Goal: Task Accomplishment & Management: Manage account settings

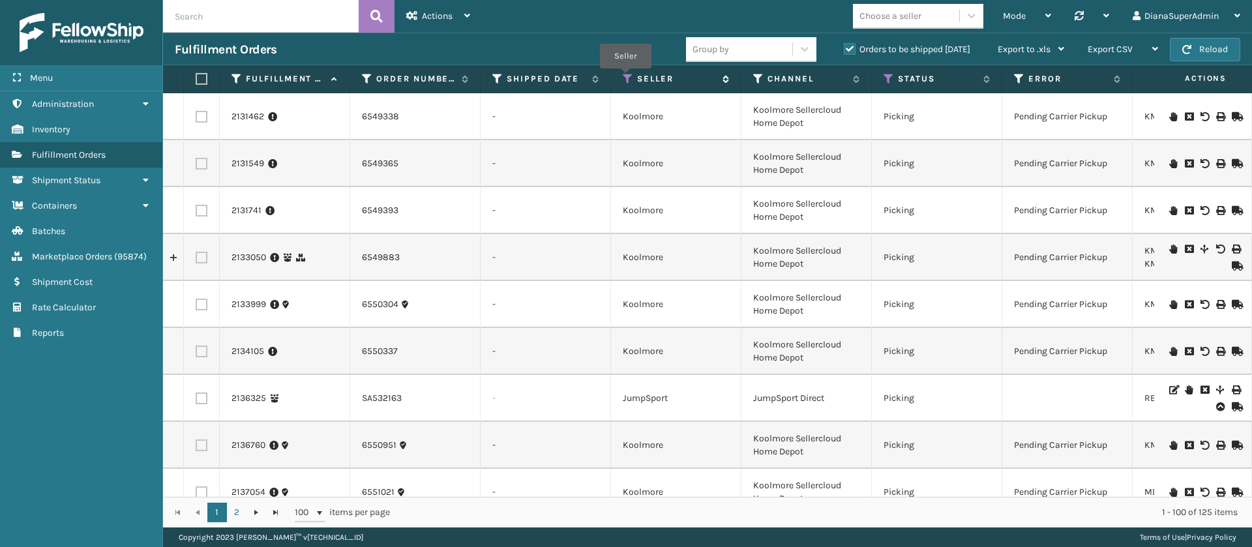
click at [626, 78] on icon at bounding box center [628, 79] width 10 height 12
click at [886, 81] on icon at bounding box center [889, 79] width 10 height 12
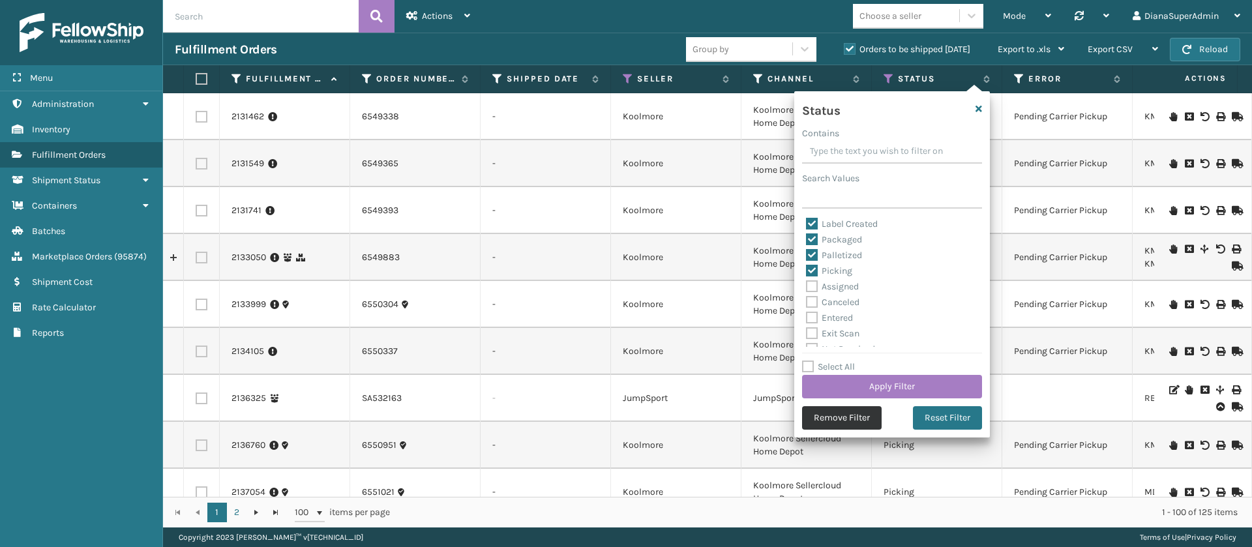
click at [839, 420] on button "Remove Filter" at bounding box center [842, 417] width 80 height 23
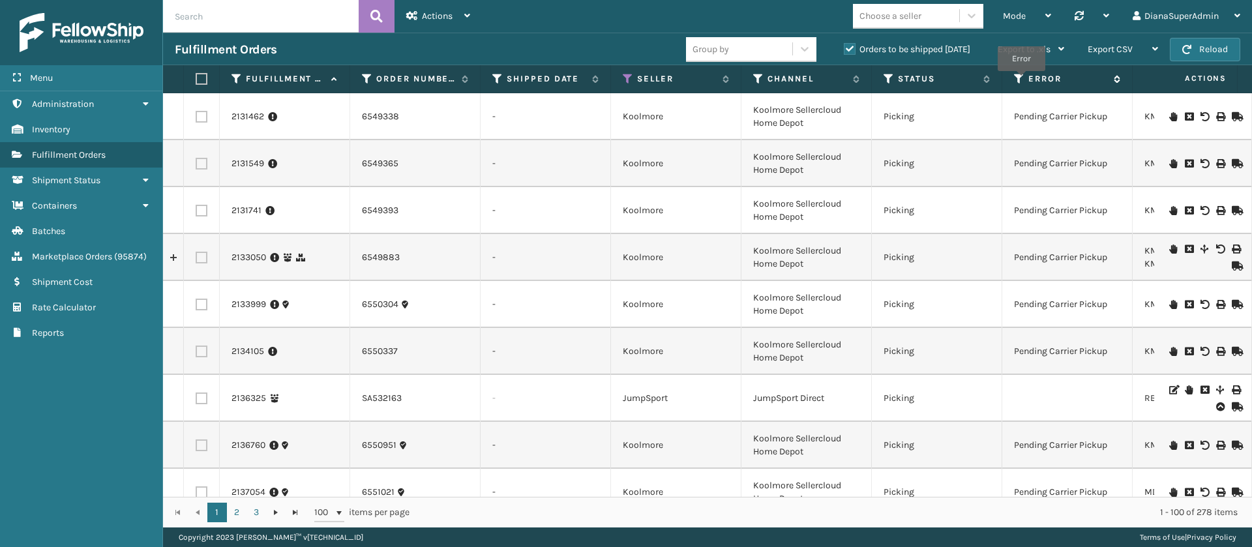
click at [1022, 80] on icon at bounding box center [1019, 79] width 10 height 12
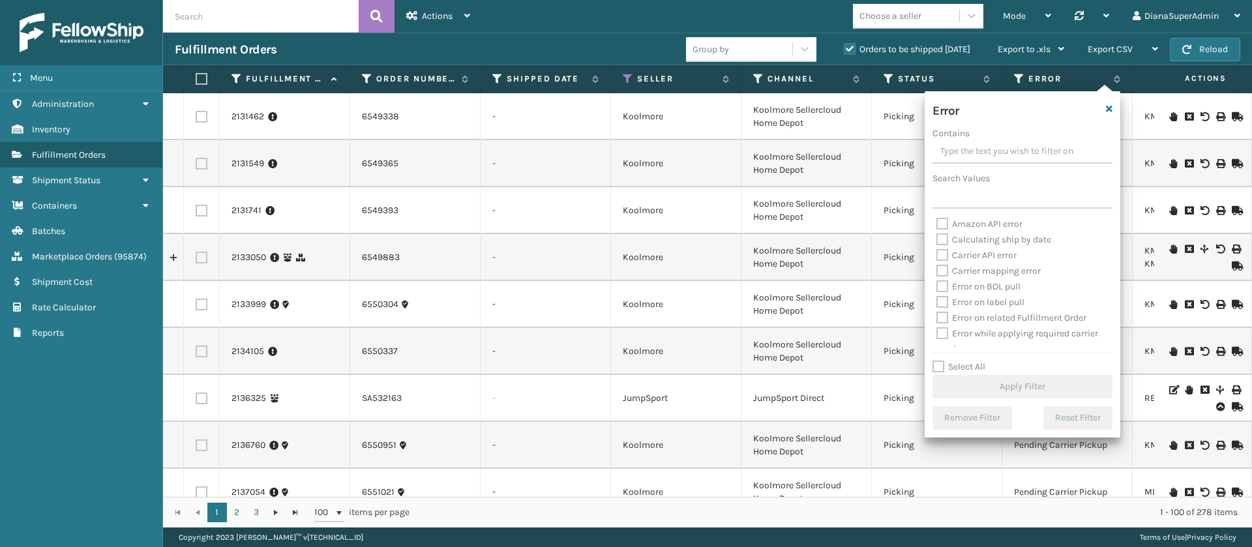
click at [939, 365] on label "Select All" at bounding box center [959, 366] width 53 height 11
click at [939, 361] on input "Select All" at bounding box center [1031, 359] width 196 height 1
checkbox input "true"
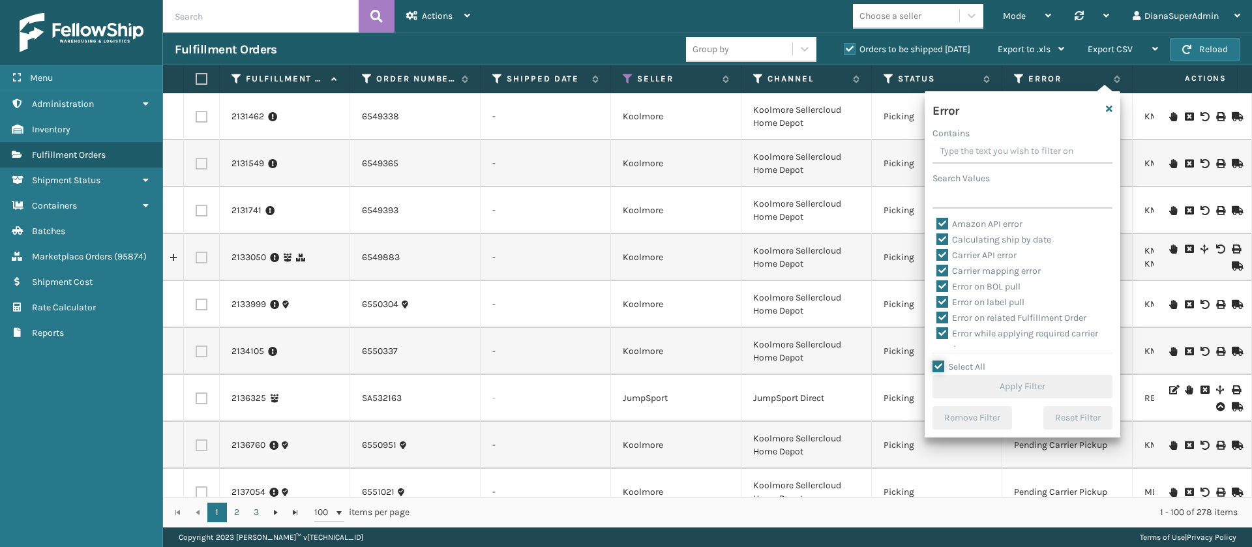
checkbox input "true"
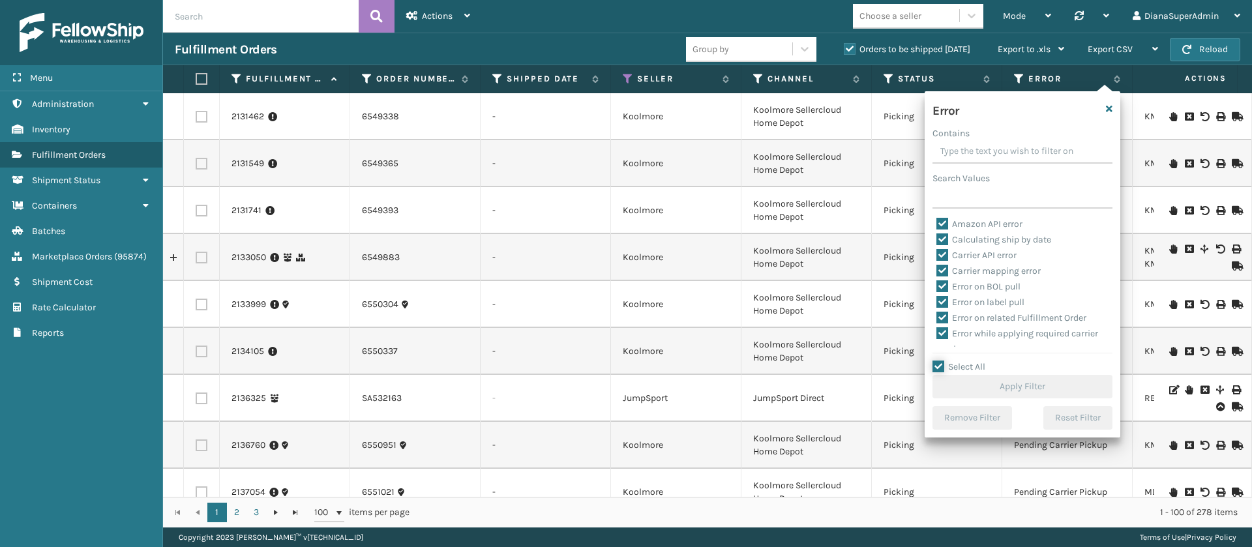
checkbox input "true"
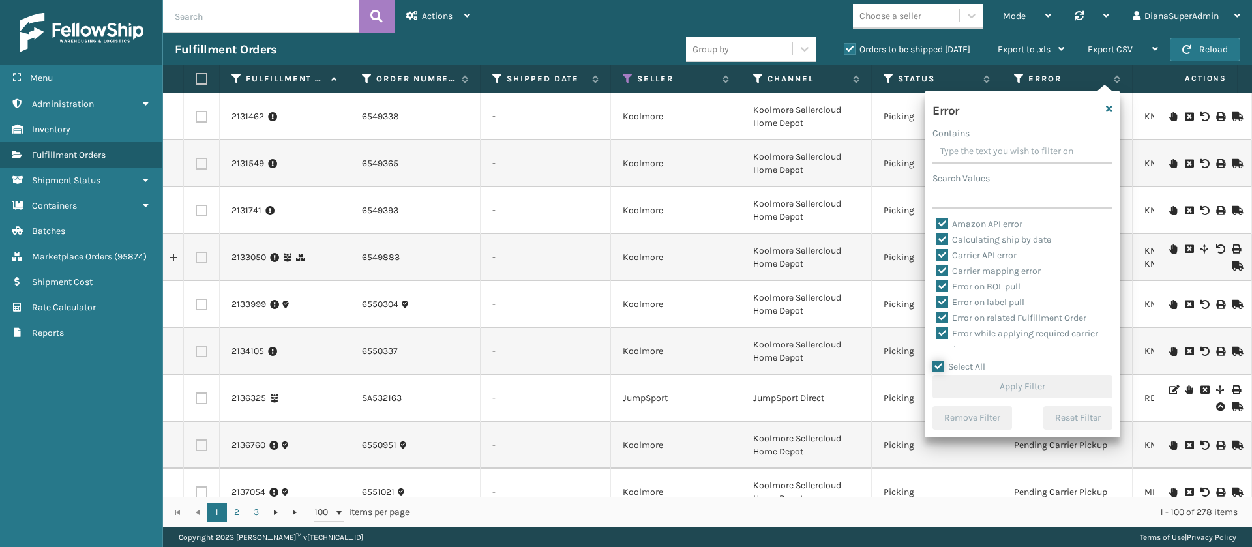
checkbox input "true"
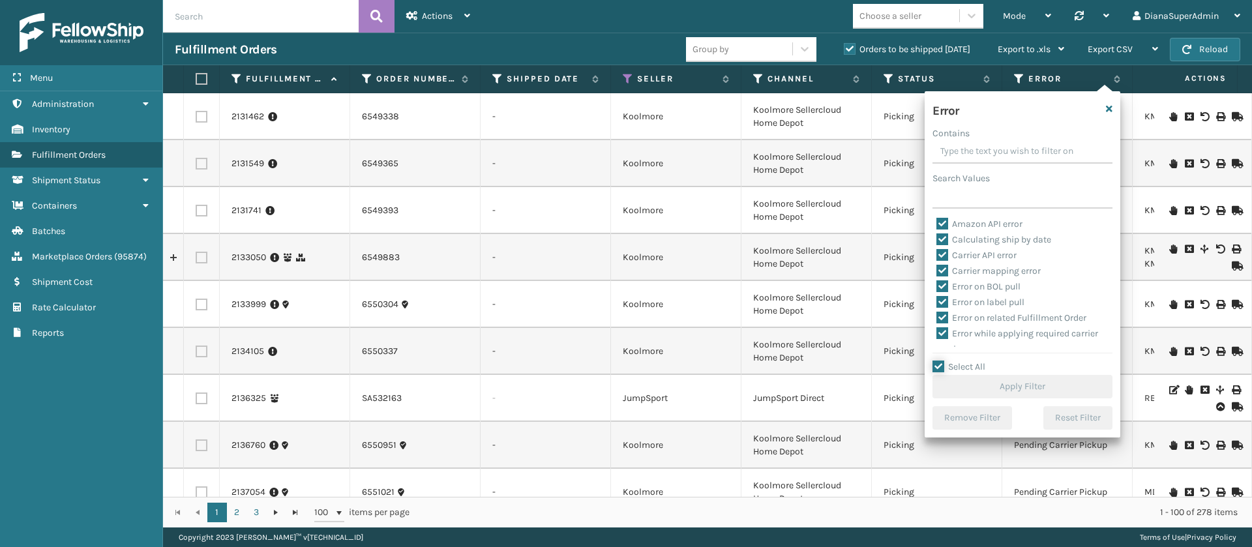
checkbox input "true"
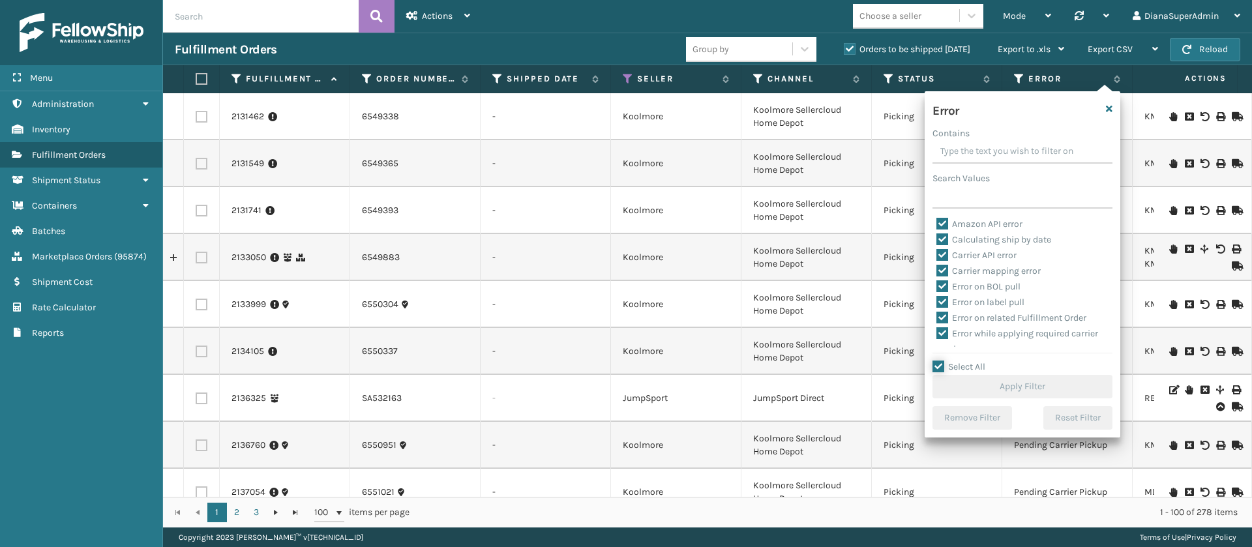
checkbox input "true"
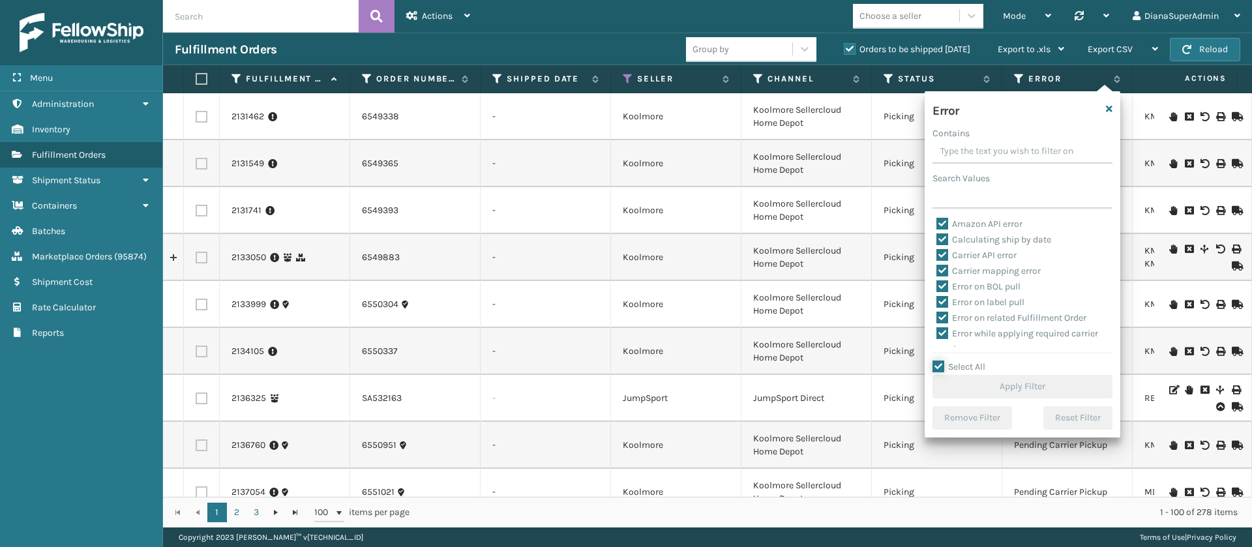
checkbox input "true"
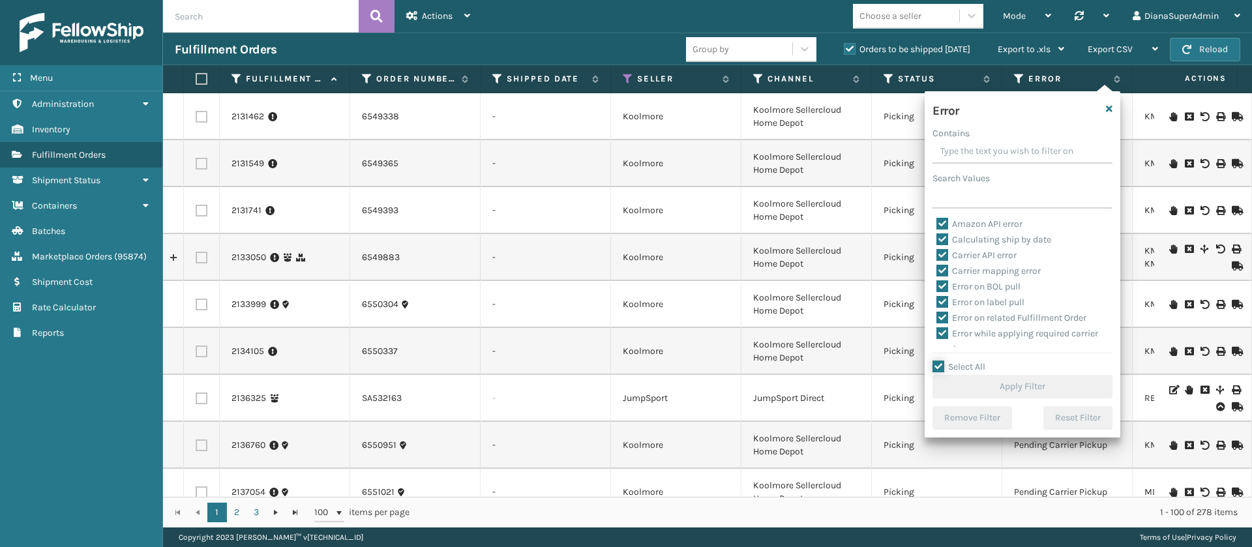
checkbox input "true"
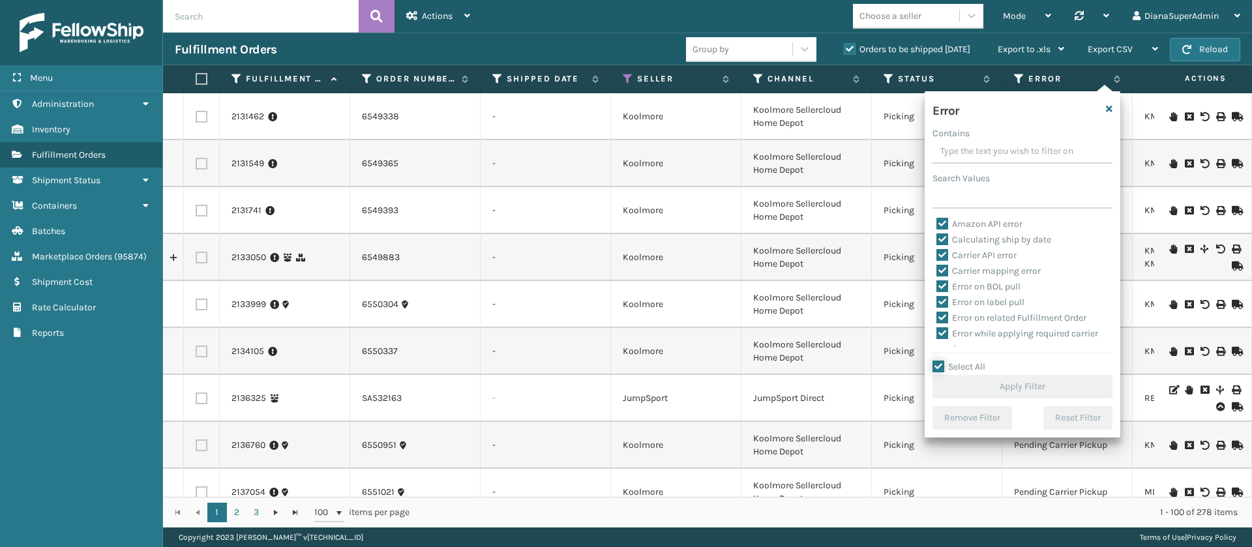
checkbox input "true"
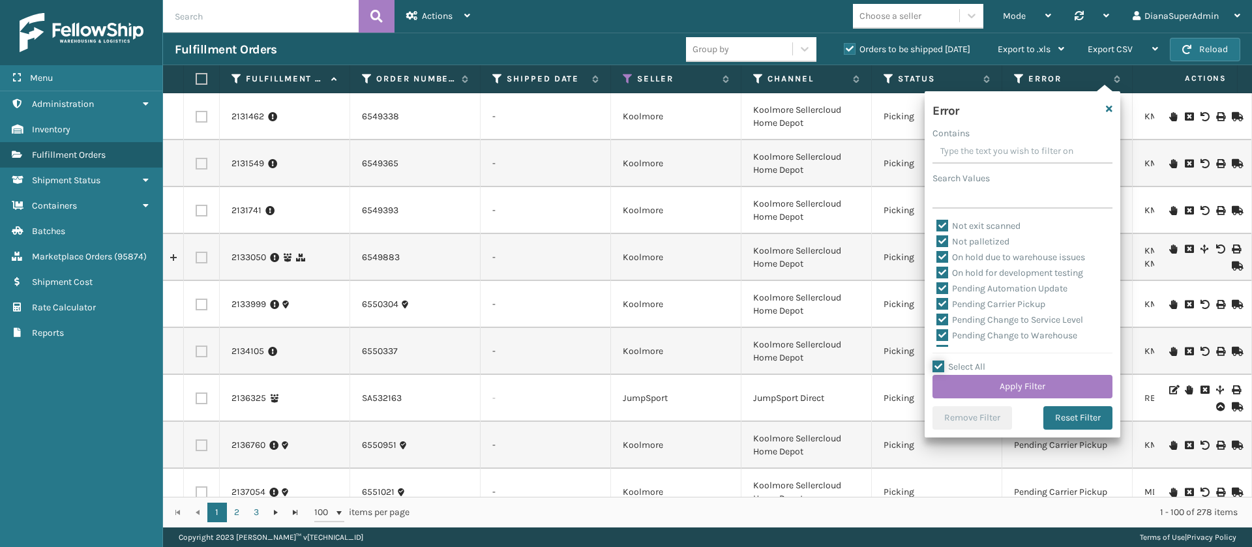
scroll to position [286, 0]
click at [941, 280] on label "Pending Automation Update" at bounding box center [1002, 282] width 131 height 11
click at [937, 280] on input "Pending Automation Update" at bounding box center [937, 279] width 1 height 8
checkbox input "false"
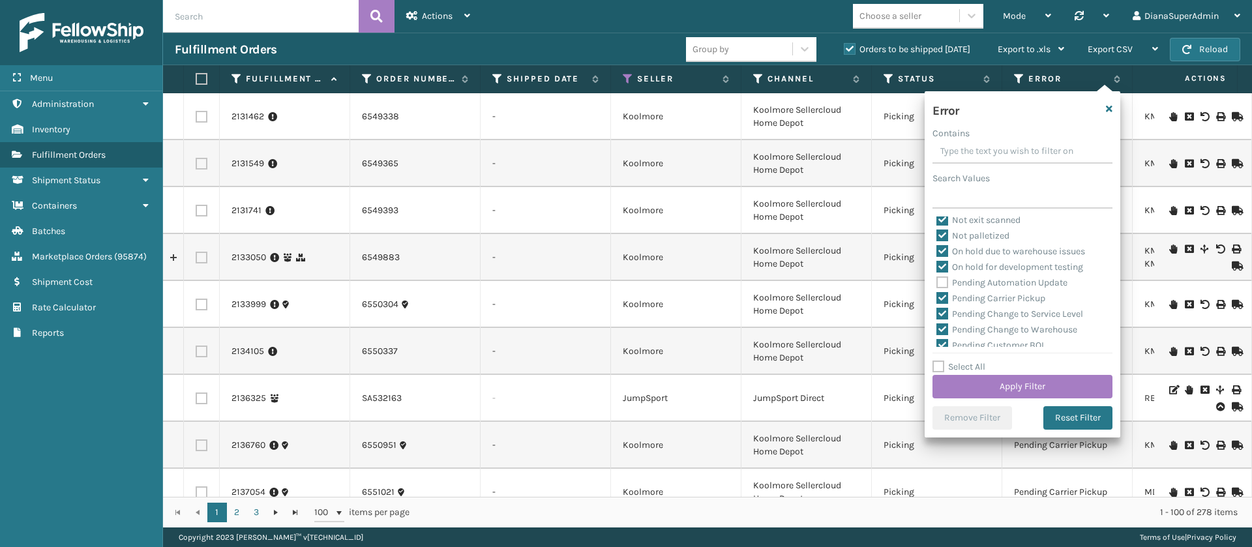
click at [941, 294] on label "Pending Carrier Pickup" at bounding box center [991, 298] width 109 height 11
click at [937, 294] on input "Pending Carrier Pickup" at bounding box center [937, 295] width 1 height 8
checkbox input "false"
click at [941, 314] on label "Pending Change to Service Level" at bounding box center [1010, 314] width 147 height 11
click at [937, 314] on input "Pending Change to Service Level" at bounding box center [937, 311] width 1 height 8
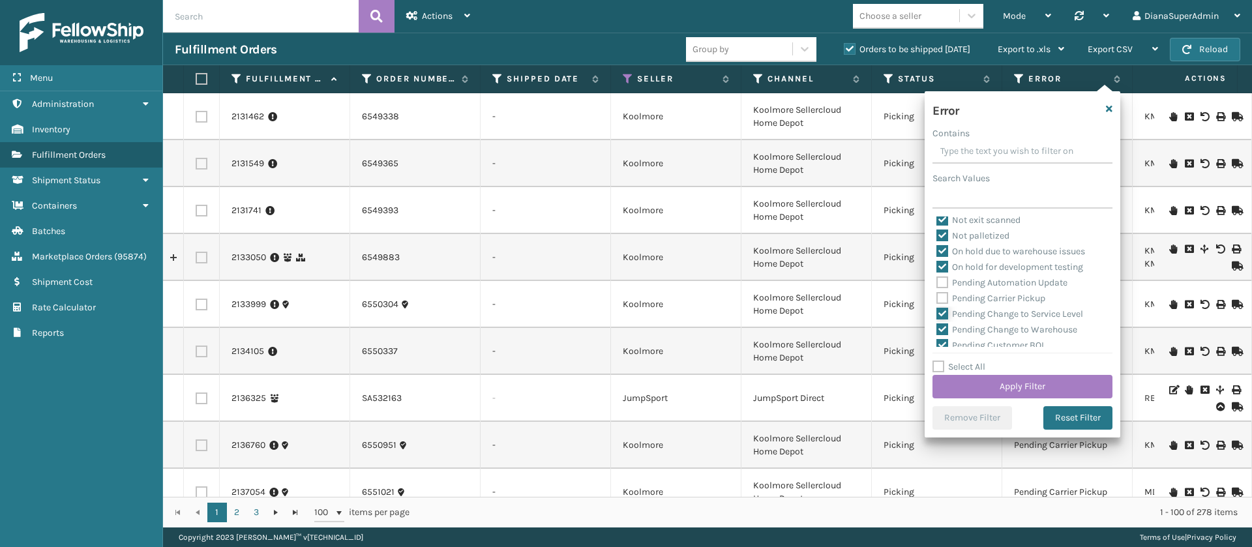
checkbox input "false"
click at [941, 331] on label "Pending Change to Warehouse" at bounding box center [1007, 329] width 141 height 11
click at [937, 331] on input "Pending Change to Warehouse" at bounding box center [937, 326] width 1 height 8
checkbox input "false"
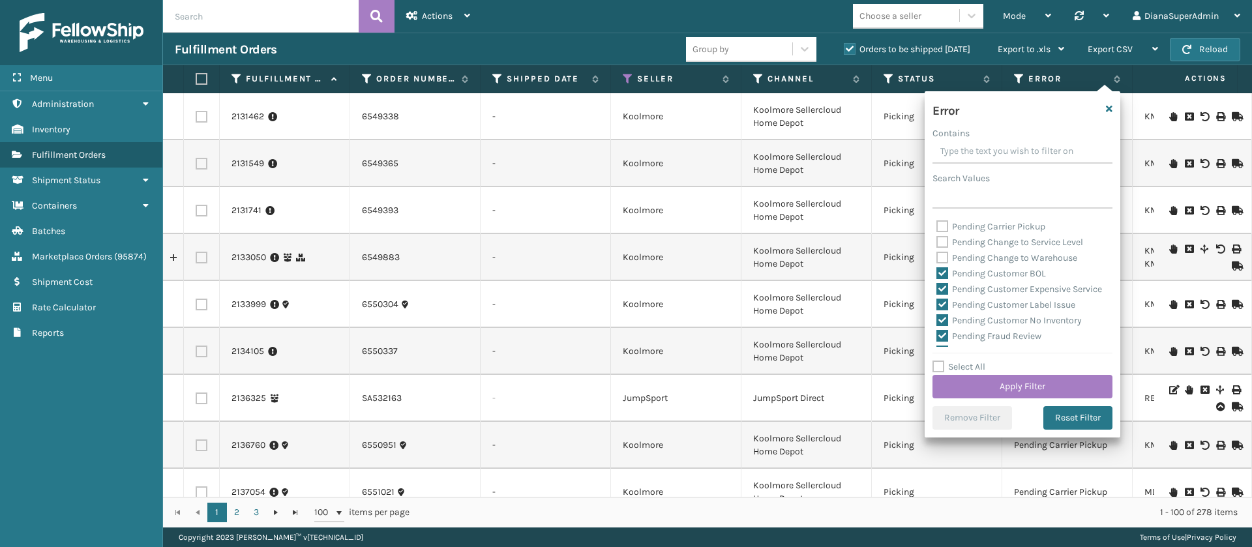
click at [946, 273] on label "Pending Customer BOL" at bounding box center [992, 273] width 110 height 11
click at [937, 273] on input "Pending Customer BOL" at bounding box center [937, 270] width 1 height 8
checkbox input "false"
click at [943, 284] on label "Pending Customer Expensive Service" at bounding box center [1020, 289] width 166 height 11
click at [937, 283] on input "Pending Customer Expensive Service" at bounding box center [937, 286] width 1 height 8
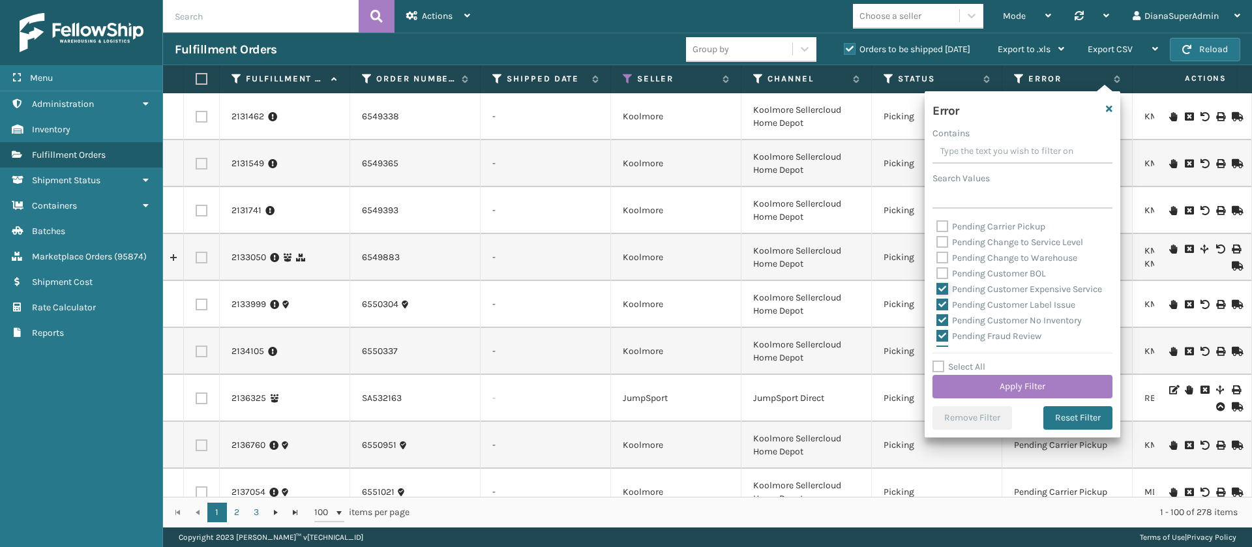
checkbox input "false"
click at [943, 236] on label "Pending Customer Label Issue" at bounding box center [1006, 230] width 139 height 11
click at [937, 232] on input "Pending Customer Label Issue" at bounding box center [937, 227] width 1 height 8
checkbox input "false"
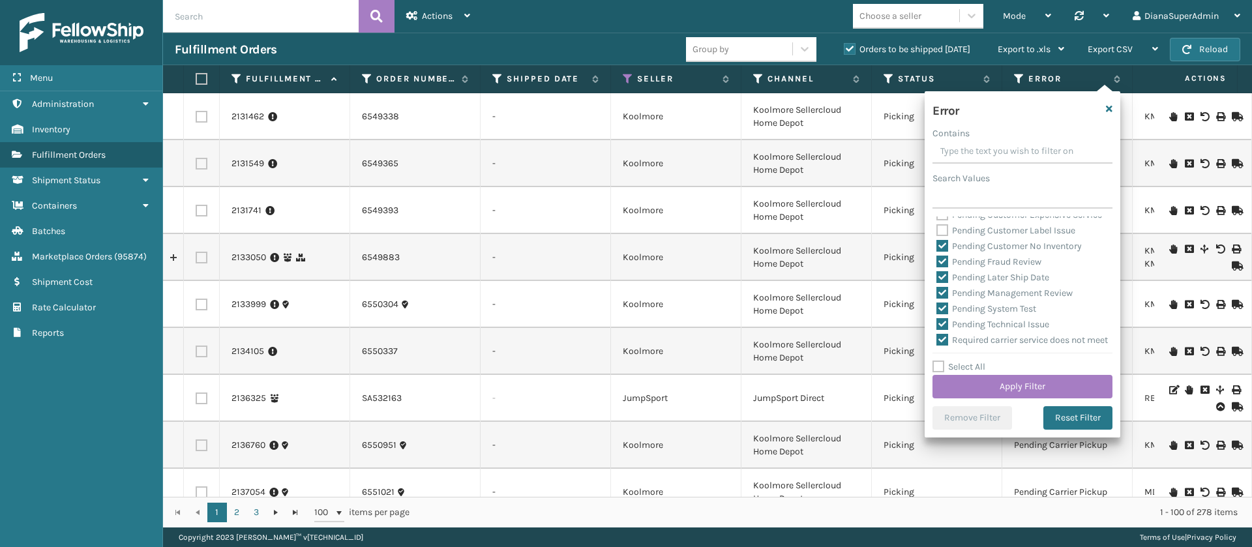
click at [943, 252] on label "Pending Customer No Inventory" at bounding box center [1009, 246] width 145 height 11
click at [937, 247] on input "Pending Customer No Inventory" at bounding box center [937, 243] width 1 height 8
checkbox input "false"
click at [943, 267] on label "Pending Fraud Review" at bounding box center [989, 261] width 105 height 11
click at [937, 263] on input "Pending Fraud Review" at bounding box center [937, 258] width 1 height 8
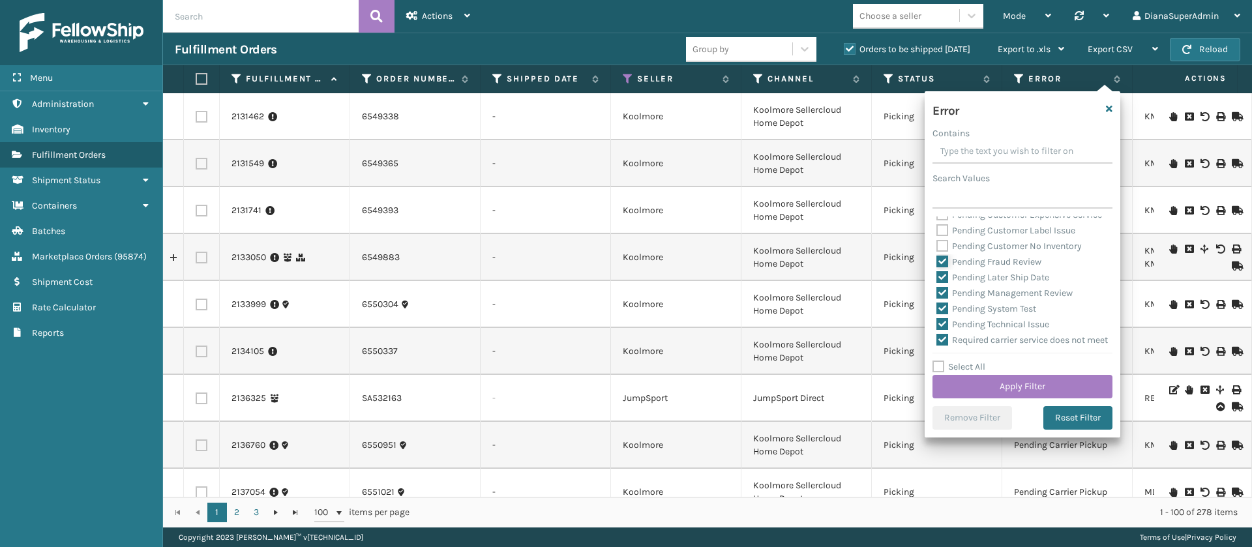
checkbox input "false"
click at [943, 283] on label "Pending Later Ship Date" at bounding box center [993, 277] width 113 height 11
click at [937, 279] on input "Pending Later Ship Date" at bounding box center [937, 274] width 1 height 8
checkbox input "false"
click at [943, 299] on label "Pending Management Review" at bounding box center [1005, 293] width 136 height 11
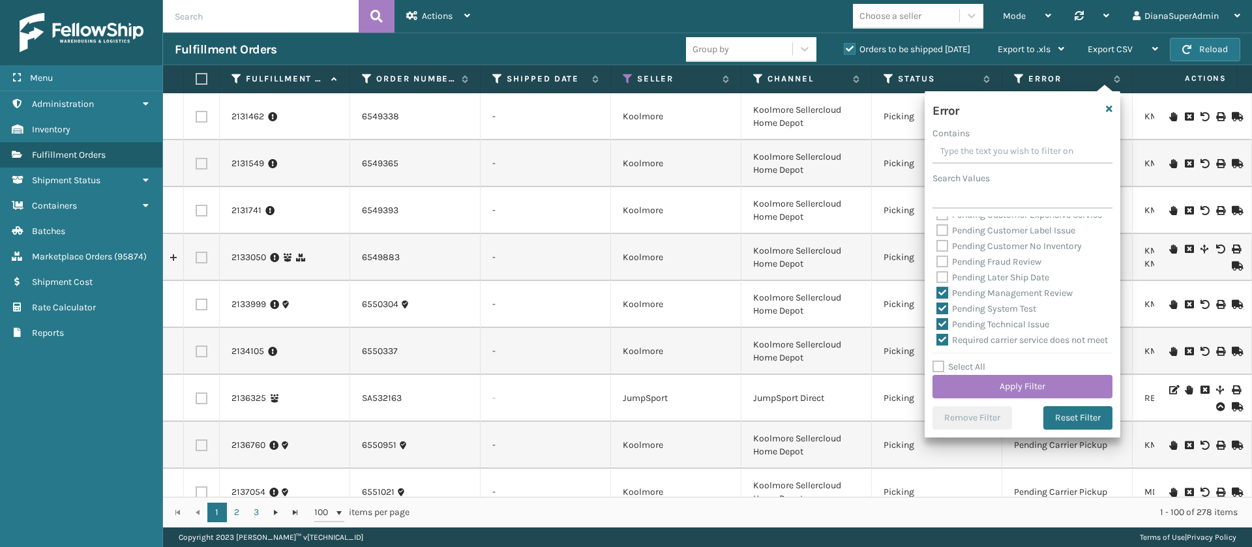
click at [937, 294] on input "Pending Management Review" at bounding box center [937, 290] width 1 height 8
checkbox input "false"
click at [945, 255] on label "Pending System Test" at bounding box center [987, 249] width 100 height 11
click at [937, 250] on input "Pending System Test" at bounding box center [937, 246] width 1 height 8
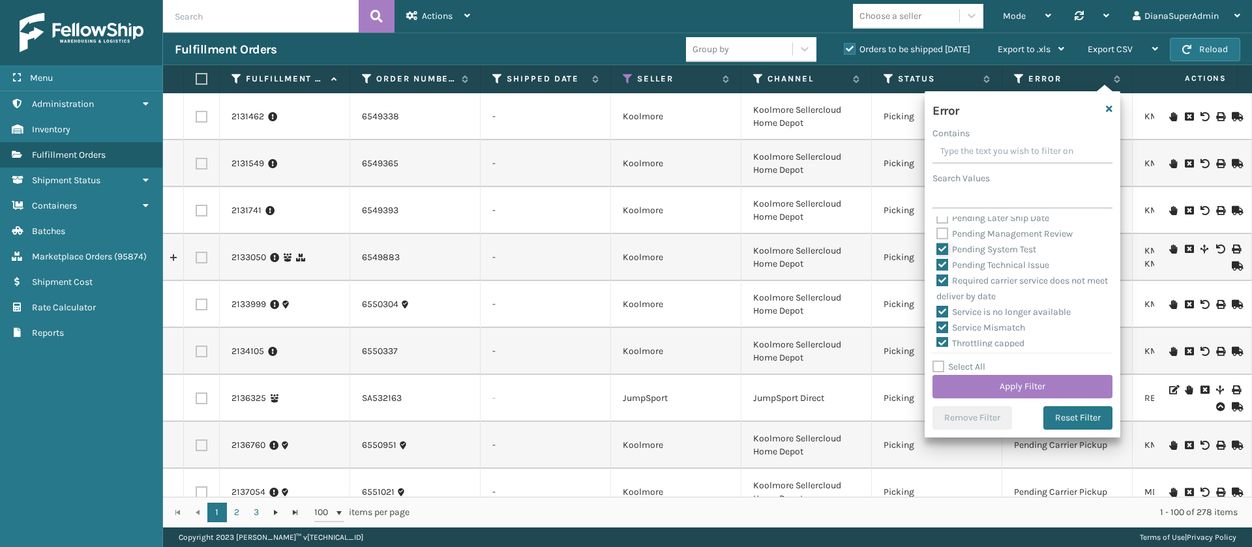
checkbox input "false"
click at [945, 271] on label "Pending Technical Issue" at bounding box center [993, 265] width 113 height 11
click at [937, 266] on input "Pending Technical Issue" at bounding box center [937, 262] width 1 height 8
checkbox input "false"
click at [1016, 383] on button "Apply Filter" at bounding box center [1023, 386] width 180 height 23
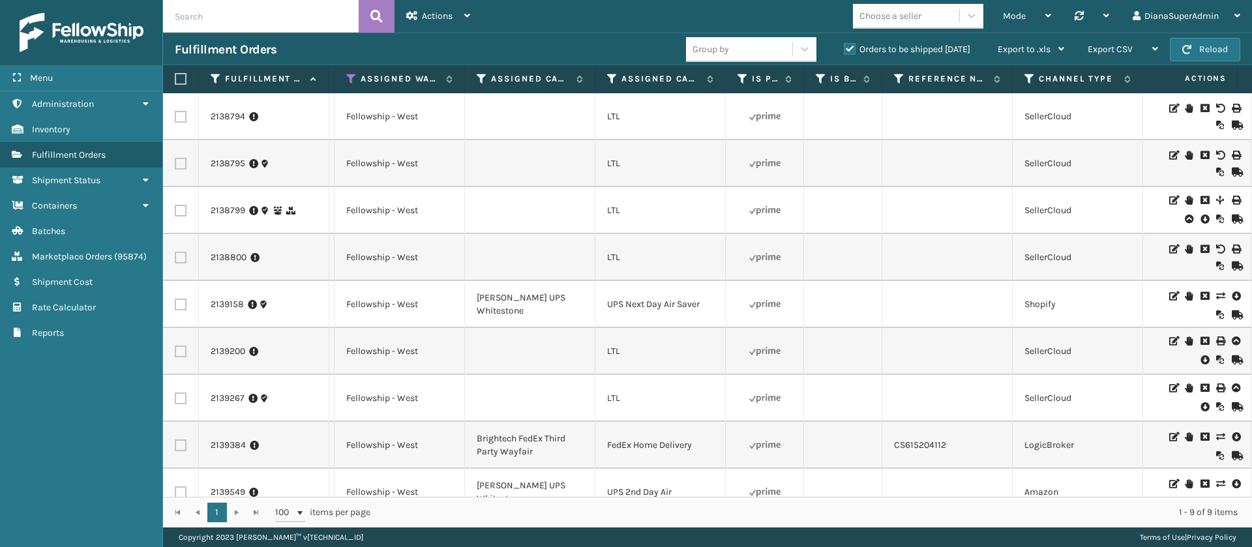
scroll to position [0, 0]
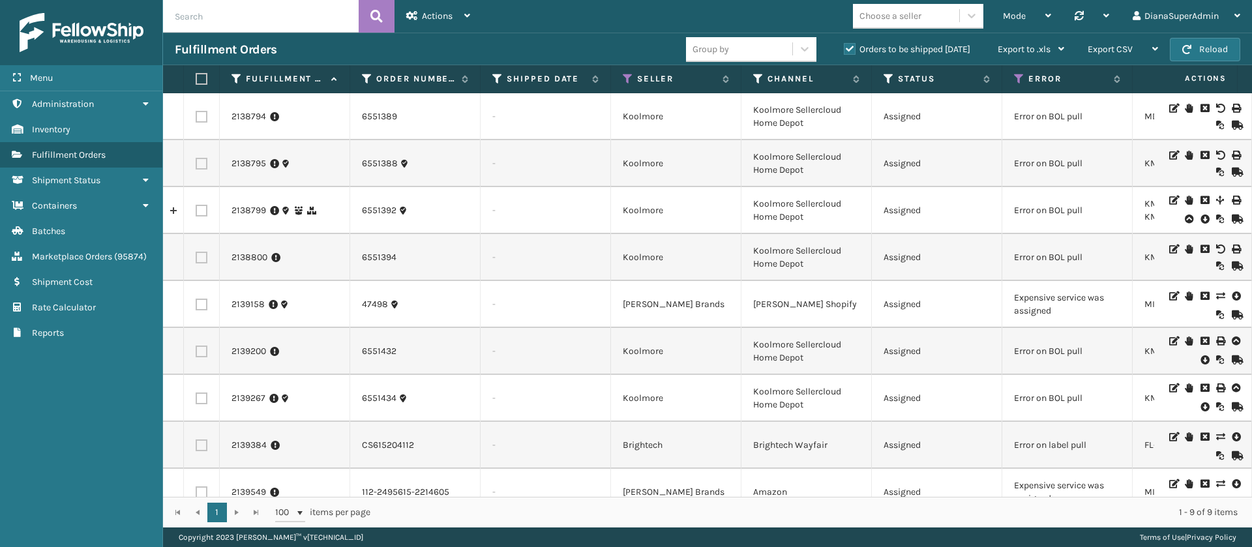
click at [1216, 292] on icon at bounding box center [1220, 296] width 8 height 9
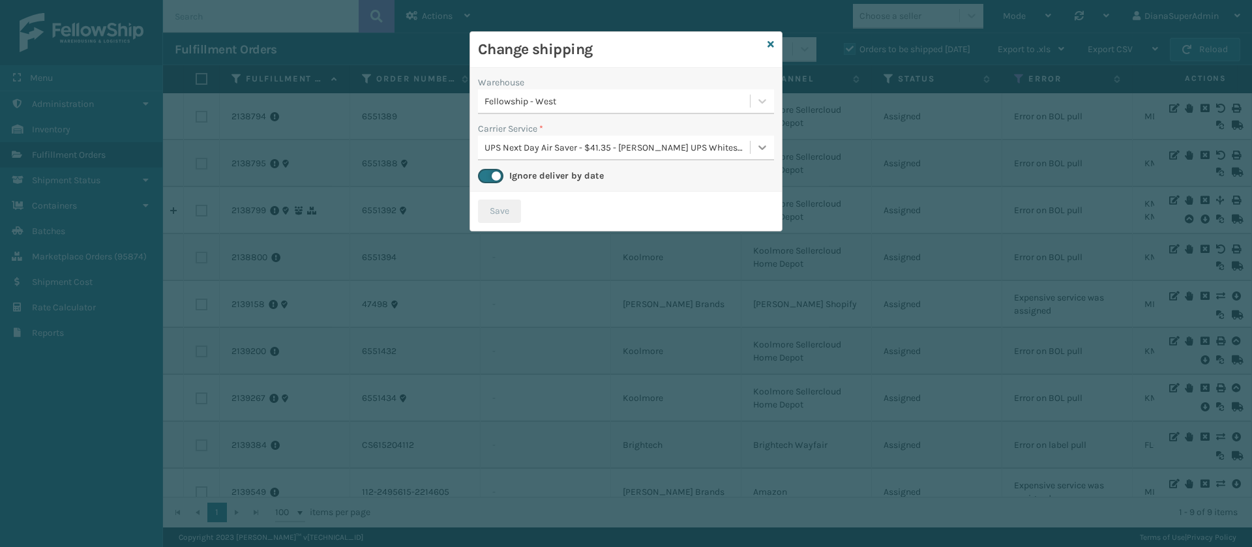
click at [760, 145] on icon at bounding box center [763, 147] width 8 height 5
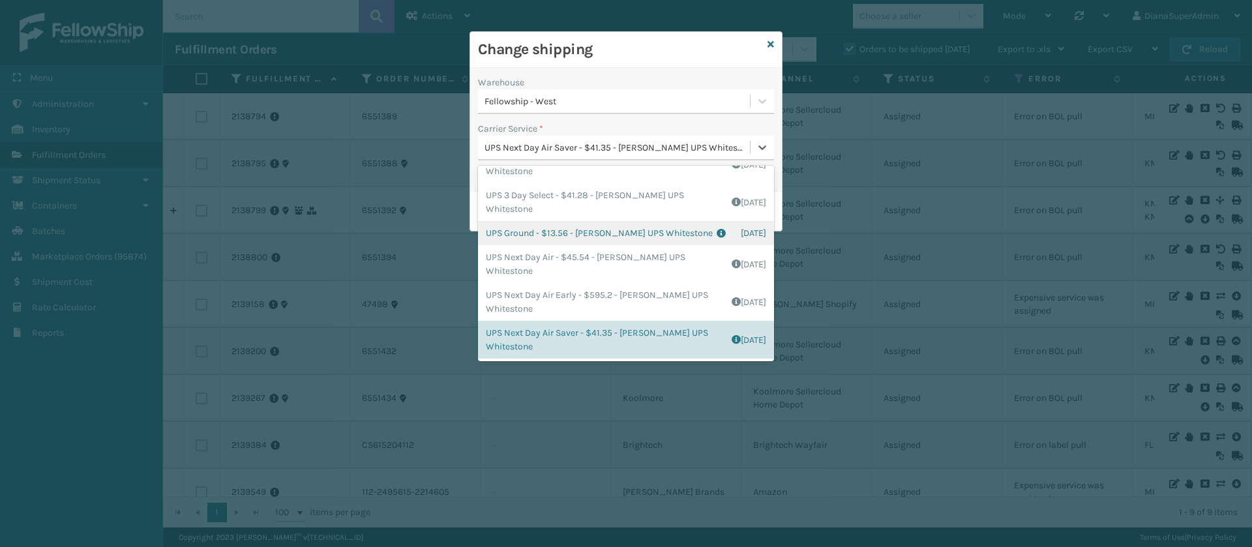
click at [525, 230] on div "UPS Ground - $13.56 - [PERSON_NAME] UPS Whitestone Shipping Cost $11.3 Surplus …" at bounding box center [626, 233] width 296 height 24
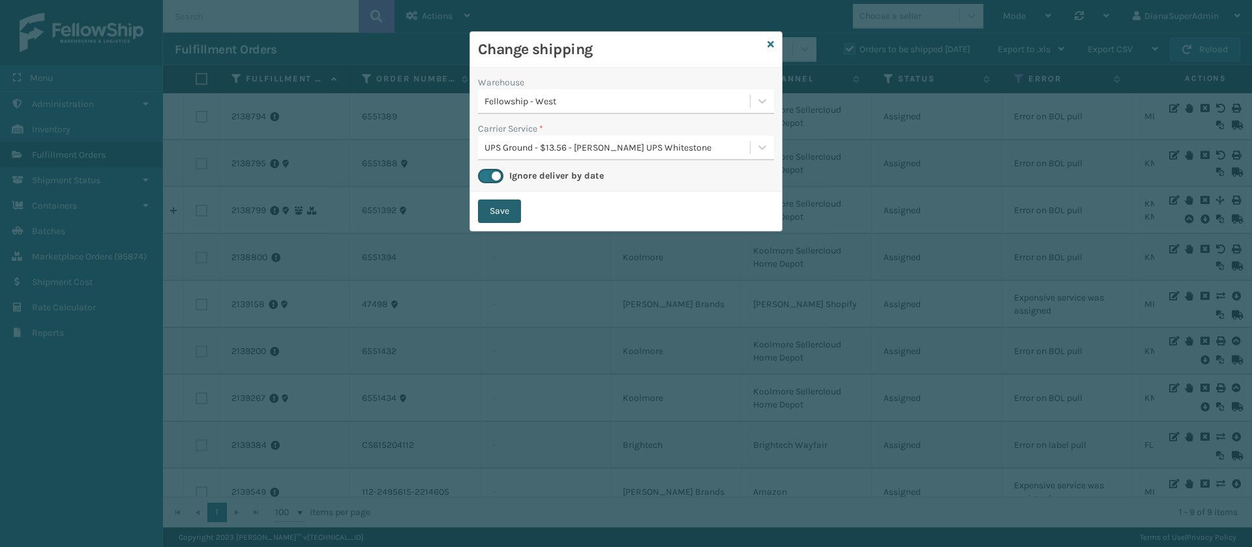
click at [485, 204] on button "Save" at bounding box center [499, 211] width 43 height 23
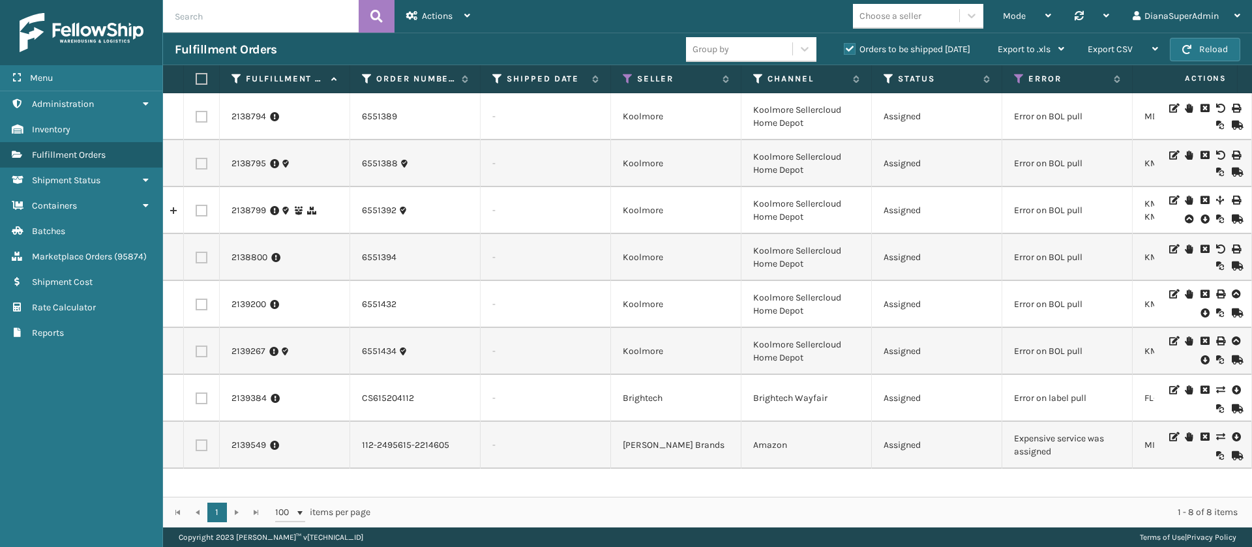
click at [263, 14] on input "text" at bounding box center [261, 16] width 196 height 33
click at [1216, 435] on icon at bounding box center [1220, 436] width 8 height 9
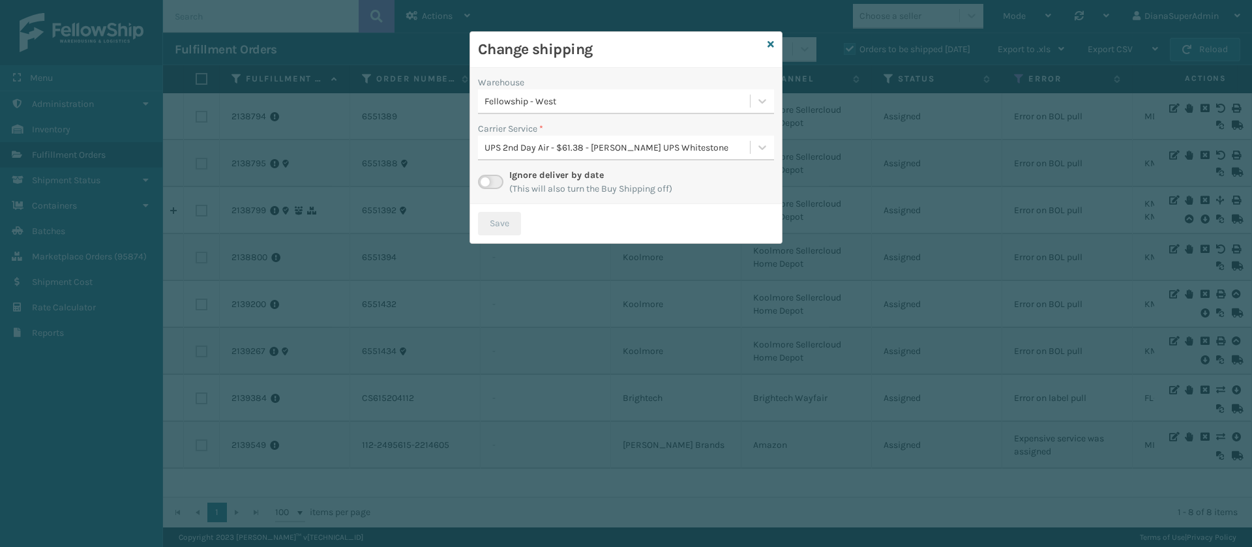
click at [498, 180] on label at bounding box center [490, 182] width 25 height 14
click at [487, 180] on input "checkbox" at bounding box center [482, 179] width 8 height 8
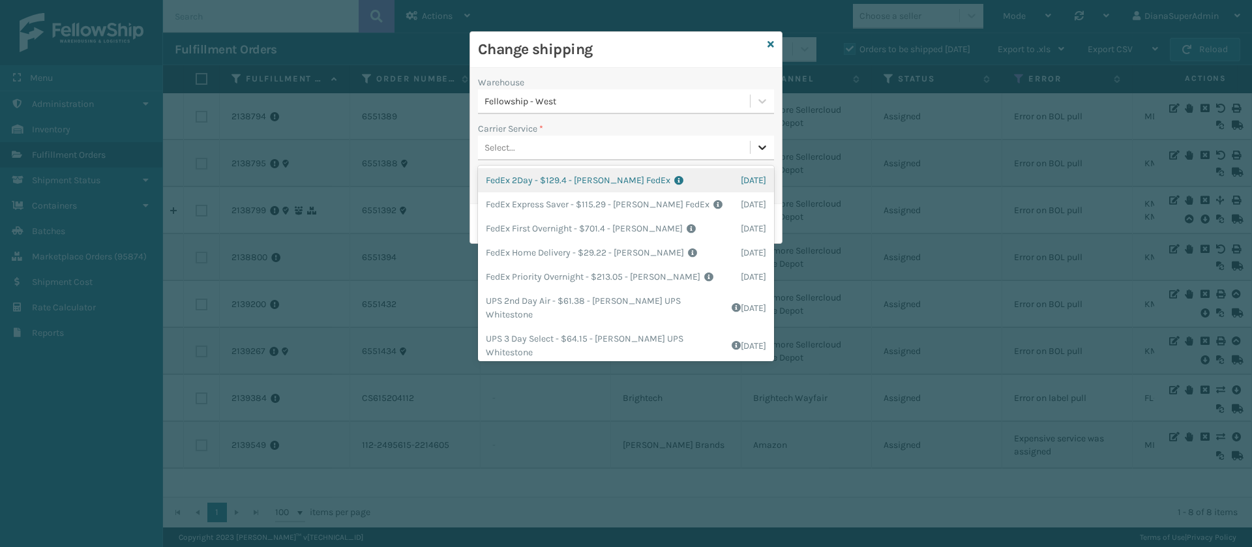
click at [764, 144] on icon at bounding box center [762, 147] width 13 height 13
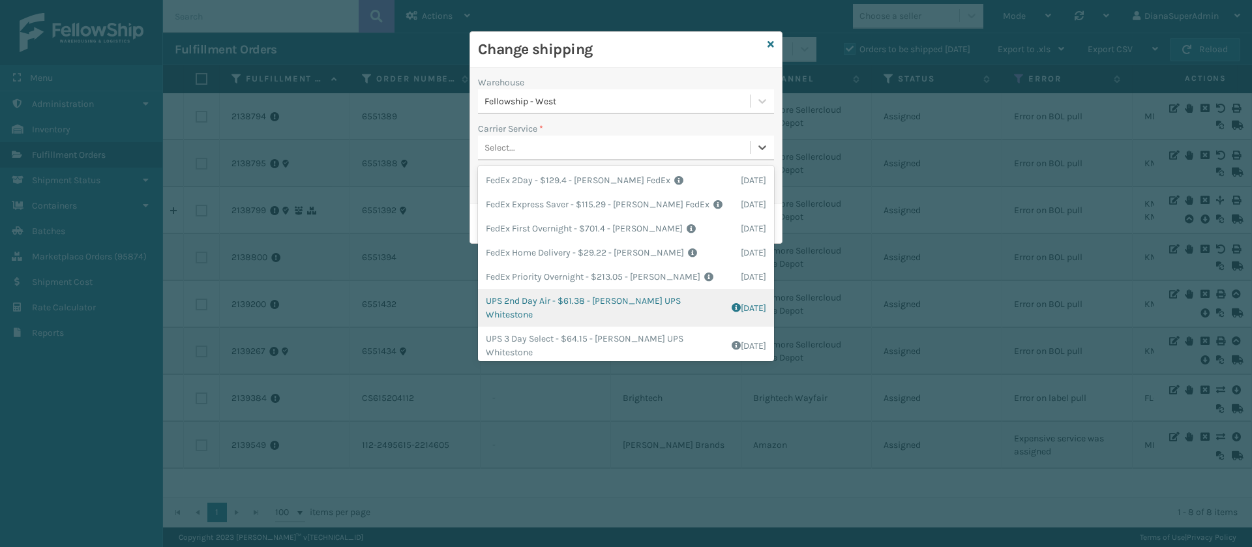
scroll to position [106, 0]
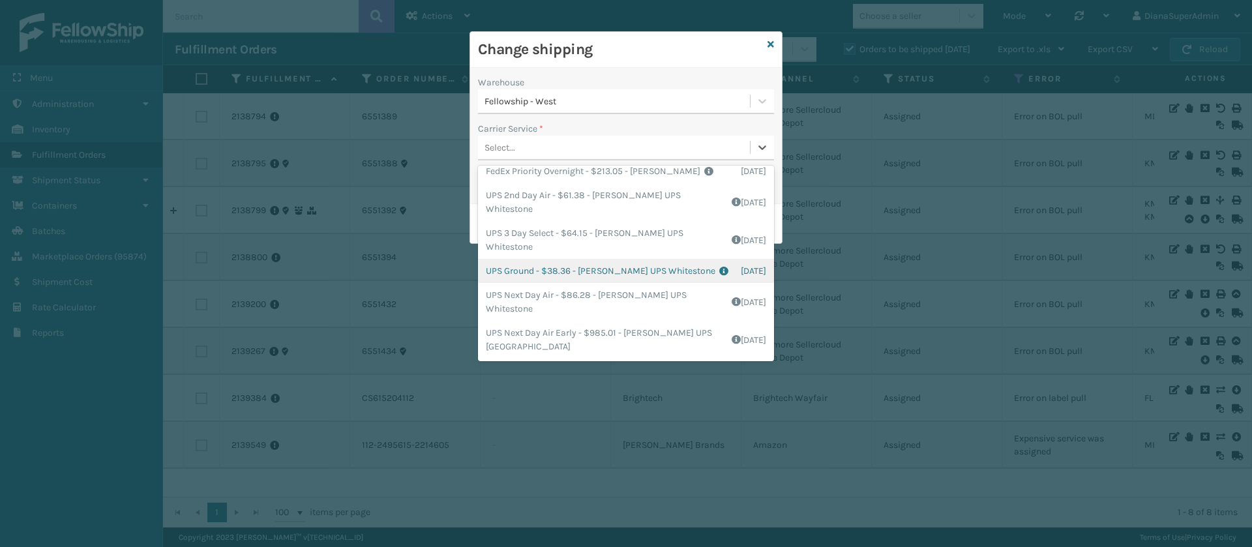
click at [536, 274] on div "UPS Ground - $38.36 - [PERSON_NAME] UPS Whitestone Shipping Cost $31.97 Surplus…" at bounding box center [626, 271] width 296 height 24
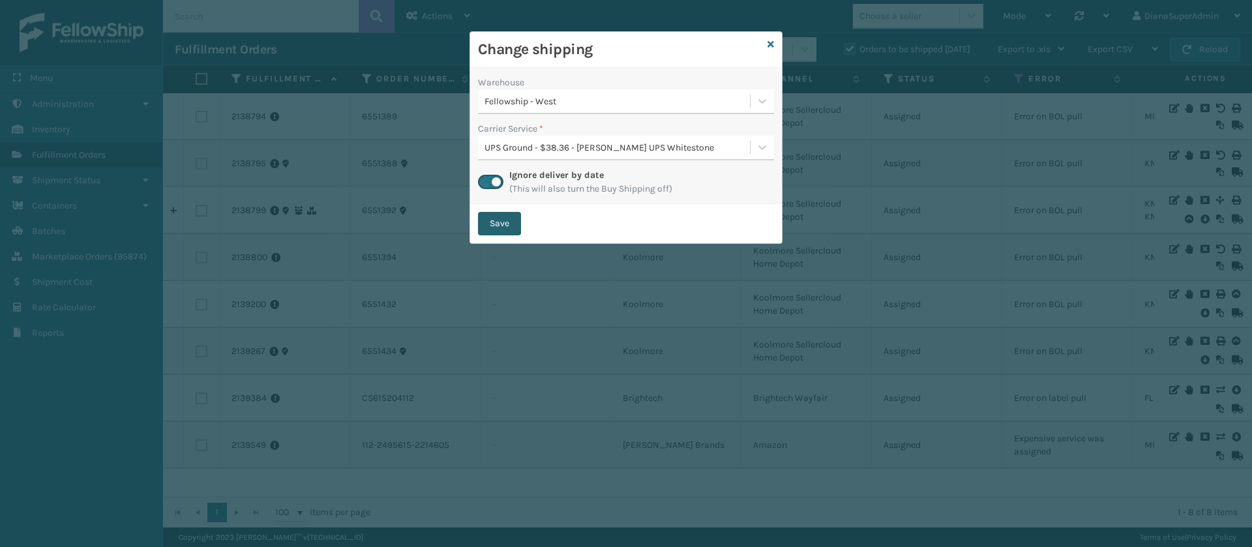
click at [508, 228] on button "Save" at bounding box center [499, 223] width 43 height 23
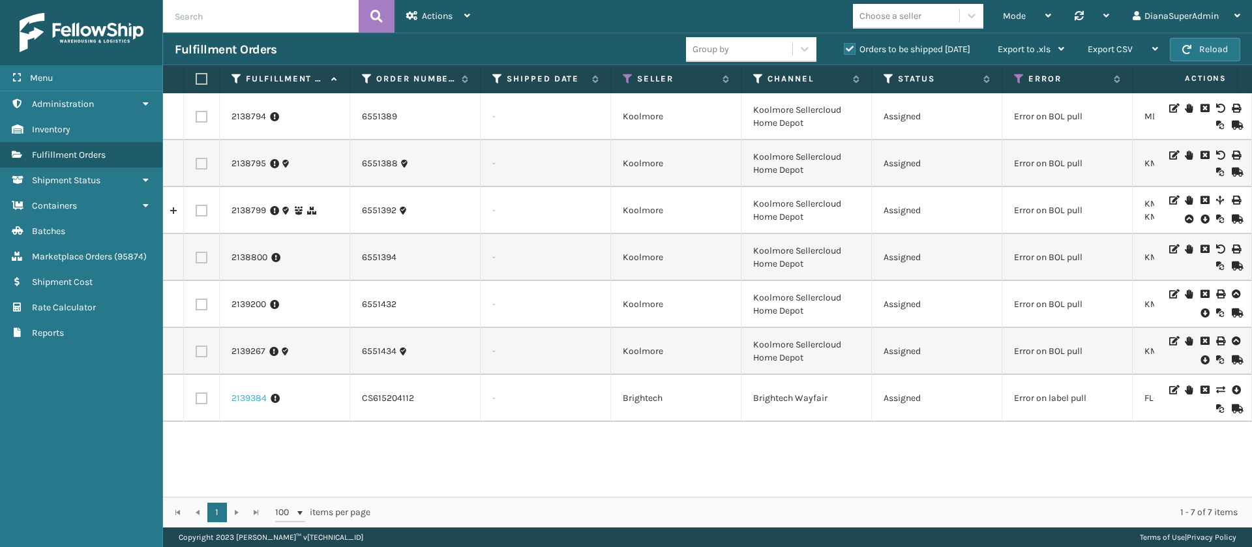
click at [258, 399] on link "2139384" at bounding box center [249, 398] width 35 height 13
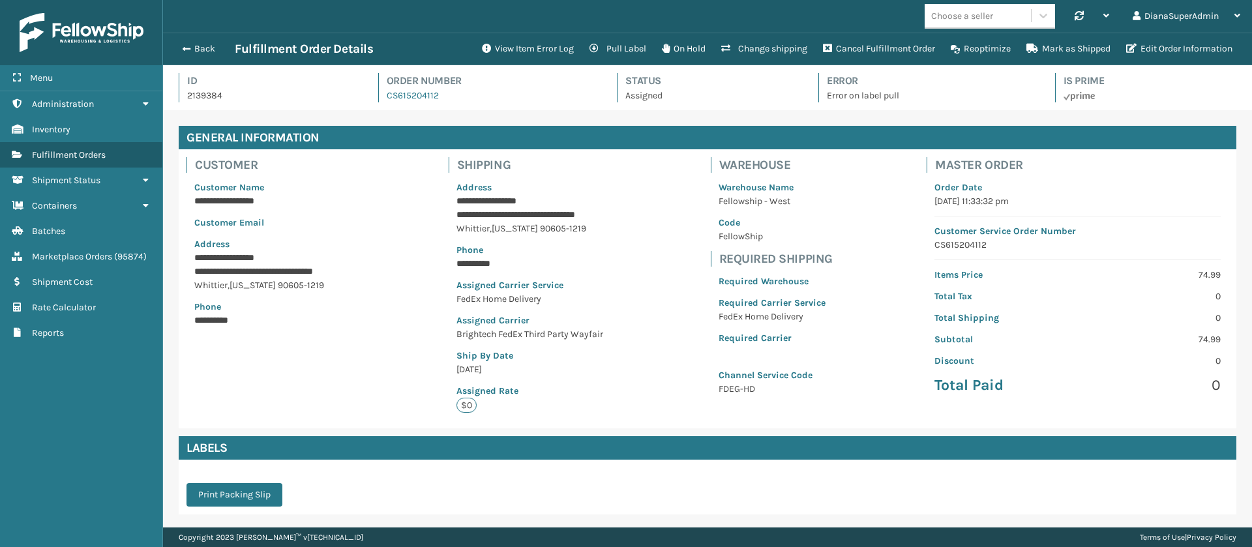
scroll to position [31, 1089]
click at [528, 44] on button "View Item Error Log" at bounding box center [528, 49] width 108 height 26
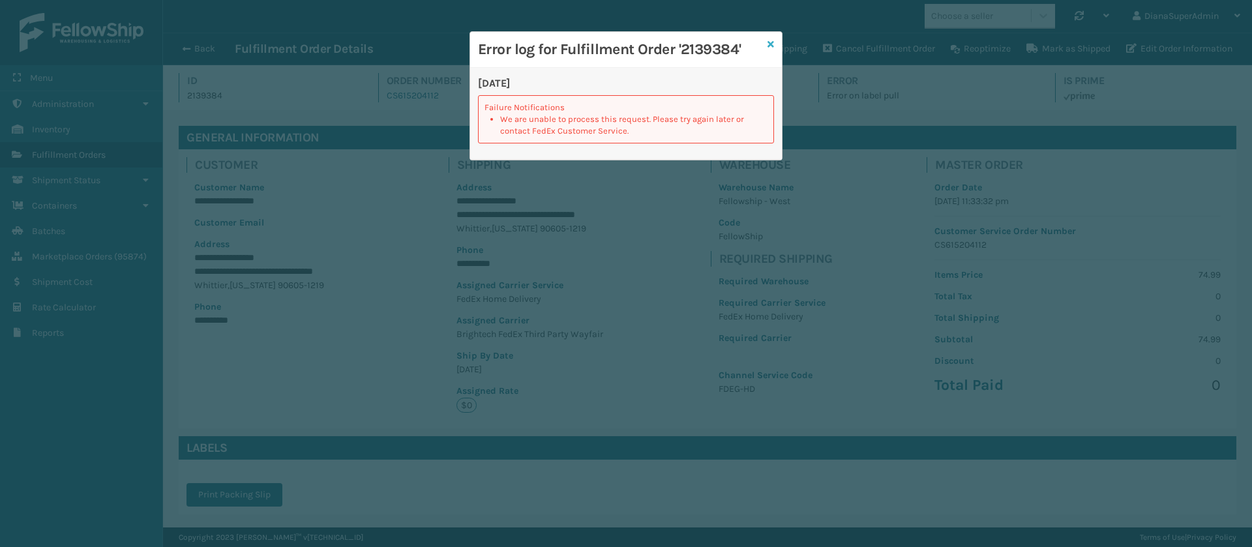
click at [772, 42] on icon at bounding box center [771, 44] width 7 height 9
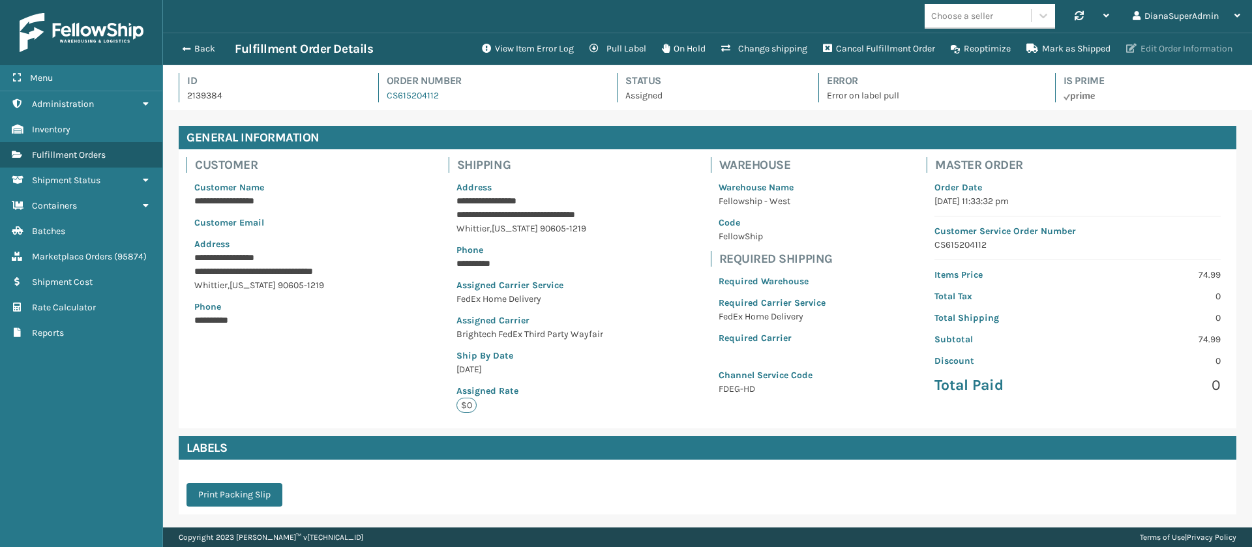
click at [1196, 54] on button "Edit Order Information" at bounding box center [1180, 49] width 122 height 26
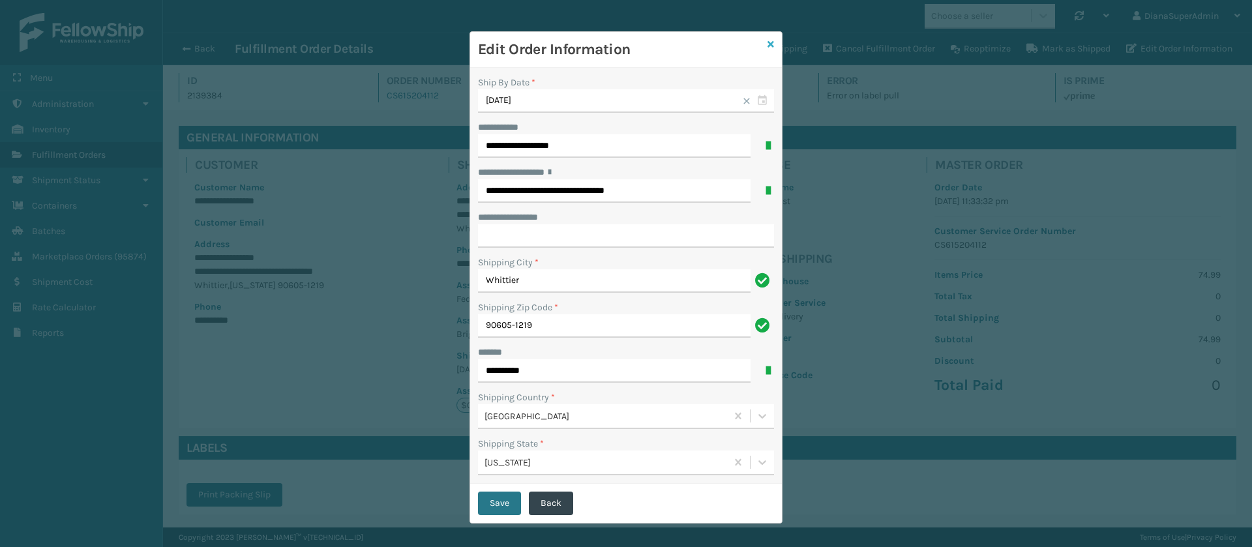
click at [768, 40] on icon at bounding box center [771, 44] width 7 height 9
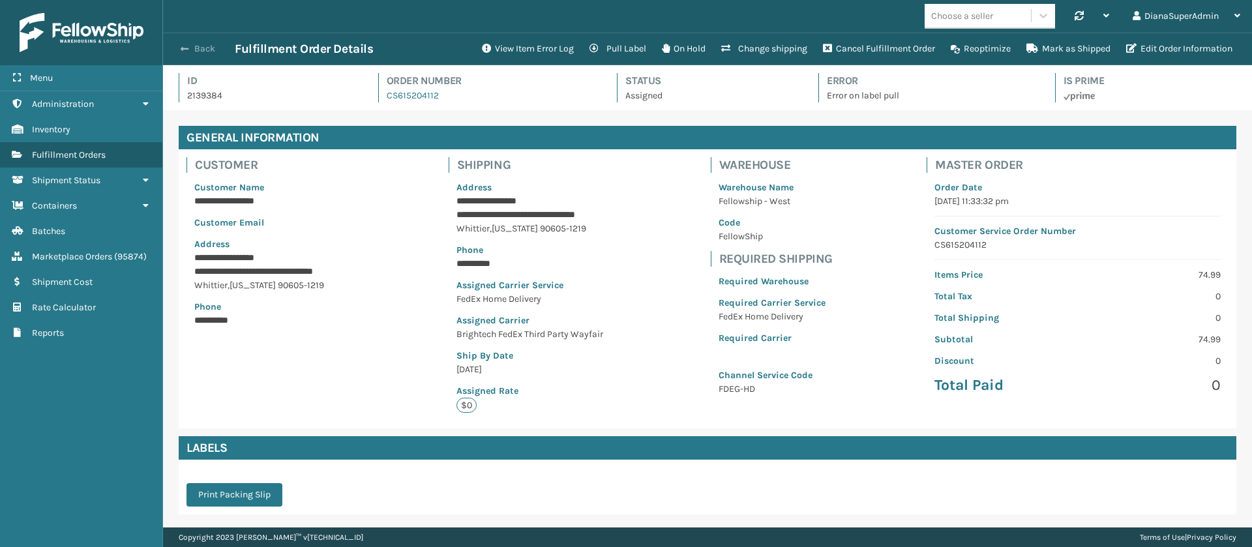
click at [187, 50] on span "button" at bounding box center [185, 48] width 8 height 9
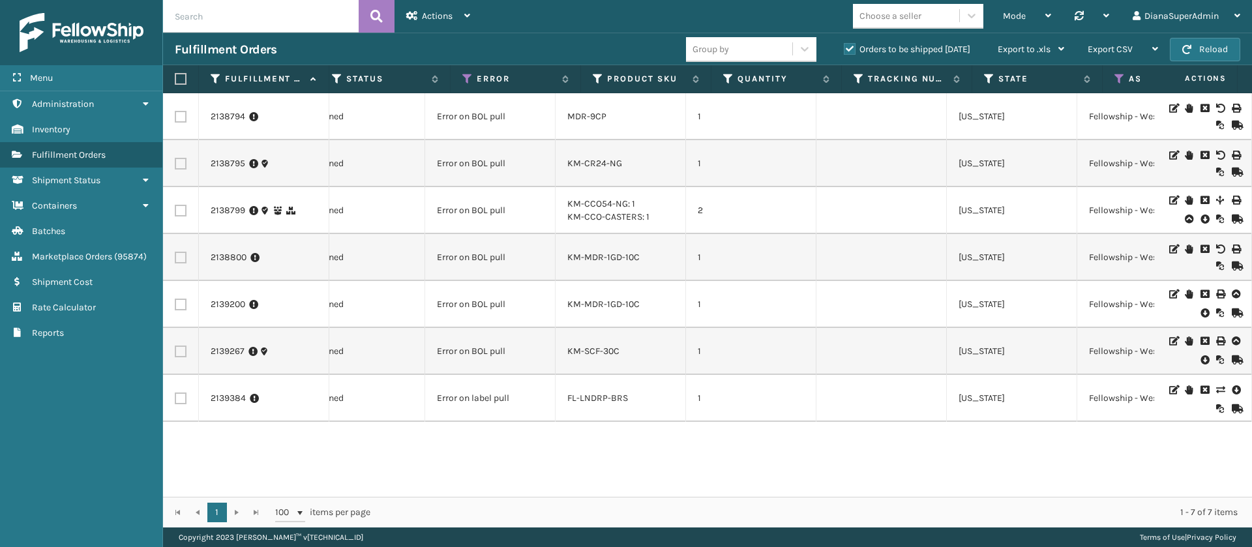
scroll to position [0, 577]
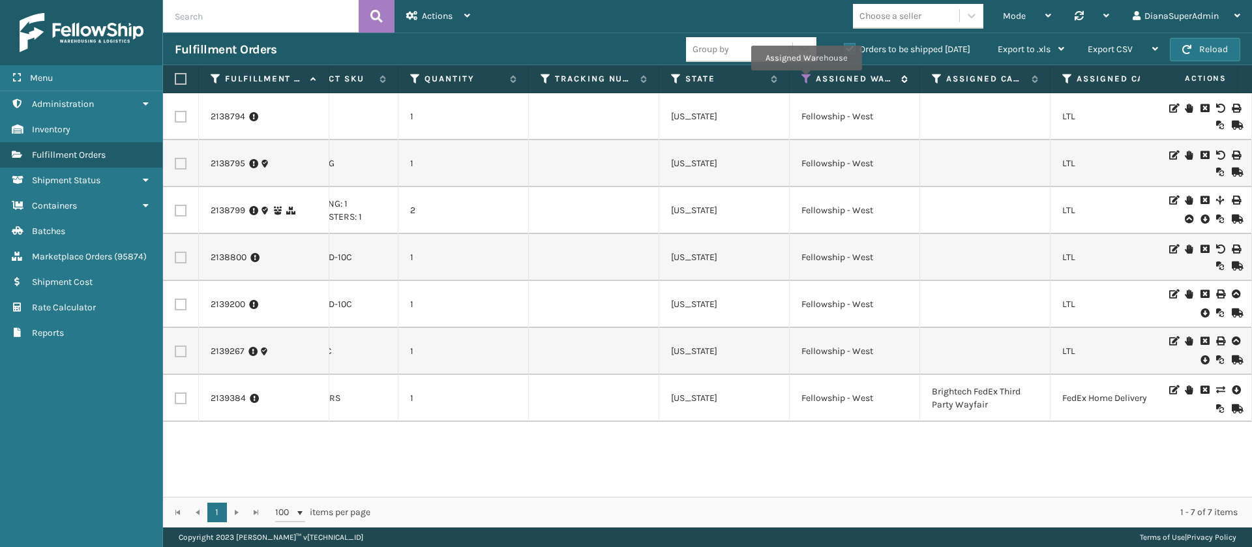
click at [806, 80] on icon at bounding box center [807, 79] width 10 height 12
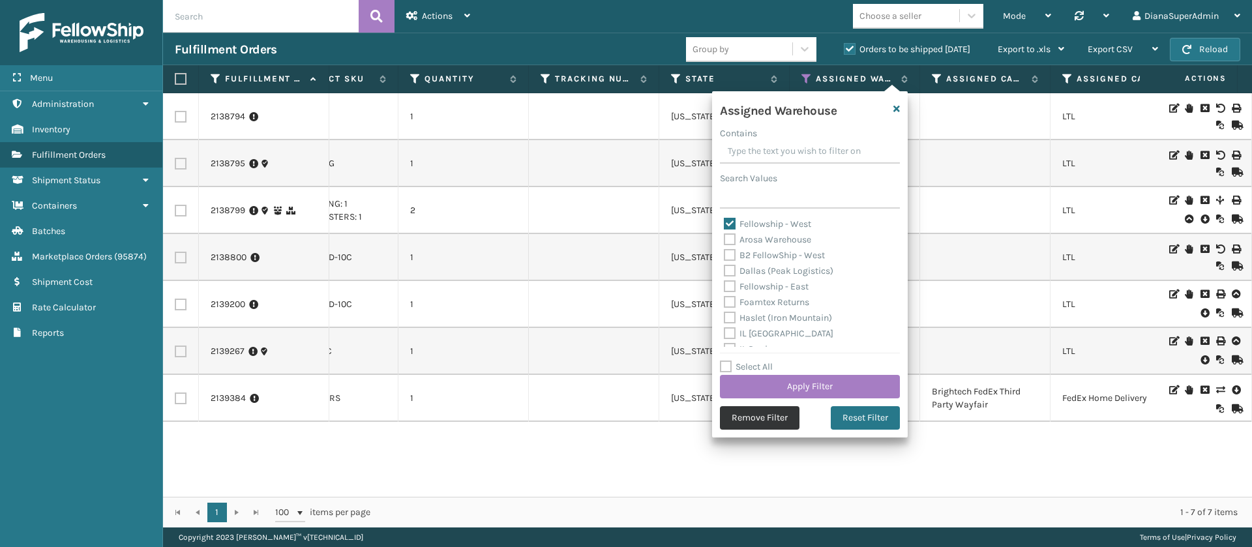
click at [764, 418] on button "Remove Filter" at bounding box center [760, 417] width 80 height 23
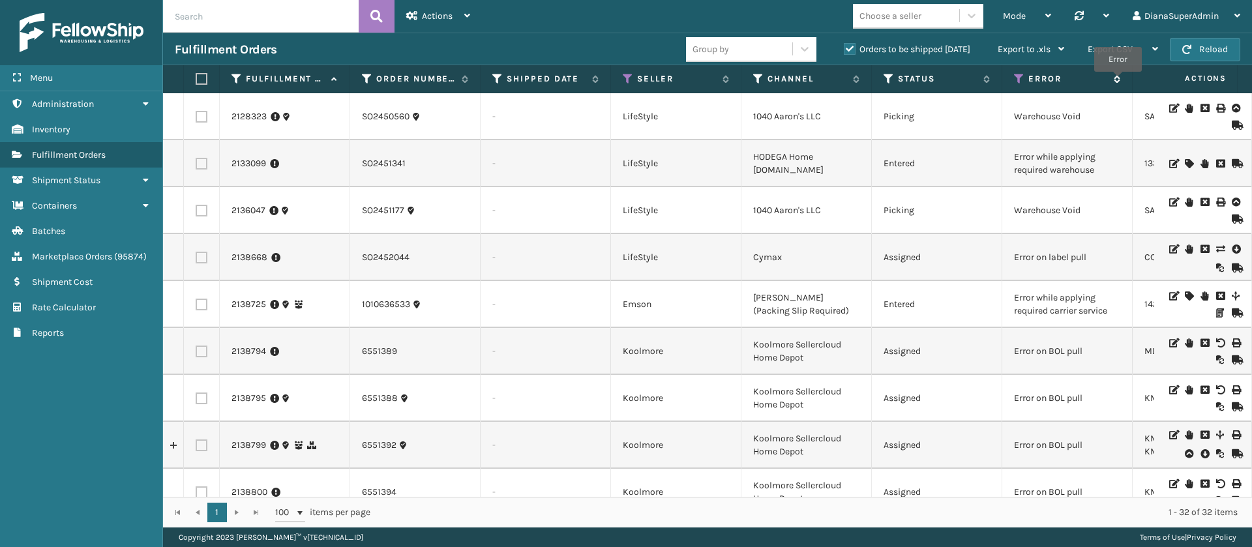
click at [1118, 81] on icon at bounding box center [1115, 79] width 10 height 8
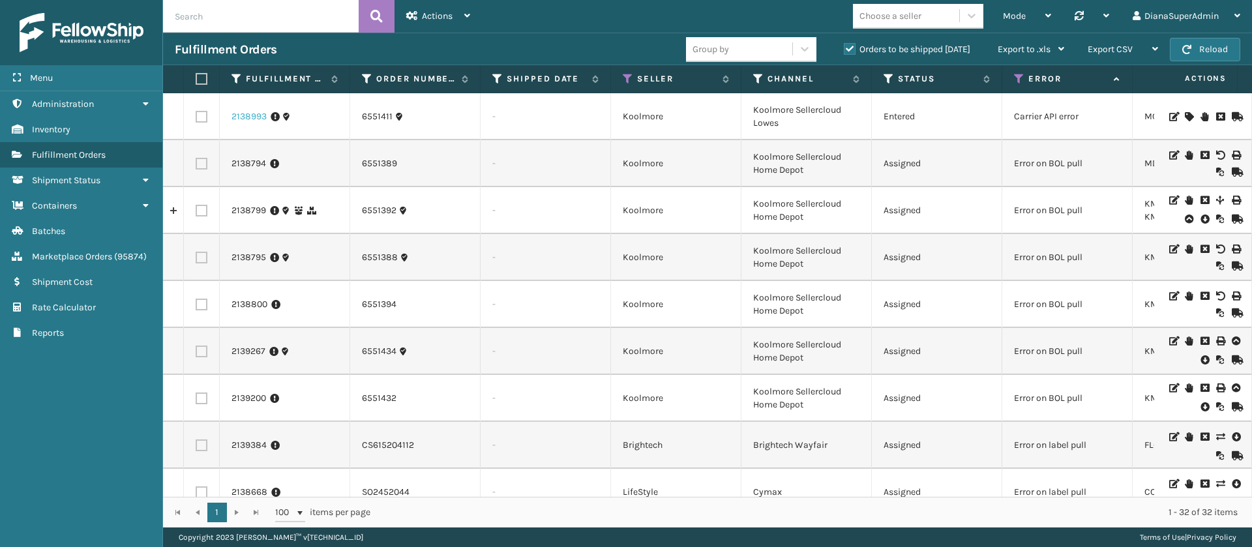
click at [242, 110] on link "2138993" at bounding box center [249, 116] width 35 height 13
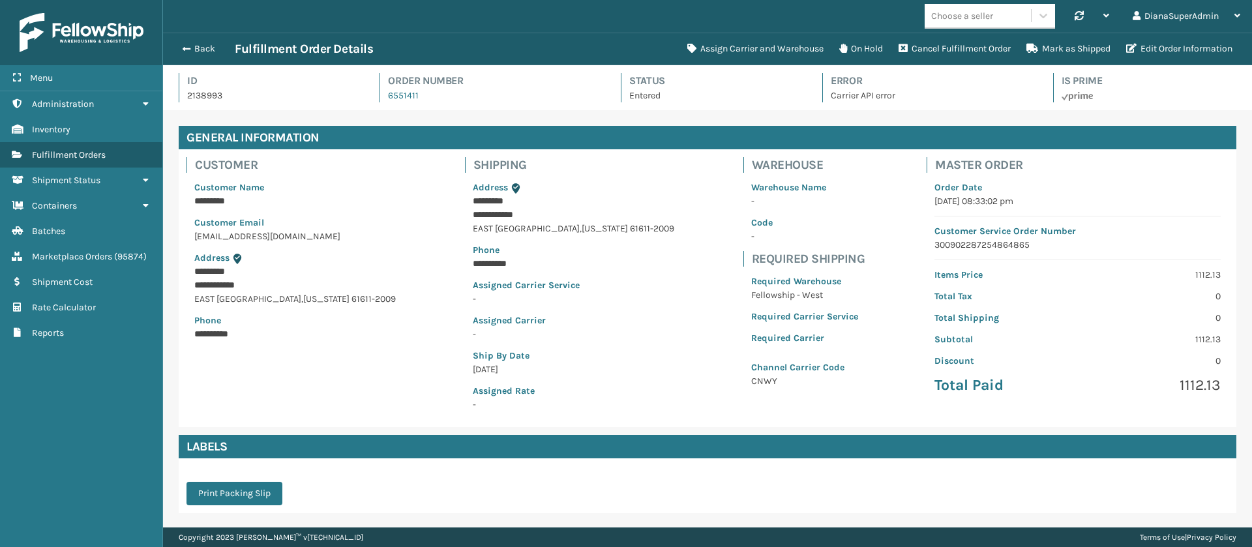
scroll to position [31, 1089]
click at [726, 52] on button "Assign Carrier and Warehouse" at bounding box center [756, 49] width 152 height 26
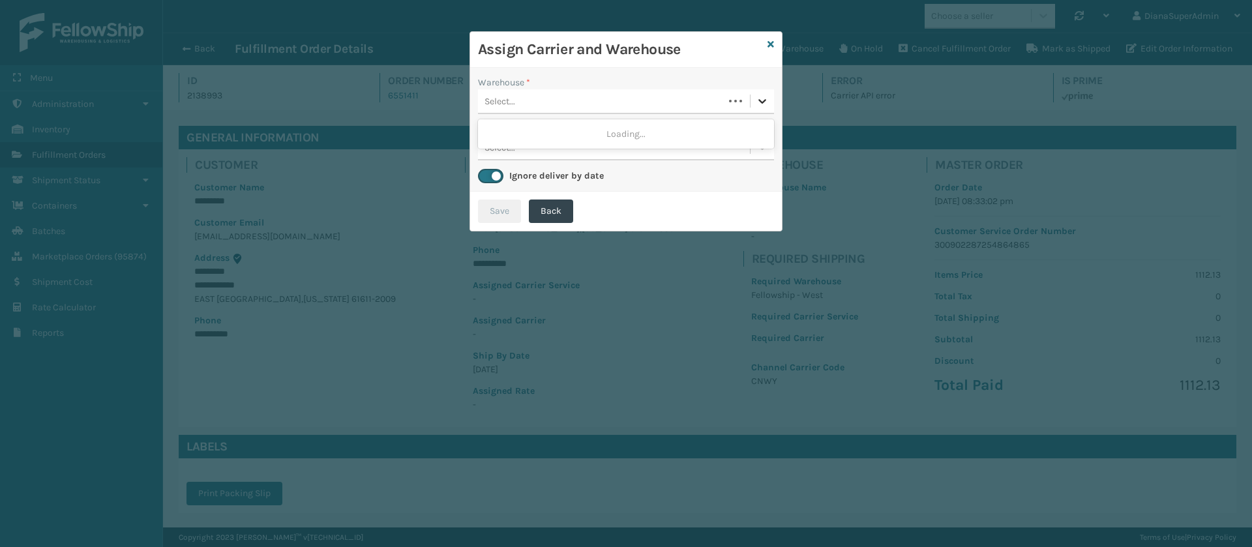
click at [764, 97] on icon at bounding box center [762, 101] width 13 height 13
click at [681, 134] on div "Fellowship - West (required)" at bounding box center [626, 134] width 296 height 24
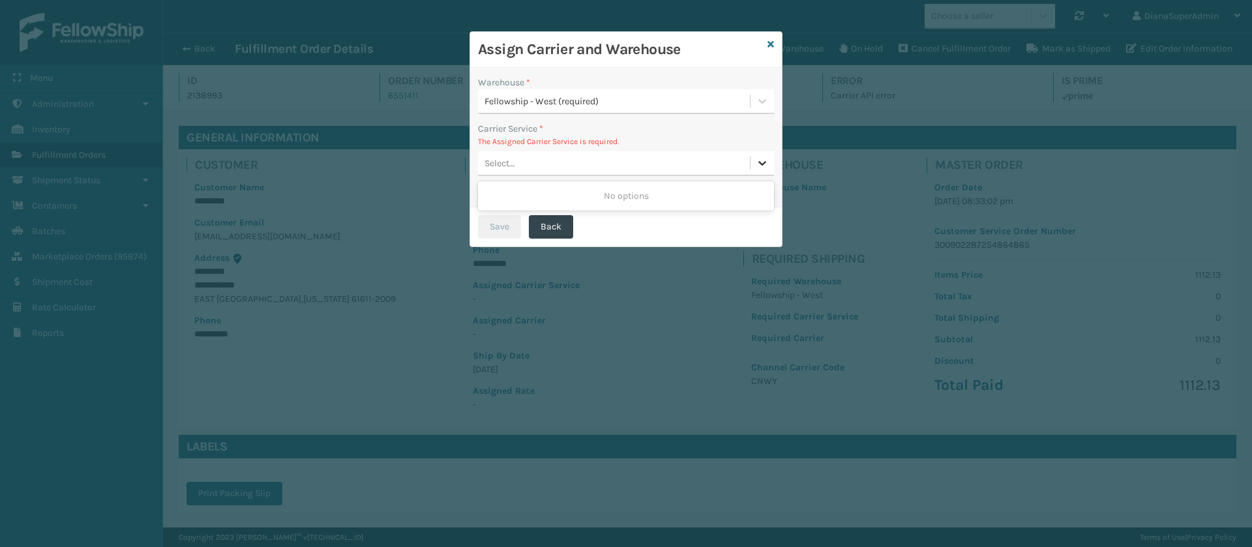
click at [764, 170] on div at bounding box center [762, 162] width 23 height 23
drag, startPoint x: 764, startPoint y: 170, endPoint x: 768, endPoint y: 42, distance: 127.9
click at [768, 42] on div "Assign Carrier and Warehouse Warehouse * Fellowship - West (required) Carrier S…" at bounding box center [626, 139] width 313 height 216
click at [768, 42] on icon at bounding box center [771, 44] width 7 height 9
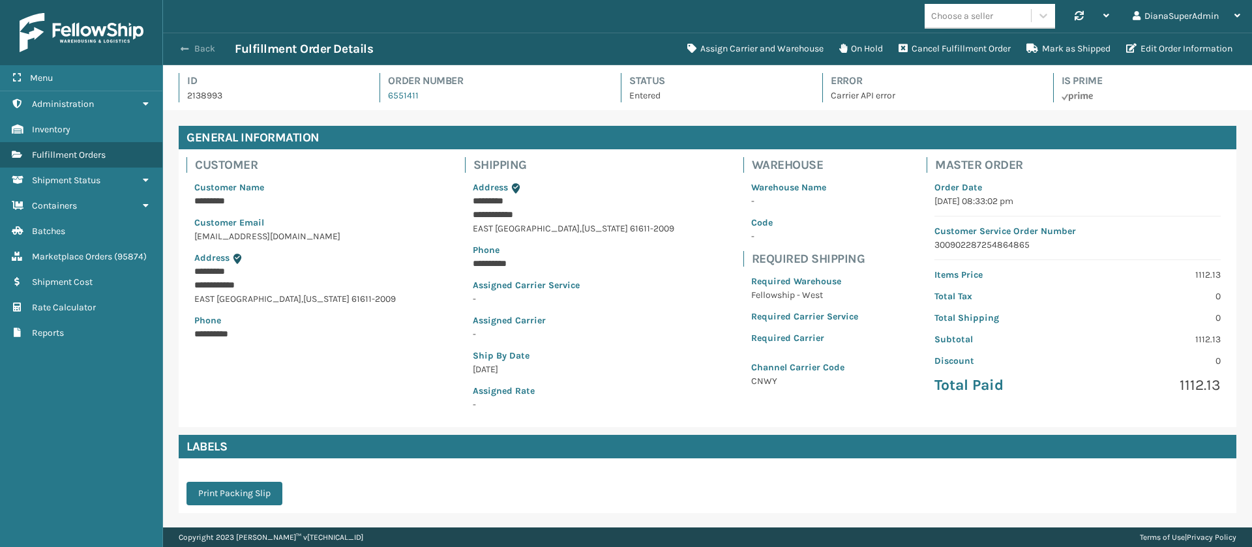
click at [189, 52] on button "Back" at bounding box center [205, 49] width 60 height 12
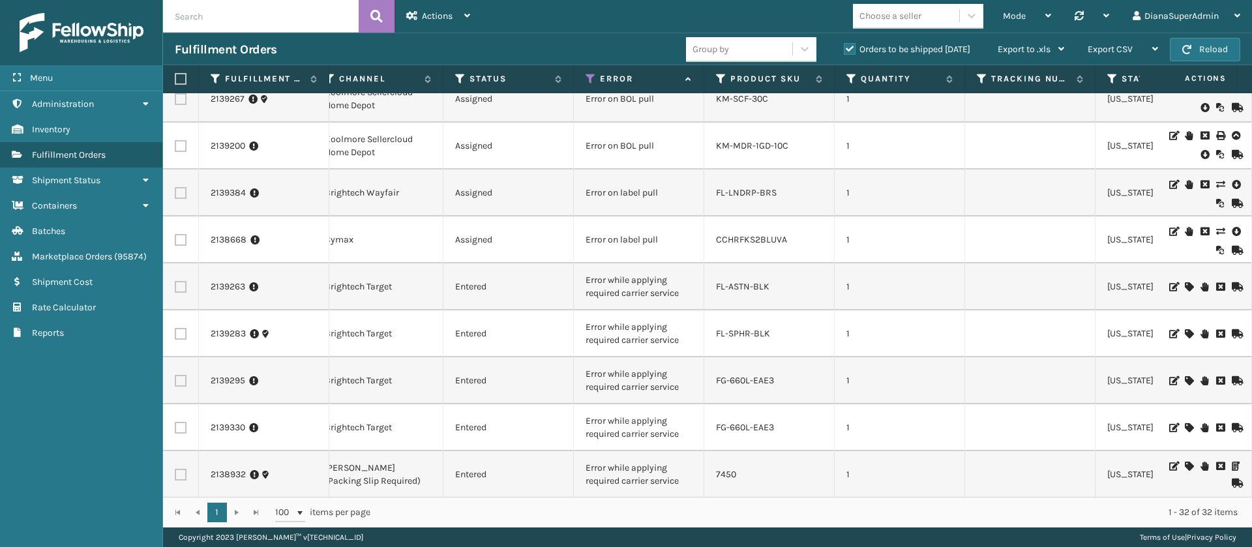
scroll to position [252, 458]
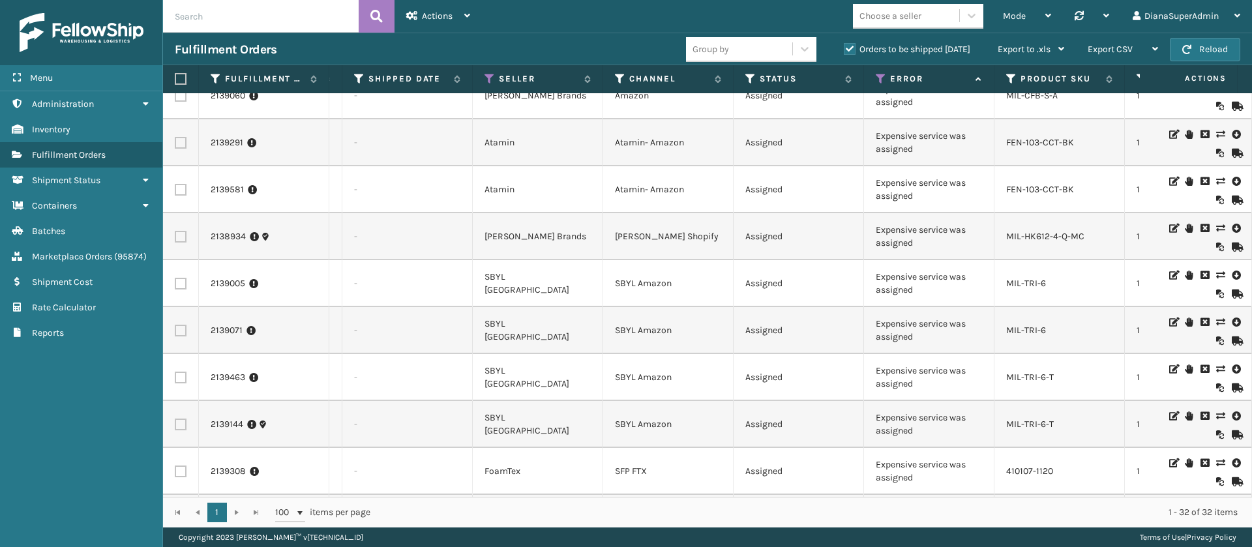
click at [1216, 132] on icon at bounding box center [1220, 134] width 8 height 9
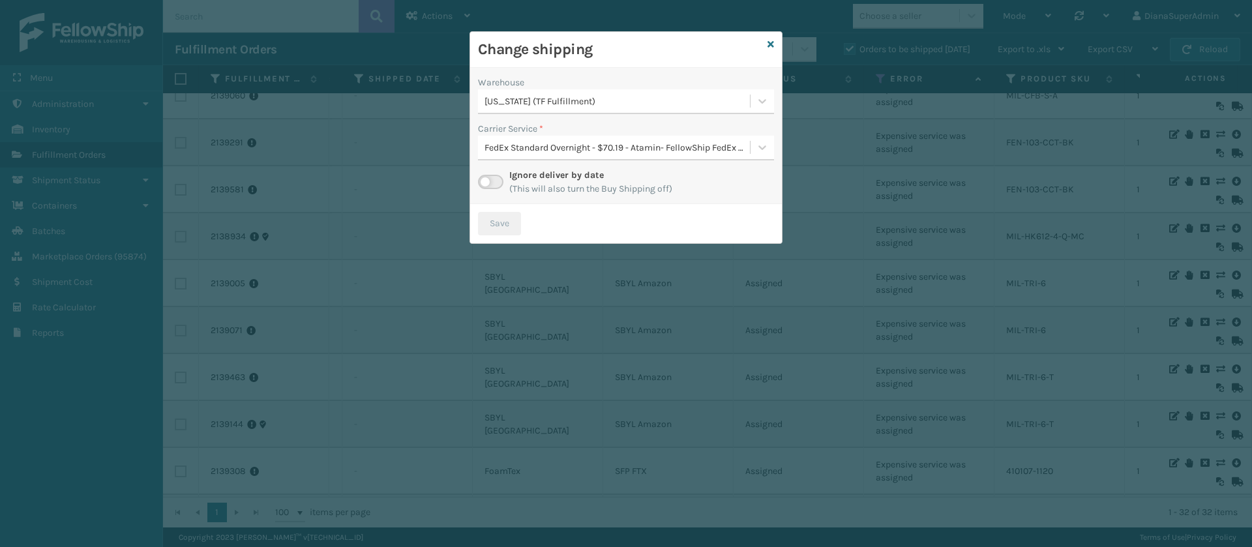
click at [481, 177] on label at bounding box center [490, 182] width 25 height 14
click at [481, 177] on input "checkbox" at bounding box center [482, 179] width 8 height 8
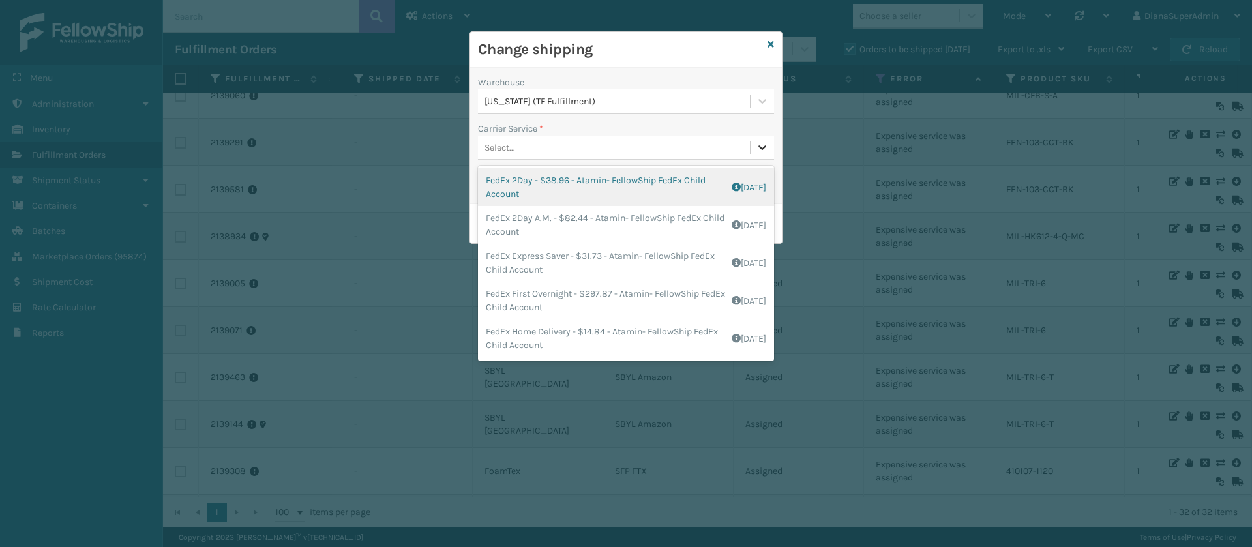
click at [754, 140] on div at bounding box center [762, 147] width 23 height 23
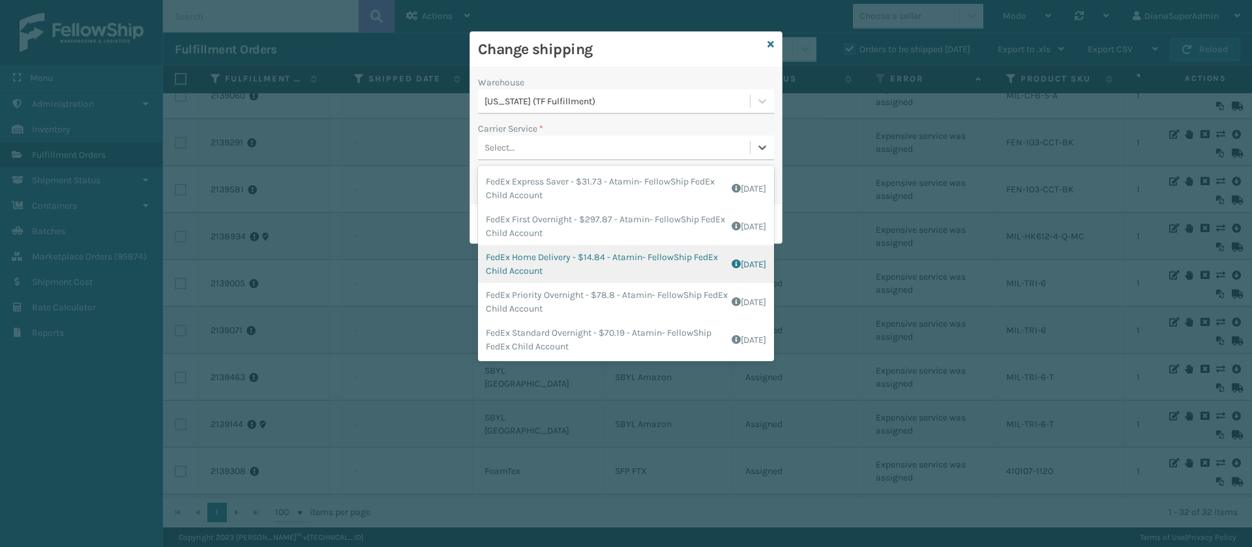
click at [554, 250] on div "FedEx Home Delivery - $14.84 - Atamin- FellowShip FedEx Child Account Shipping …" at bounding box center [626, 264] width 296 height 38
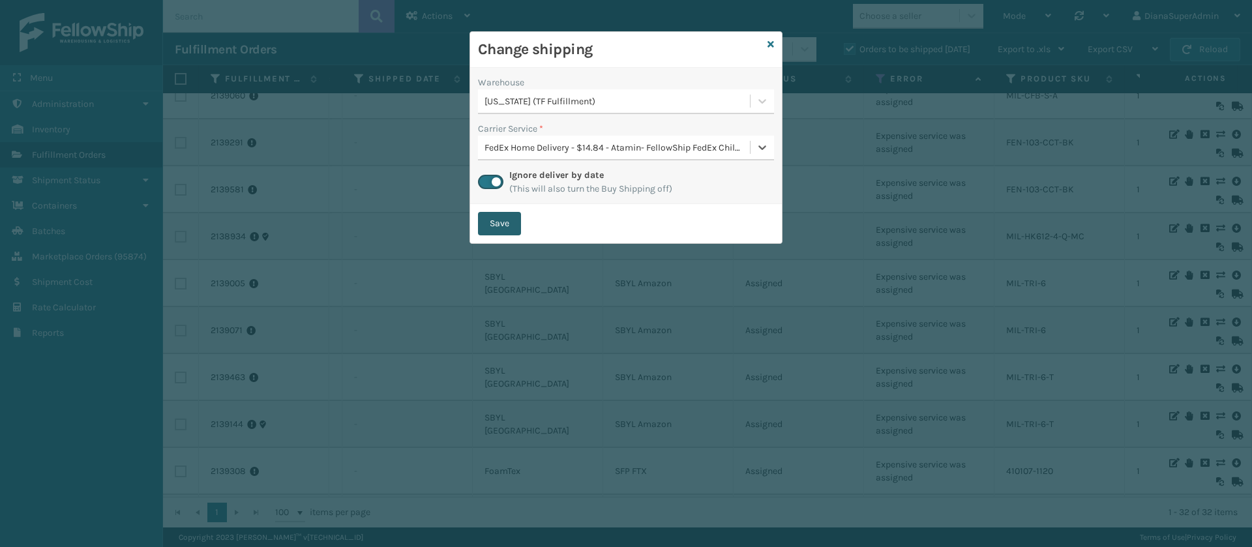
click at [513, 222] on button "Save" at bounding box center [499, 223] width 43 height 23
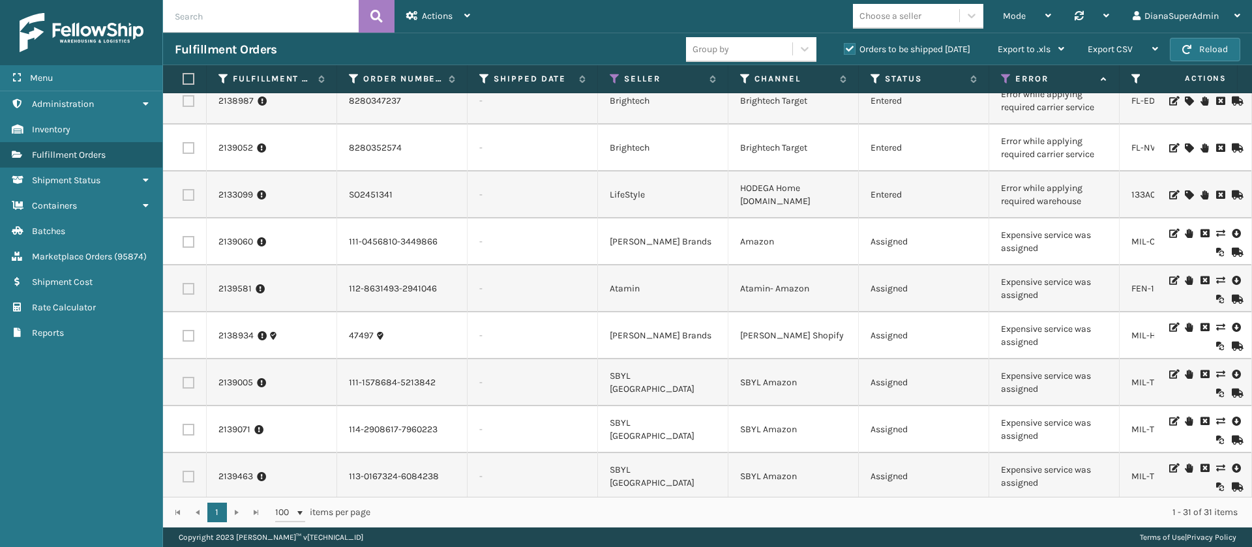
click at [1216, 229] on icon at bounding box center [1220, 233] width 8 height 9
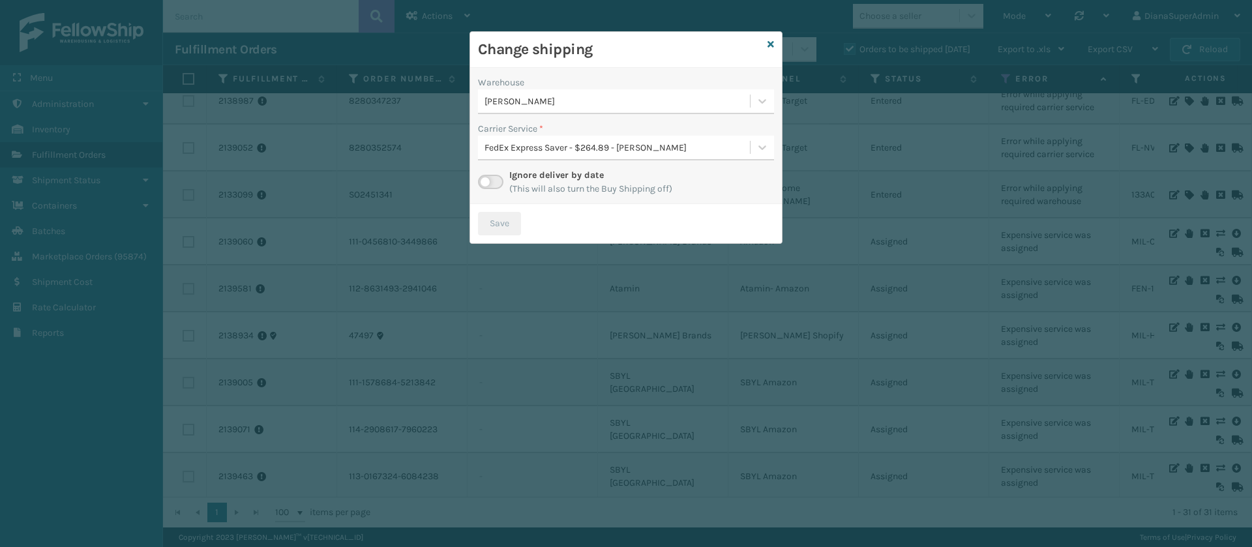
click at [496, 182] on label at bounding box center [490, 182] width 25 height 14
click at [487, 182] on input "checkbox" at bounding box center [482, 179] width 8 height 8
click at [754, 151] on div at bounding box center [762, 147] width 23 height 23
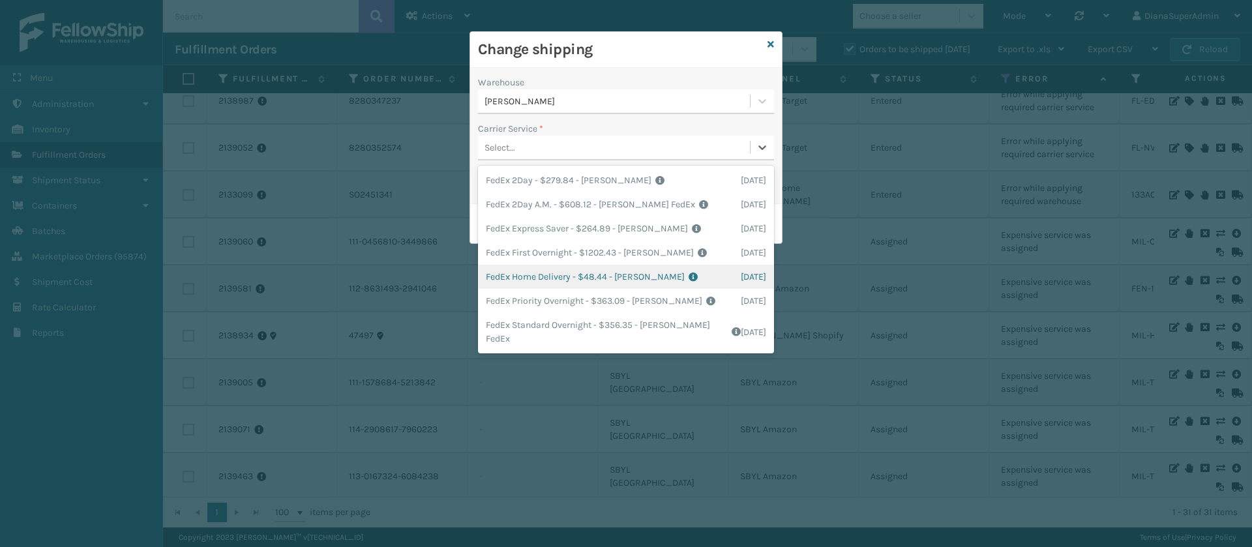
click at [537, 275] on div "FedEx Home Delivery - $48.44 - [PERSON_NAME] FedEx Shipping Cost $42.49 Surplus…" at bounding box center [626, 277] width 296 height 24
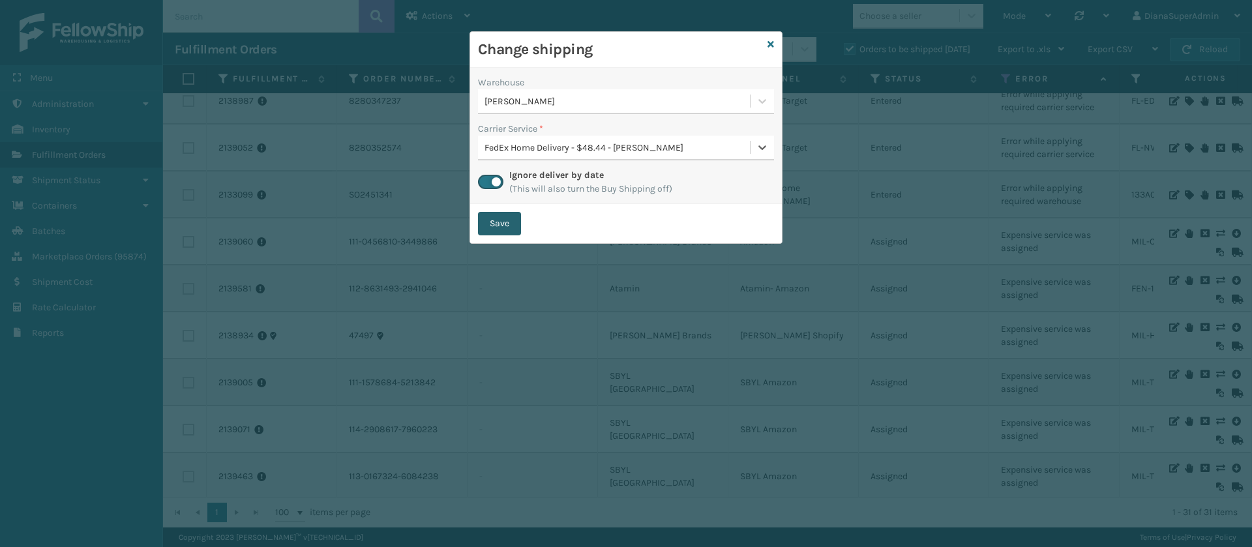
click at [504, 225] on button "Save" at bounding box center [499, 223] width 43 height 23
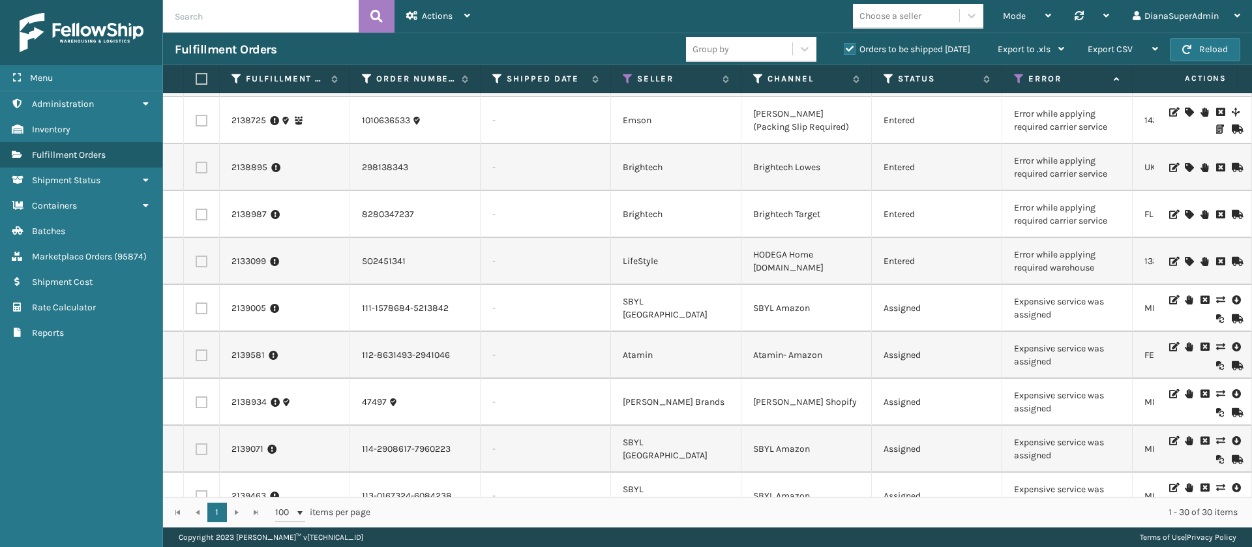
click at [1216, 301] on icon at bounding box center [1220, 299] width 8 height 9
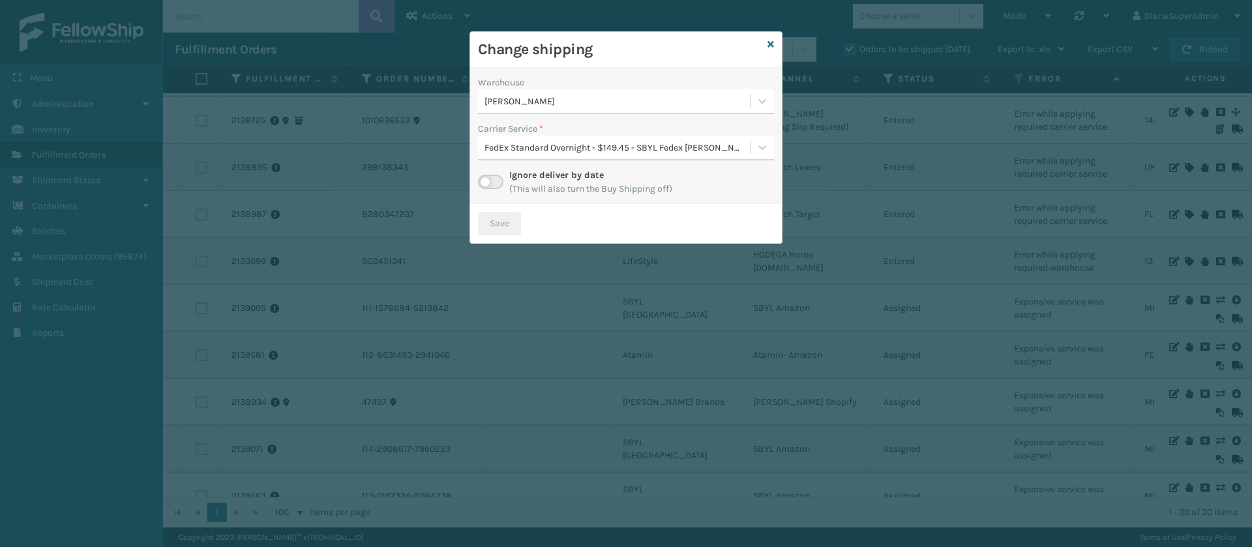
click at [489, 179] on label at bounding box center [490, 182] width 25 height 14
click at [487, 179] on input "checkbox" at bounding box center [482, 179] width 8 height 8
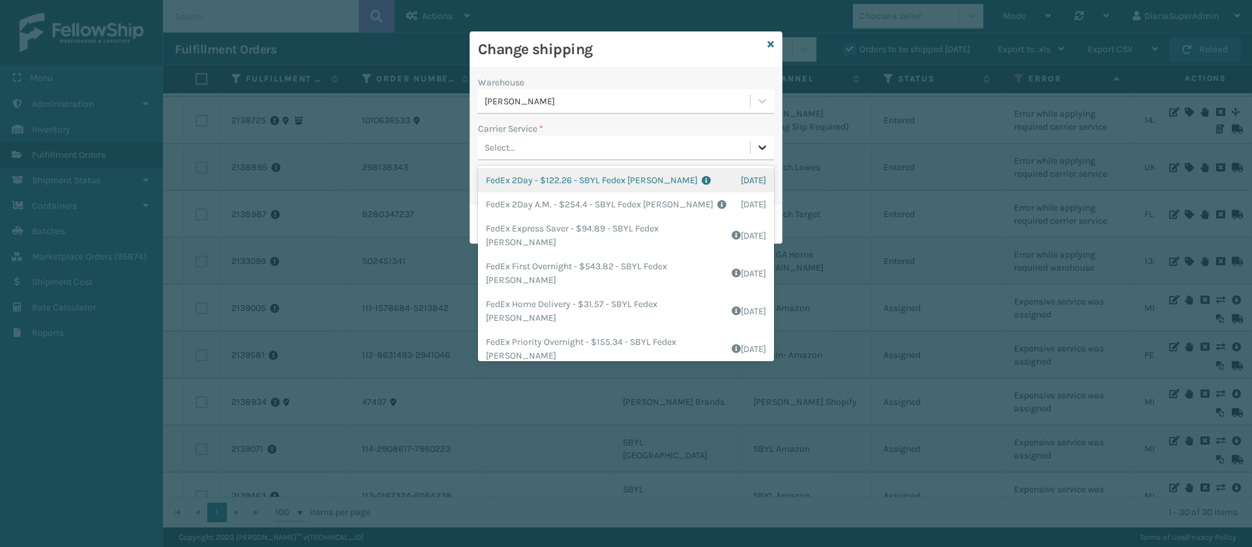
click at [761, 147] on icon at bounding box center [763, 147] width 8 height 5
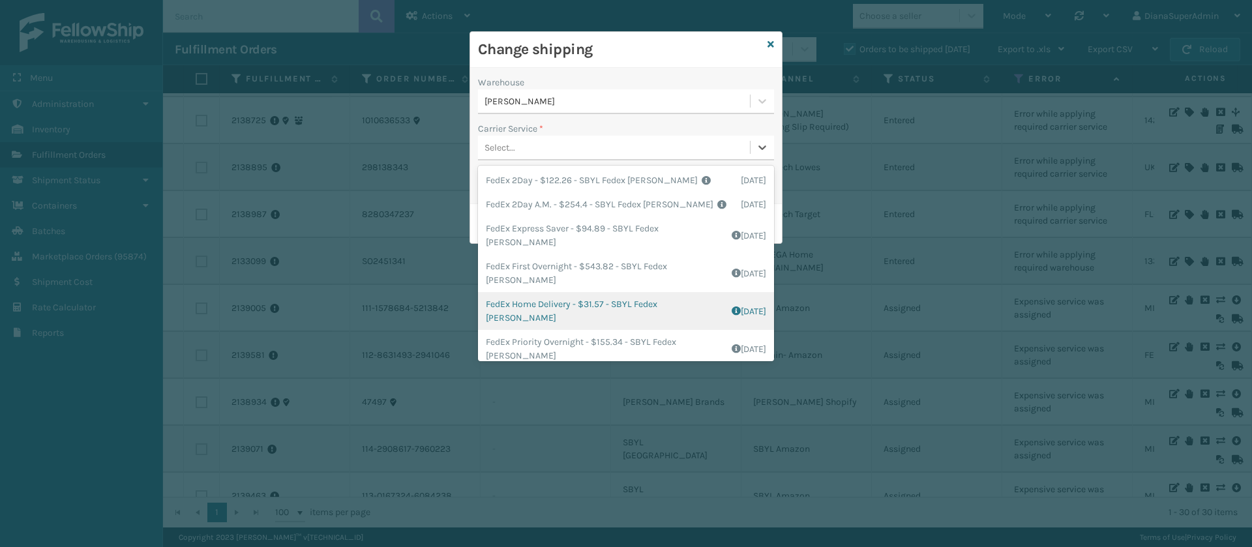
scroll to position [47, 0]
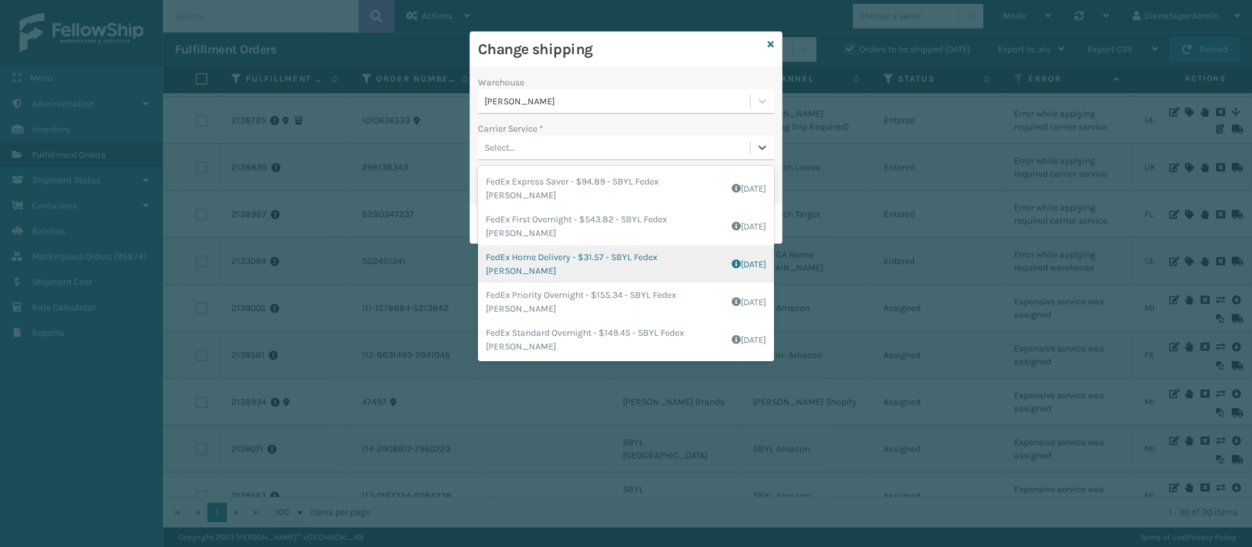
click at [541, 278] on div "FedEx Home Delivery - $31.57 - SBYL Fedex [PERSON_NAME] Shipping Cost $17.57 Su…" at bounding box center [626, 264] width 296 height 38
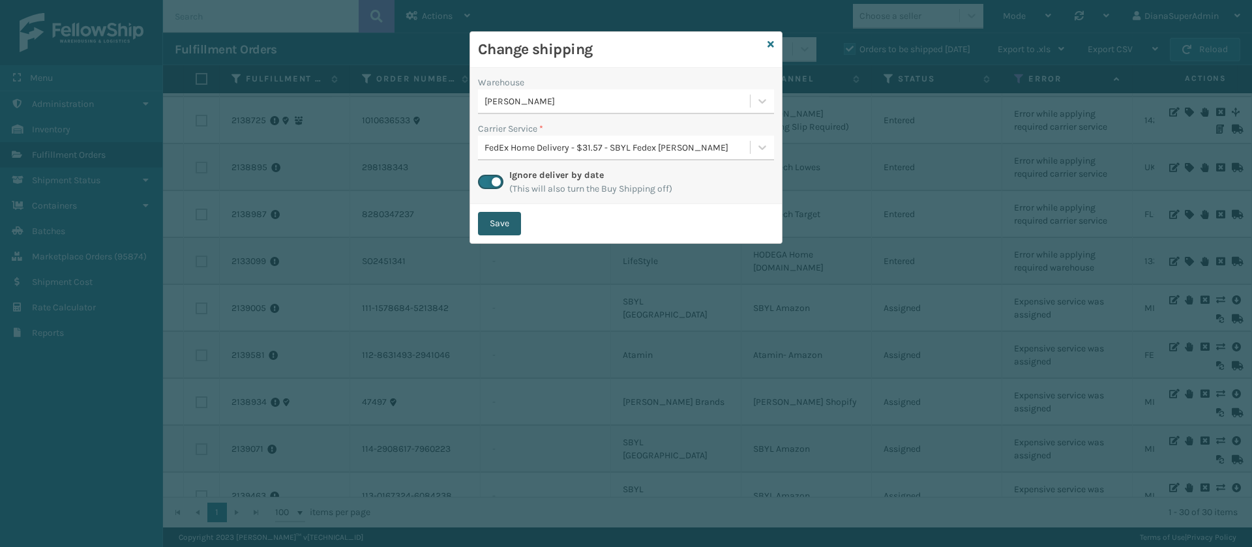
click at [516, 219] on button "Save" at bounding box center [499, 223] width 43 height 23
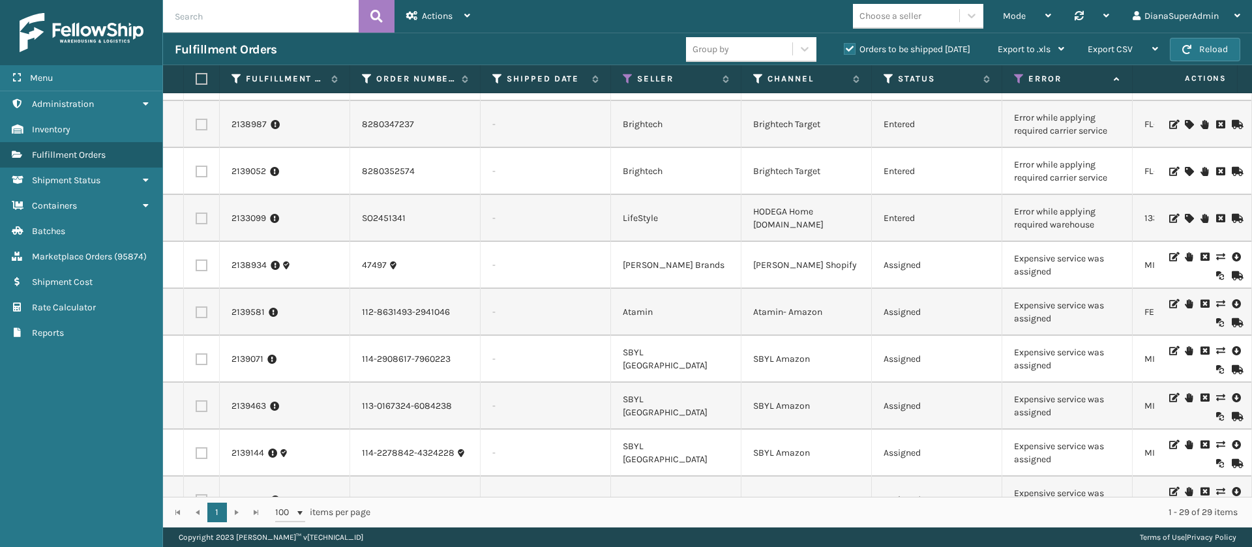
scroll to position [792, 0]
click at [1216, 251] on icon at bounding box center [1220, 255] width 8 height 9
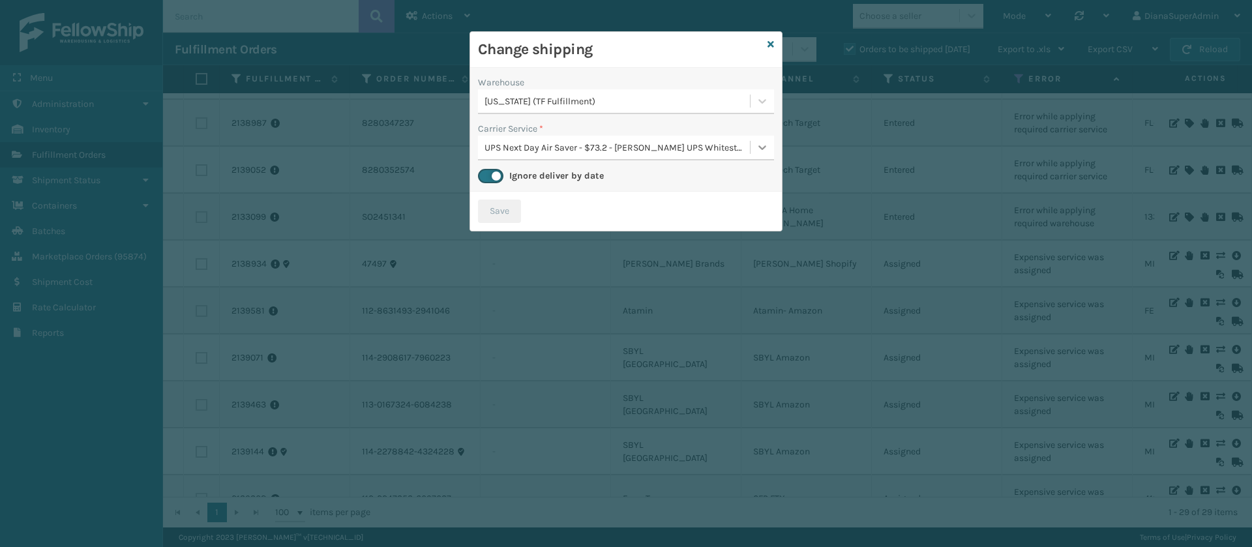
click at [761, 149] on icon at bounding box center [762, 147] width 13 height 13
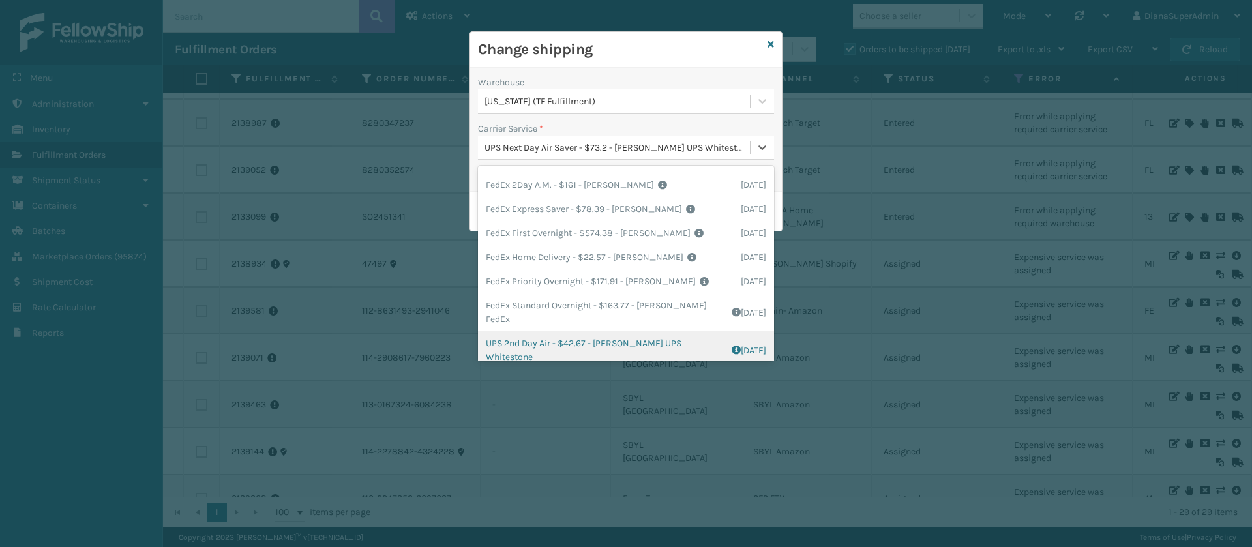
scroll to position [0, 0]
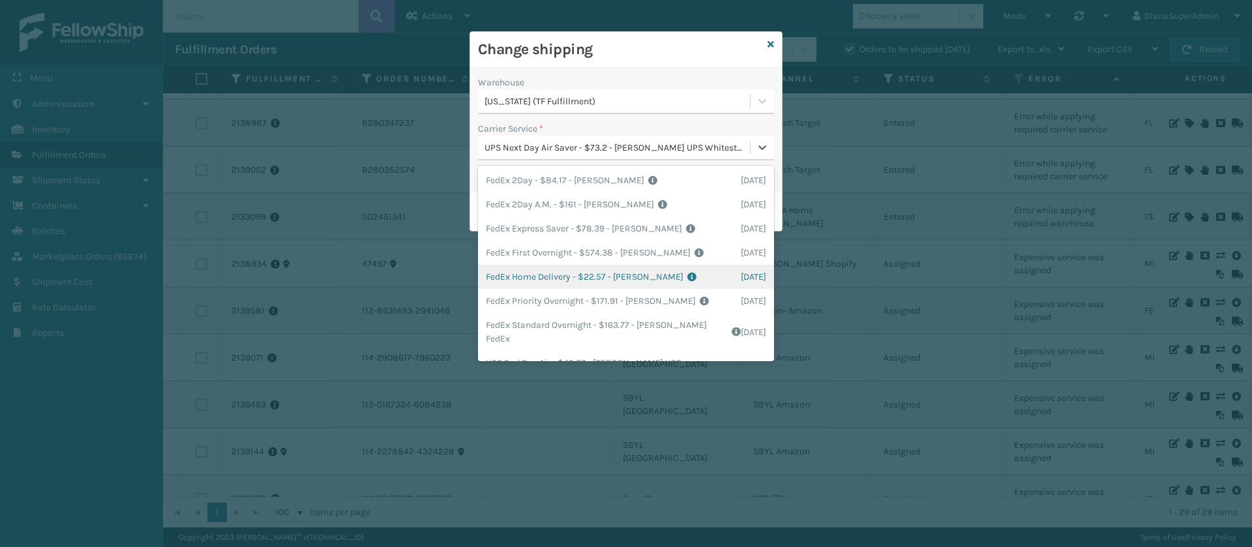
click at [545, 269] on div "FedEx Home Delivery - $22.57 - [PERSON_NAME] FedEx Shipping Cost $19.8 Surplus …" at bounding box center [626, 277] width 296 height 24
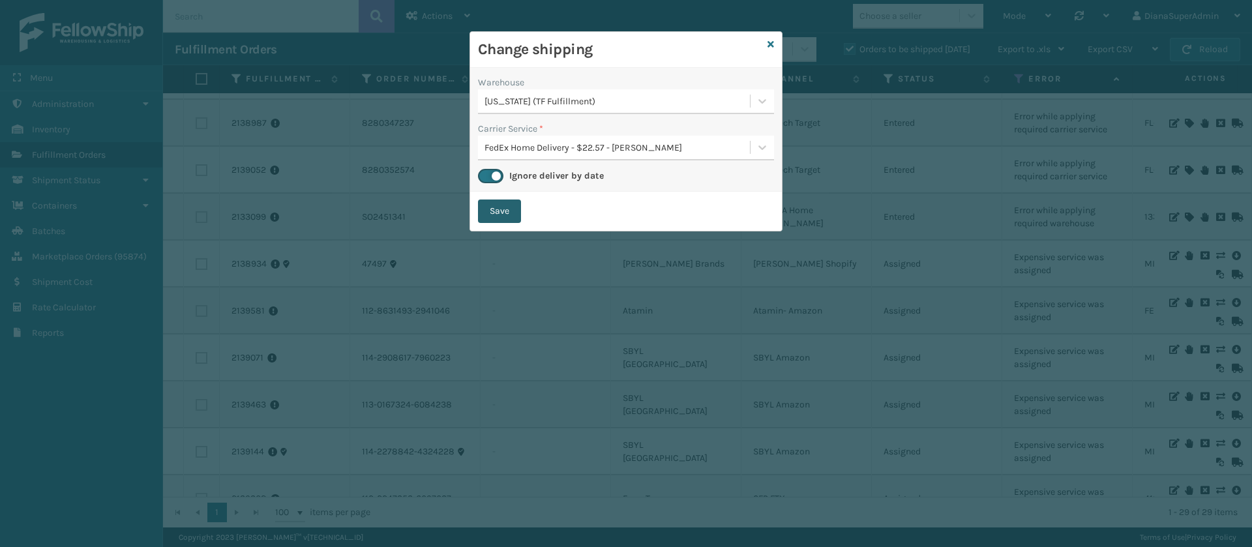
click at [501, 203] on button "Save" at bounding box center [499, 211] width 43 height 23
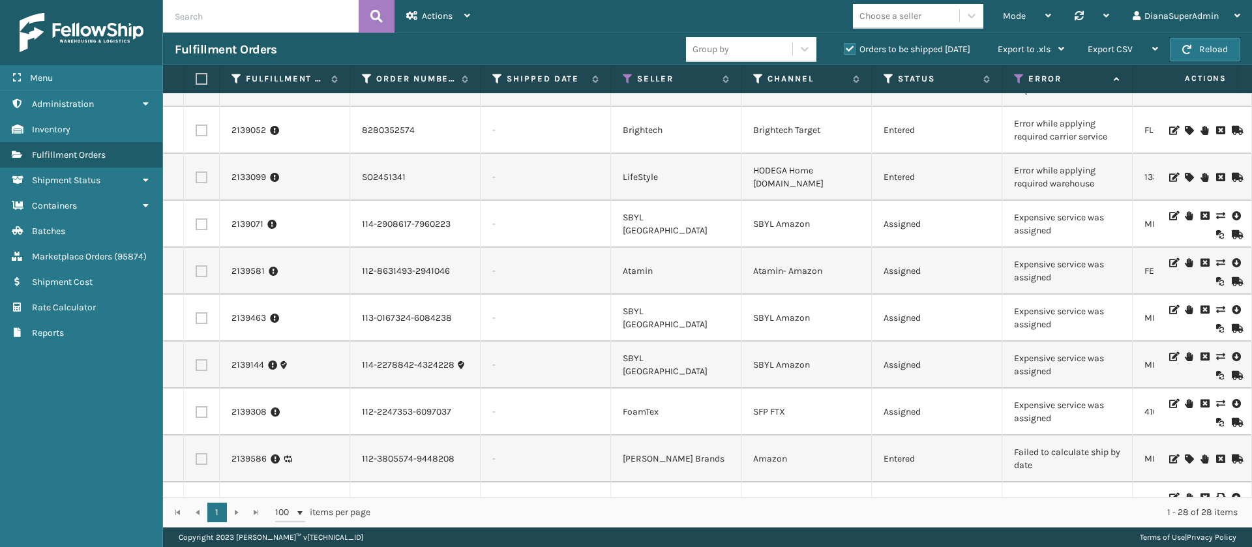
scroll to position [833, 0]
click at [1216, 217] on icon at bounding box center [1220, 214] width 8 height 9
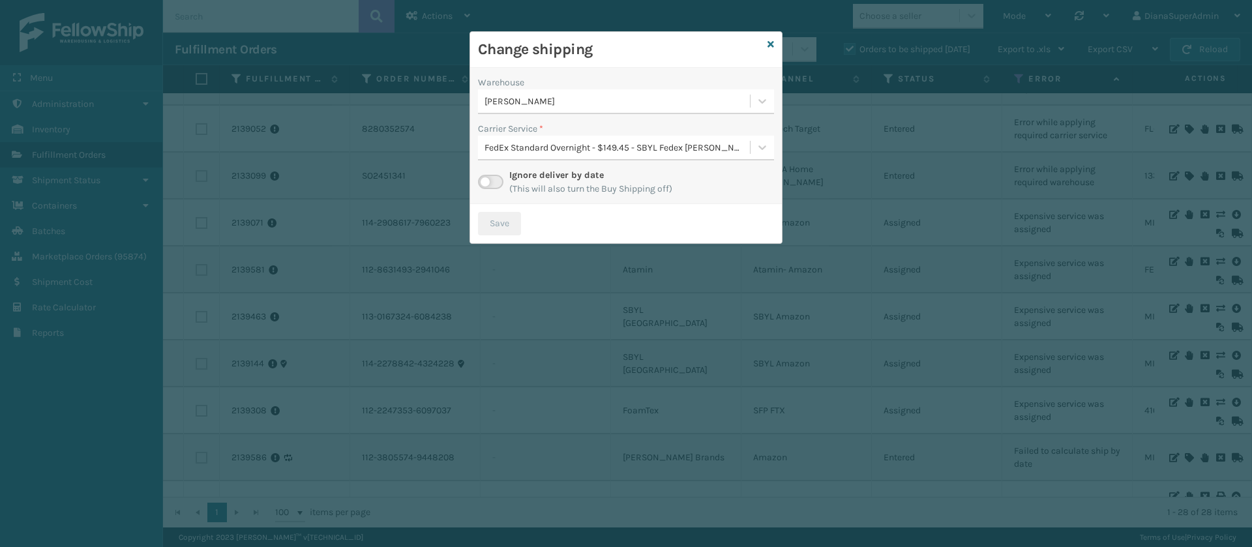
click at [504, 183] on div "Ignore deliver by date (This will also turn the Buy Shipping off)" at bounding box center [626, 181] width 296 height 27
click at [495, 183] on label at bounding box center [490, 182] width 25 height 14
click at [487, 183] on input "checkbox" at bounding box center [482, 179] width 8 height 8
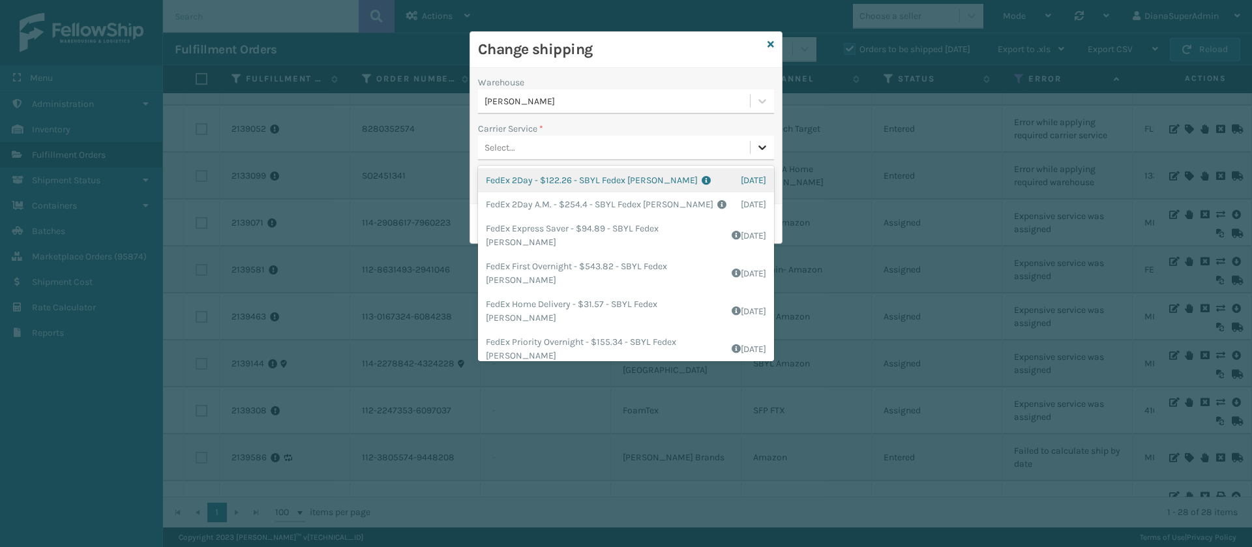
click at [759, 153] on icon at bounding box center [762, 147] width 13 height 13
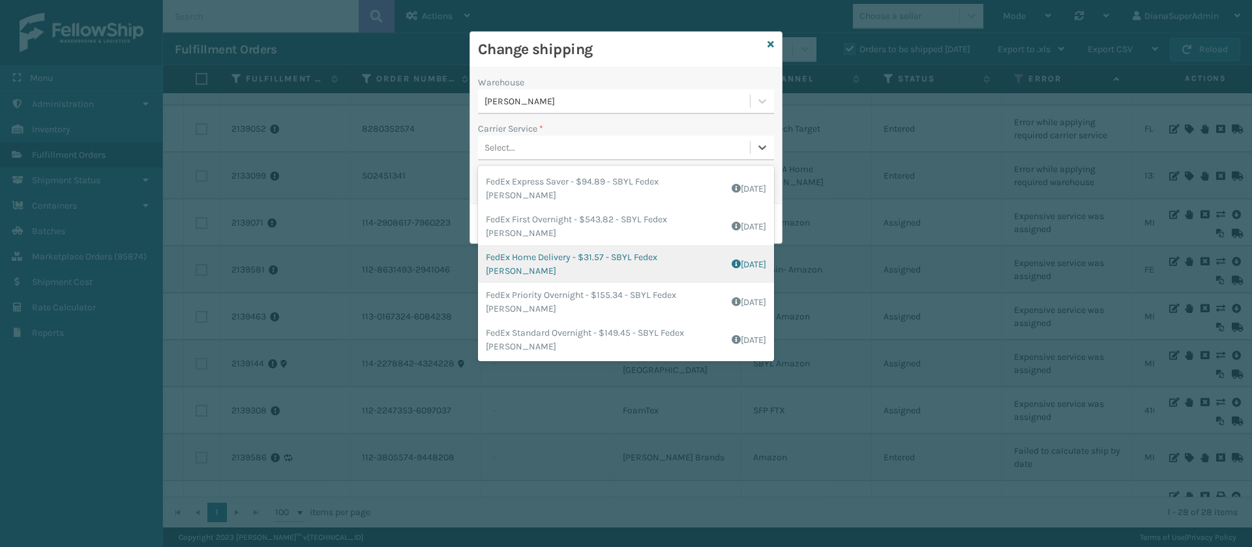
scroll to position [0, 0]
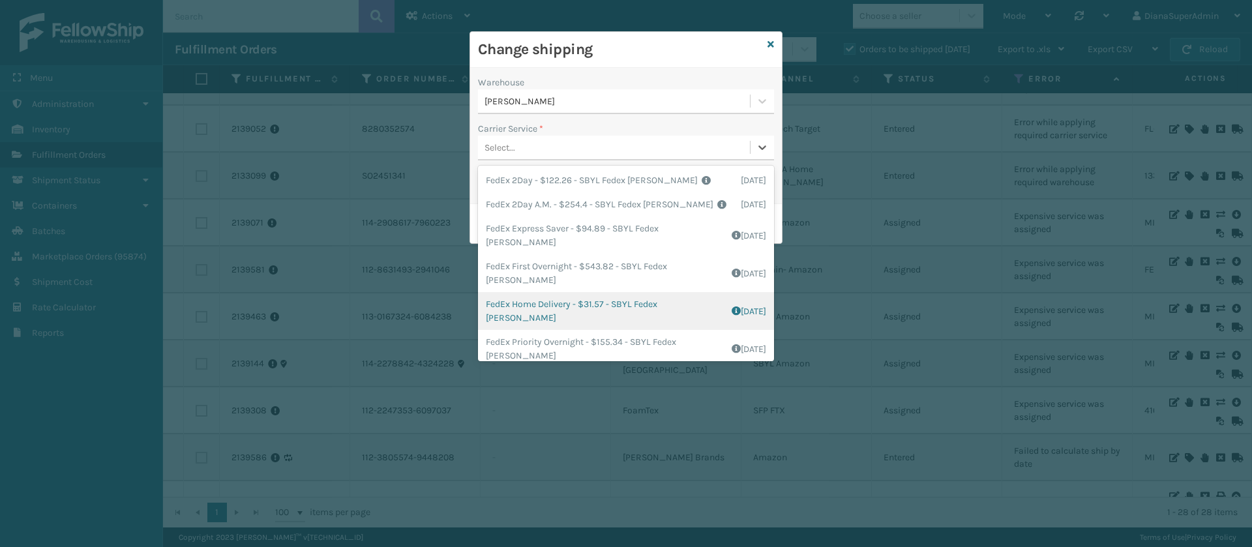
click at [586, 309] on div "FedEx Home Delivery - $31.57 - SBYL Fedex [PERSON_NAME] Shipping Cost $17.57 Su…" at bounding box center [626, 311] width 296 height 38
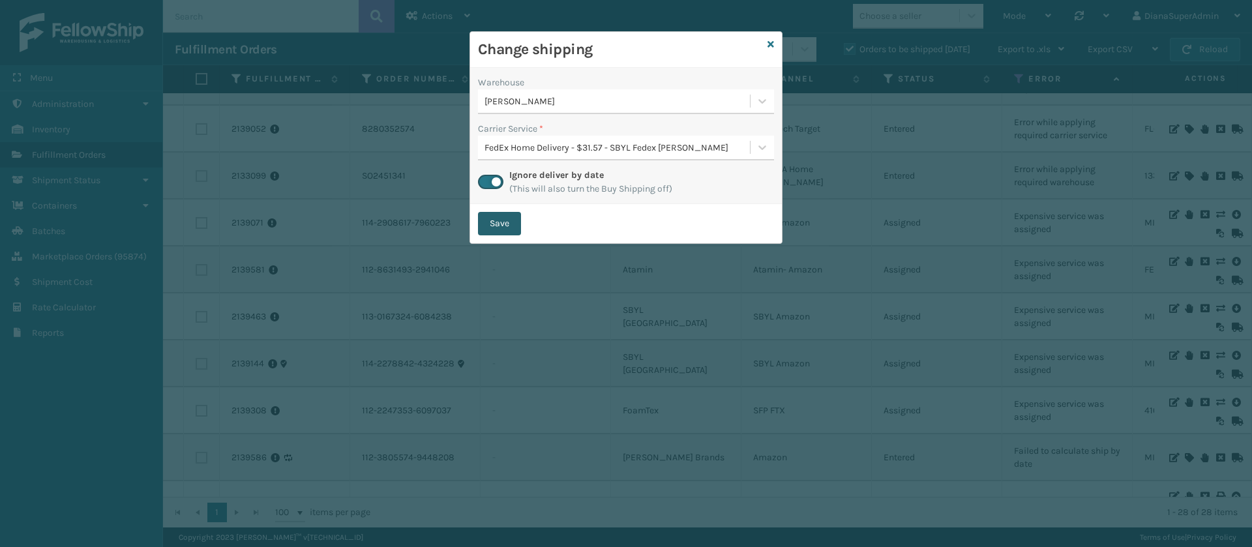
click at [491, 219] on button "Save" at bounding box center [499, 223] width 43 height 23
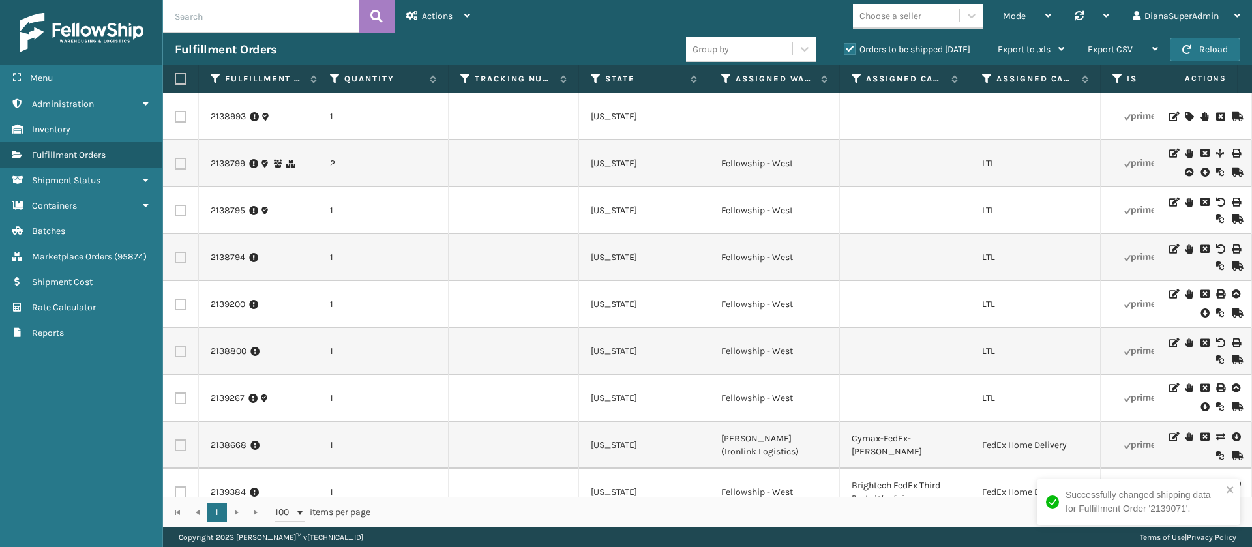
scroll to position [0, 1293]
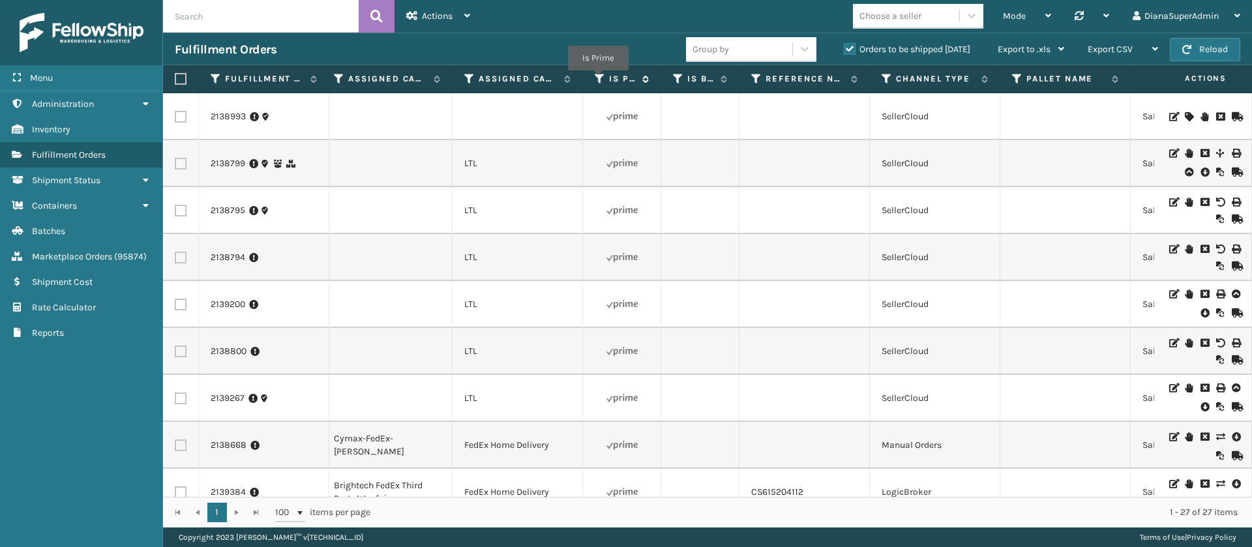
click at [598, 80] on icon at bounding box center [600, 79] width 10 height 12
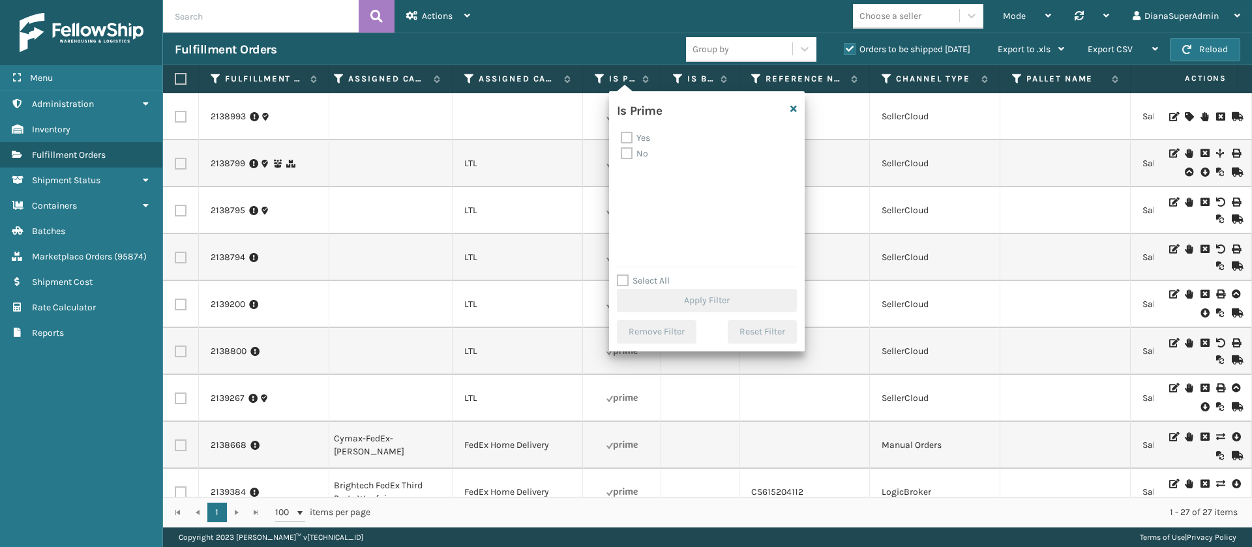
click at [622, 152] on label "No" at bounding box center [634, 153] width 27 height 11
click at [622, 152] on input "No" at bounding box center [621, 150] width 1 height 8
checkbox input "true"
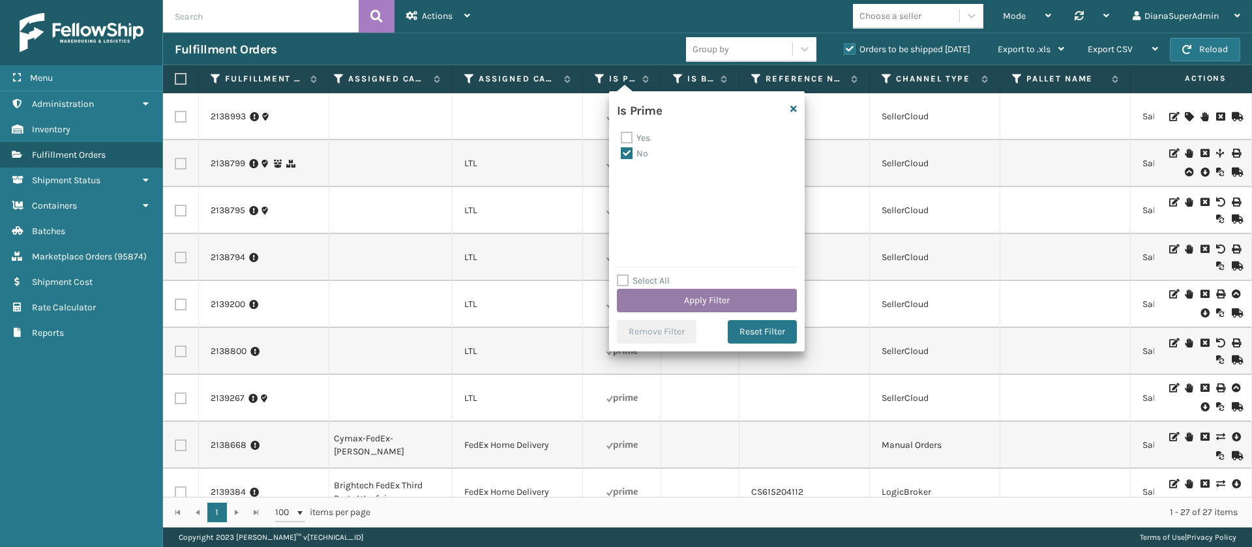
click at [750, 296] on button "Apply Filter" at bounding box center [707, 300] width 180 height 23
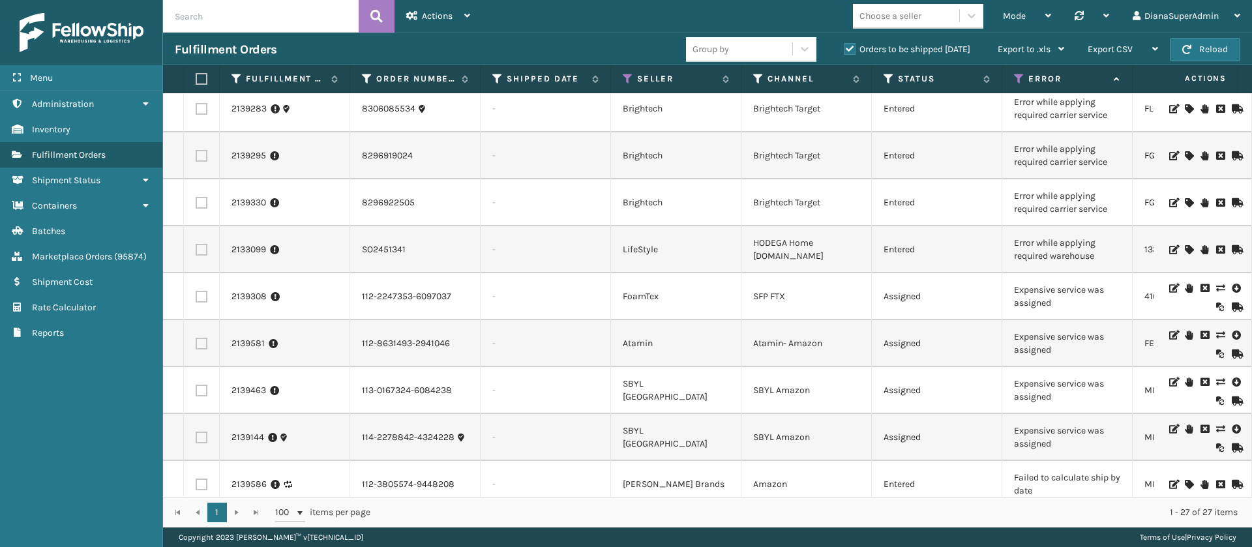
click at [1216, 287] on icon at bounding box center [1220, 288] width 8 height 9
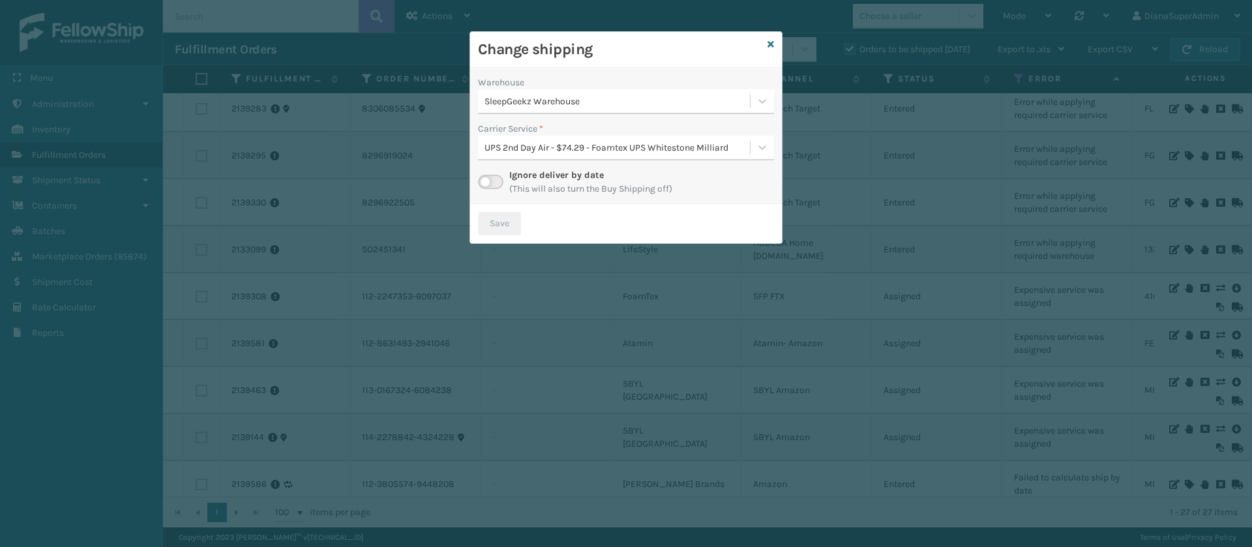
click at [493, 185] on label at bounding box center [490, 182] width 25 height 14
click at [487, 183] on input "checkbox" at bounding box center [482, 179] width 8 height 8
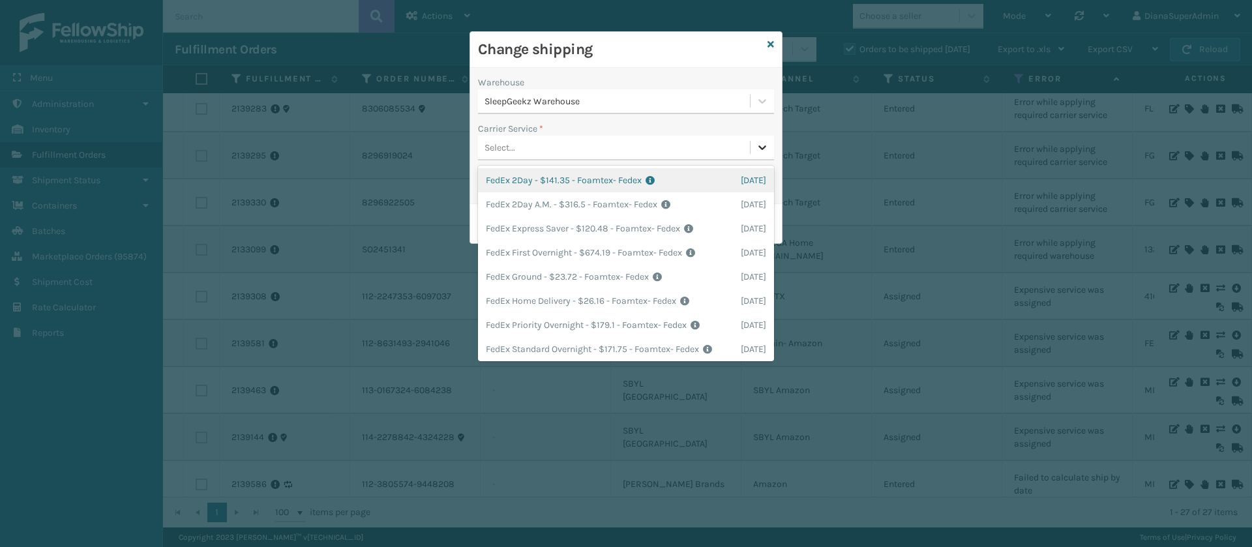
click at [764, 149] on icon at bounding box center [763, 147] width 8 height 5
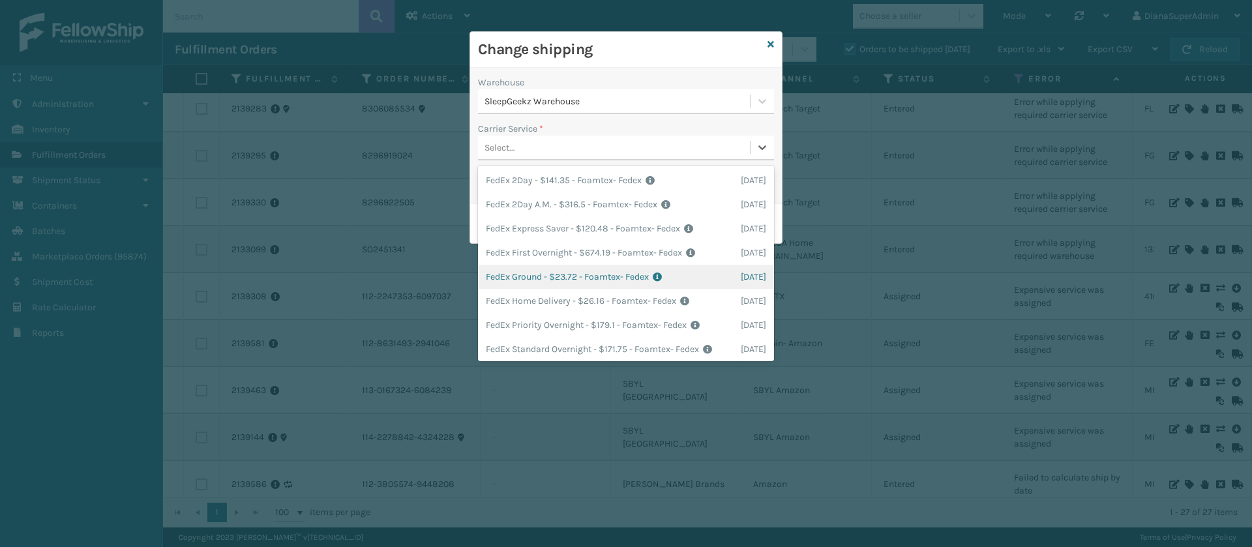
click at [530, 287] on div "FedEx Ground - $23.72 - Foamtex- Fedex Shipping Cost $23.72 Surplus Cost $0 Tot…" at bounding box center [626, 277] width 296 height 24
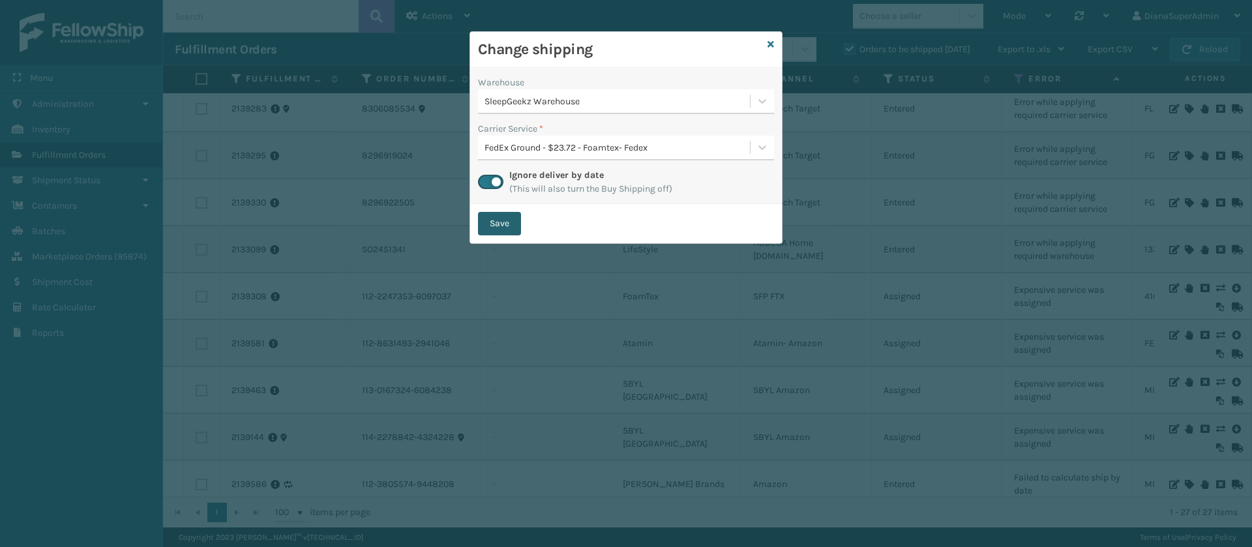
click at [512, 213] on button "Save" at bounding box center [499, 223] width 43 height 23
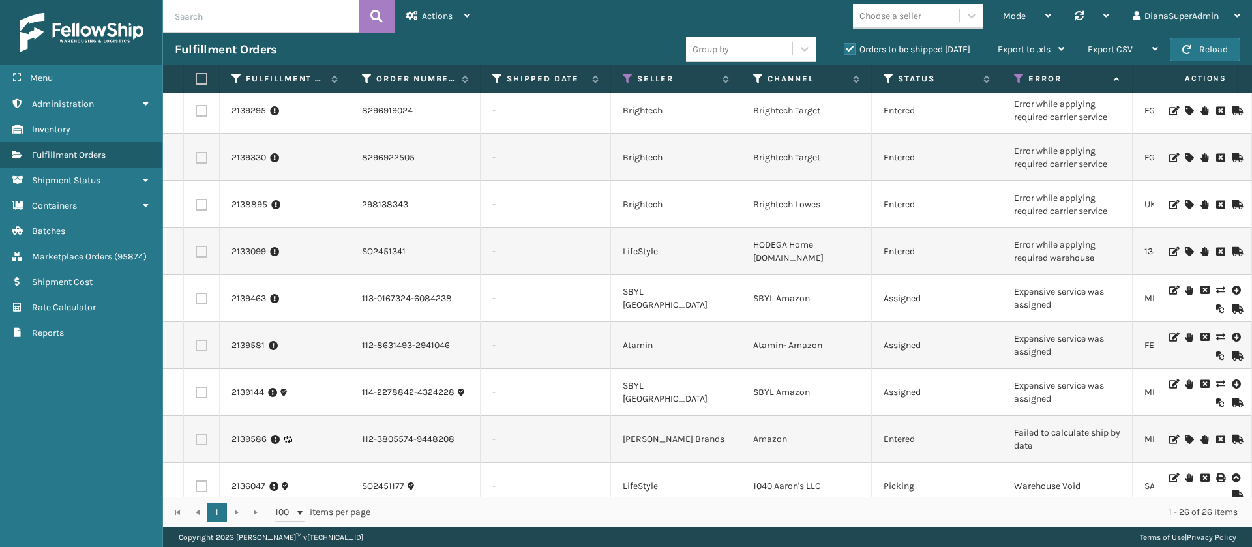
click at [1216, 288] on icon at bounding box center [1220, 290] width 8 height 9
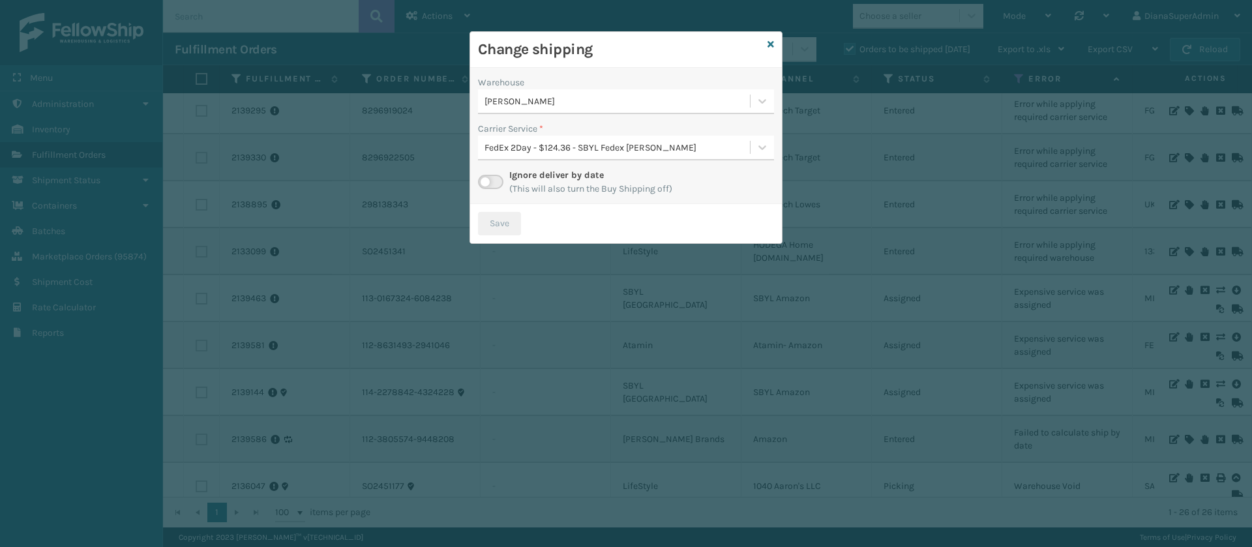
click at [492, 181] on label at bounding box center [490, 182] width 25 height 14
click at [487, 181] on input "checkbox" at bounding box center [482, 179] width 8 height 8
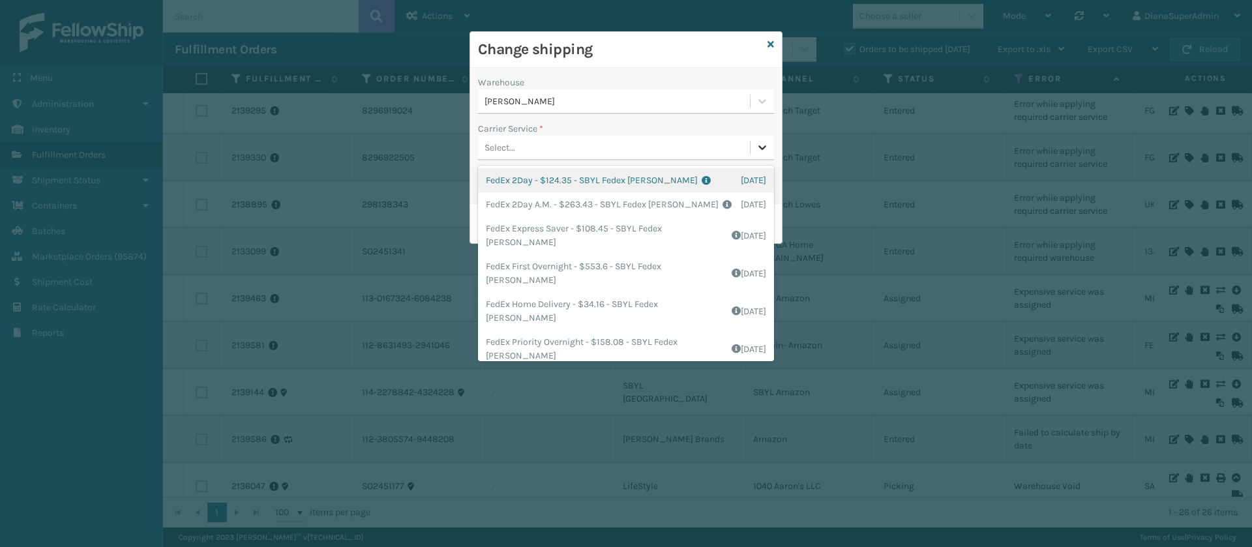
click at [764, 147] on icon at bounding box center [763, 147] width 8 height 5
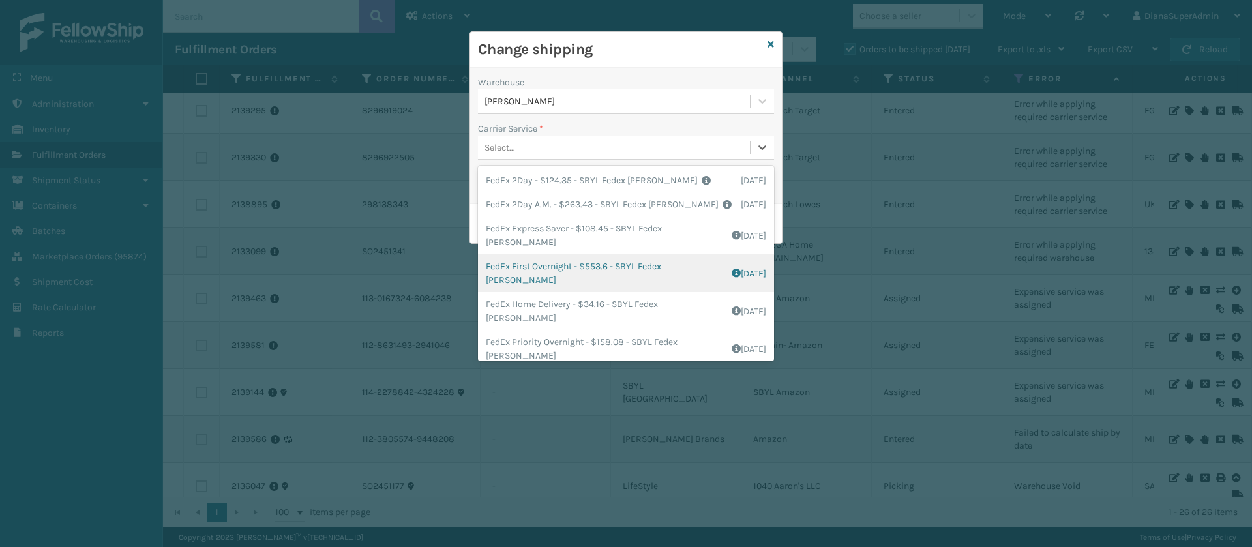
scroll to position [47, 0]
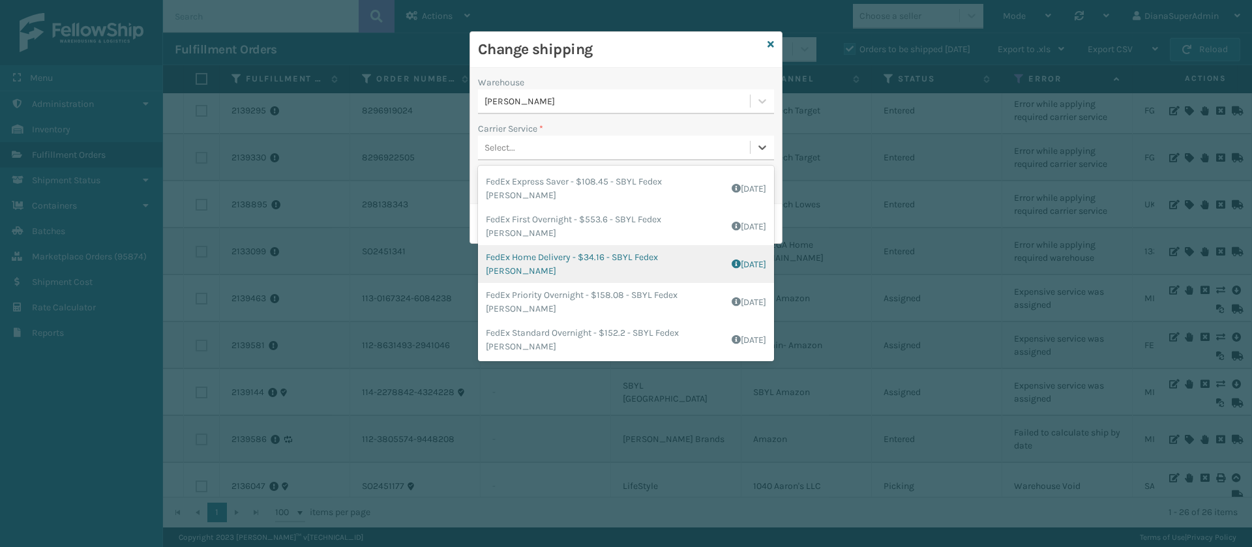
click at [535, 251] on div "FedEx Home Delivery - $34.16 - SBYL Fedex [PERSON_NAME] Shipping Cost $20.16 Su…" at bounding box center [626, 264] width 296 height 38
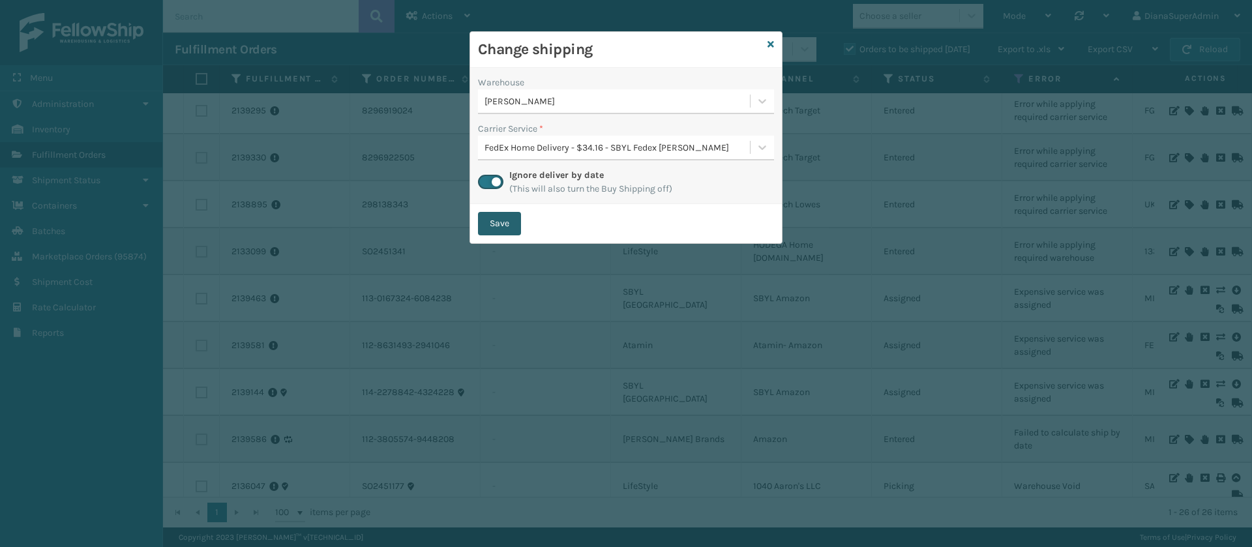
click at [517, 216] on button "Save" at bounding box center [499, 223] width 43 height 23
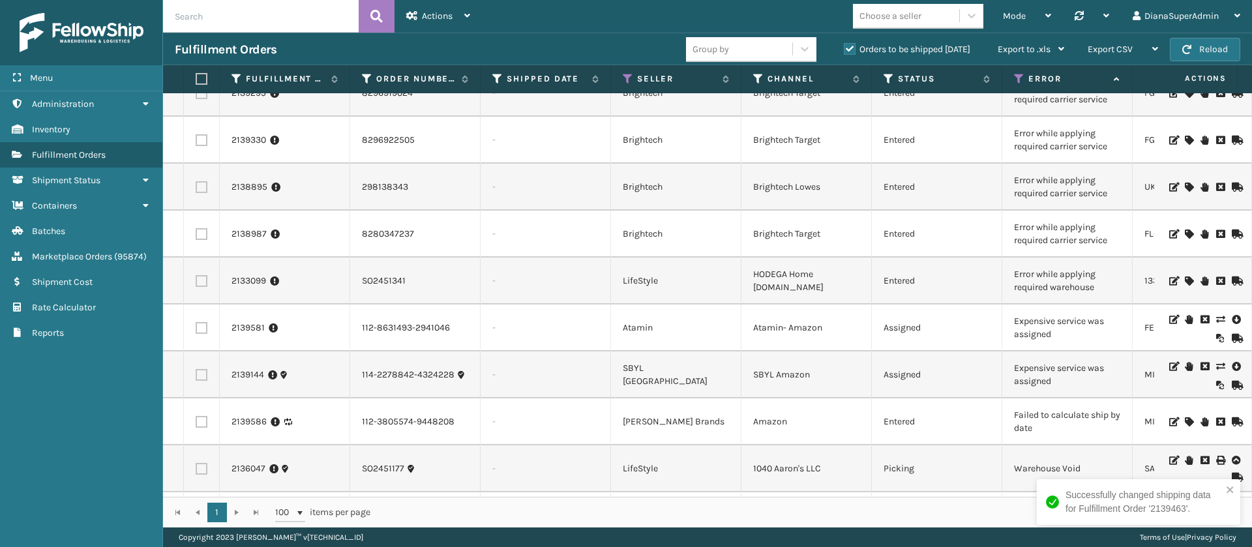
scroll to position [785, 0]
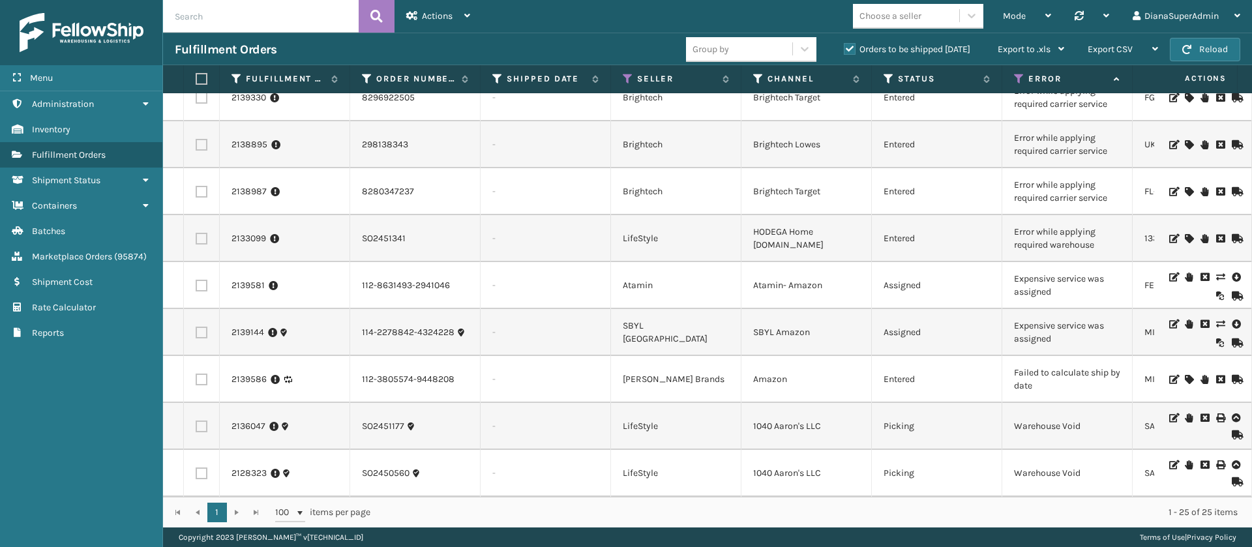
click at [1216, 273] on icon at bounding box center [1220, 277] width 8 height 9
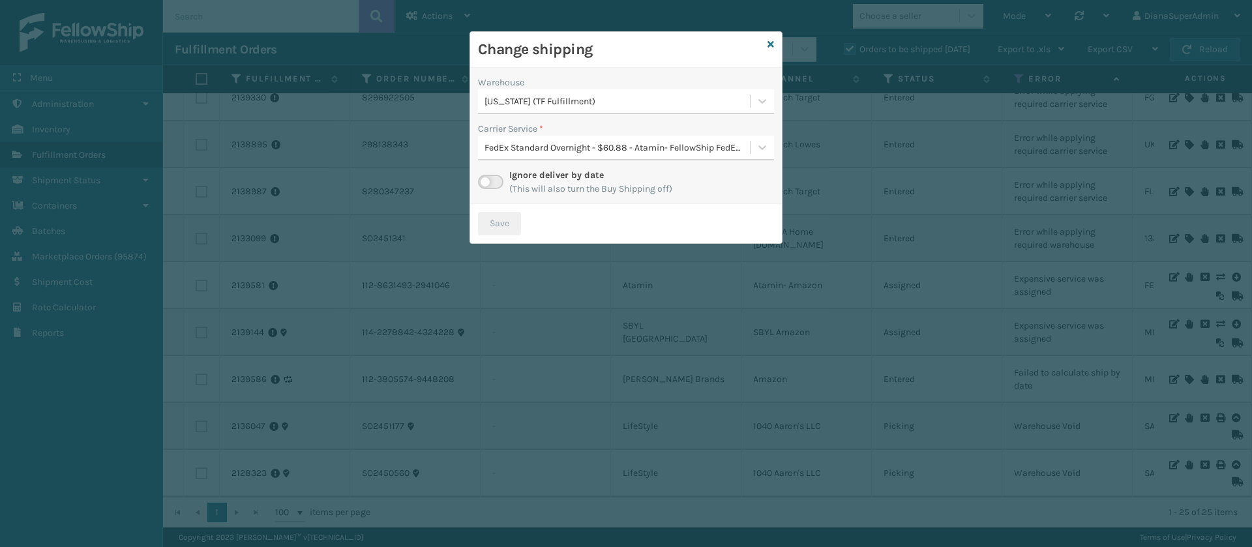
click at [487, 175] on label at bounding box center [490, 182] width 25 height 14
click at [487, 175] on input "checkbox" at bounding box center [482, 179] width 8 height 8
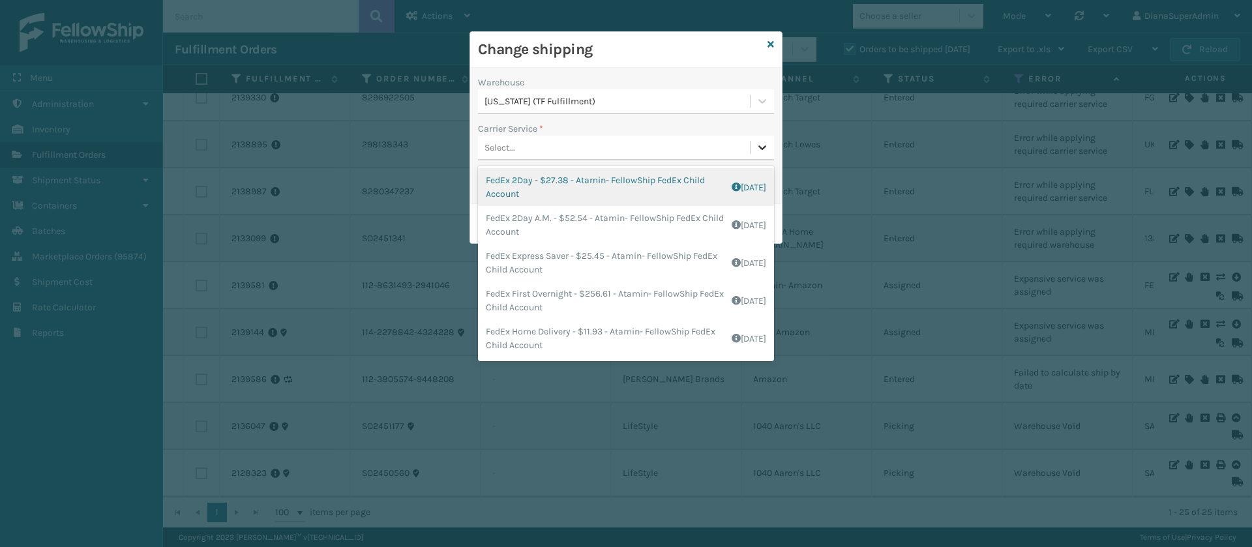
click at [759, 145] on icon at bounding box center [763, 147] width 8 height 5
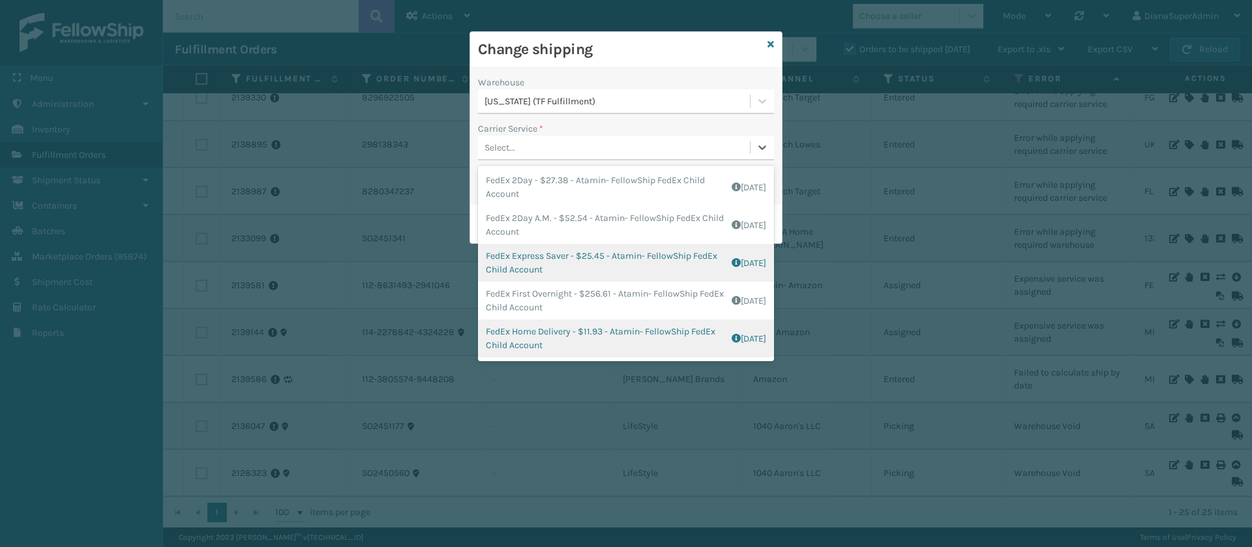
scroll to position [74, 0]
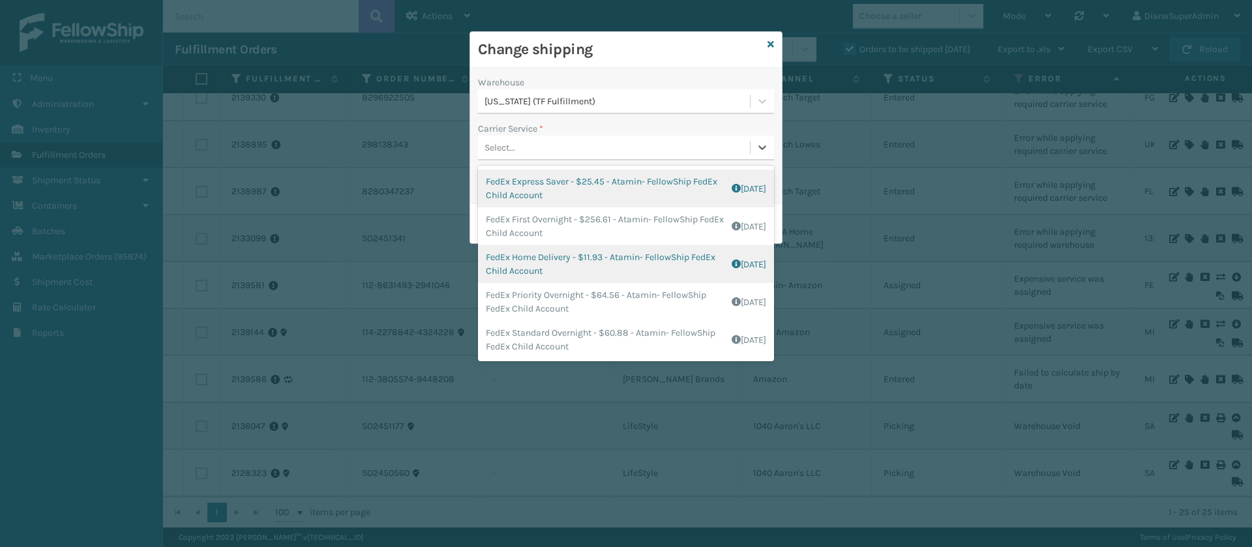
click at [537, 268] on div "FedEx Home Delivery - $11.93 - Atamin- FellowShip FedEx Child Account Shipping …" at bounding box center [626, 264] width 296 height 38
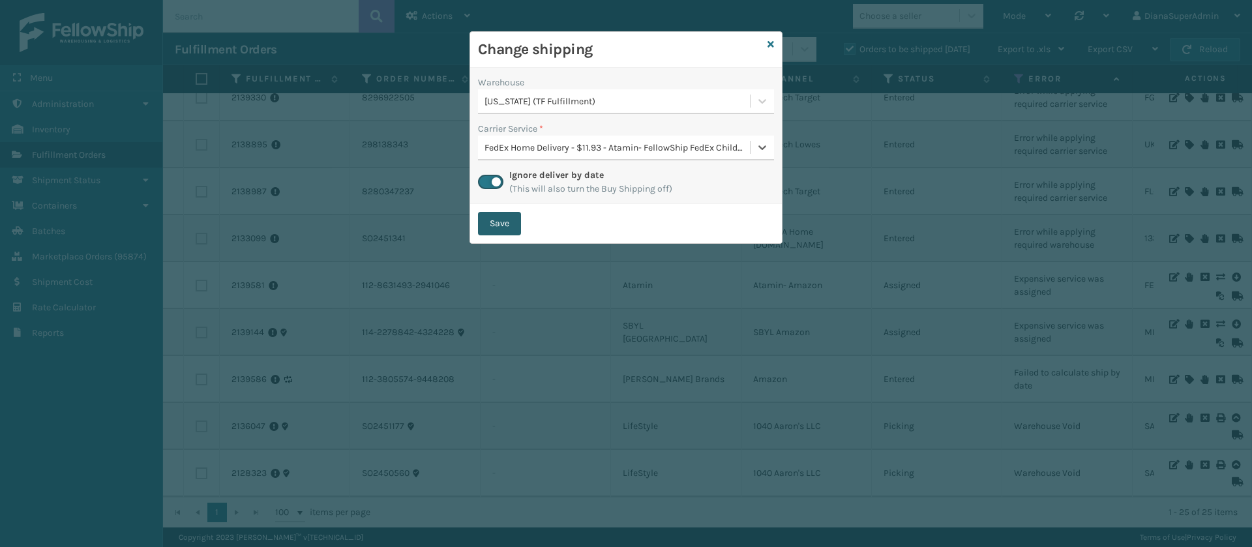
click at [511, 224] on button "Save" at bounding box center [499, 223] width 43 height 23
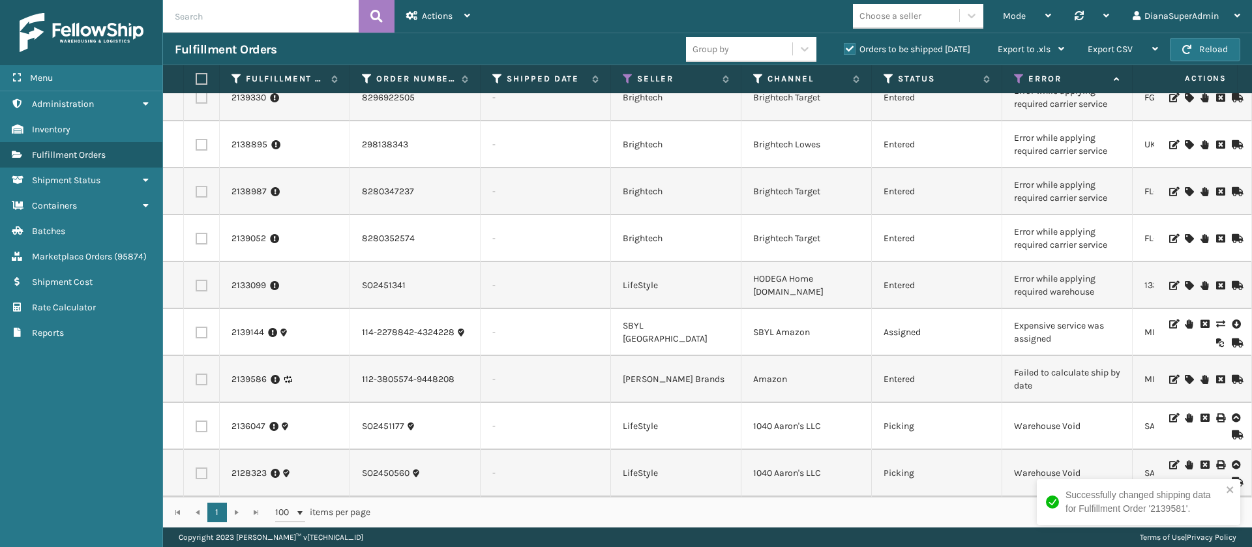
scroll to position [738, 0]
click at [1216, 320] on icon at bounding box center [1220, 324] width 8 height 9
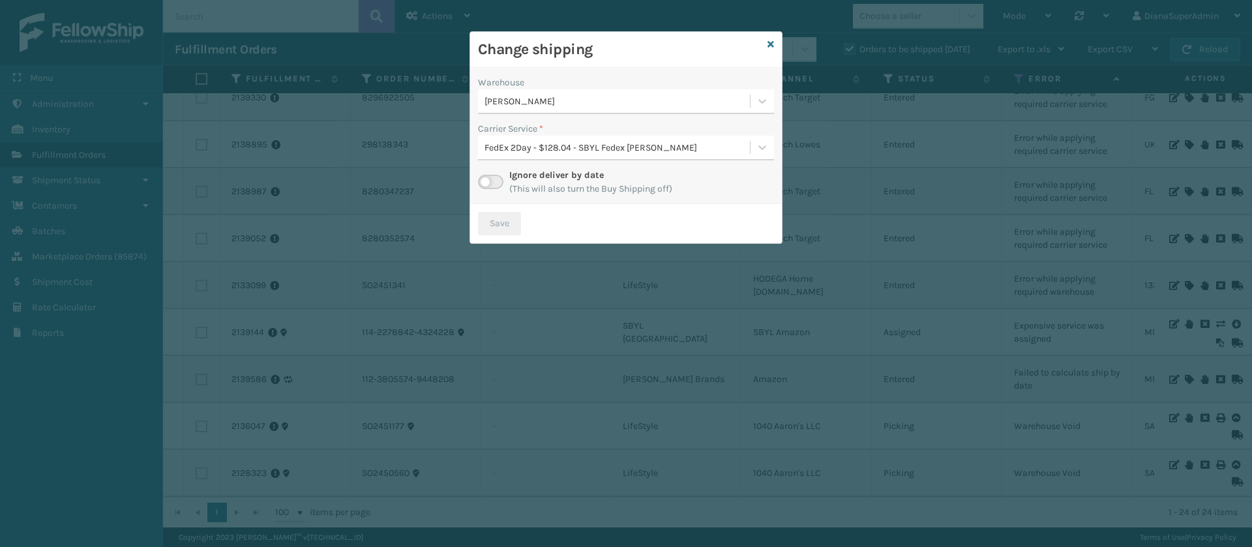
click at [489, 177] on label at bounding box center [490, 182] width 25 height 14
click at [487, 177] on input "checkbox" at bounding box center [482, 179] width 8 height 8
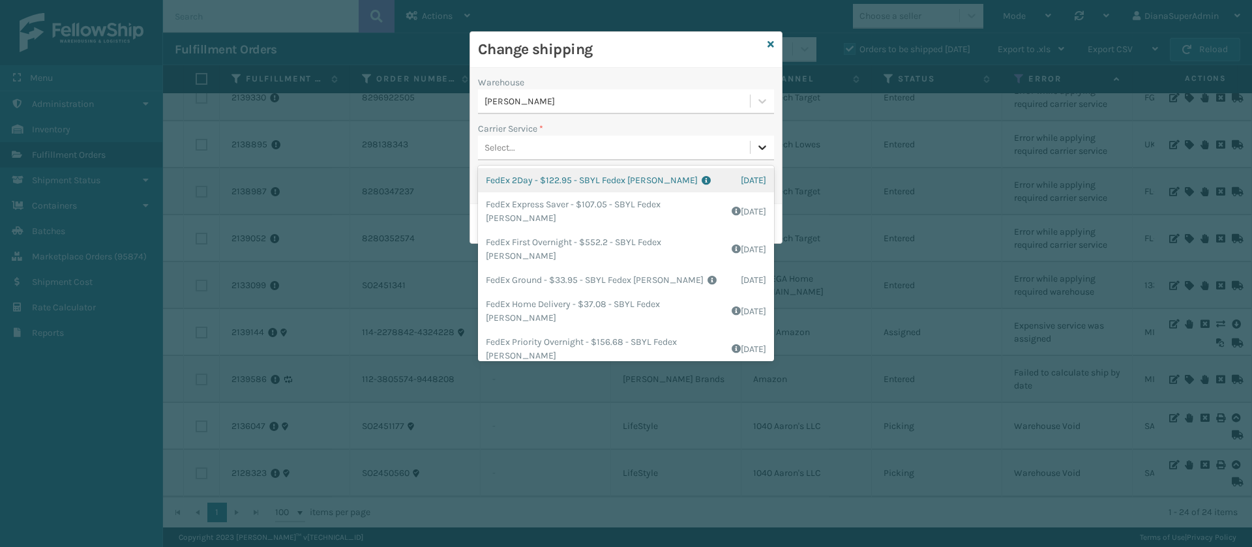
click at [766, 153] on icon at bounding box center [762, 147] width 13 height 13
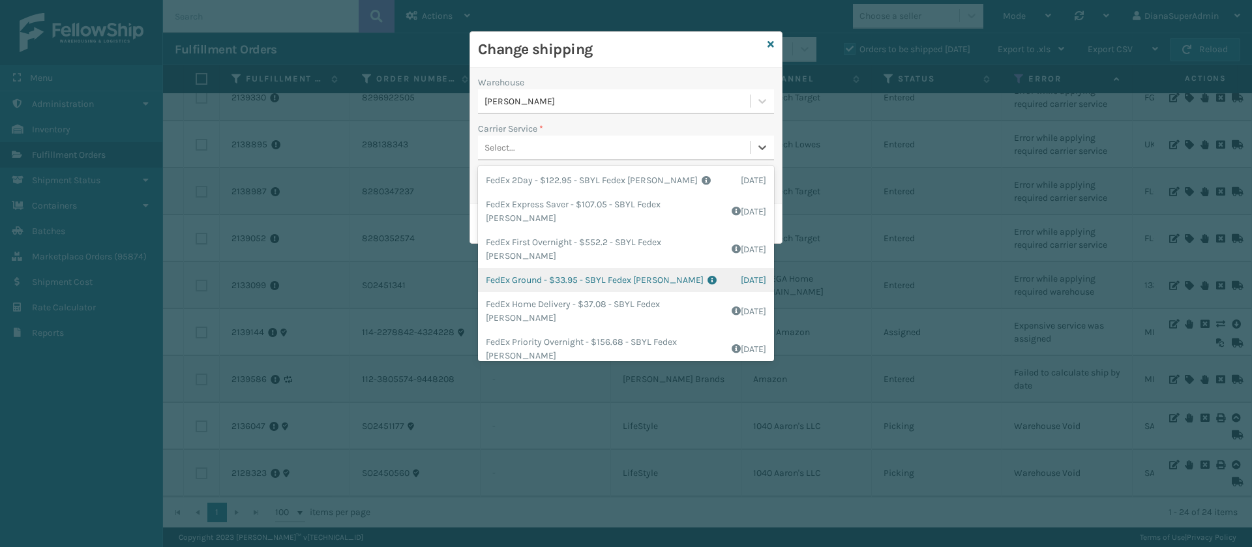
click at [526, 268] on div "FedEx Ground - $33.95 - SBYL Fedex [PERSON_NAME] Shipping Cost $19.95 Surplus C…" at bounding box center [626, 280] width 296 height 24
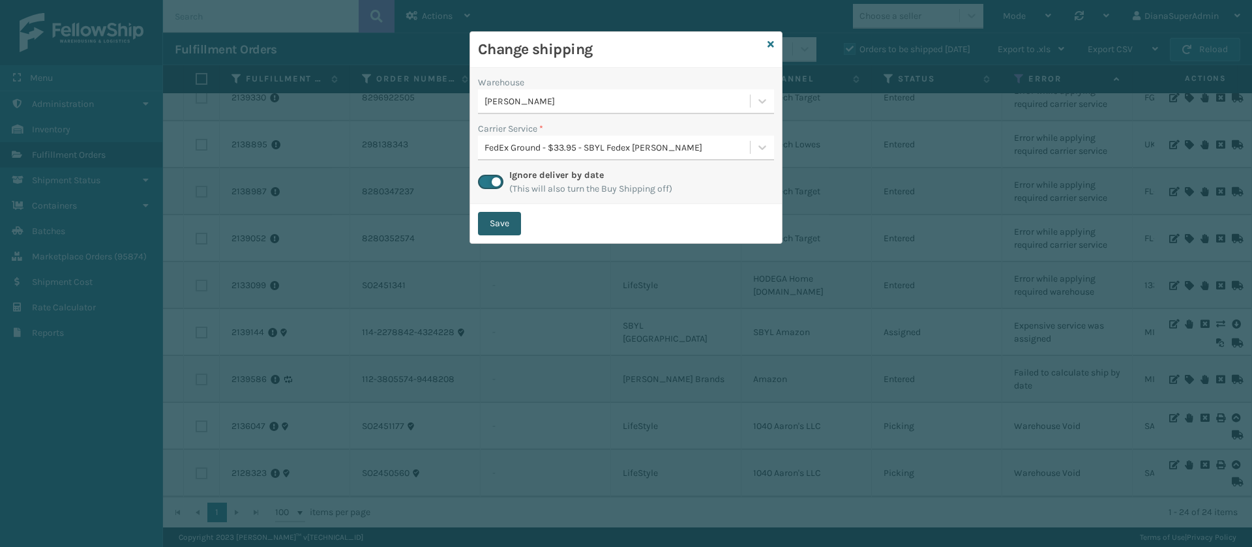
click at [514, 230] on button "Save" at bounding box center [499, 223] width 43 height 23
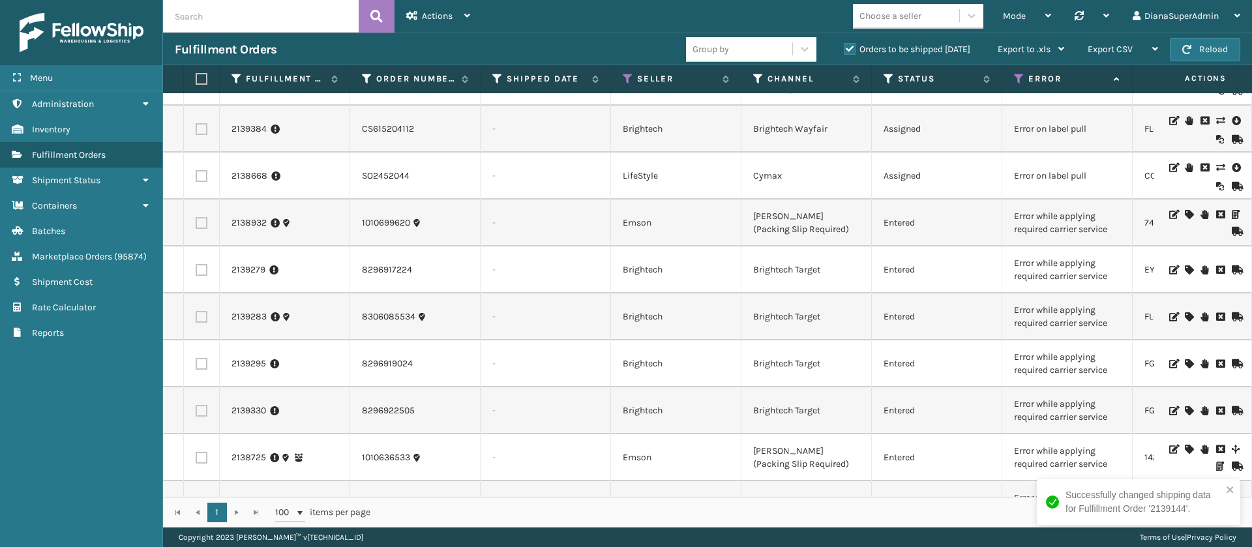
scroll to position [317, 0]
click at [1185, 214] on icon at bounding box center [1189, 213] width 8 height 9
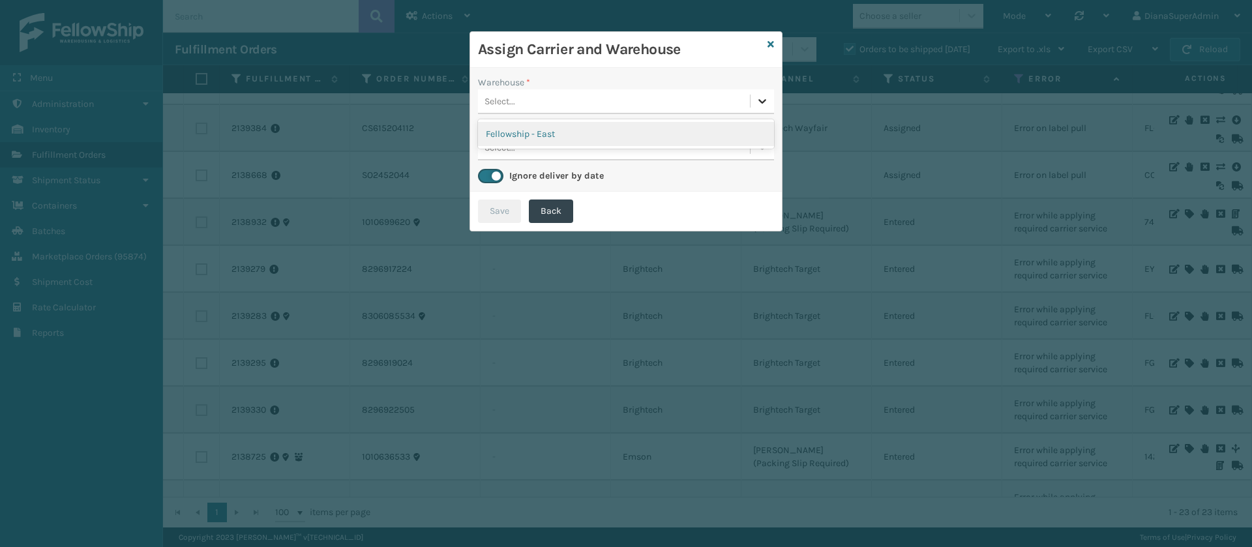
click at [764, 108] on div at bounding box center [762, 100] width 23 height 23
click at [682, 143] on div "Fellowship - East" at bounding box center [626, 134] width 296 height 24
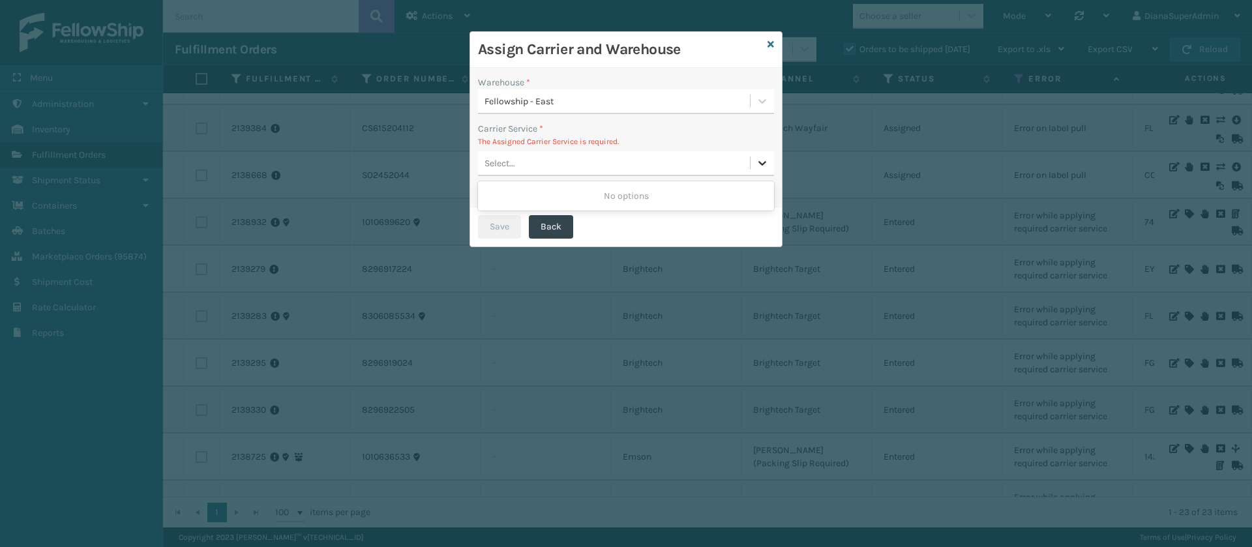
click at [766, 164] on icon at bounding box center [762, 163] width 13 height 13
click at [770, 42] on icon at bounding box center [771, 44] width 7 height 9
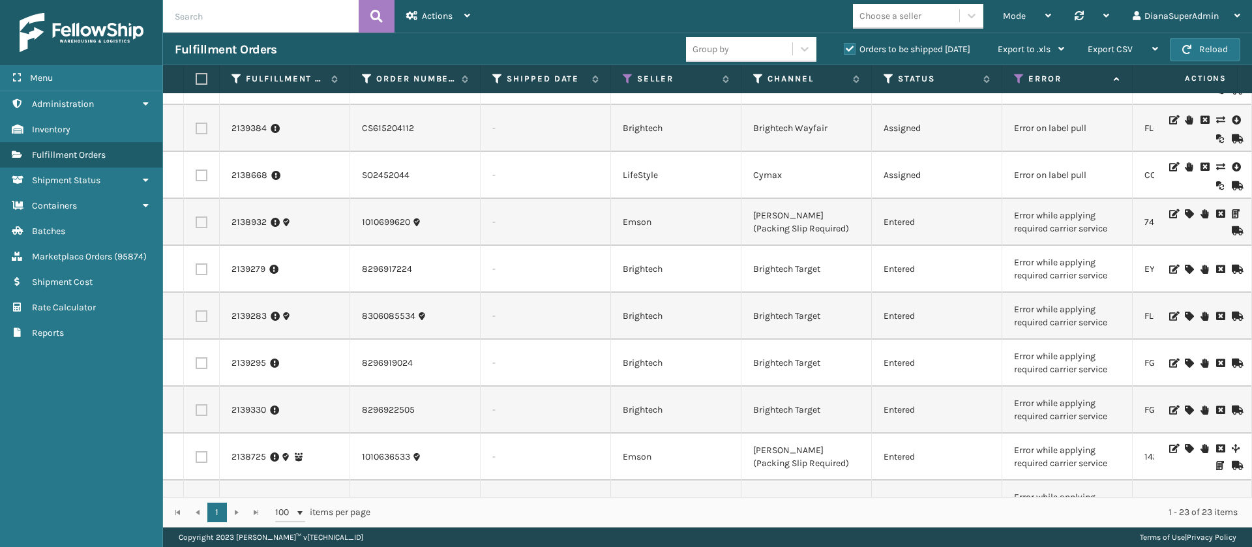
click at [1185, 266] on icon at bounding box center [1189, 269] width 8 height 9
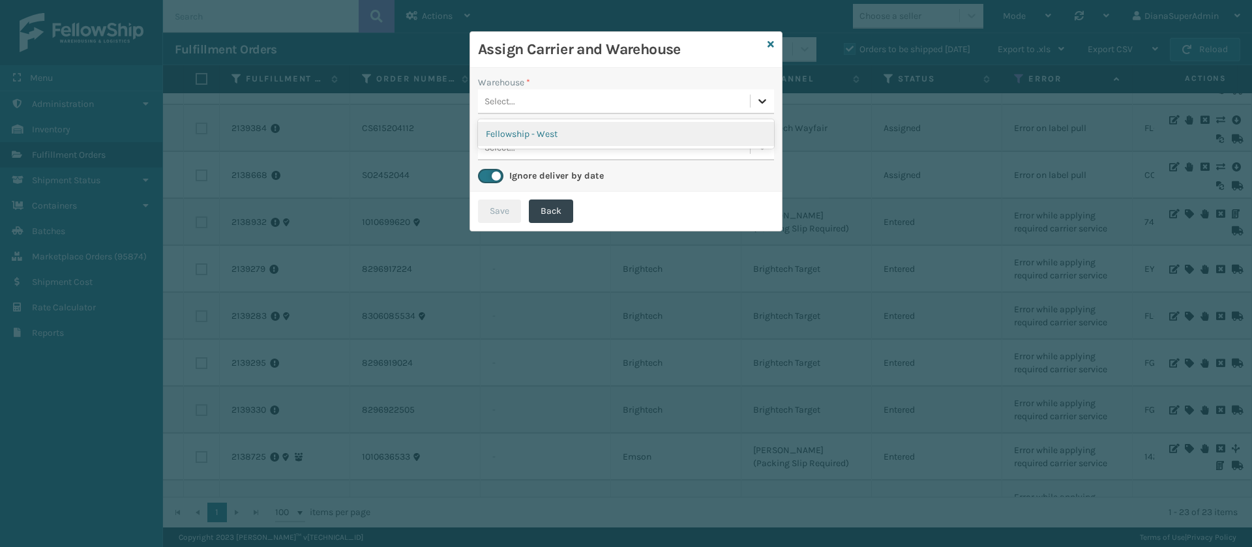
click at [768, 105] on icon at bounding box center [762, 101] width 13 height 13
click at [738, 133] on div "Fellowship - West" at bounding box center [626, 134] width 296 height 24
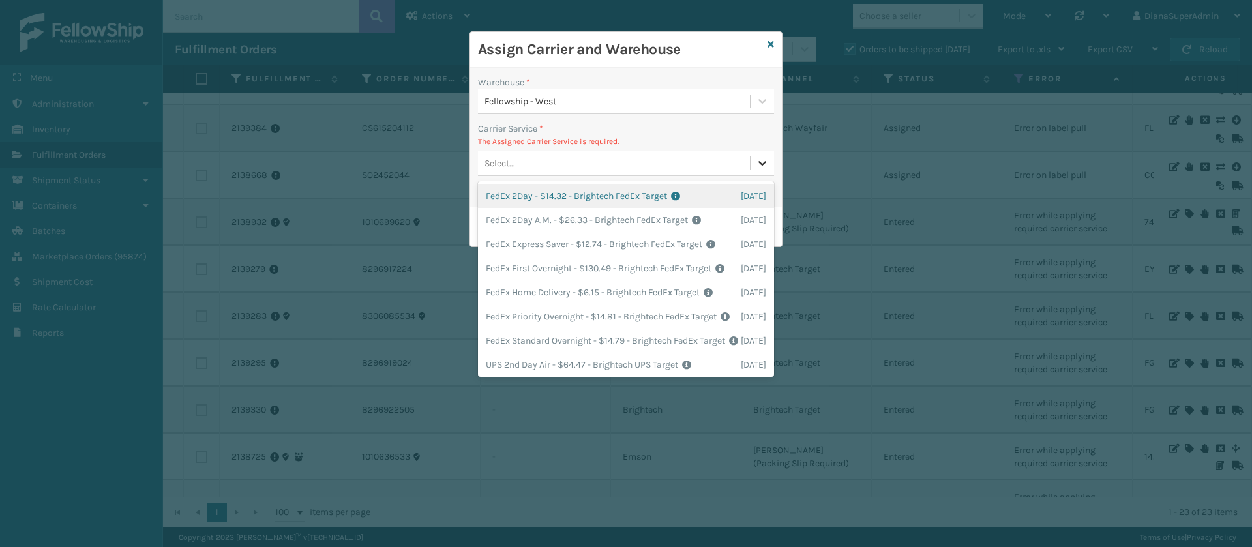
click at [765, 163] on icon at bounding box center [763, 163] width 8 height 5
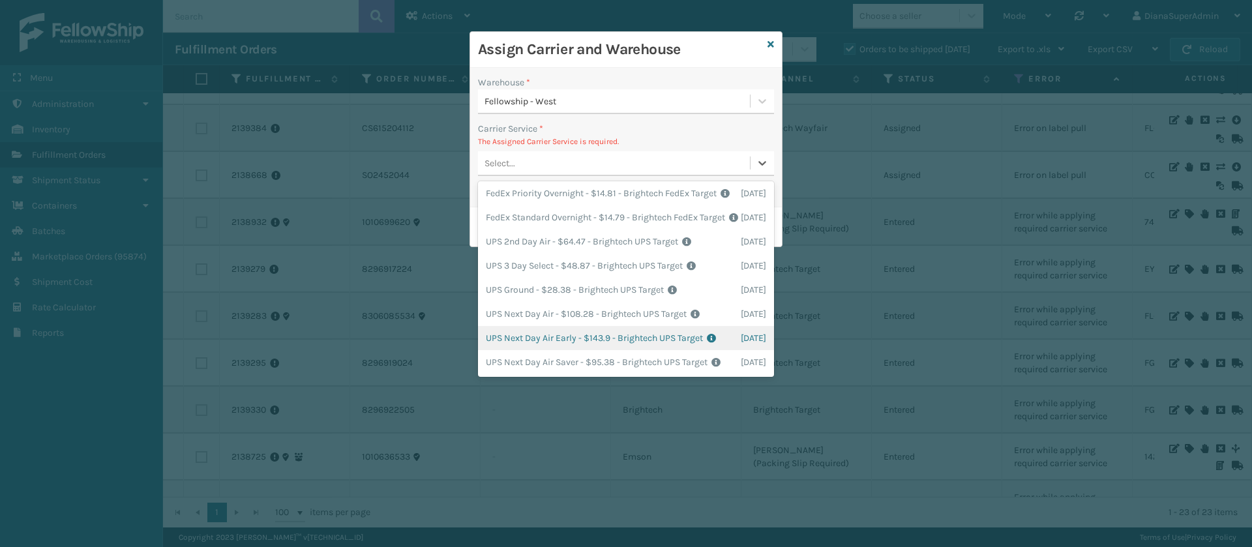
scroll to position [0, 0]
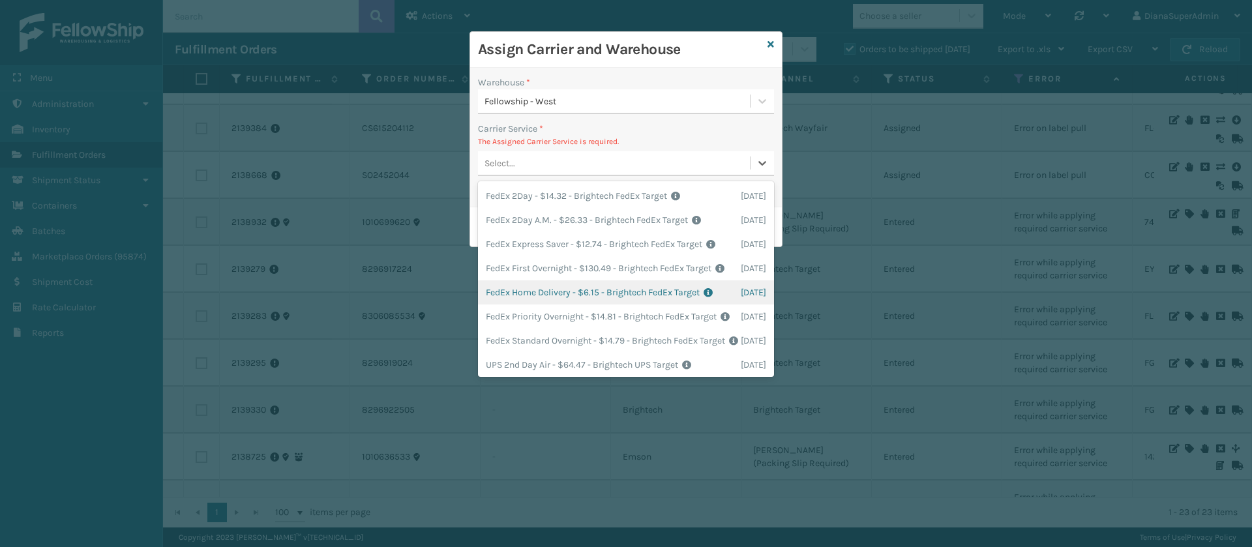
click at [561, 305] on div "FedEx Home Delivery - $6.15 - Brightech FedEx Target Shipping Cost $6.15 Surplu…" at bounding box center [626, 292] width 296 height 24
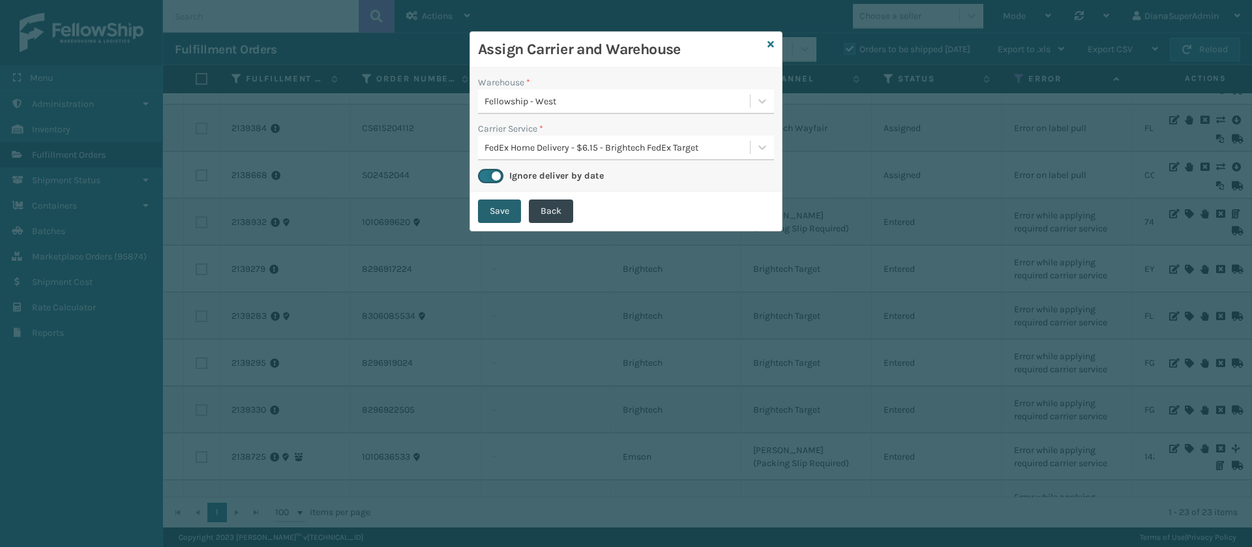
click at [511, 219] on button "Save" at bounding box center [499, 211] width 43 height 23
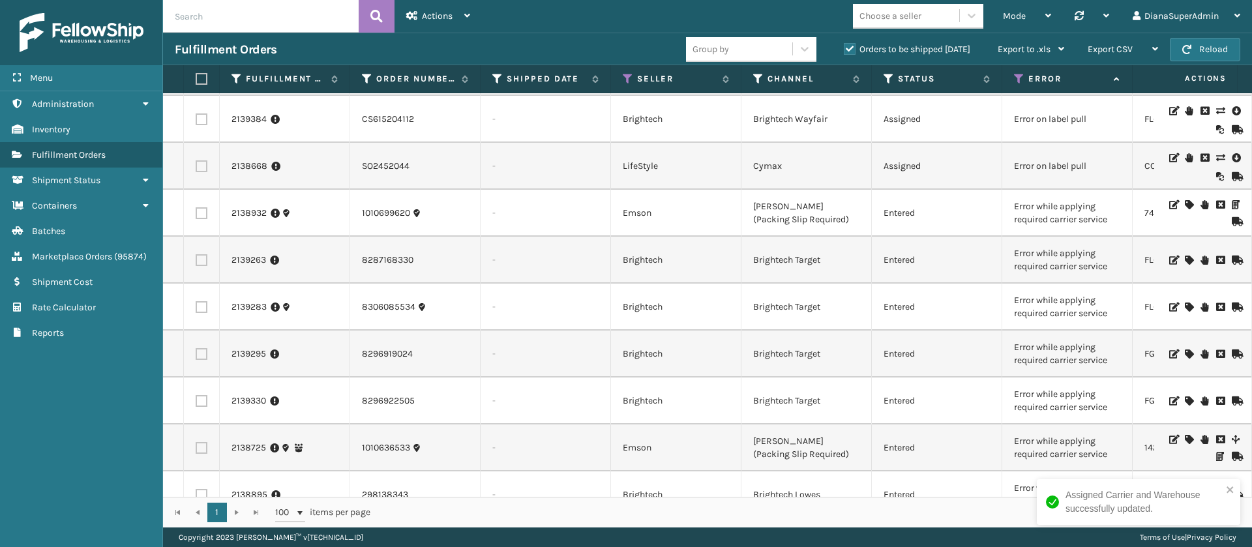
scroll to position [183, 0]
click at [1185, 258] on icon at bounding box center [1189, 262] width 8 height 9
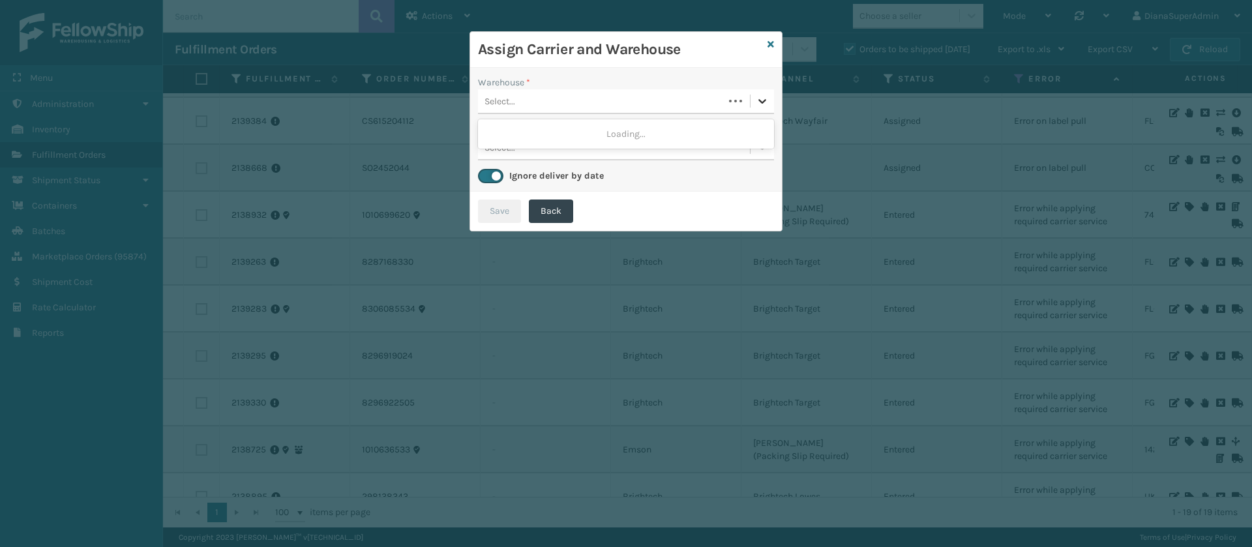
click at [766, 100] on icon at bounding box center [762, 101] width 13 height 13
click at [718, 125] on div "Fellowship - West" at bounding box center [626, 134] width 296 height 24
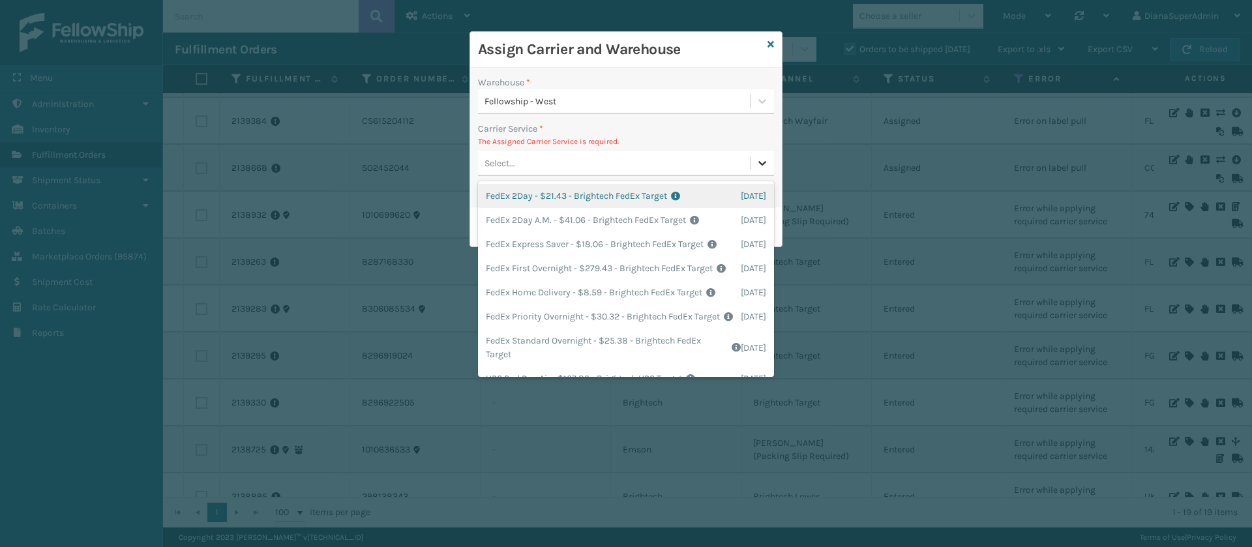
click at [764, 171] on div at bounding box center [762, 162] width 23 height 23
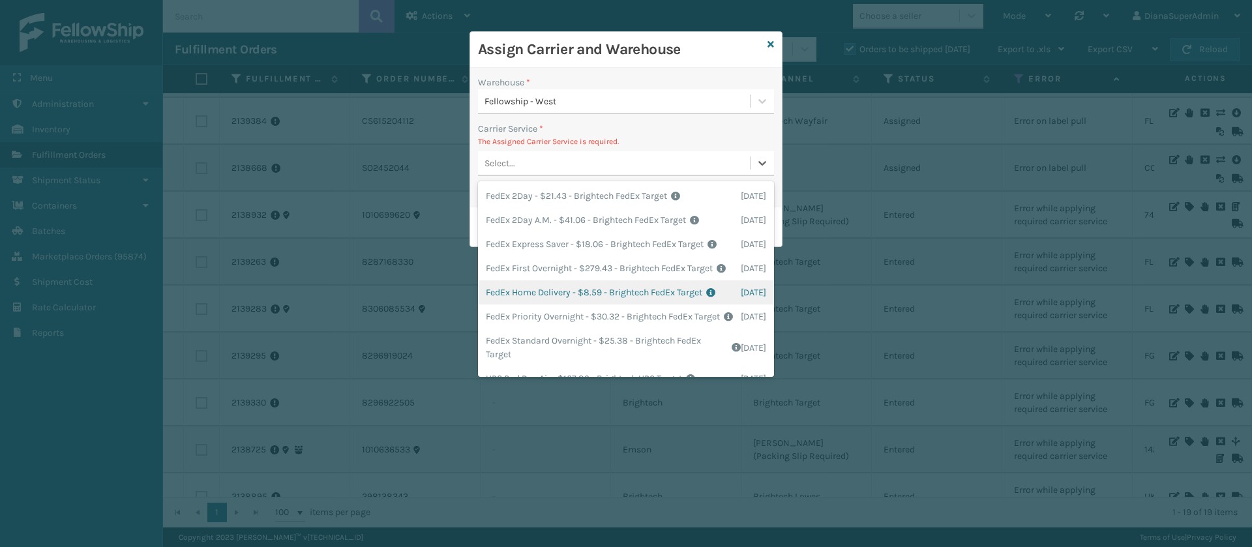
click at [605, 305] on div "FedEx Home Delivery - $8.59 - Brightech FedEx Target Shipping Cost $8.59 Surplu…" at bounding box center [626, 292] width 296 height 24
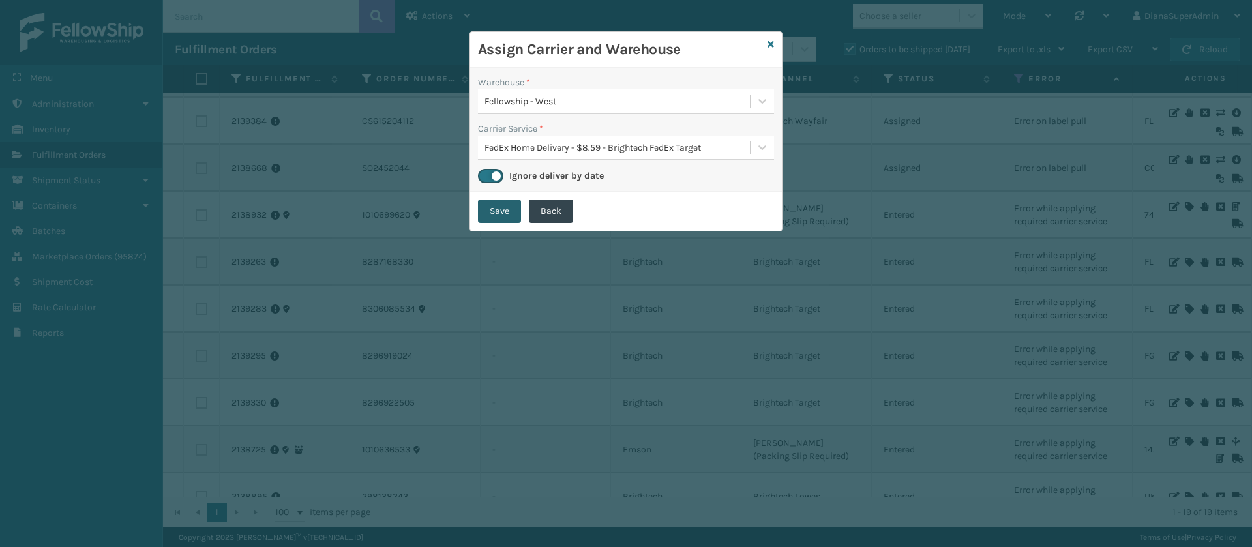
click at [505, 209] on button "Save" at bounding box center [499, 211] width 43 height 23
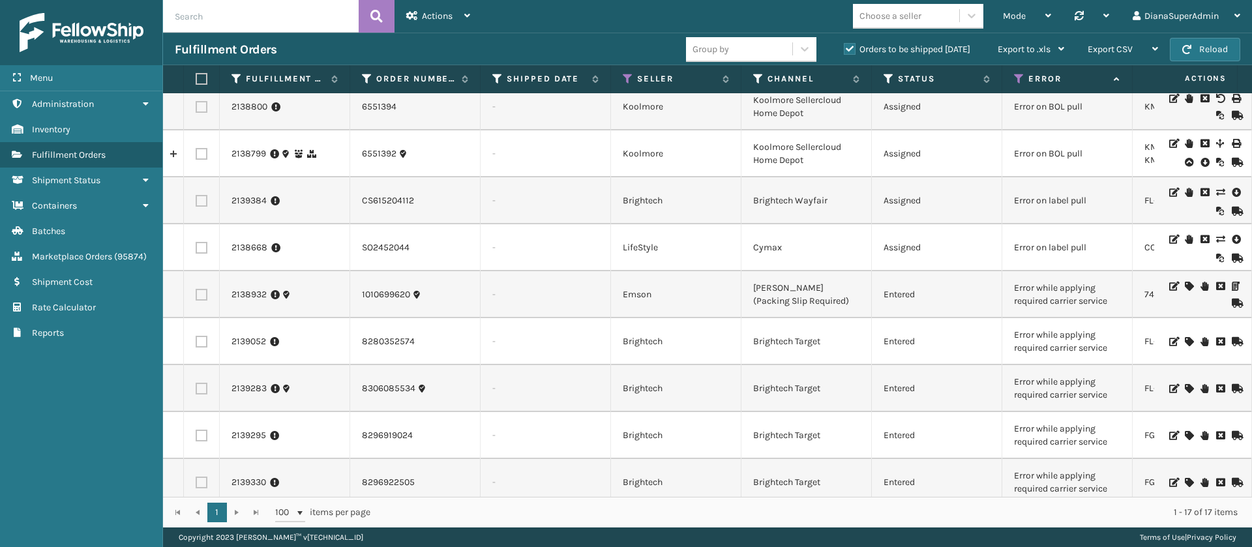
scroll to position [109, 0]
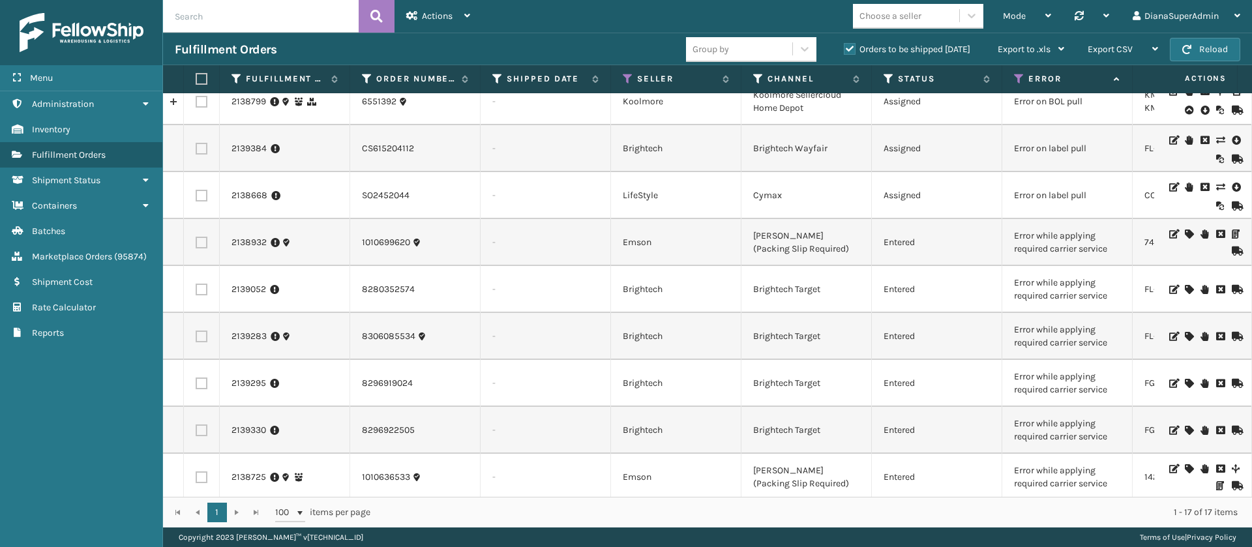
click at [1185, 285] on icon at bounding box center [1189, 289] width 8 height 9
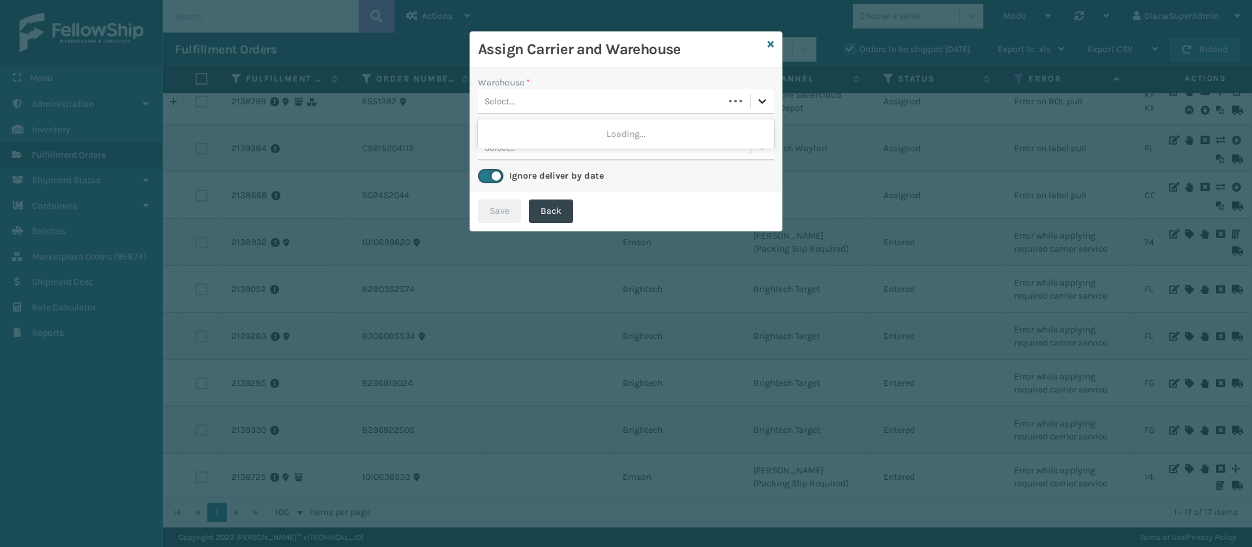
click at [757, 93] on div at bounding box center [762, 100] width 23 height 23
click at [725, 129] on div "Fellowship - West" at bounding box center [626, 134] width 296 height 24
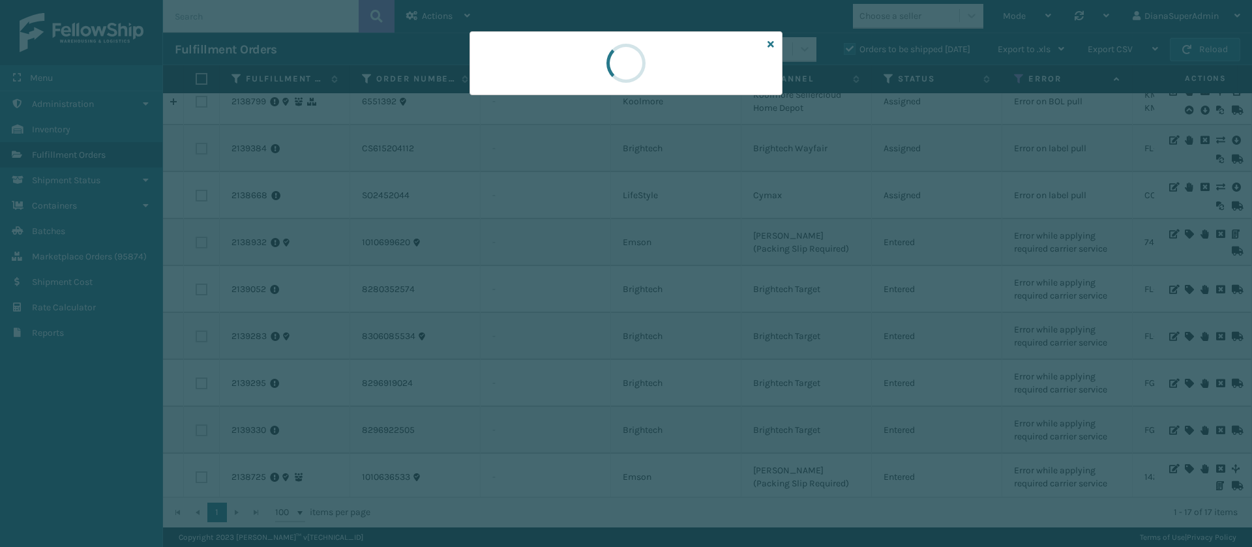
click at [725, 129] on div at bounding box center [626, 273] width 1252 height 547
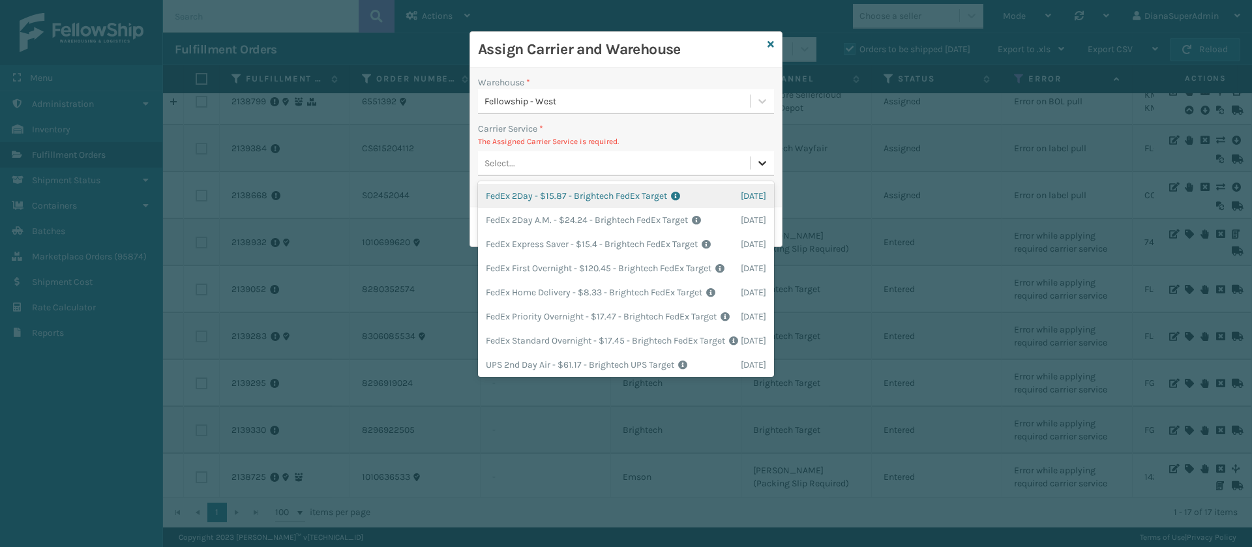
click at [764, 168] on icon at bounding box center [762, 163] width 13 height 13
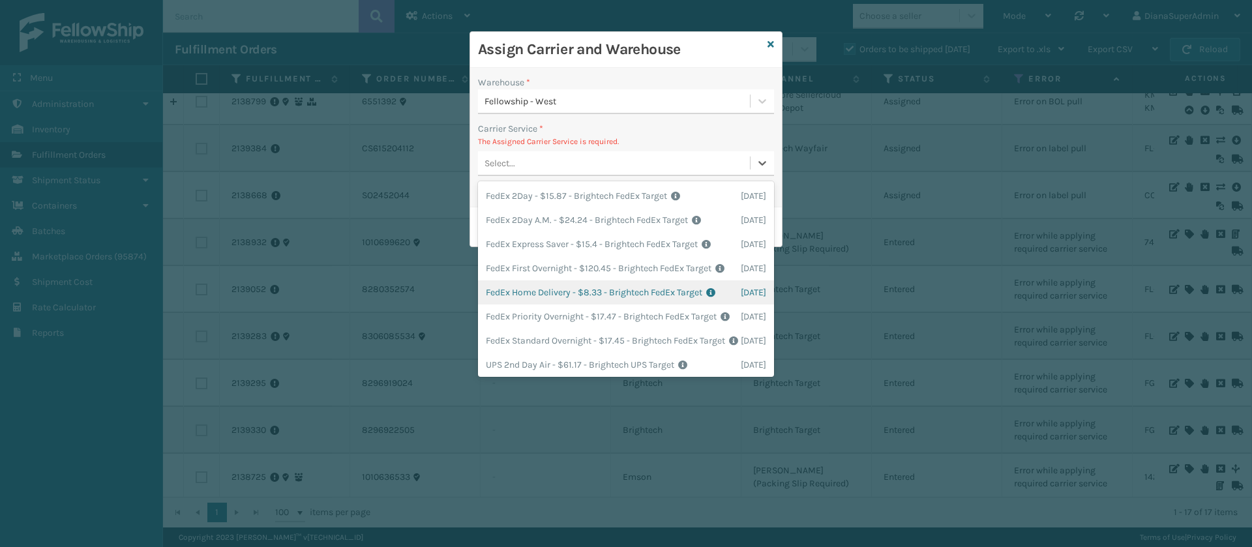
click at [584, 305] on div "FedEx Home Delivery - $8.33 - Brightech FedEx Target Shipping Cost $8.33 Surplu…" at bounding box center [626, 292] width 296 height 24
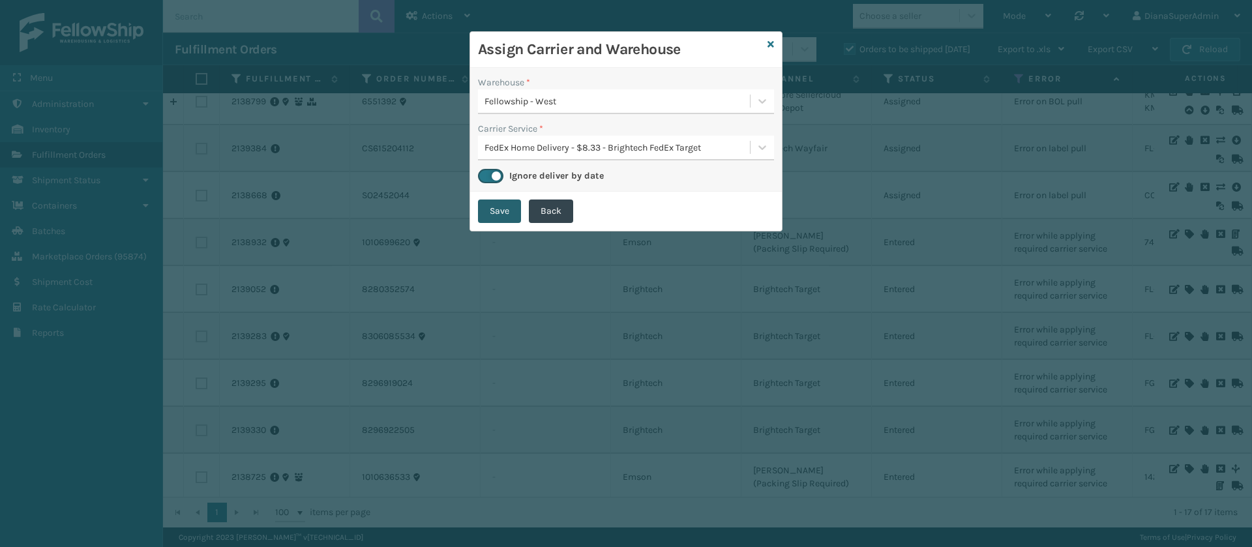
click at [501, 209] on button "Save" at bounding box center [499, 211] width 43 height 23
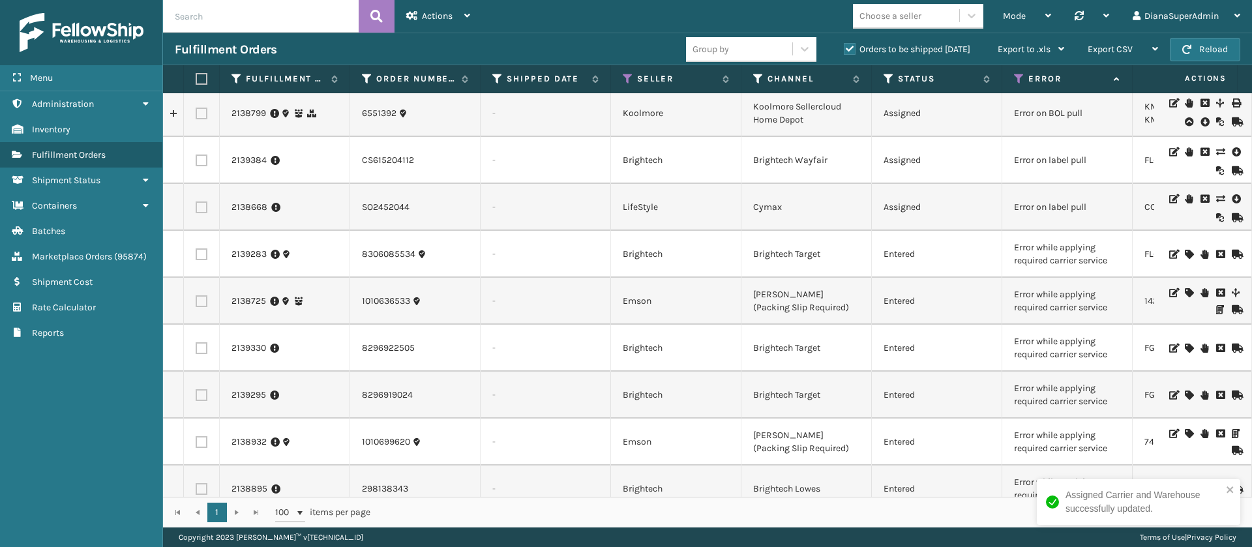
scroll to position [0, 0]
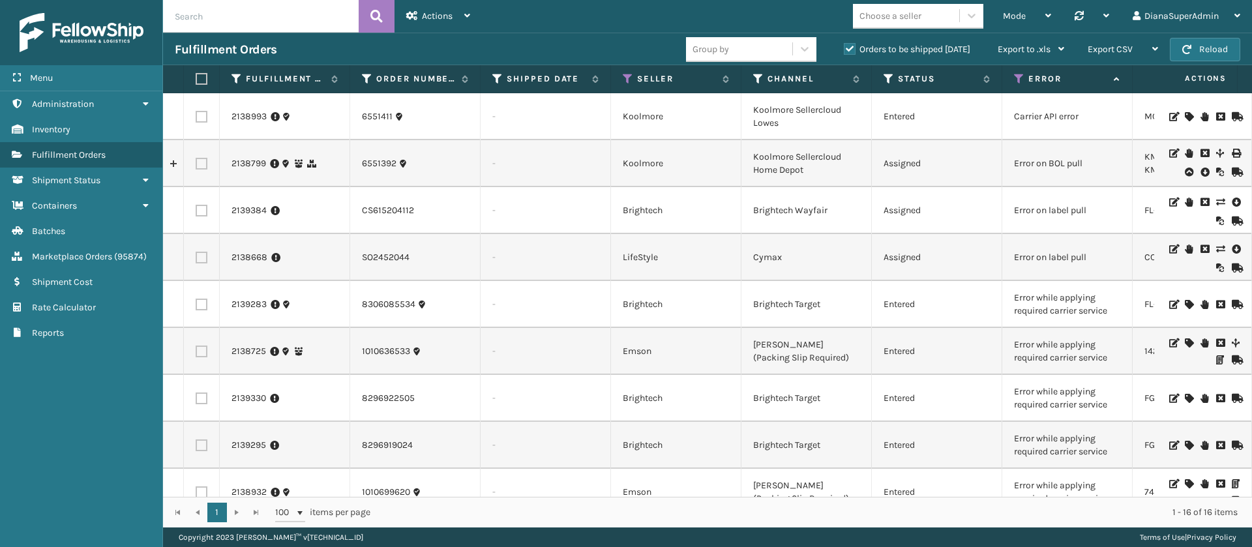
click at [1185, 303] on icon at bounding box center [1189, 304] width 8 height 9
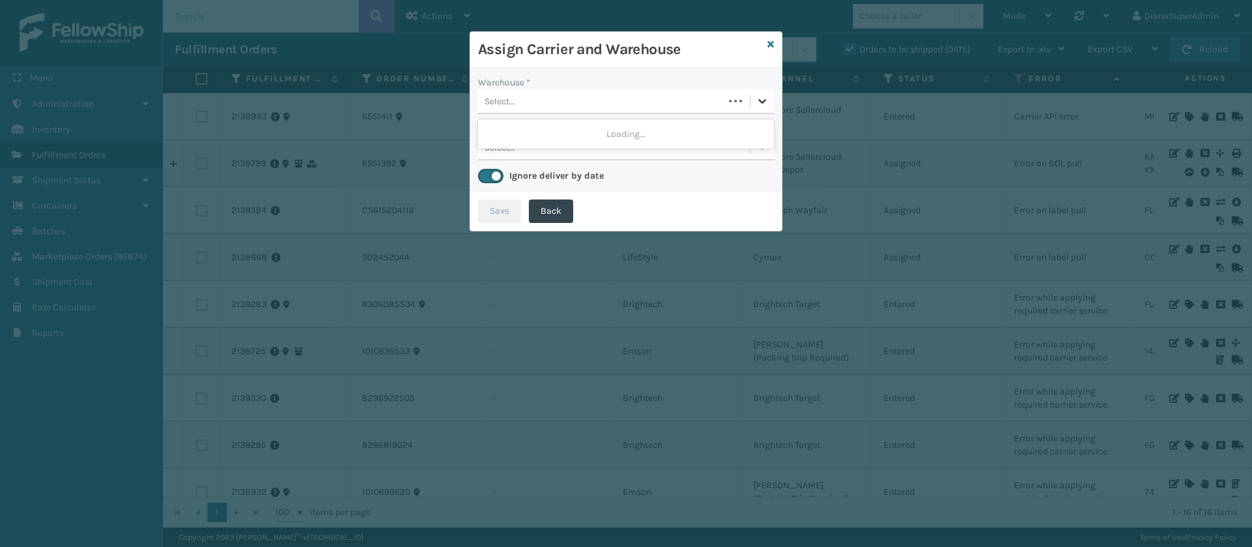
click at [766, 102] on icon at bounding box center [762, 101] width 13 height 13
click at [728, 123] on div "Fellowship - West" at bounding box center [626, 134] width 296 height 24
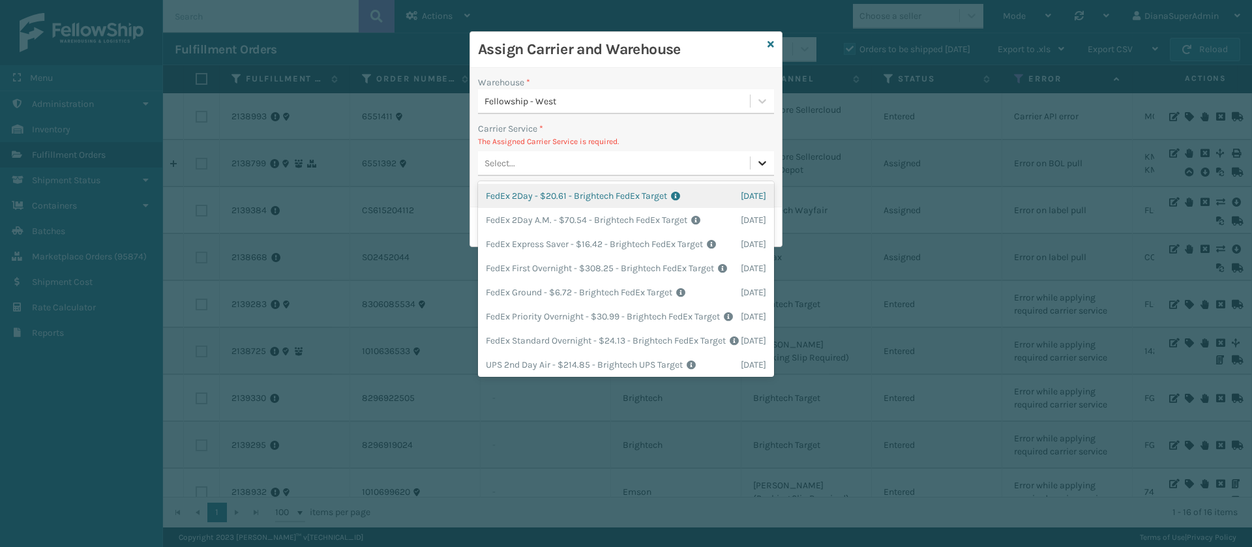
click at [764, 157] on icon at bounding box center [762, 163] width 13 height 13
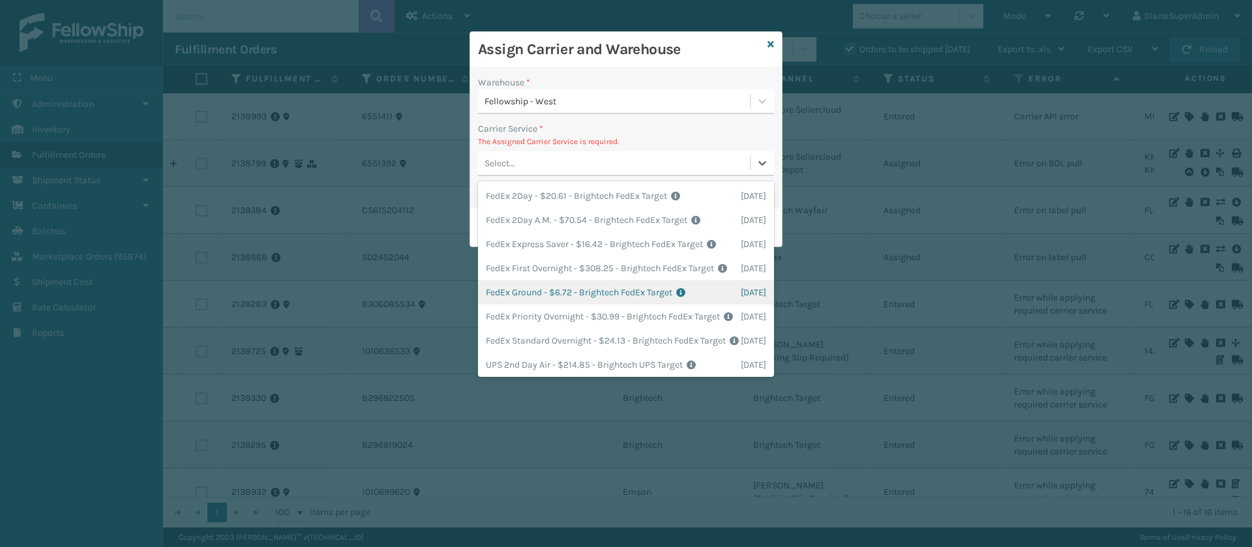
click at [579, 305] on div "FedEx Ground - $6.72 - Brightech FedEx Target Shipping Cost $6.72 Surplus Cost …" at bounding box center [626, 292] width 296 height 24
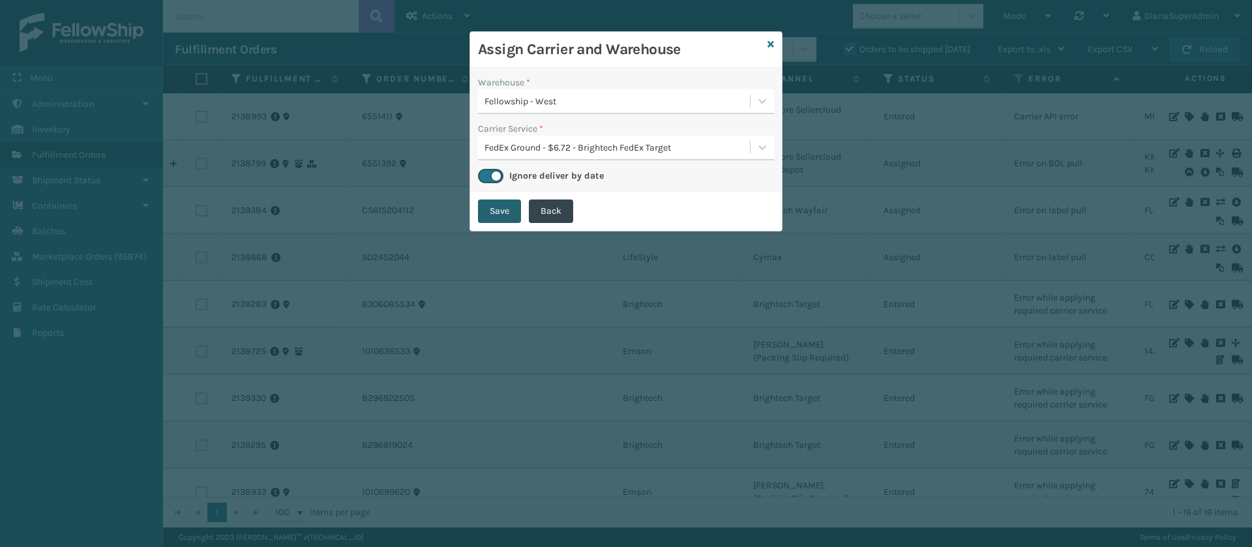
click at [504, 205] on button "Save" at bounding box center [499, 211] width 43 height 23
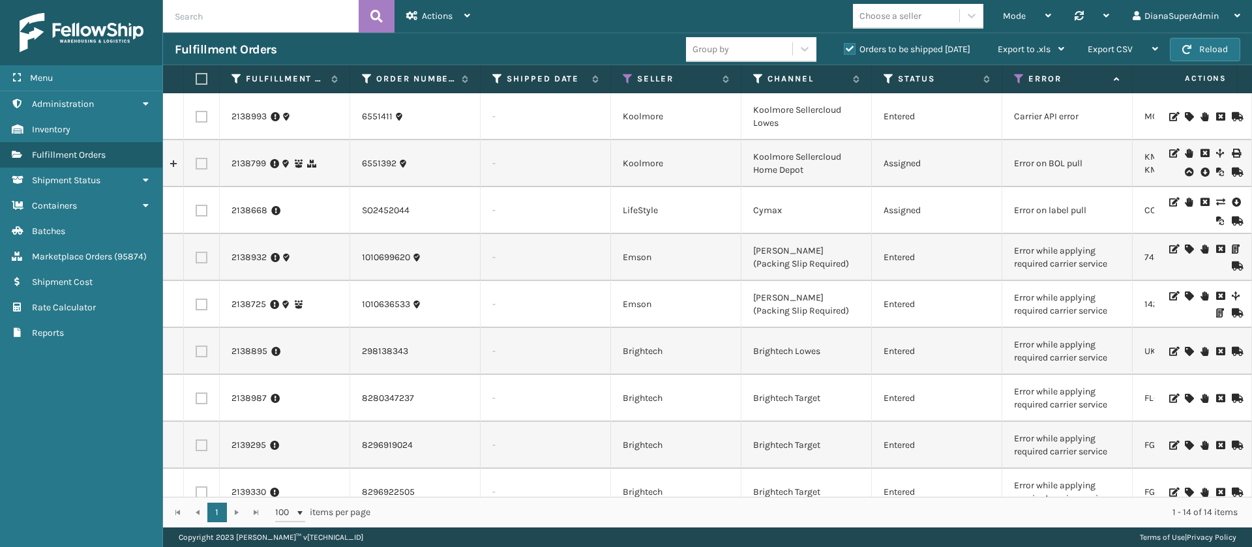
click at [1179, 295] on div at bounding box center [1203, 305] width 74 height 26
click at [1185, 295] on icon at bounding box center [1189, 296] width 8 height 9
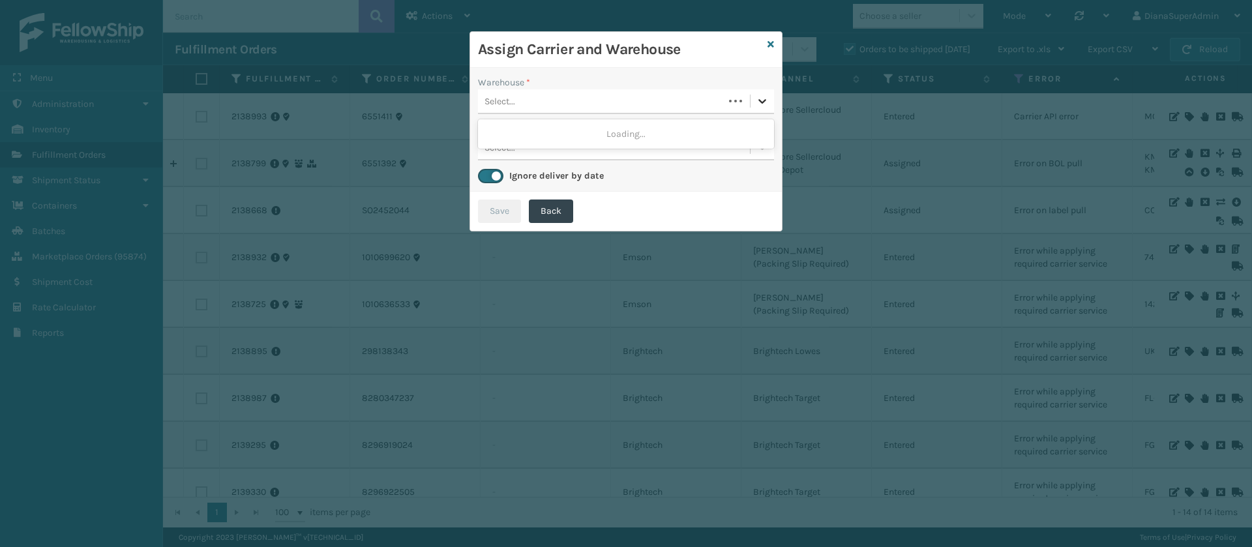
click at [761, 98] on icon at bounding box center [762, 101] width 13 height 13
click at [699, 132] on div "Fellowship - East" at bounding box center [626, 134] width 296 height 24
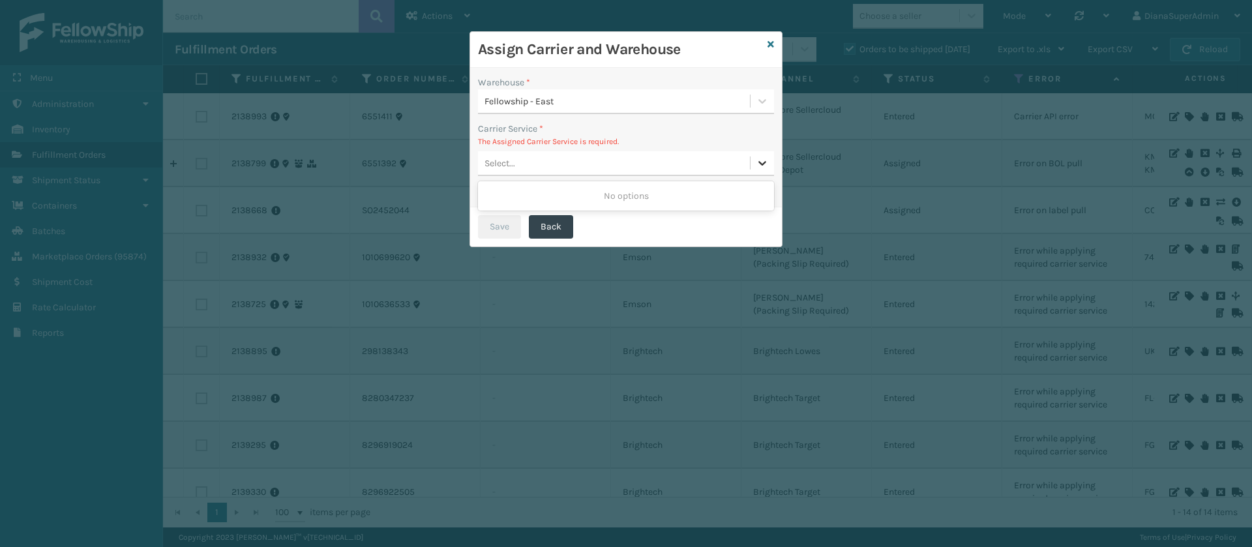
click at [766, 164] on icon at bounding box center [762, 163] width 13 height 13
click at [773, 46] on icon at bounding box center [771, 44] width 7 height 9
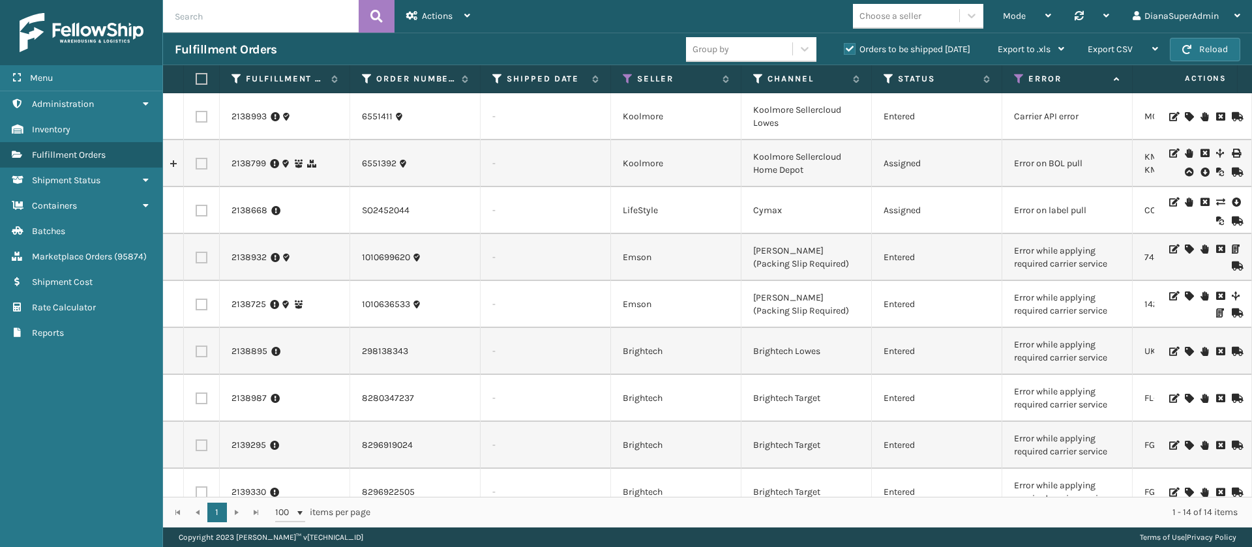
click at [1185, 248] on icon at bounding box center [1189, 249] width 8 height 9
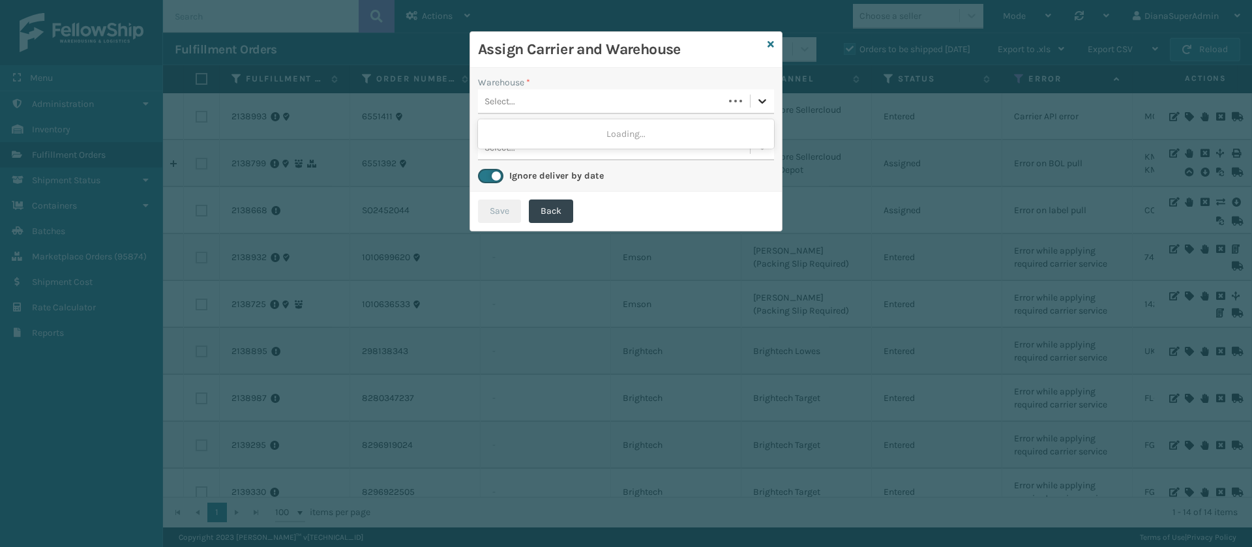
click at [762, 97] on icon at bounding box center [762, 101] width 13 height 13
click at [665, 124] on div "Fellowship - East" at bounding box center [626, 134] width 296 height 24
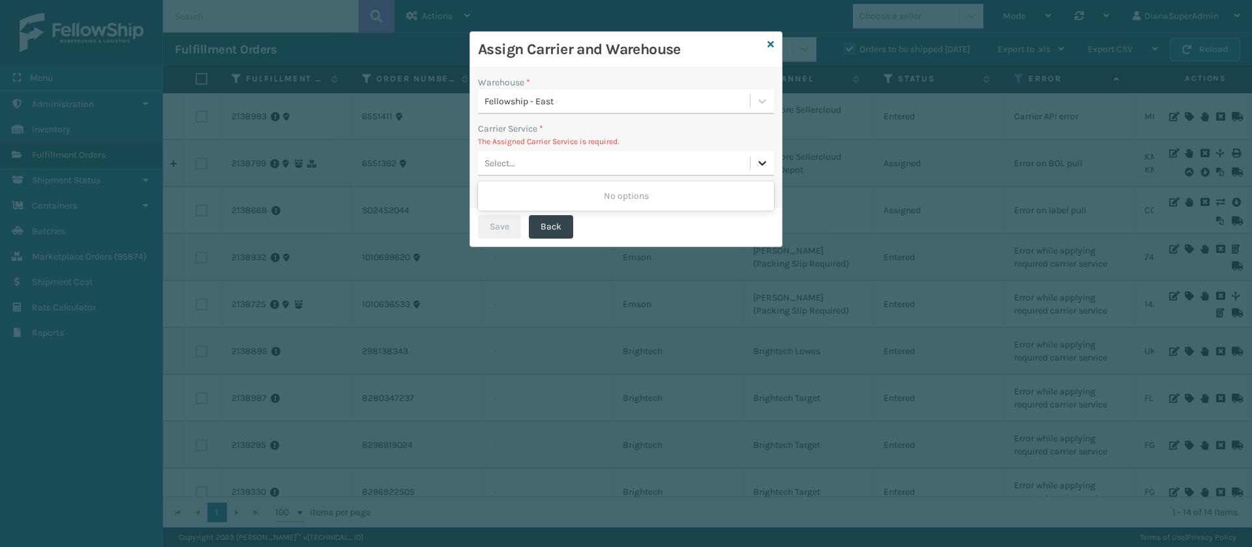
click at [766, 170] on div at bounding box center [762, 162] width 23 height 23
click at [774, 46] on icon at bounding box center [771, 44] width 7 height 9
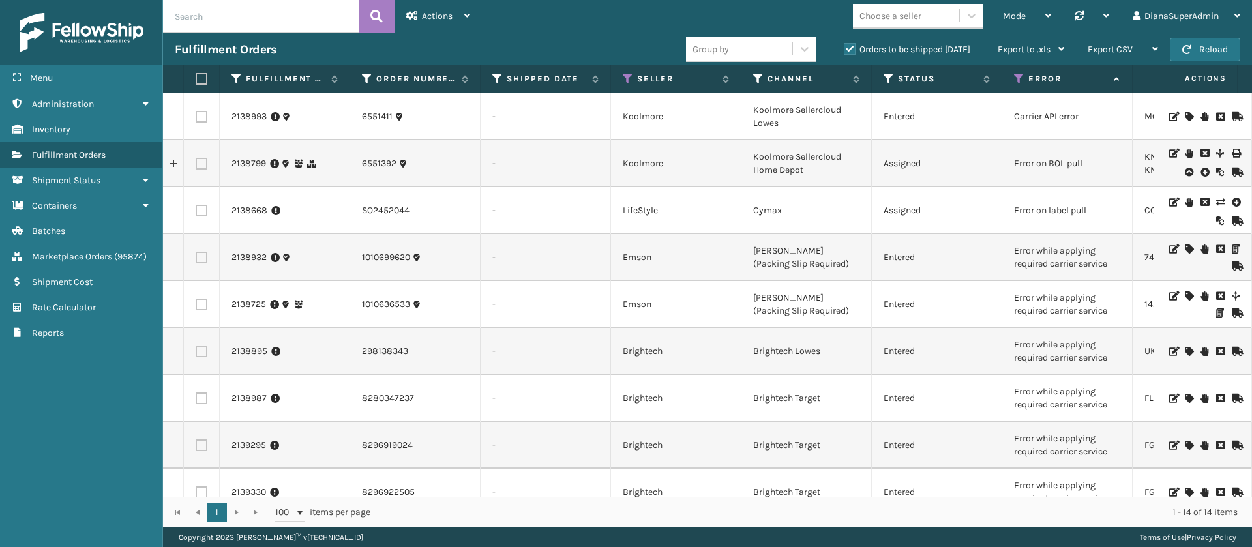
click at [1185, 349] on icon at bounding box center [1189, 351] width 8 height 9
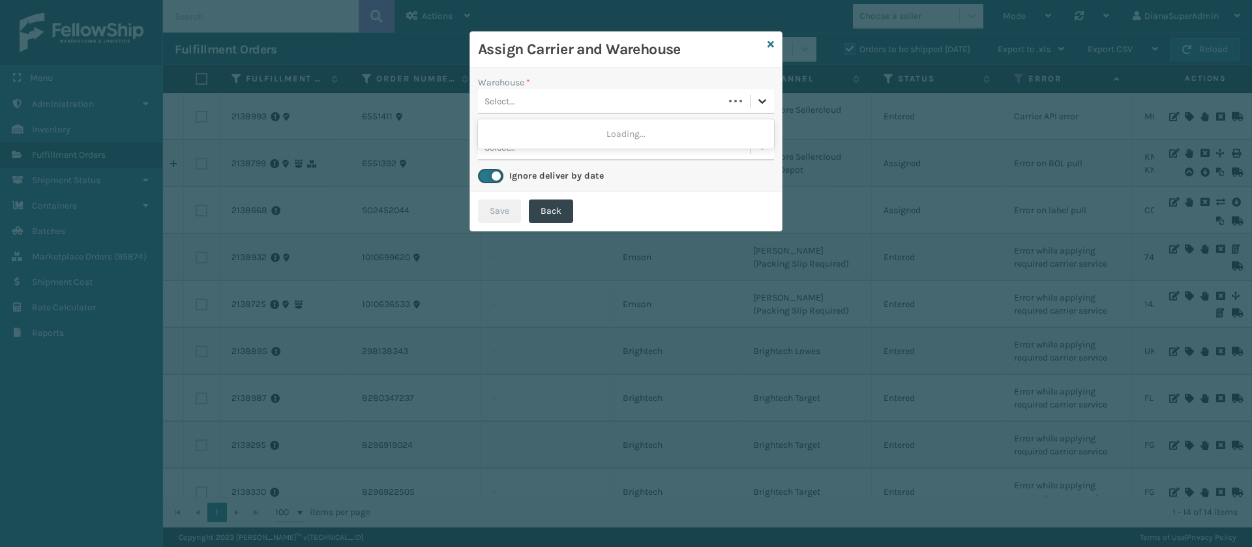
click at [755, 108] on div at bounding box center [762, 100] width 23 height 23
click at [675, 140] on div "Fellowship - West" at bounding box center [626, 134] width 296 height 24
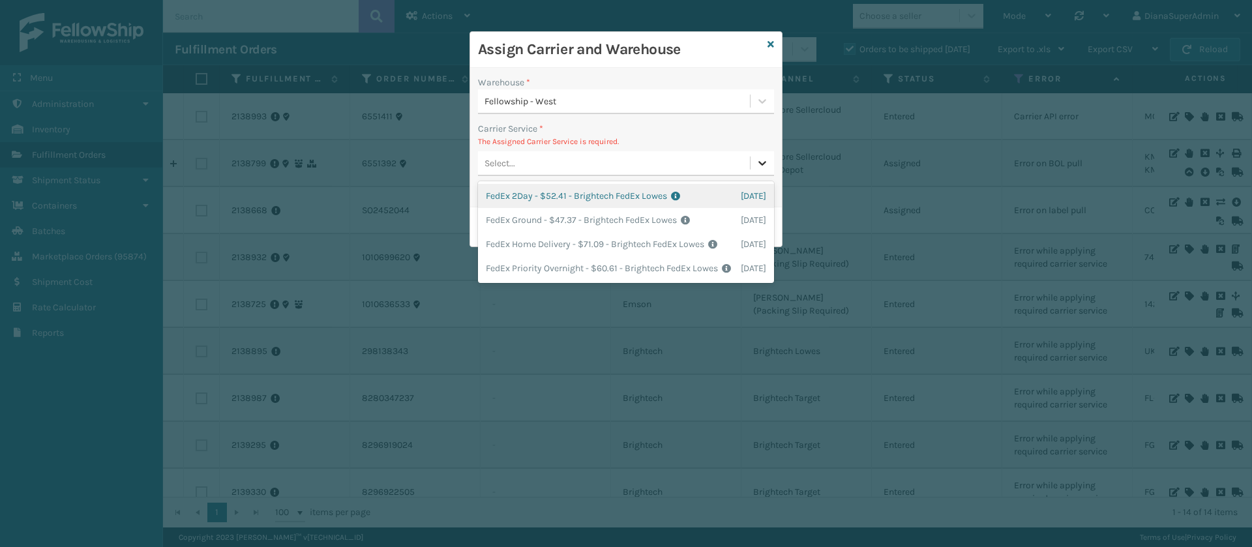
click at [768, 161] on icon at bounding box center [762, 163] width 13 height 13
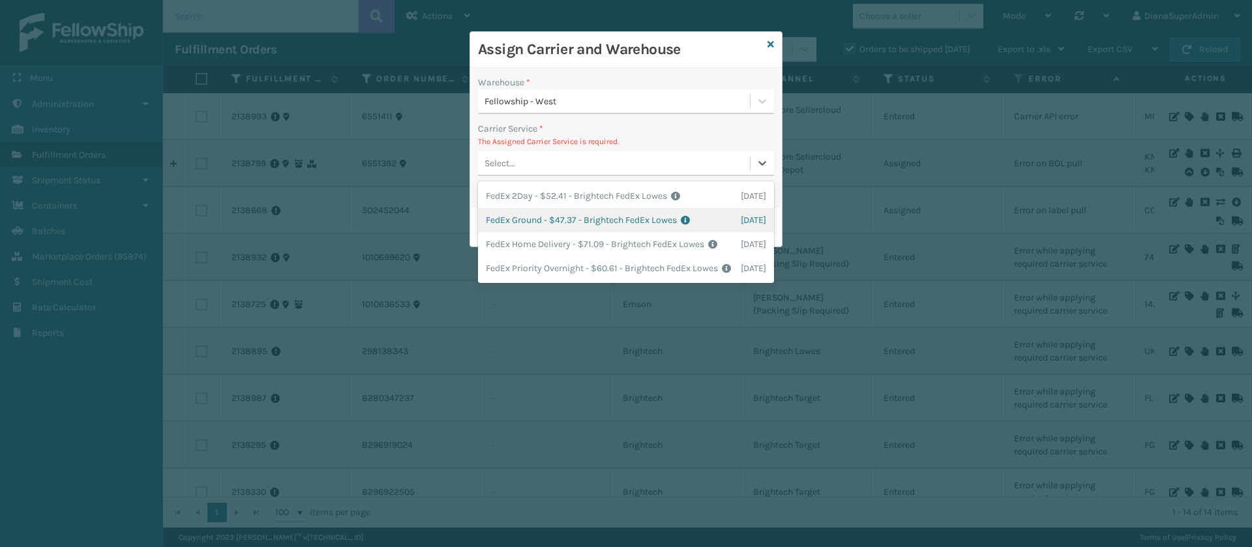
click at [659, 223] on div "FedEx Ground - $47.37 - Brightech FedEx Lowes Shipping Cost $47.37 Surplus Cost…" at bounding box center [626, 220] width 296 height 24
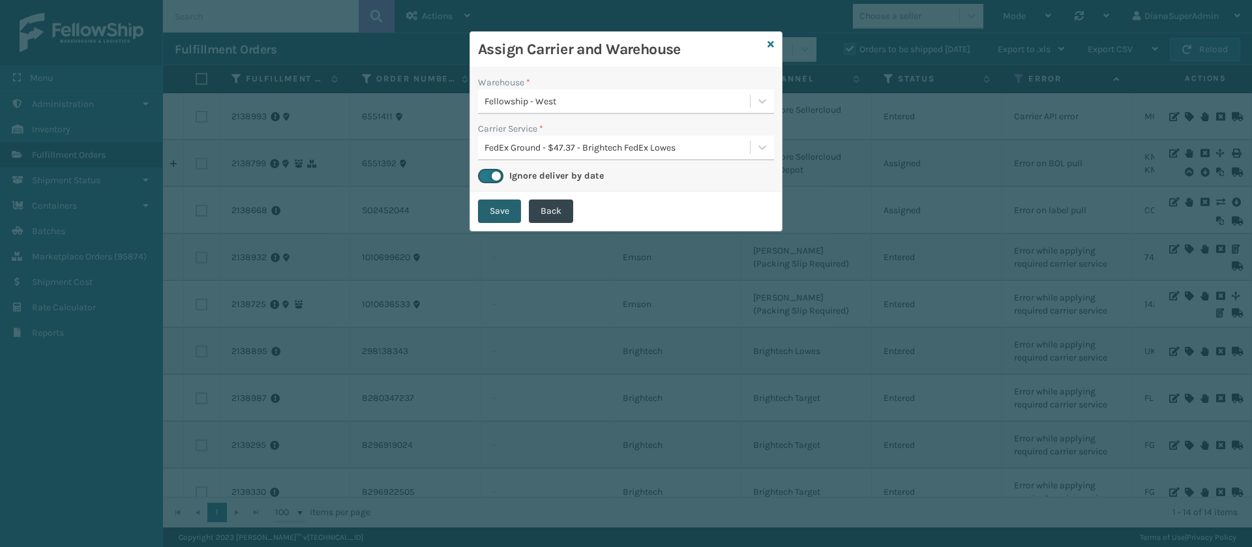
click at [502, 211] on button "Save" at bounding box center [499, 211] width 43 height 23
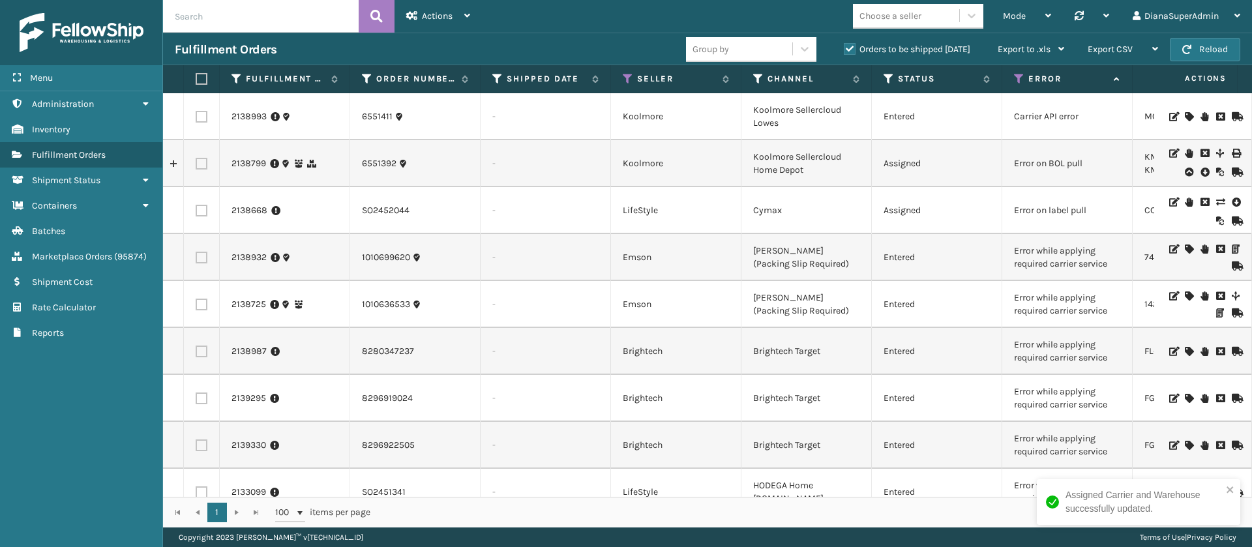
click at [1185, 352] on icon at bounding box center [1189, 351] width 8 height 9
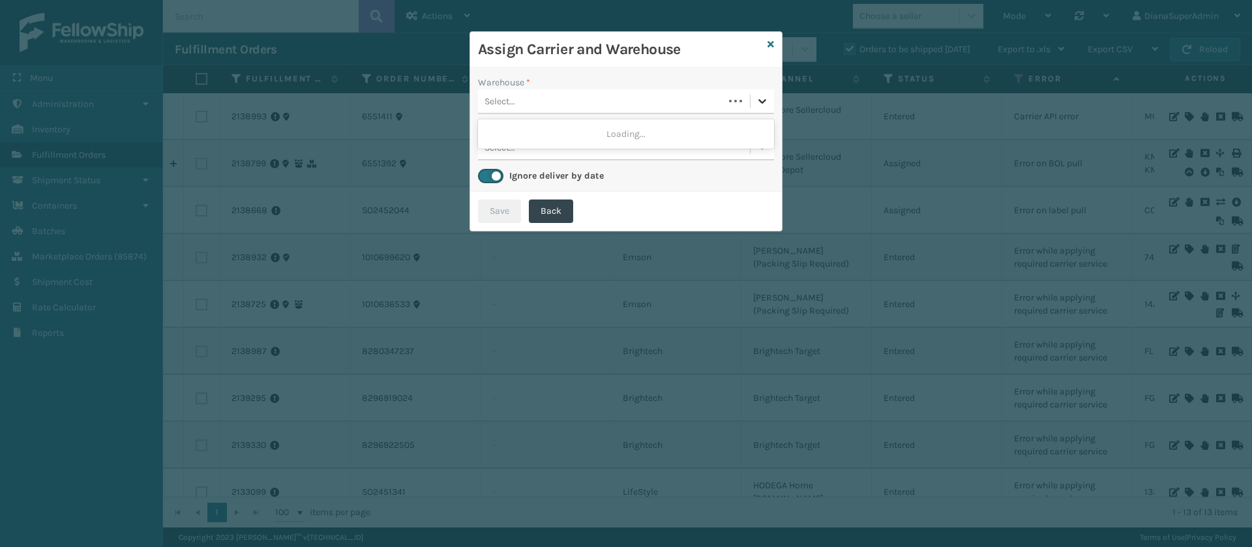
click at [771, 97] on div at bounding box center [762, 100] width 23 height 23
click at [677, 138] on div "Fellowship - West" at bounding box center [626, 134] width 296 height 24
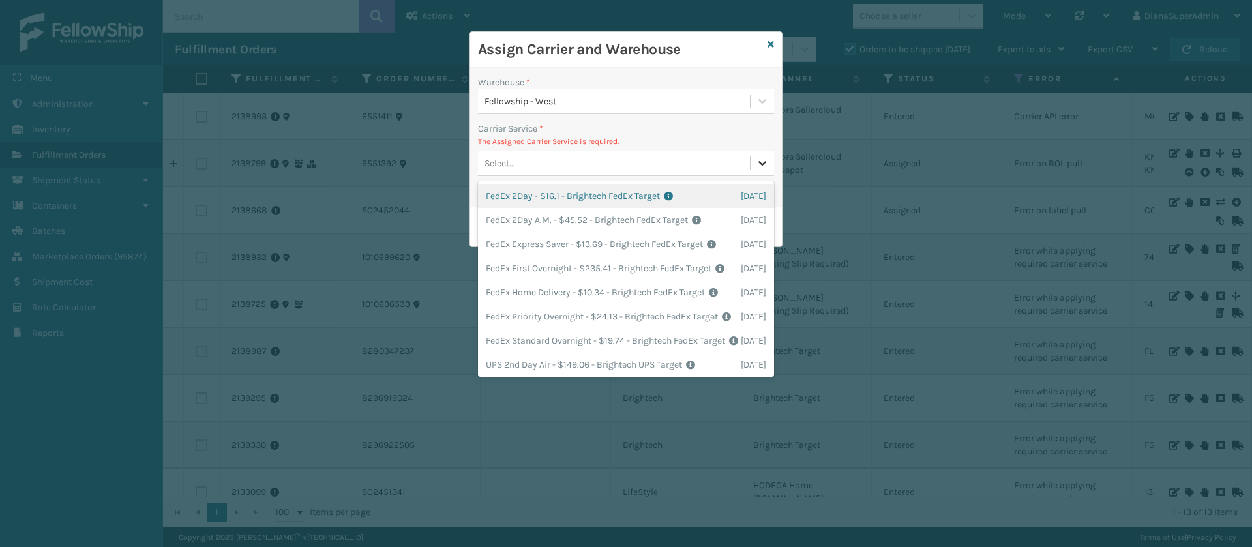
click at [763, 164] on icon at bounding box center [763, 163] width 8 height 5
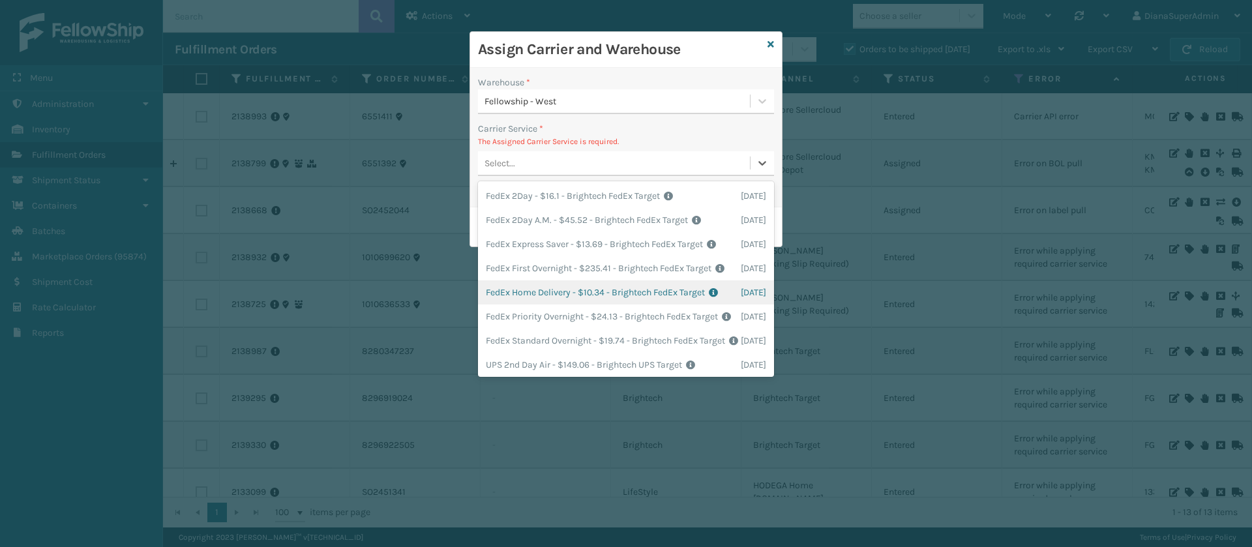
click at [637, 305] on div "FedEx Home Delivery - $10.34 - Brightech FedEx Target Shipping Cost $10.34 Surp…" at bounding box center [626, 292] width 296 height 24
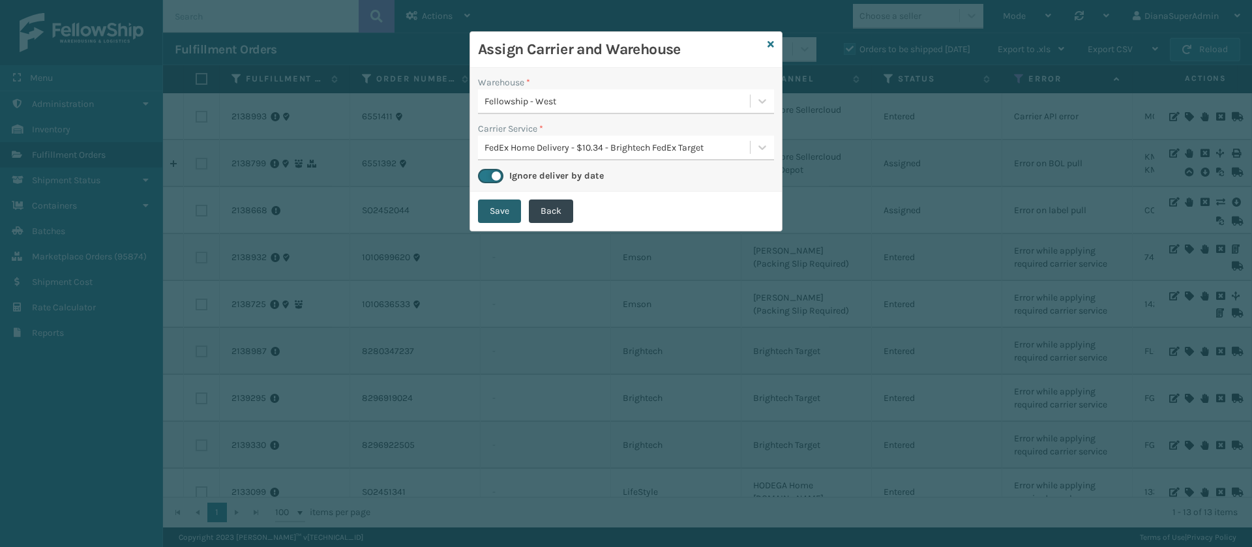
click at [502, 222] on button "Save" at bounding box center [499, 211] width 43 height 23
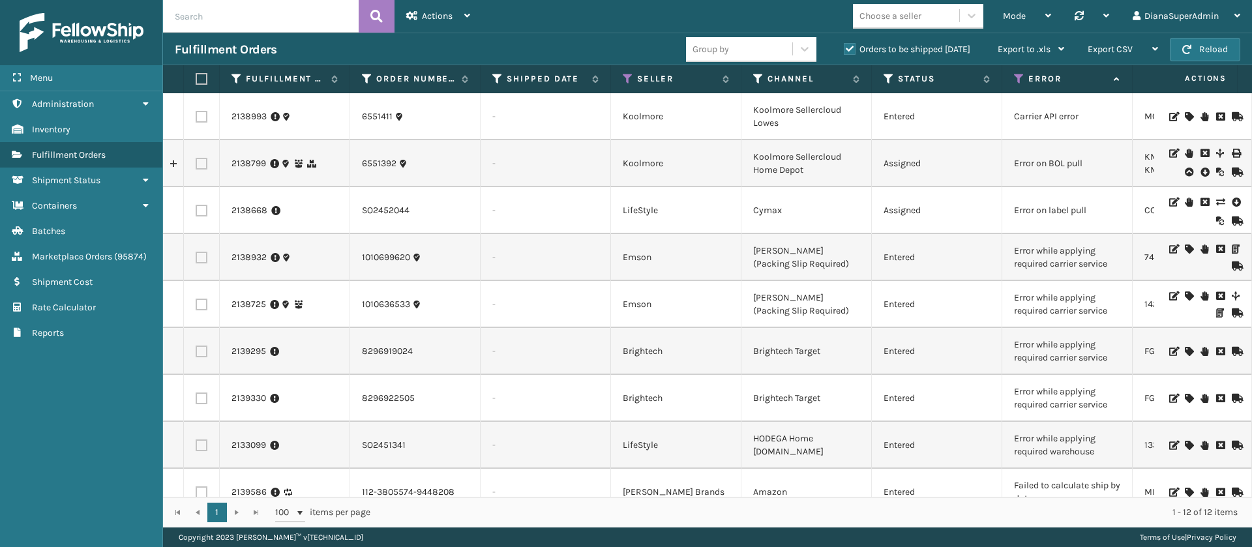
click at [1185, 353] on icon at bounding box center [1189, 351] width 8 height 9
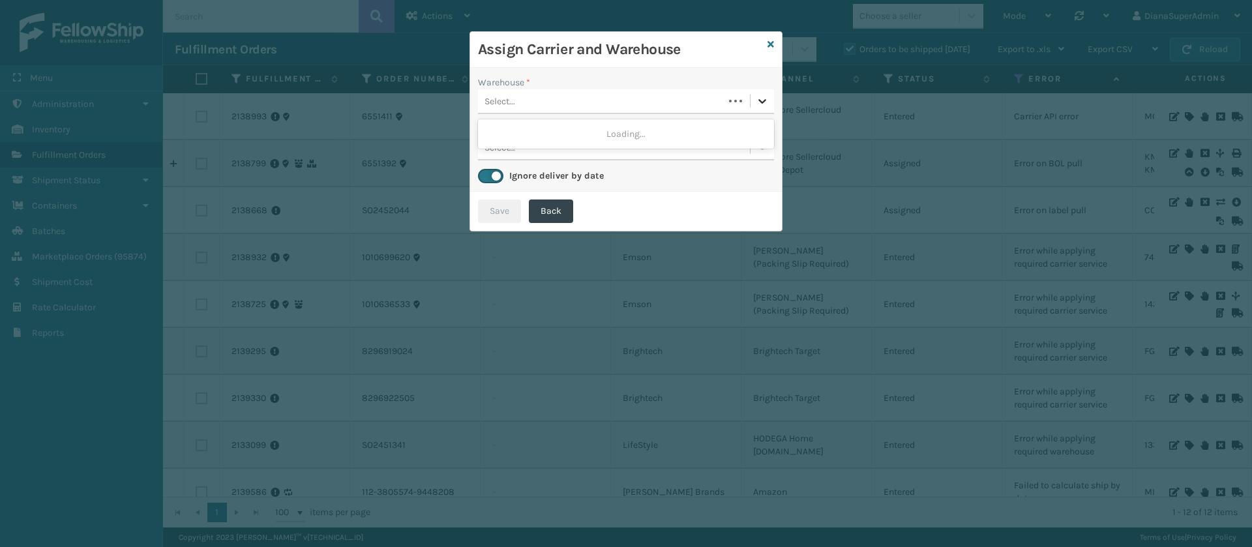
click at [761, 100] on icon at bounding box center [763, 101] width 8 height 5
click at [725, 133] on div "Fellowship - West" at bounding box center [626, 134] width 296 height 24
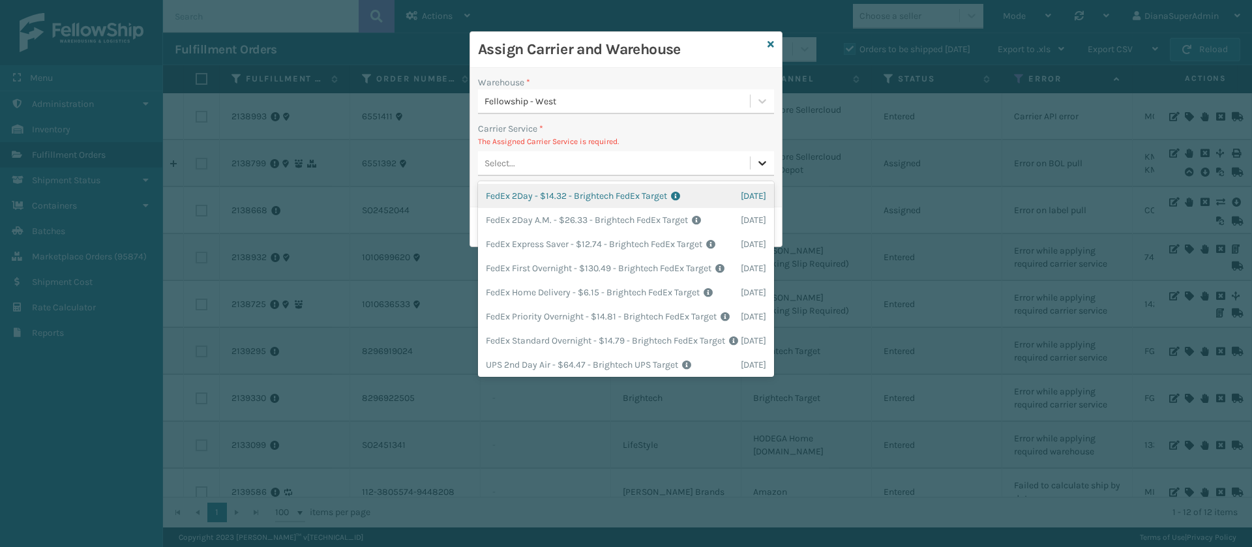
click at [768, 162] on icon at bounding box center [762, 163] width 13 height 13
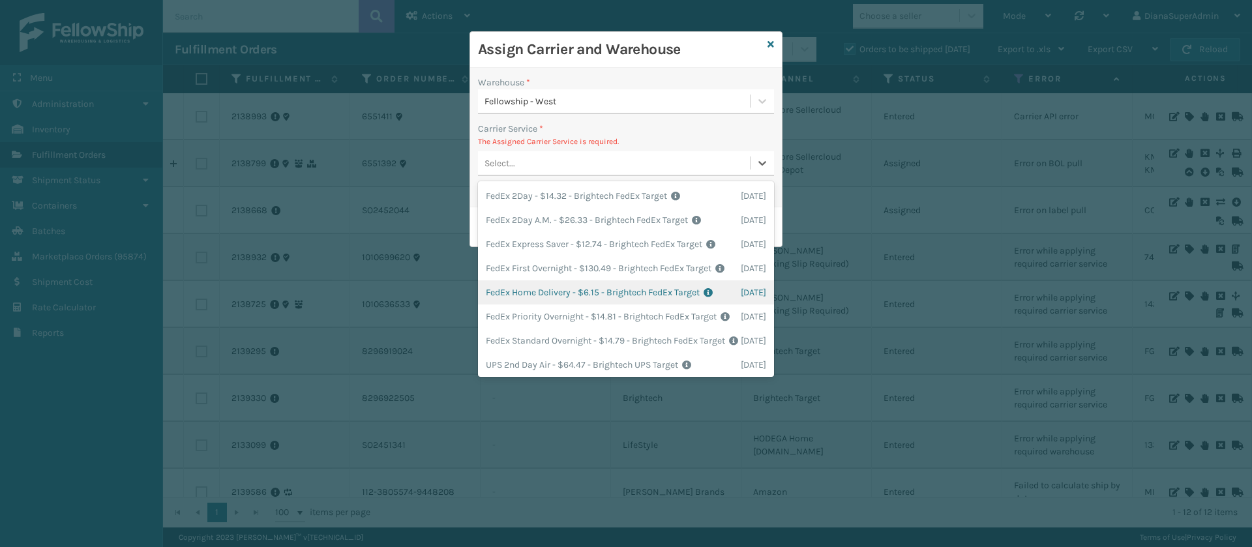
click at [632, 305] on div "FedEx Home Delivery - $6.15 - Brightech FedEx Target Shipping Cost $6.15 Surplu…" at bounding box center [626, 292] width 296 height 24
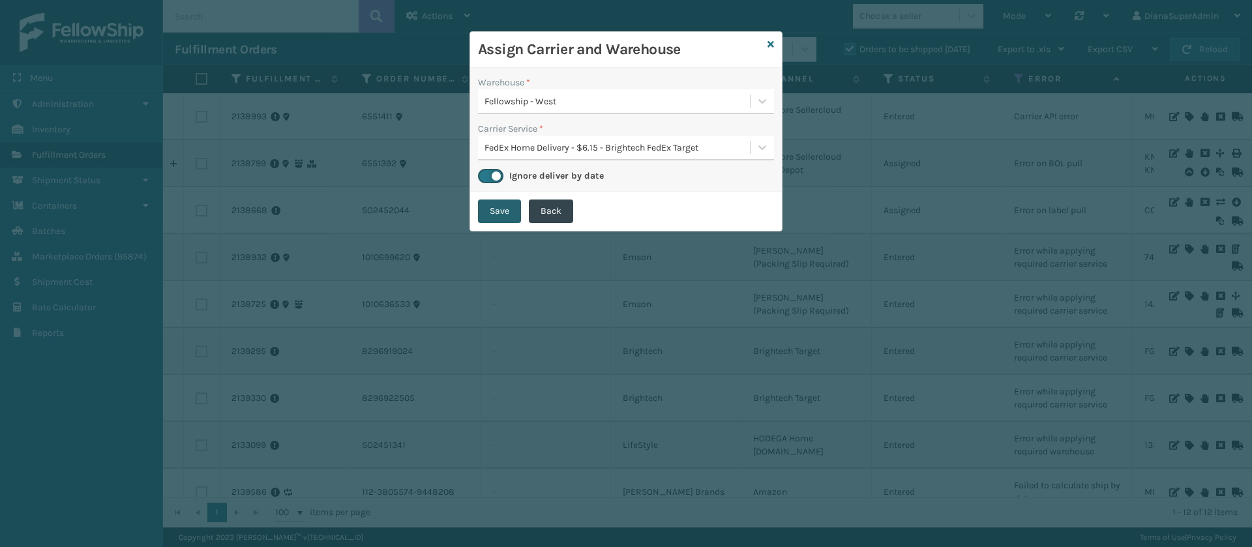
click at [504, 216] on button "Save" at bounding box center [499, 211] width 43 height 23
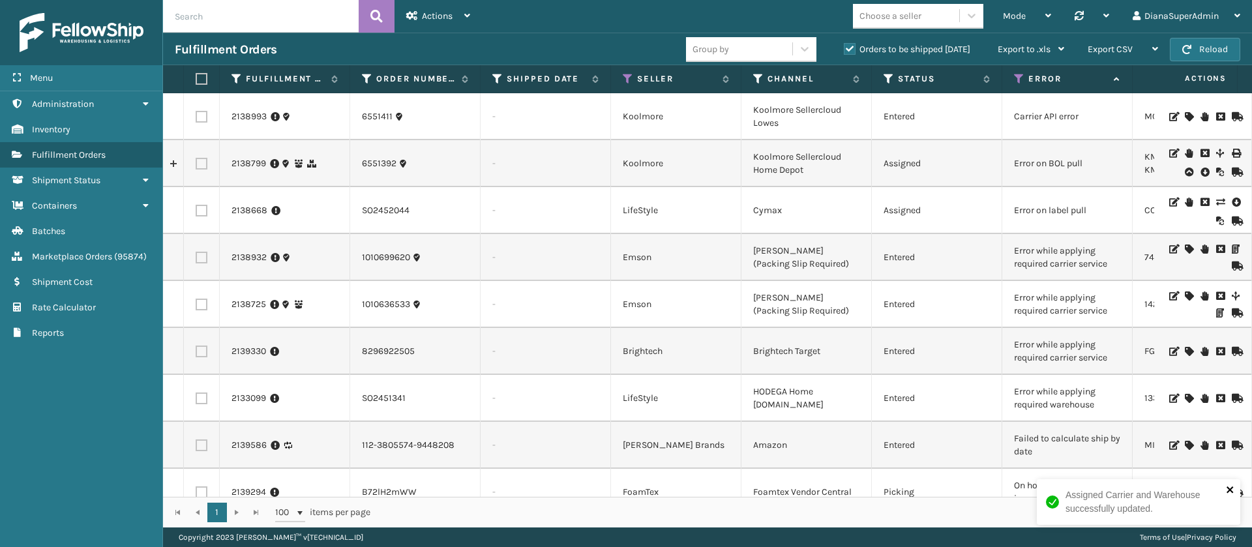
click at [1232, 490] on icon "close" at bounding box center [1230, 490] width 9 height 10
click at [1185, 348] on icon at bounding box center [1189, 351] width 8 height 9
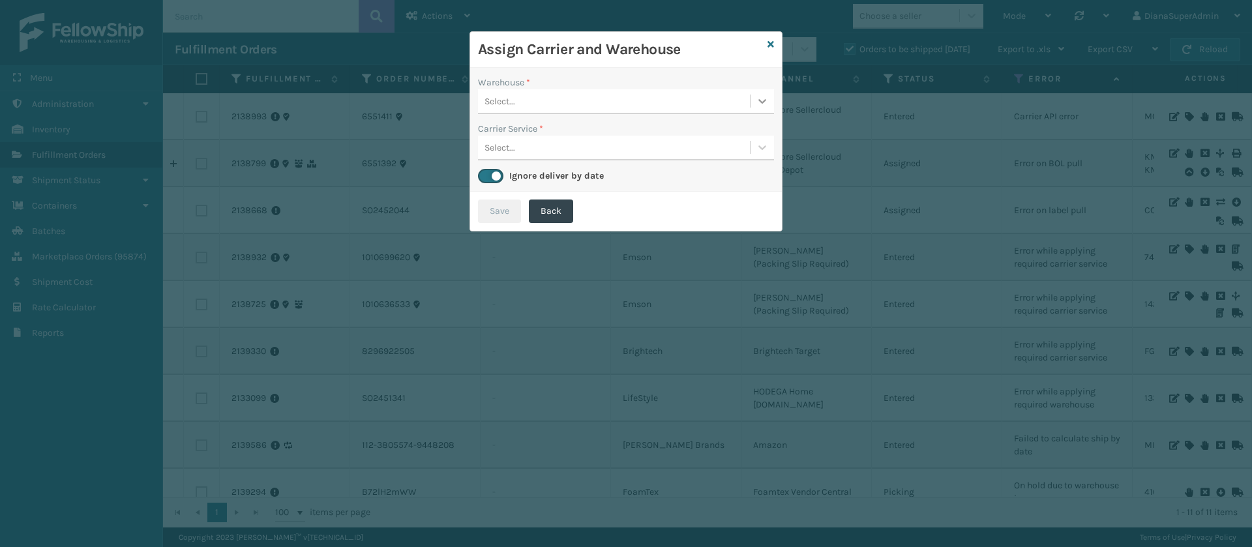
click at [763, 104] on icon at bounding box center [762, 101] width 13 height 13
click at [710, 133] on div "Fellowship - West" at bounding box center [626, 134] width 296 height 24
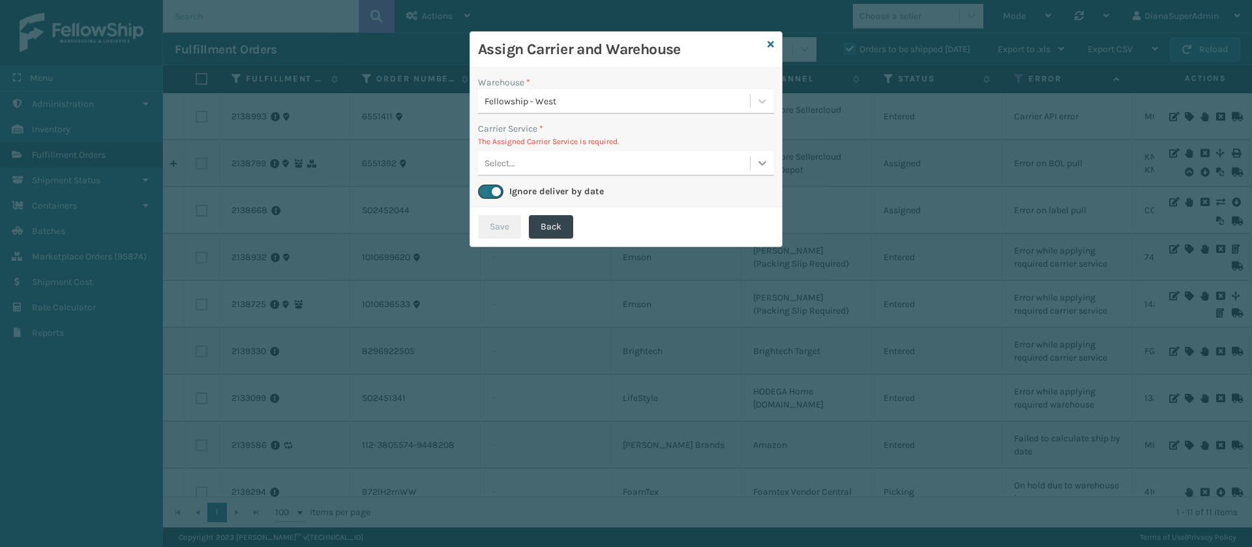
click at [760, 160] on icon at bounding box center [762, 163] width 13 height 13
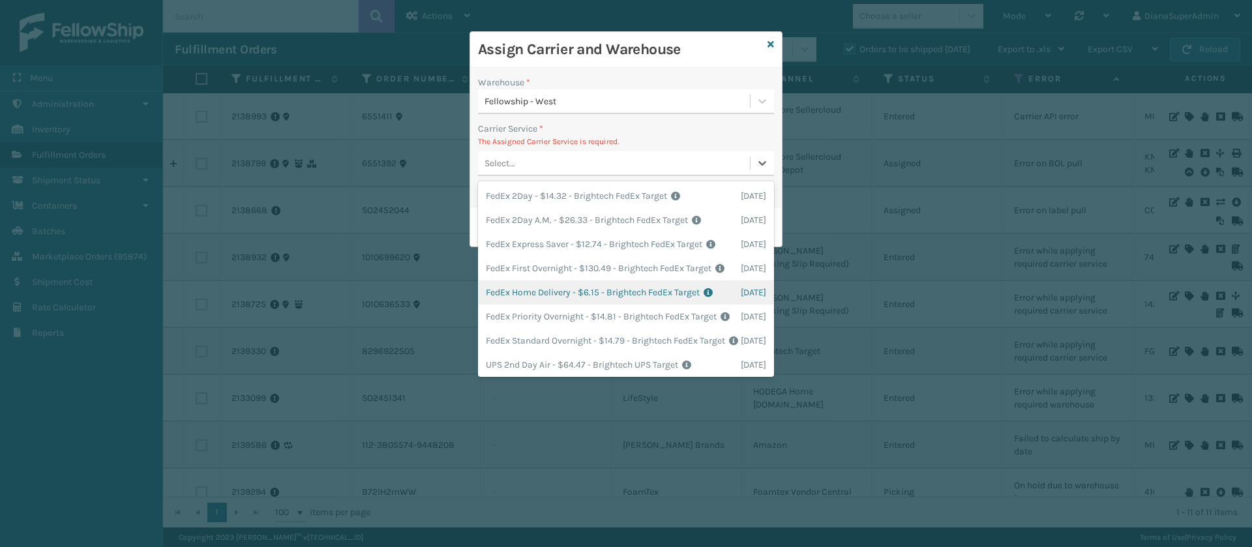
click at [622, 305] on div "FedEx Home Delivery - $6.15 - Brightech FedEx Target Shipping Cost $6.15 Surplu…" at bounding box center [626, 292] width 296 height 24
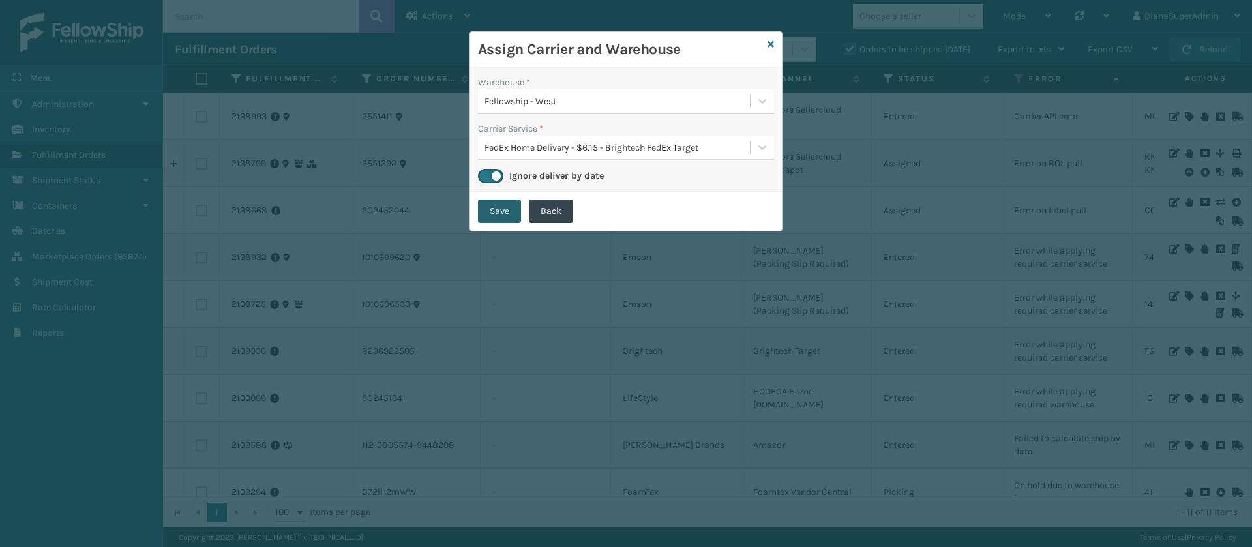
click at [494, 204] on button "Save" at bounding box center [499, 211] width 43 height 23
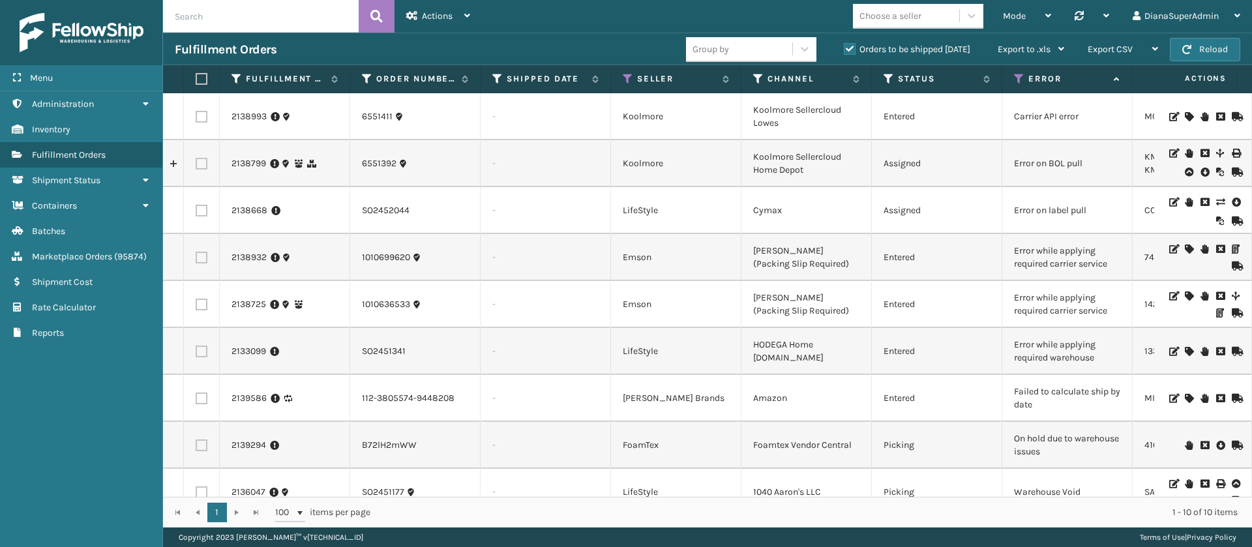
click at [1185, 350] on icon at bounding box center [1189, 351] width 8 height 9
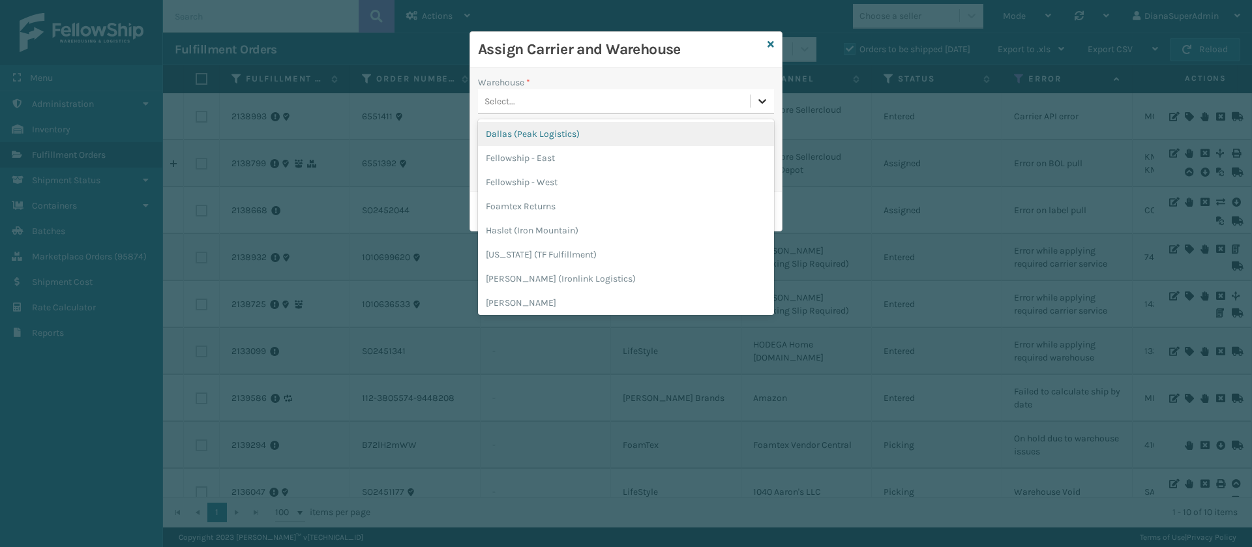
click at [773, 101] on div at bounding box center [762, 100] width 23 height 23
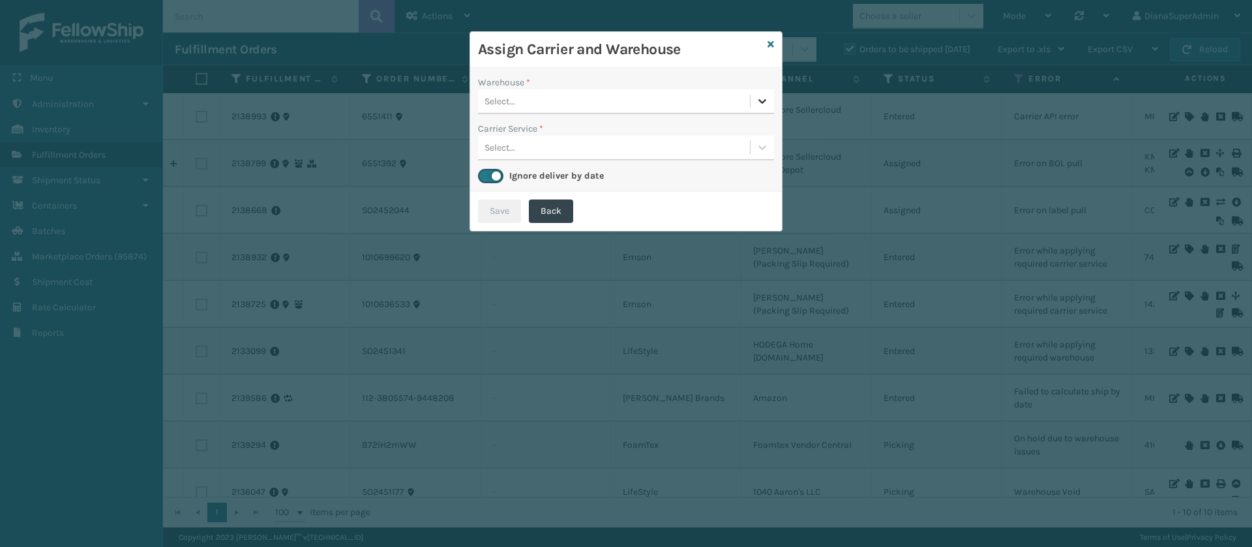
click at [760, 109] on div at bounding box center [762, 100] width 23 height 23
click at [774, 42] on div "Assign Carrier and Warehouse" at bounding box center [626, 50] width 312 height 36
click at [772, 42] on icon at bounding box center [771, 44] width 7 height 9
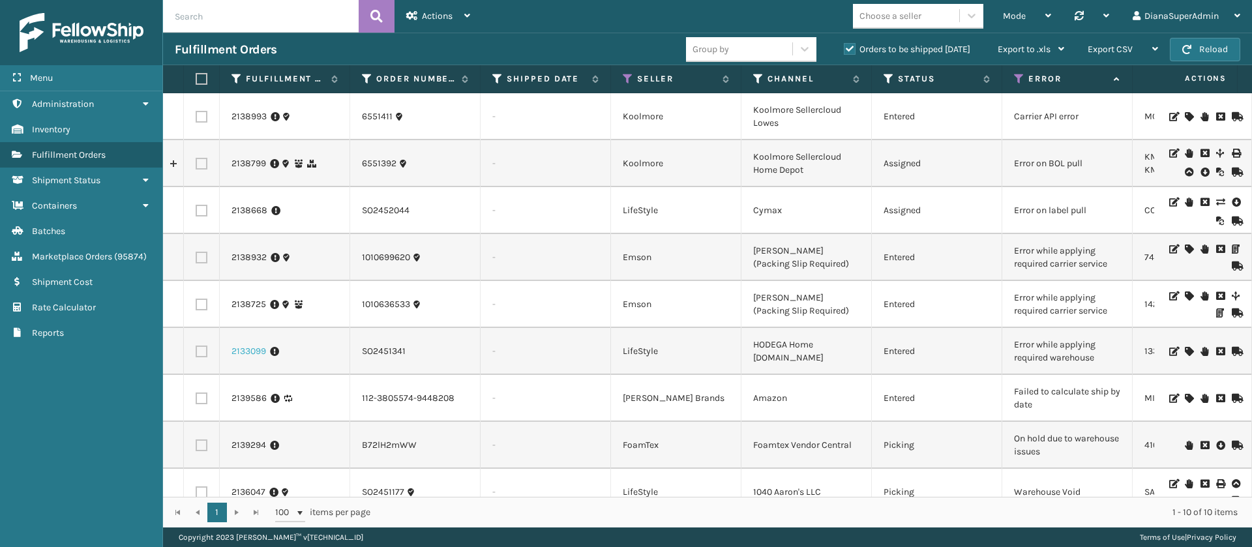
click at [241, 345] on link "2133099" at bounding box center [249, 351] width 35 height 13
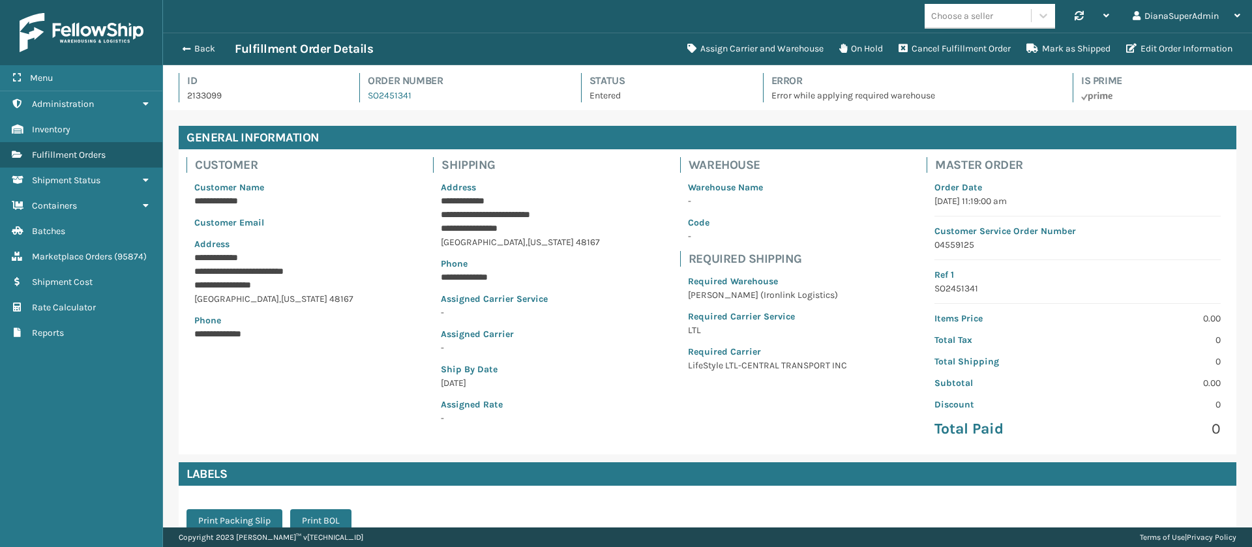
scroll to position [31, 1089]
click at [778, 55] on button "Assign Carrier and Warehouse" at bounding box center [756, 49] width 152 height 26
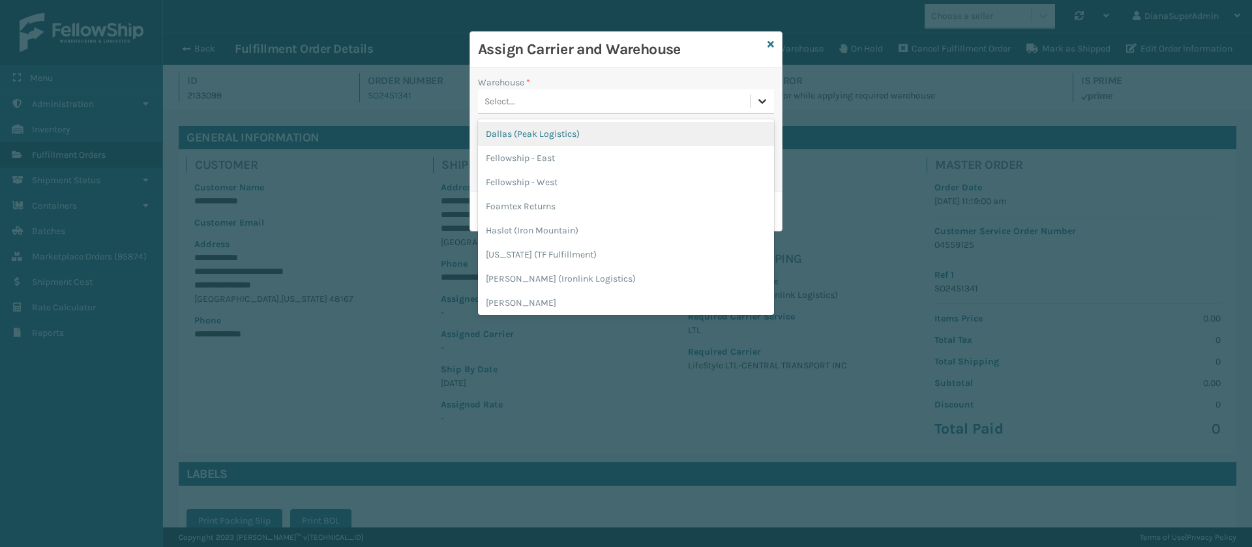
click at [758, 104] on icon at bounding box center [762, 101] width 13 height 13
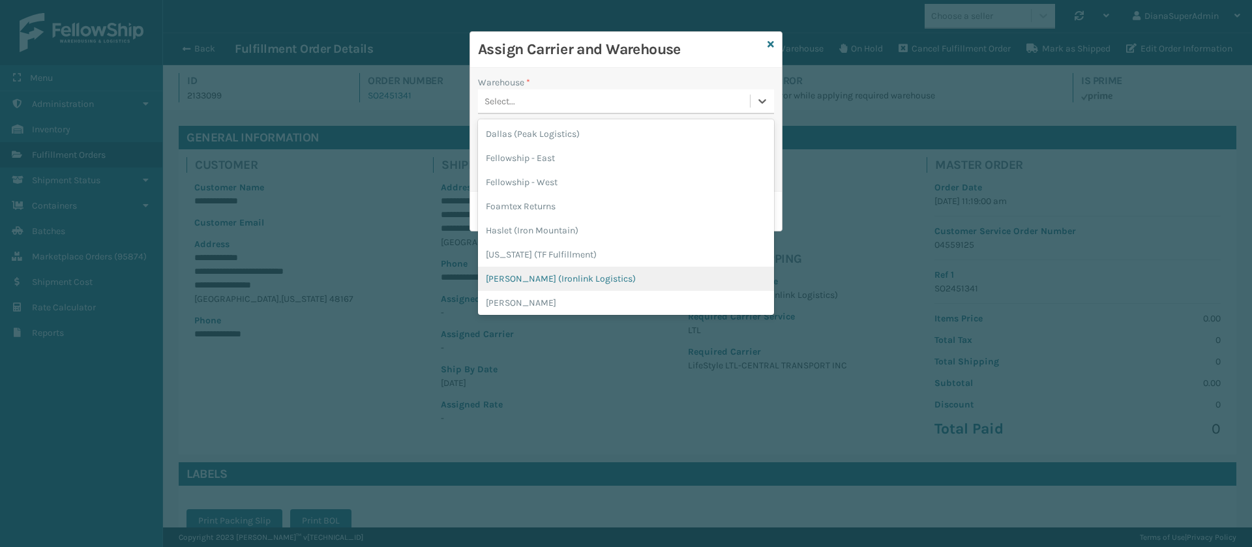
click at [609, 277] on div "[PERSON_NAME] (Ironlink Logistics)" at bounding box center [626, 279] width 296 height 24
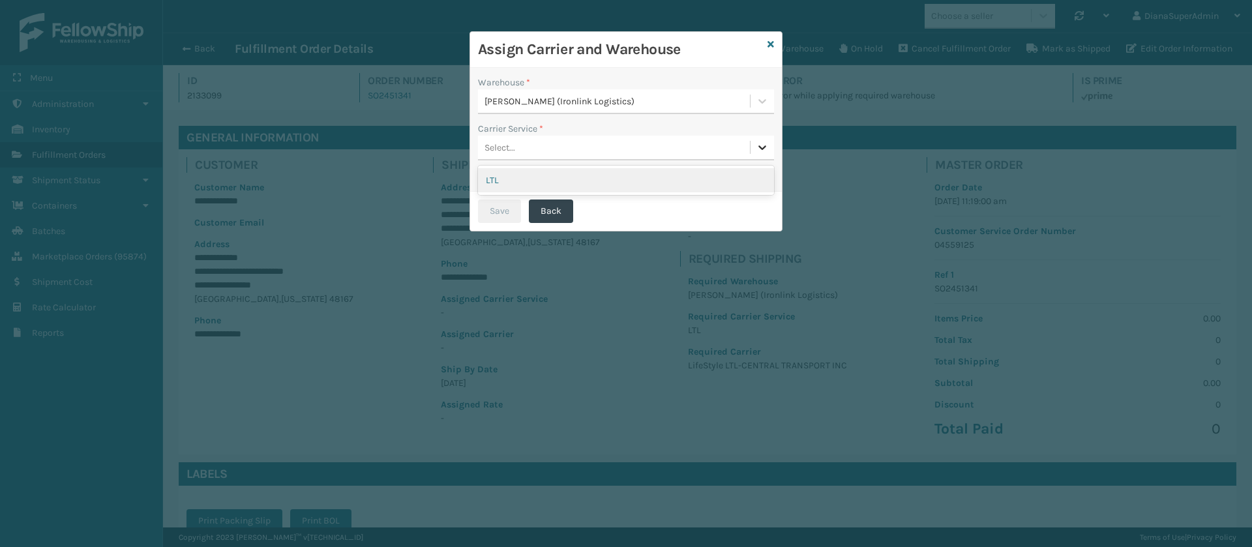
click at [765, 144] on icon at bounding box center [762, 147] width 13 height 13
click at [693, 181] on div "LTL" at bounding box center [626, 180] width 296 height 24
click at [507, 205] on button "Save" at bounding box center [499, 211] width 43 height 23
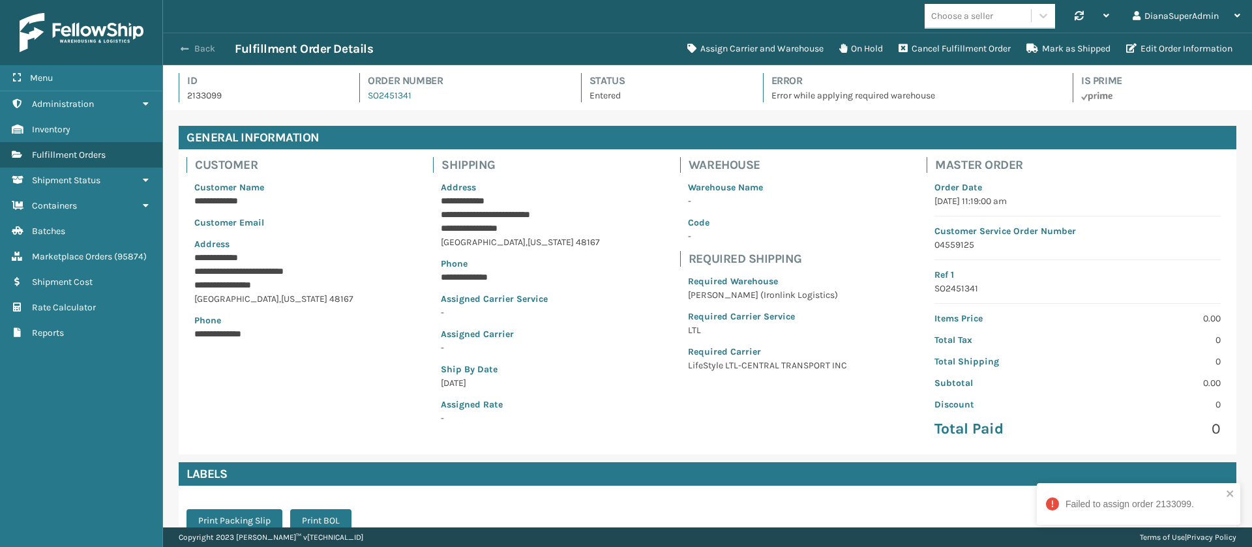
click at [198, 48] on button "Back" at bounding box center [205, 49] width 60 height 12
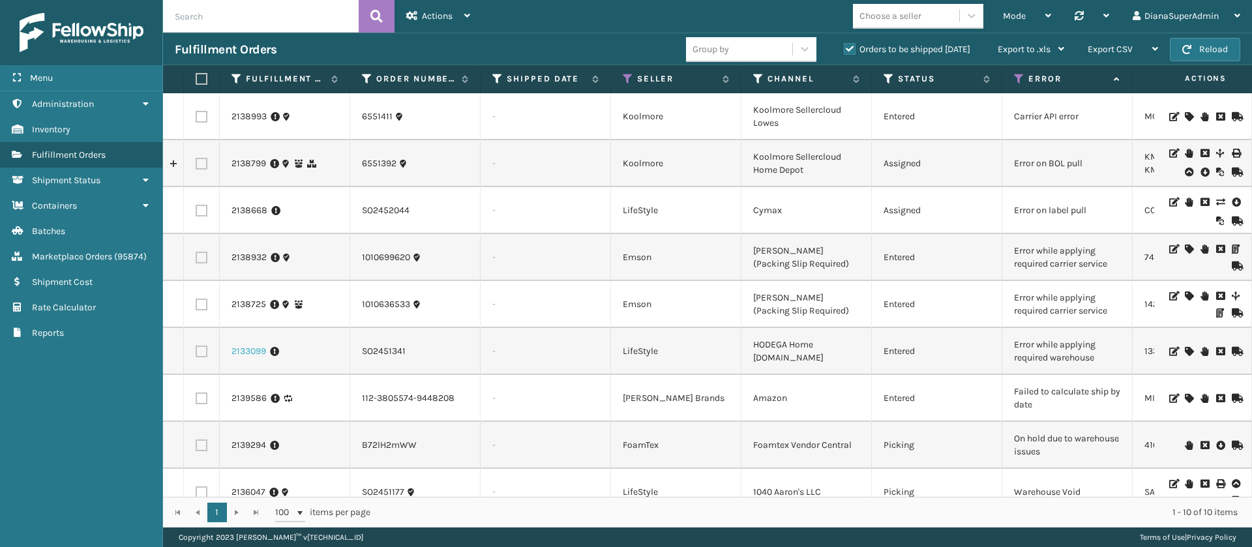
click at [250, 352] on link "2133099" at bounding box center [249, 351] width 35 height 13
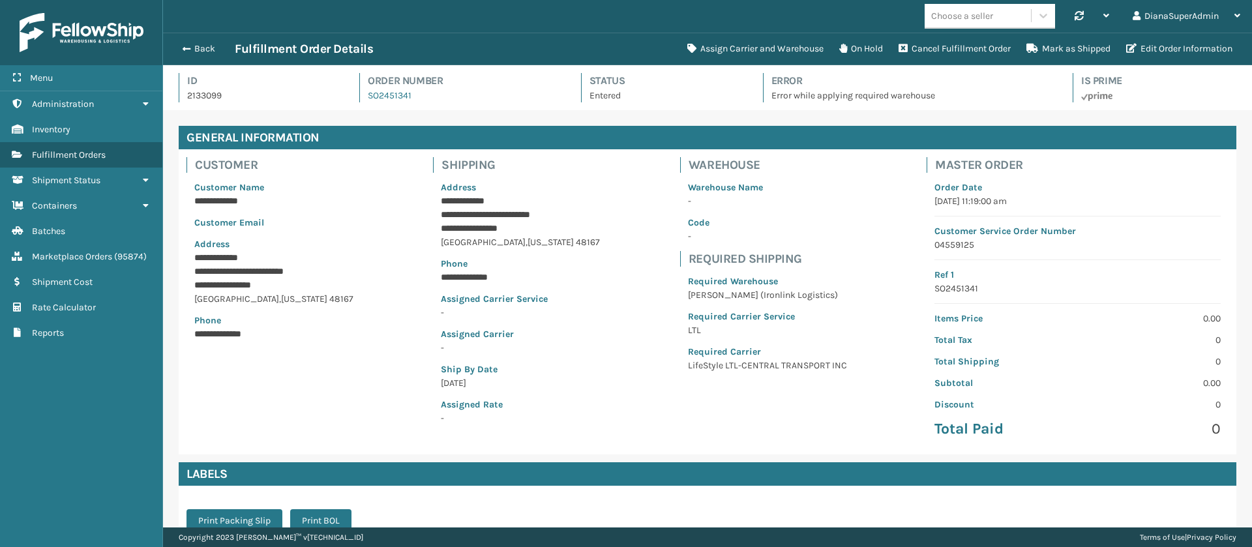
scroll to position [31, 1089]
click at [193, 47] on button "Back" at bounding box center [205, 49] width 60 height 12
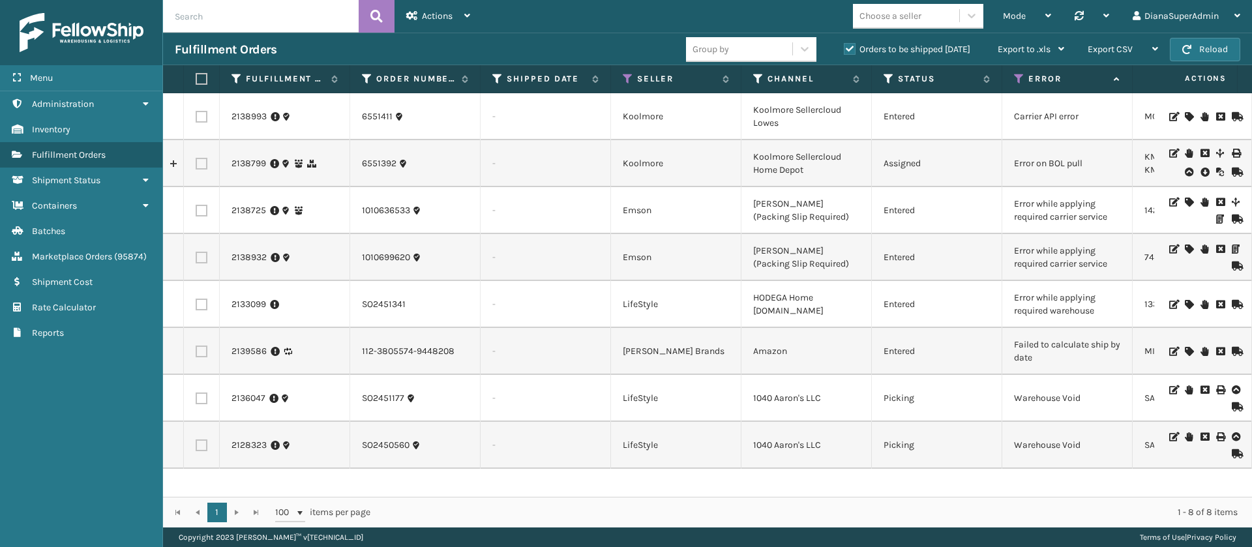
click at [1066, 346] on td "Failed to calculate ship by date" at bounding box center [1068, 351] width 130 height 47
copy td "Failed to calculate ship by date"
click at [819, 245] on td "[PERSON_NAME] (Packing Slip Required)" at bounding box center [807, 257] width 130 height 47
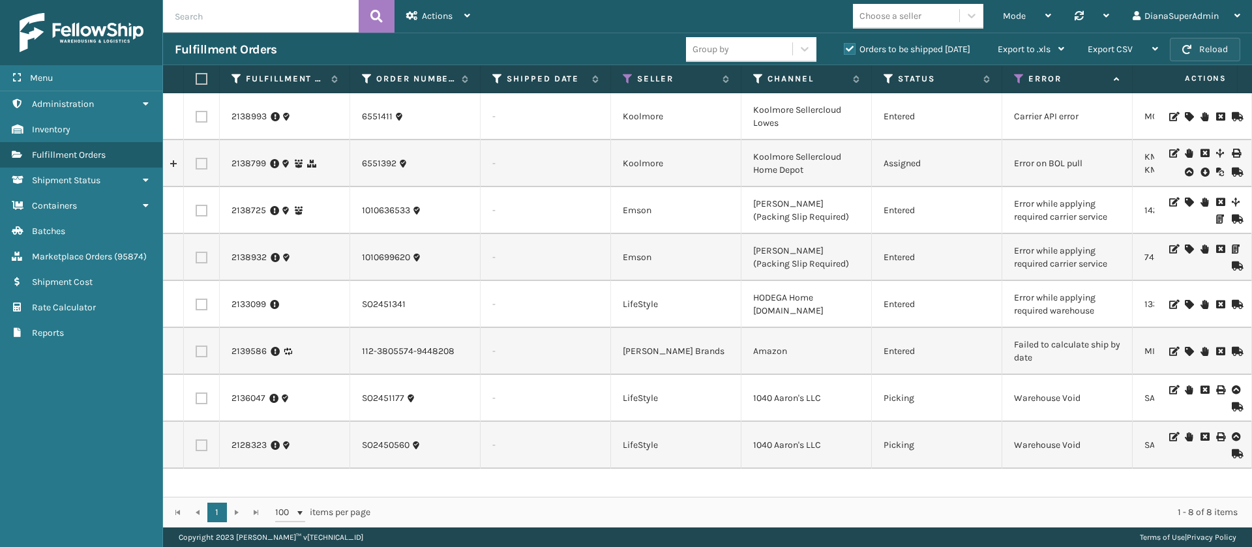
click at [1220, 49] on button "Reload" at bounding box center [1205, 49] width 70 height 23
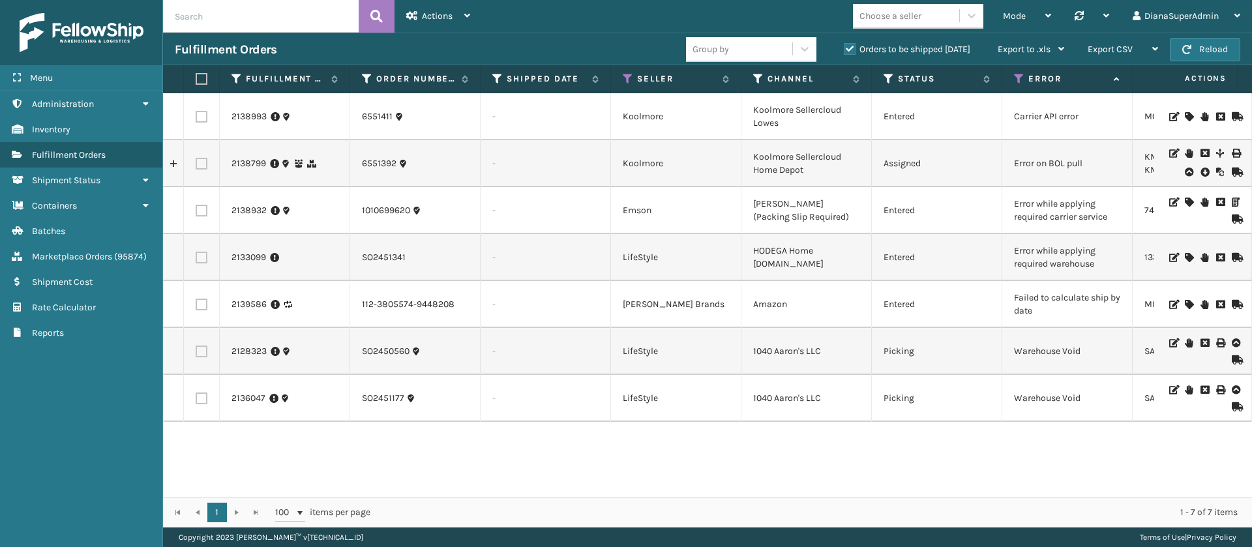
click at [1185, 202] on icon at bounding box center [1189, 202] width 8 height 9
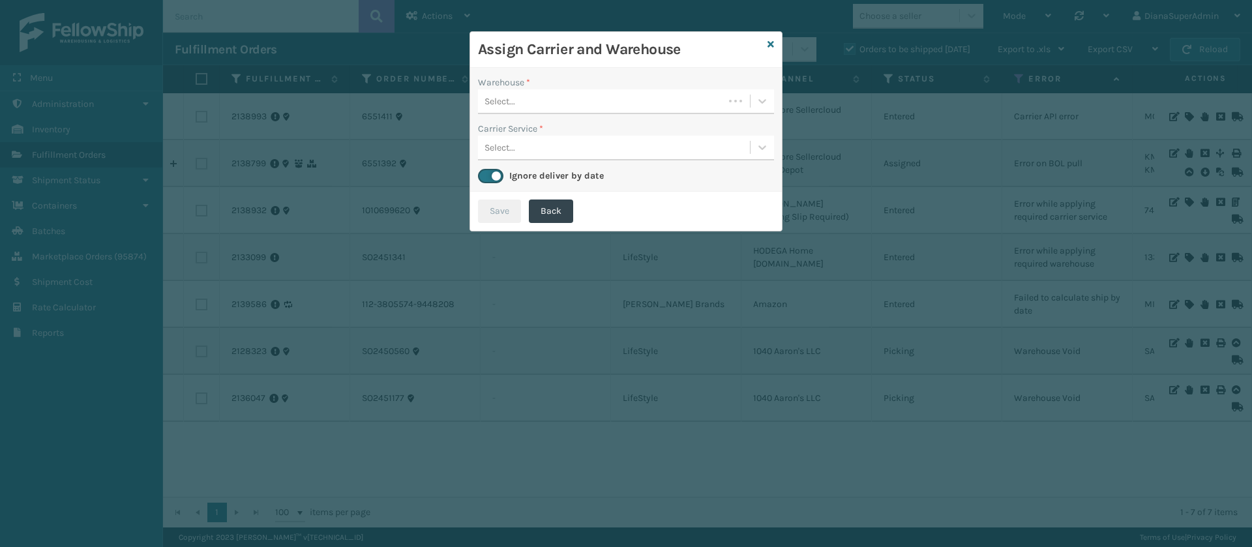
click at [758, 88] on div "Warehouse *" at bounding box center [626, 83] width 296 height 14
click at [760, 97] on icon at bounding box center [762, 101] width 13 height 13
click at [737, 129] on div "Fellowship - East" at bounding box center [626, 134] width 296 height 24
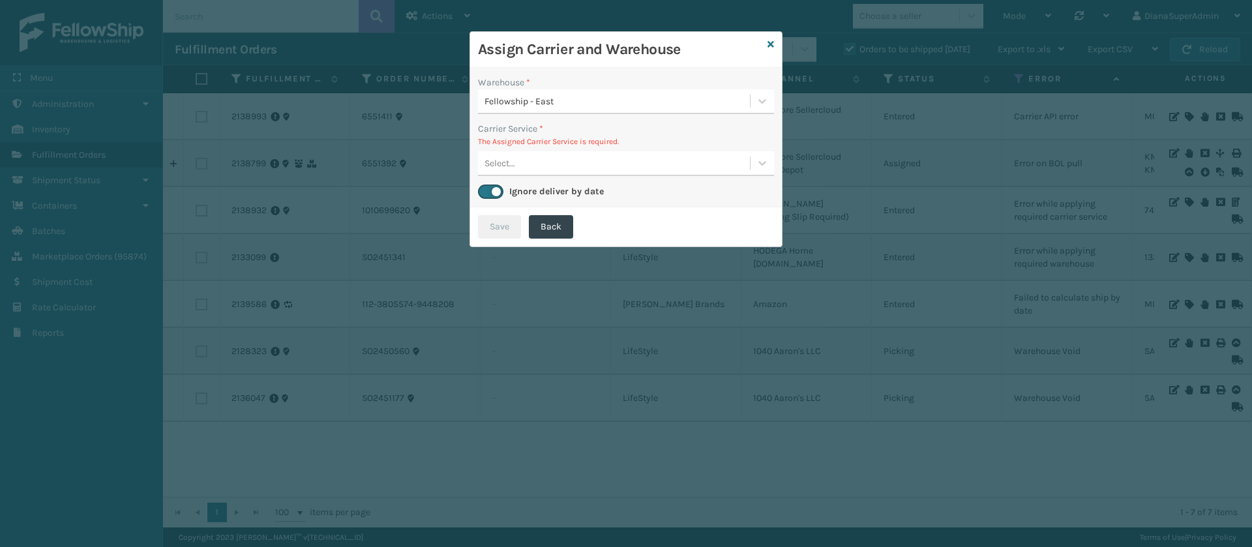
click at [485, 182] on div "Warehouse * Fellowship - East Carrier Service * The Assigned Carrier Service is…" at bounding box center [626, 138] width 312 height 140
click at [487, 187] on label at bounding box center [490, 192] width 25 height 14
click at [487, 187] on input "checkbox" at bounding box center [482, 188] width 8 height 8
click at [487, 187] on label at bounding box center [490, 192] width 25 height 14
click at [487, 187] on input "checkbox" at bounding box center [482, 188] width 8 height 8
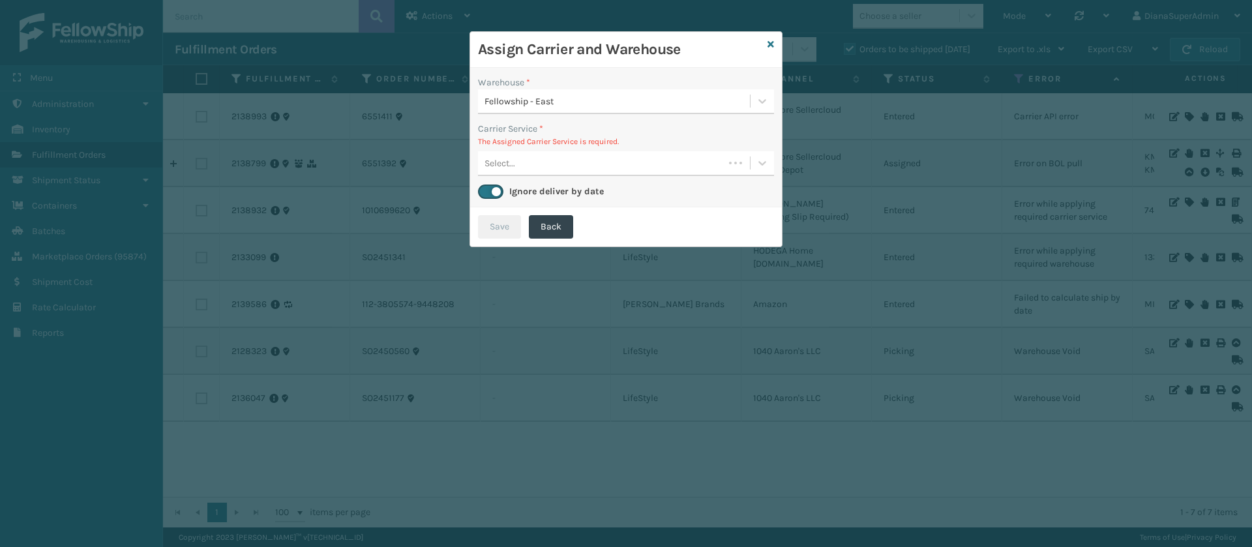
checkbox input "true"
click at [755, 155] on div at bounding box center [762, 162] width 23 height 23
click at [772, 40] on icon at bounding box center [771, 44] width 7 height 9
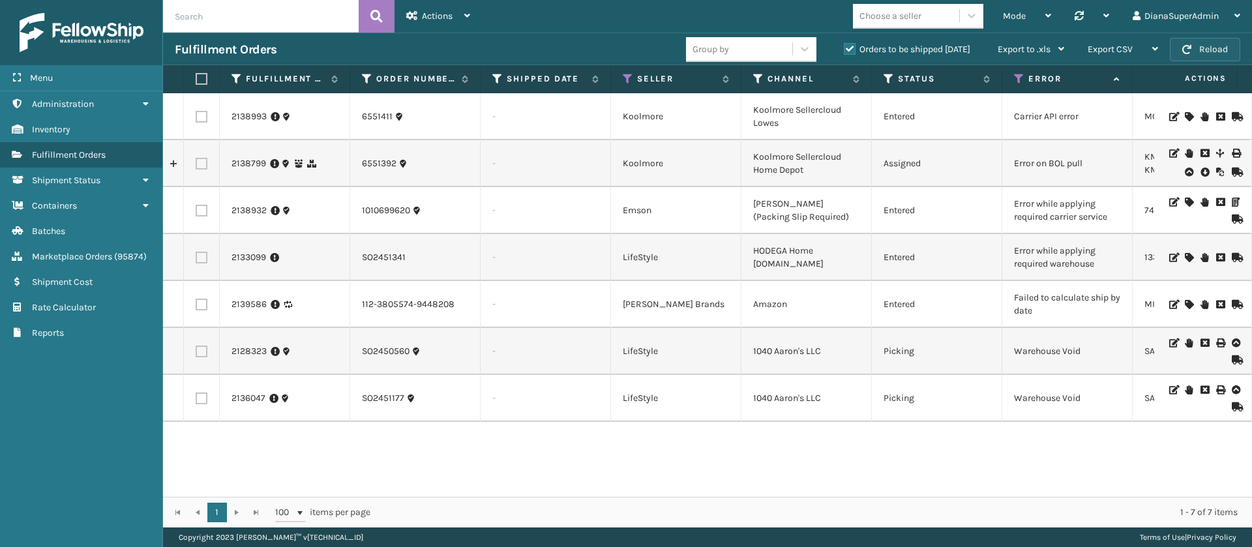
click at [1192, 46] on span "button" at bounding box center [1187, 49] width 9 height 9
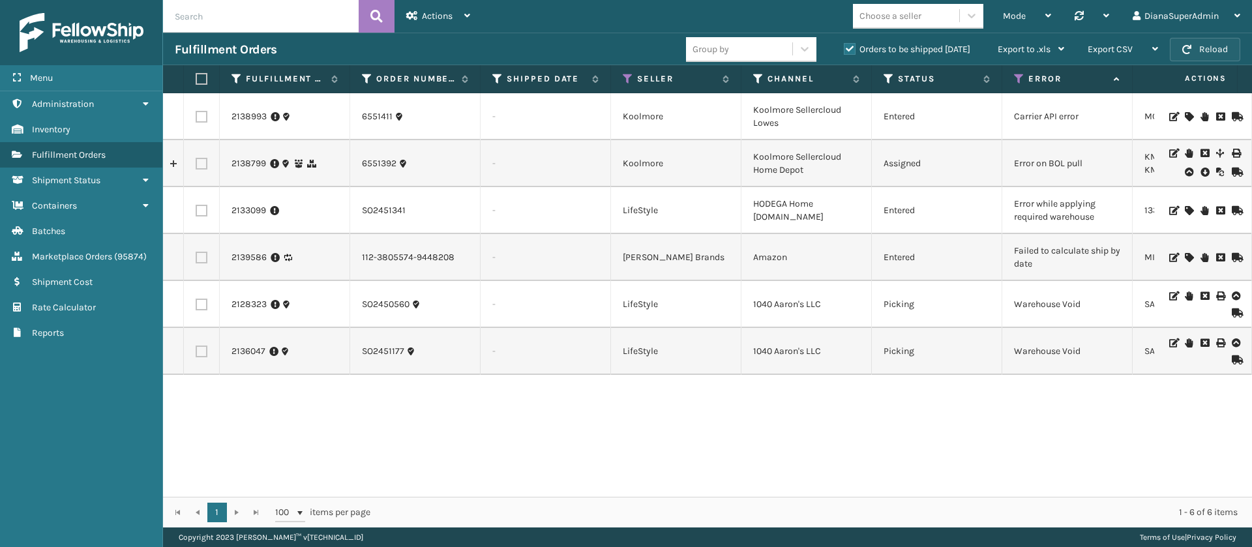
click at [1192, 46] on span "button" at bounding box center [1187, 49] width 9 height 9
click at [265, 23] on input "text" at bounding box center [261, 16] width 196 height 33
type input "2139309"
click at [384, 17] on button at bounding box center [377, 16] width 36 height 33
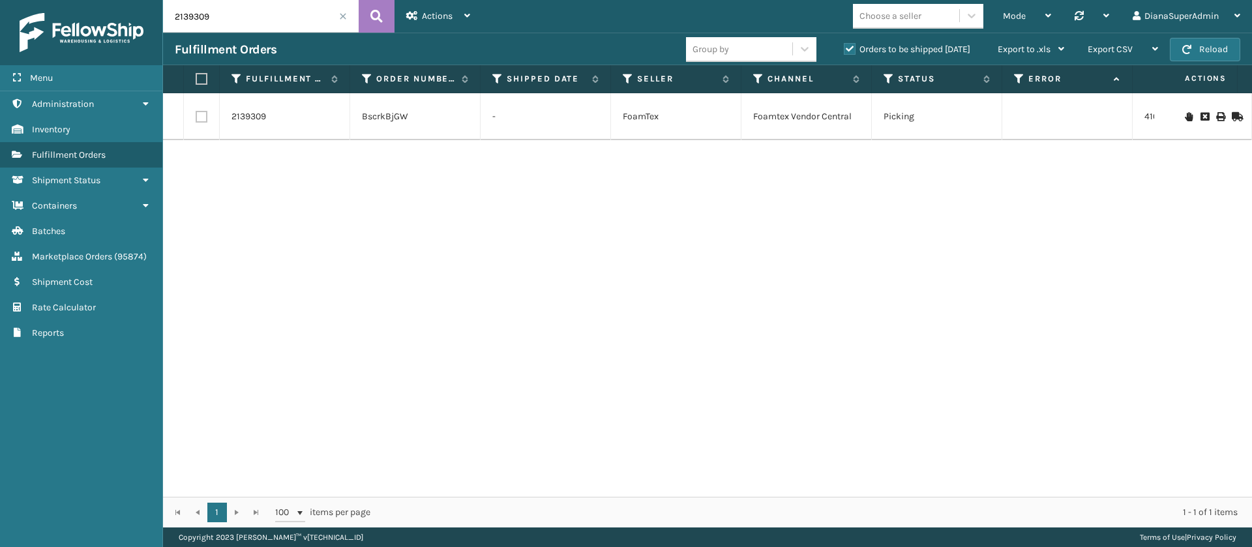
click at [197, 113] on label at bounding box center [202, 117] width 12 height 12
click at [196, 113] on input "checkbox" at bounding box center [196, 115] width 1 height 8
checkbox input "true"
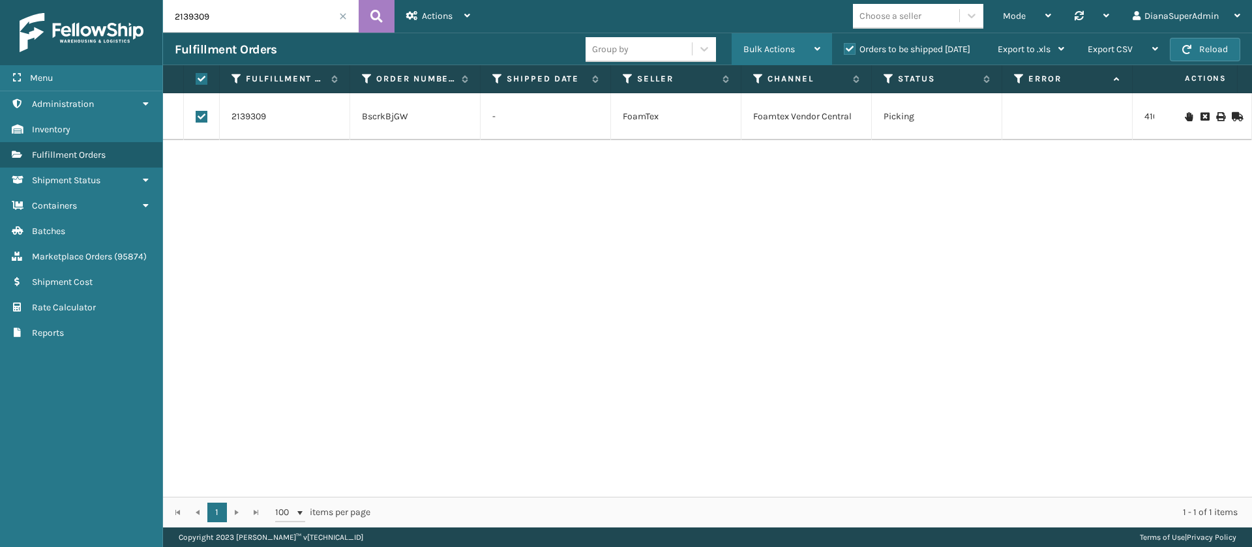
click at [815, 53] on icon at bounding box center [818, 48] width 6 height 9
click at [942, 179] on div "2139309 BscrkBjGW - FoamTex Foamtex Vendor Central Picking 410069-1110 1 1ZXH04…" at bounding box center [707, 295] width 1089 height 404
click at [889, 77] on icon at bounding box center [889, 79] width 10 height 12
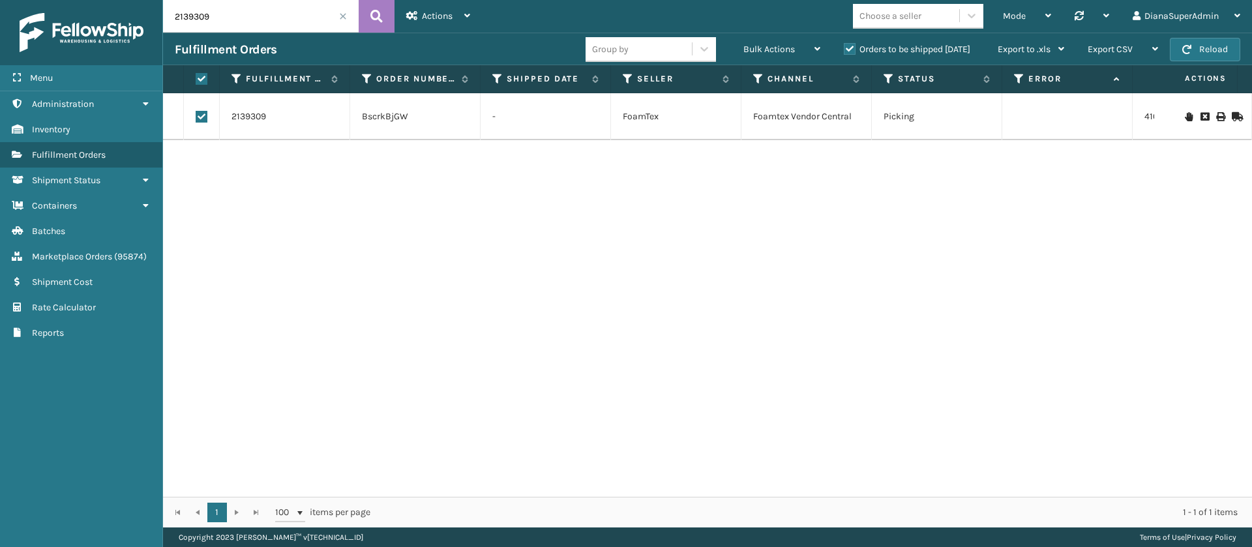
click at [327, 182] on div "2139309 BscrkBjGW - FoamTex Foamtex Vendor Central Picking 410069-1110 1 1ZXH04…" at bounding box center [707, 295] width 1089 height 404
click at [339, 16] on span at bounding box center [343, 16] width 8 height 8
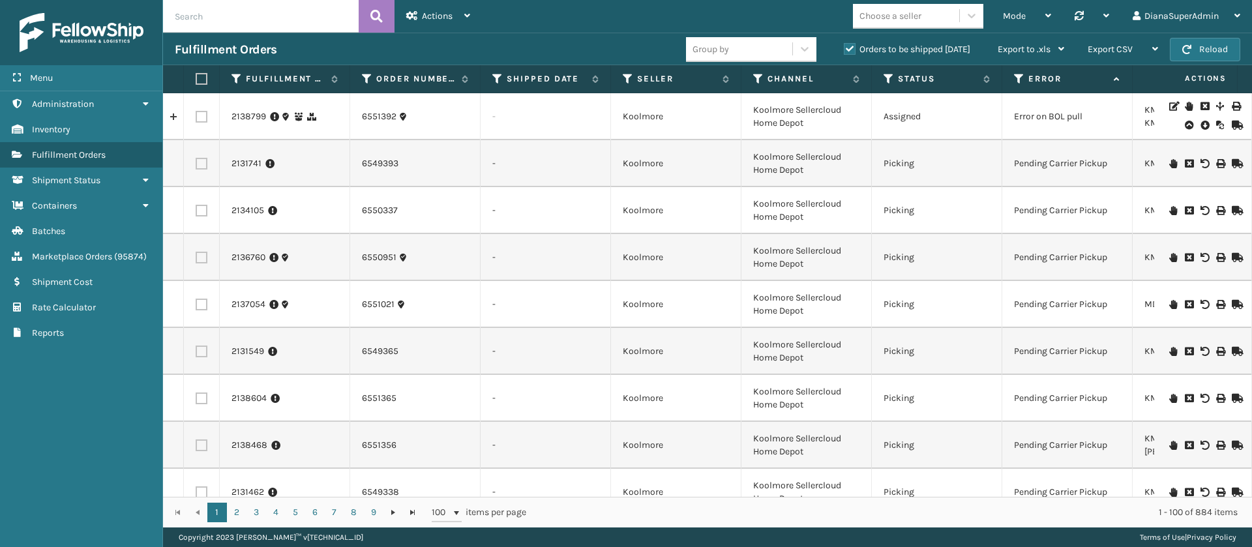
drag, startPoint x: 339, startPoint y: 16, endPoint x: 666, endPoint y: -88, distance: 342.8
click at [666, 0] on html "Menu Administration Inventory Fulfillment Orders Shipment Status Containers Bat…" at bounding box center [626, 273] width 1252 height 547
click at [628, 78] on icon at bounding box center [628, 79] width 10 height 12
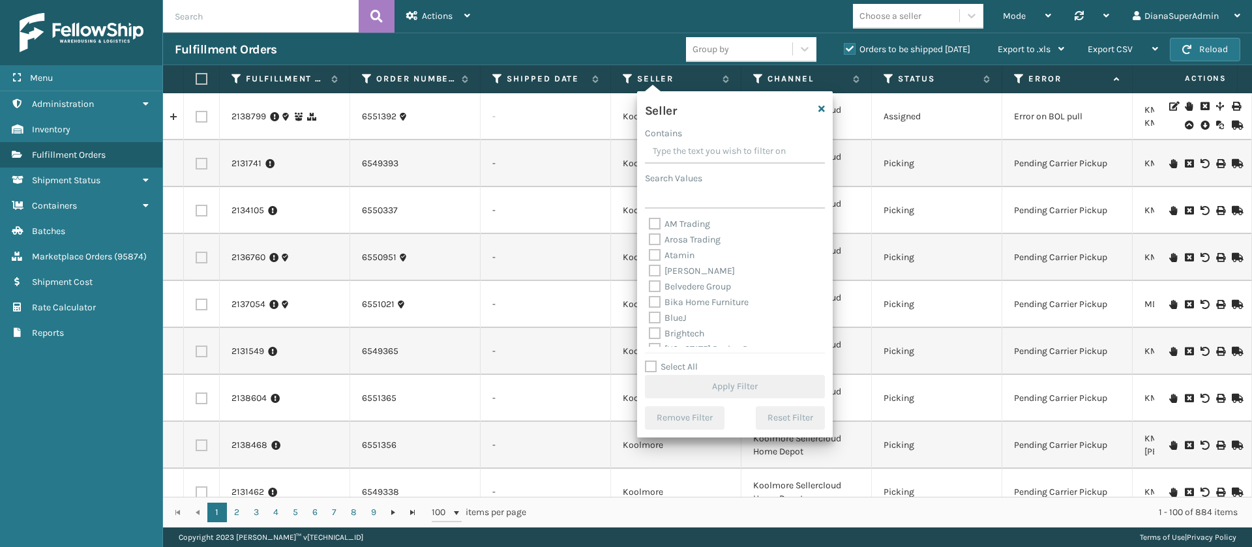
scroll to position [417, 0]
click at [654, 366] on label "Select All" at bounding box center [671, 366] width 53 height 11
click at [654, 361] on input "Select All" at bounding box center [743, 359] width 196 height 1
checkbox input "true"
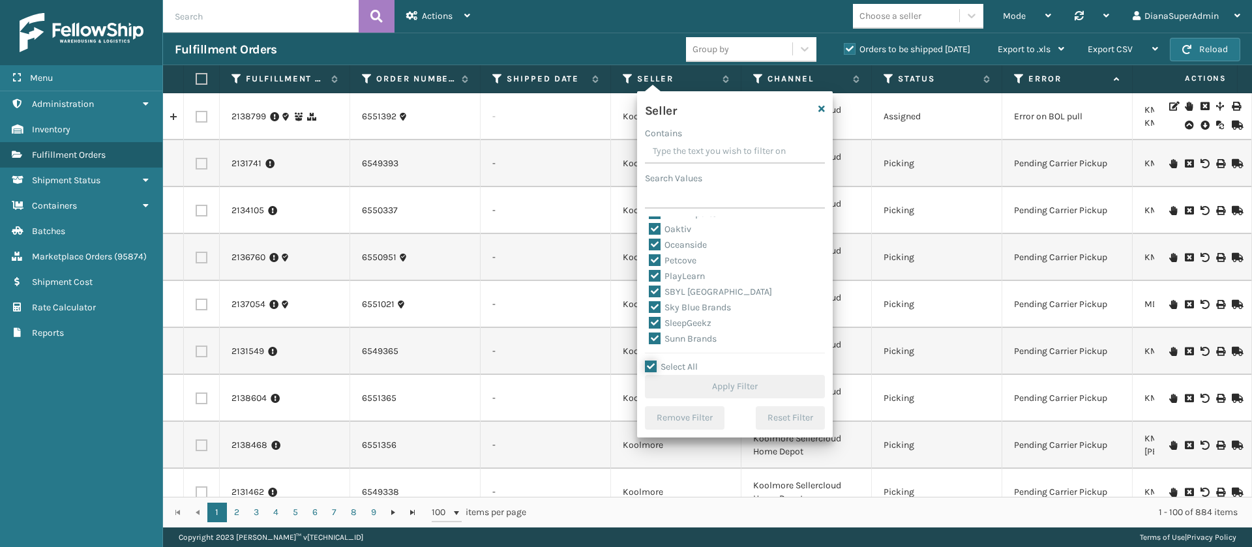
checkbox input "true"
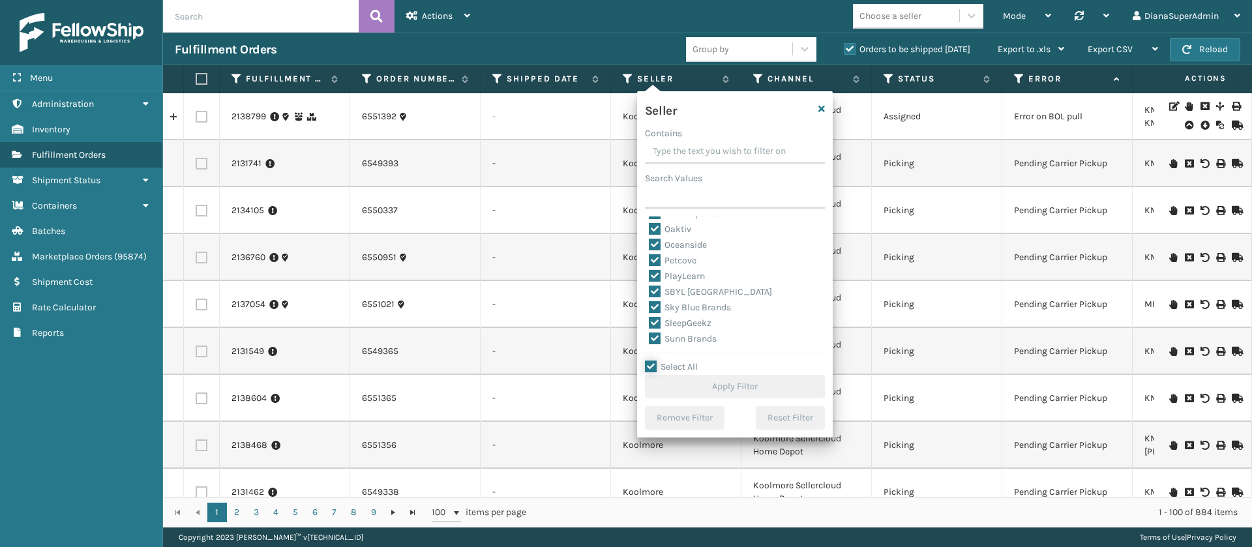
checkbox input "true"
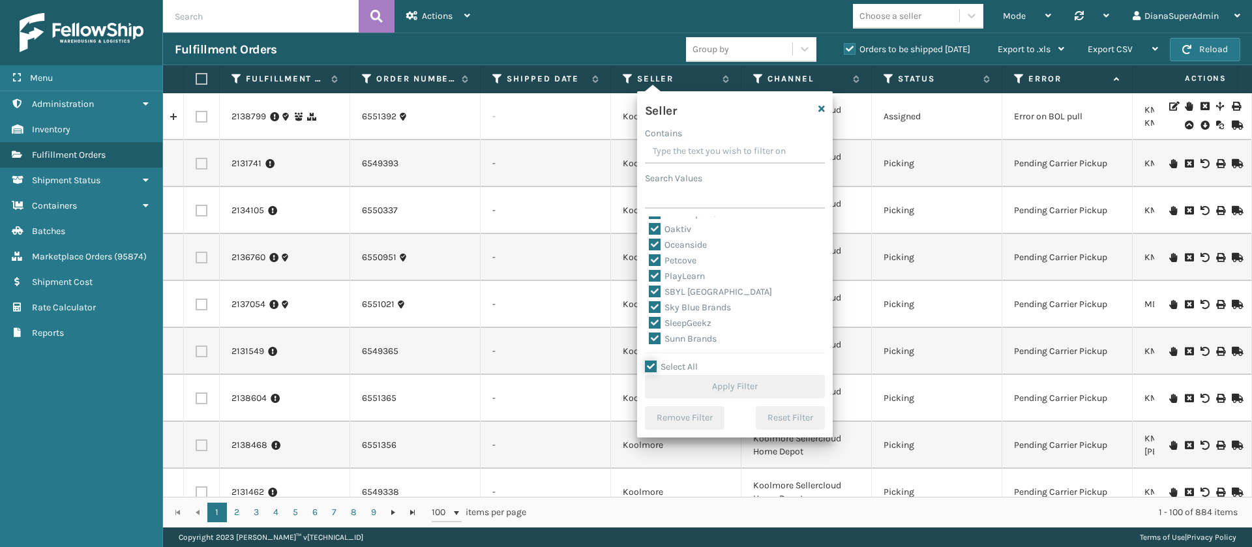
checkbox input "true"
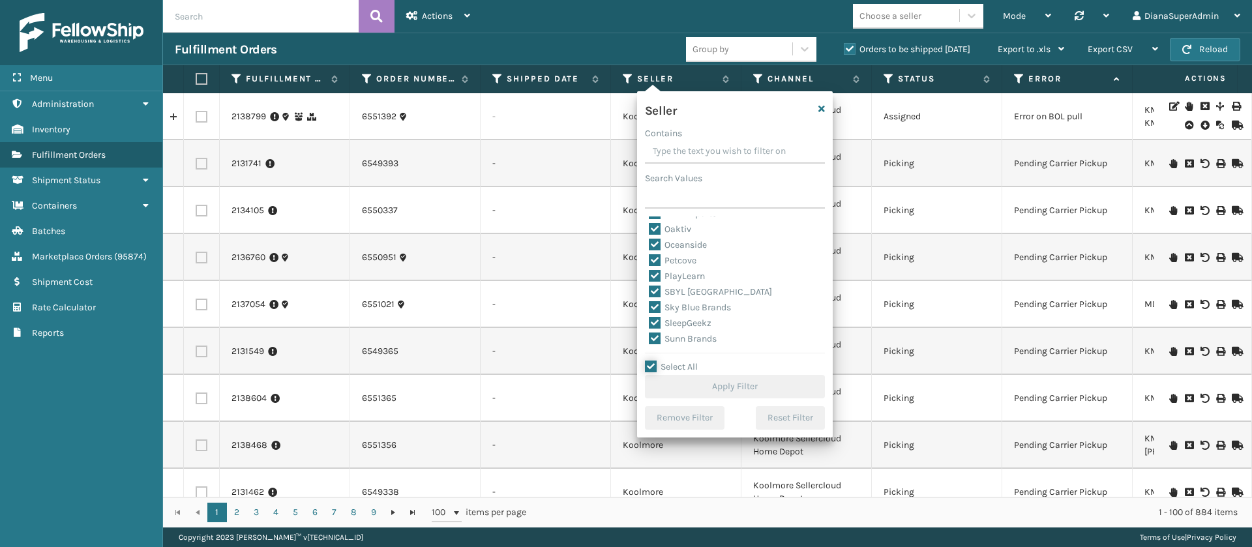
checkbox input "true"
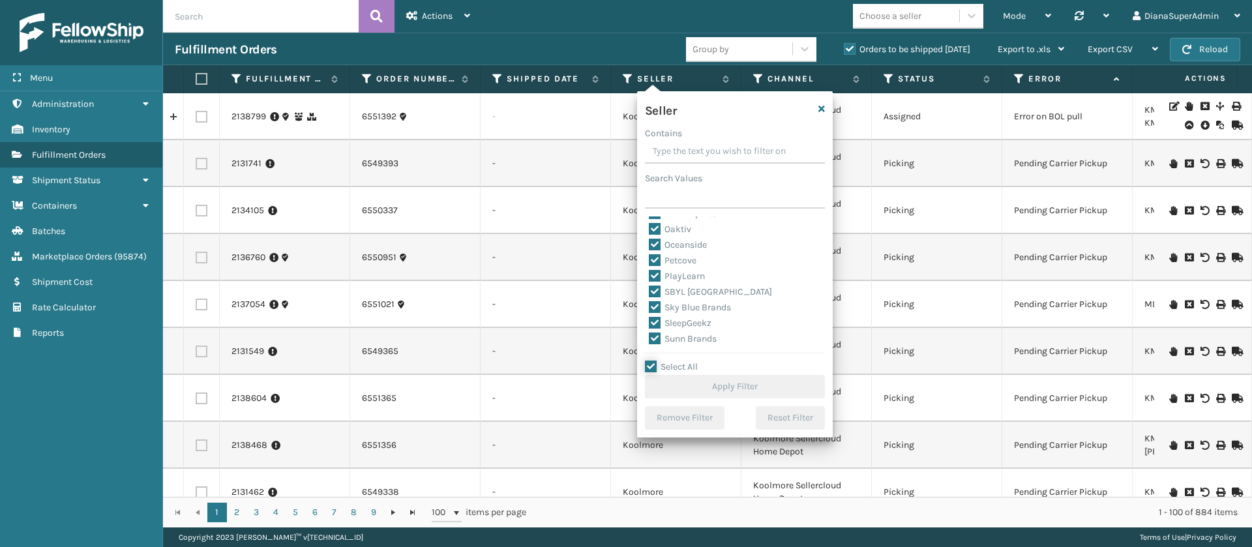
checkbox input "true"
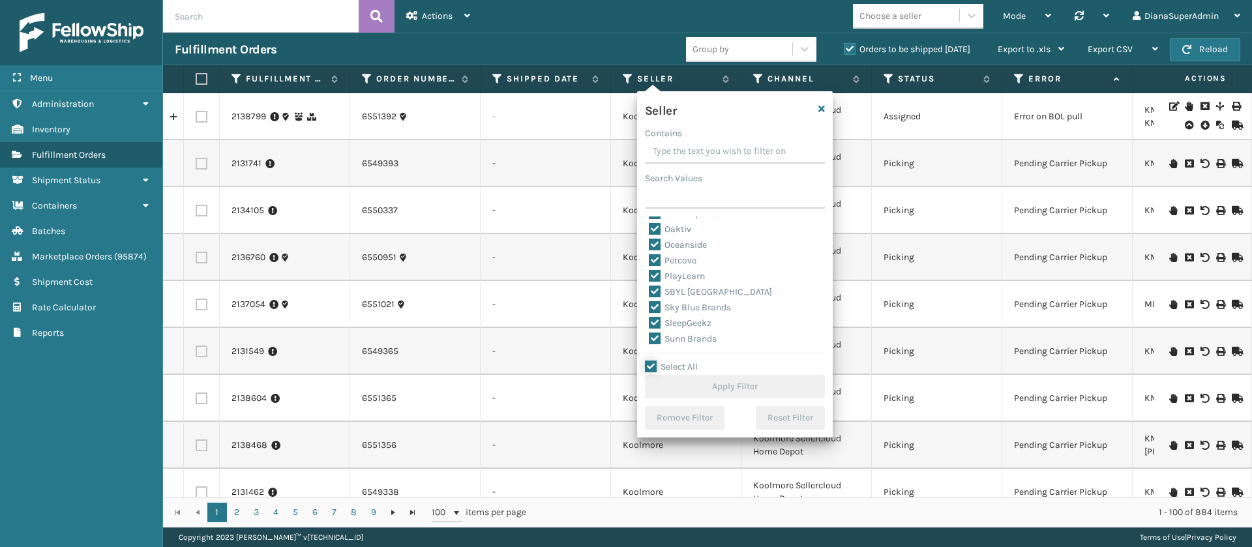
checkbox input "true"
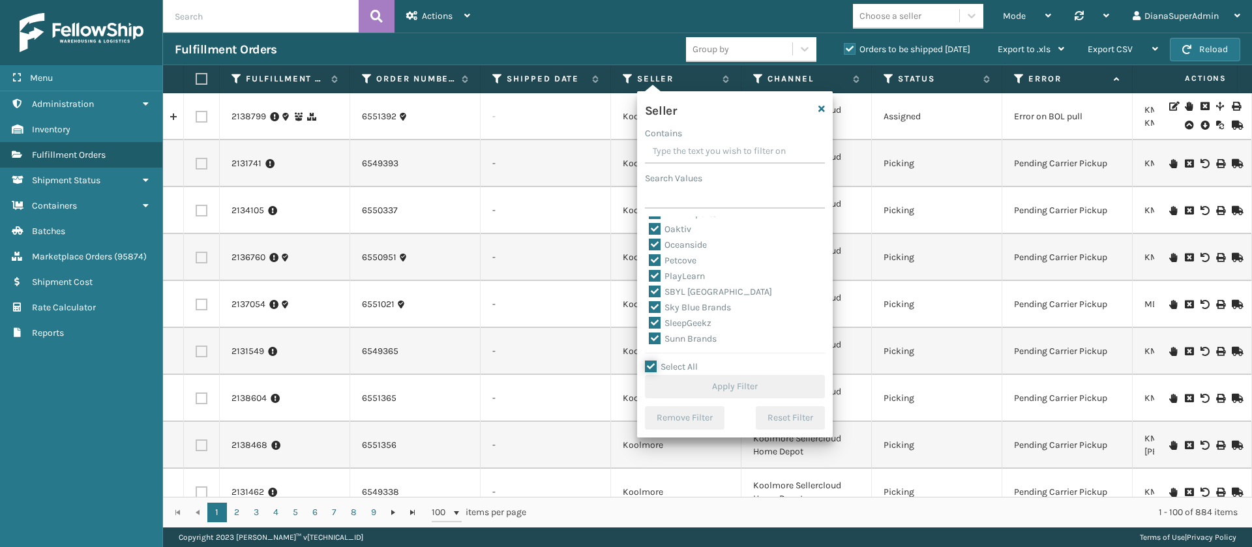
checkbox input "true"
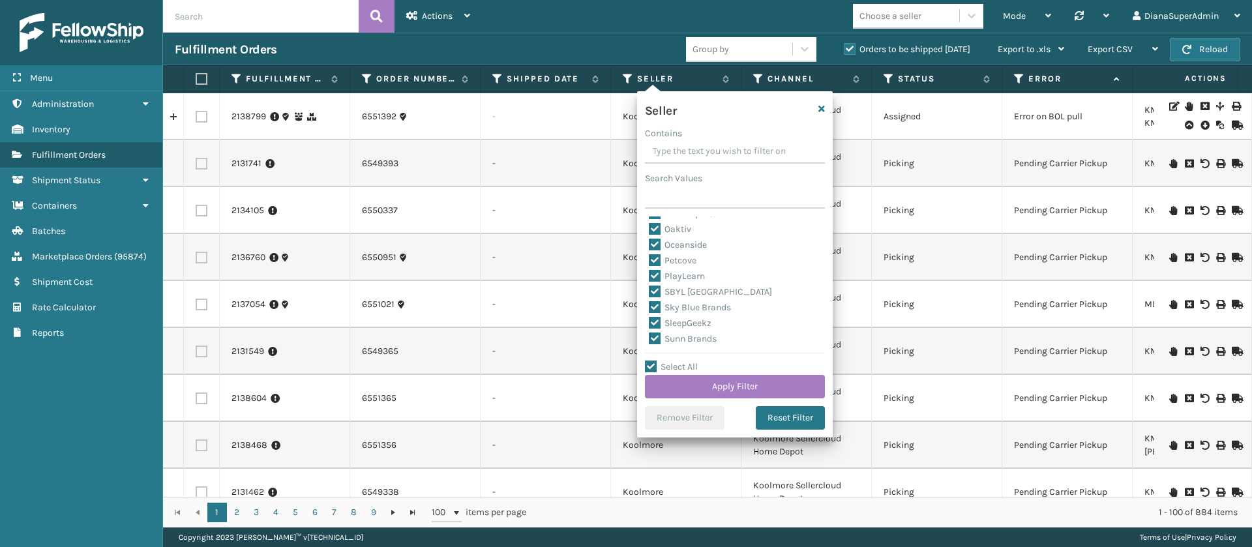
click at [656, 319] on label "SleepGeekz" at bounding box center [680, 323] width 63 height 11
click at [650, 319] on input "SleepGeekz" at bounding box center [649, 320] width 1 height 8
checkbox input "false"
click at [723, 394] on button "Apply Filter" at bounding box center [735, 386] width 180 height 23
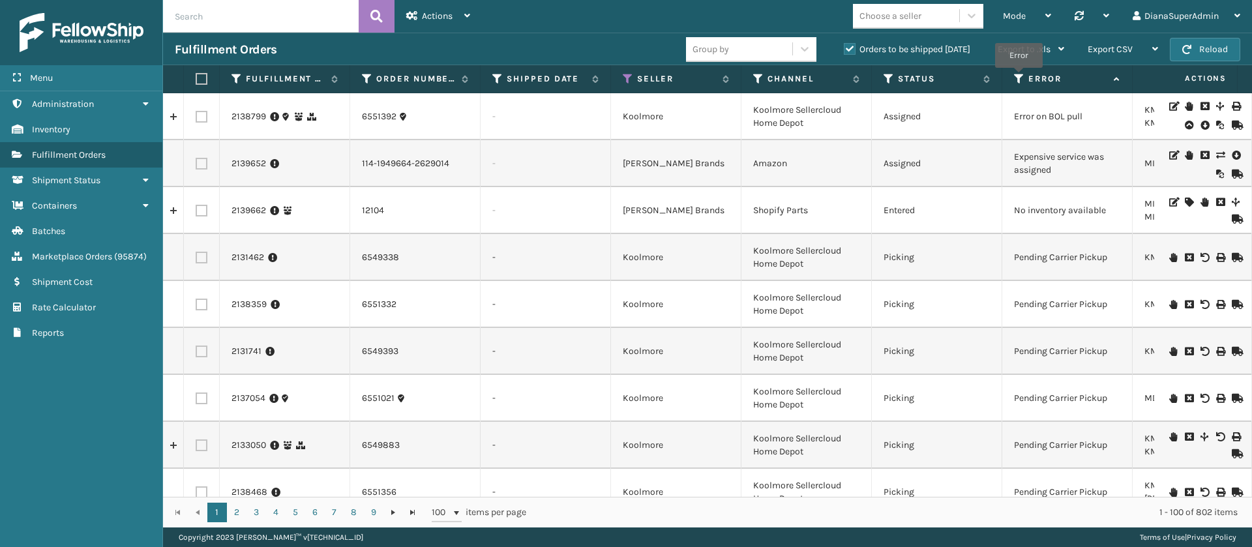
click at [1019, 77] on icon at bounding box center [1019, 79] width 10 height 12
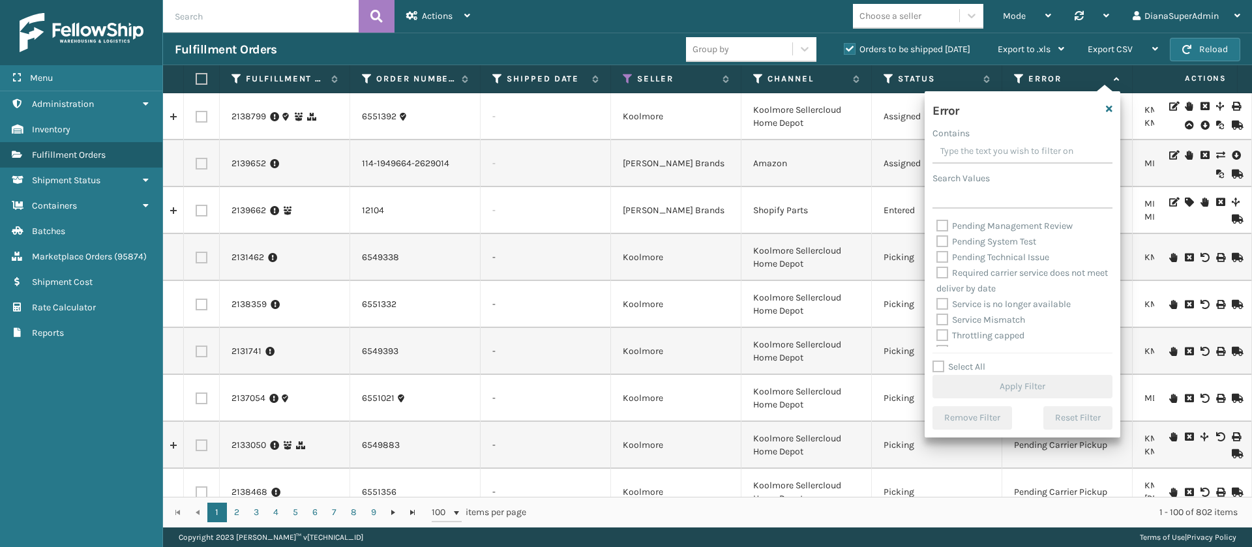
scroll to position [574, 0]
click at [937, 368] on label "Select All" at bounding box center [959, 366] width 53 height 11
click at [937, 361] on input "Select All" at bounding box center [1031, 359] width 196 height 1
checkbox input "true"
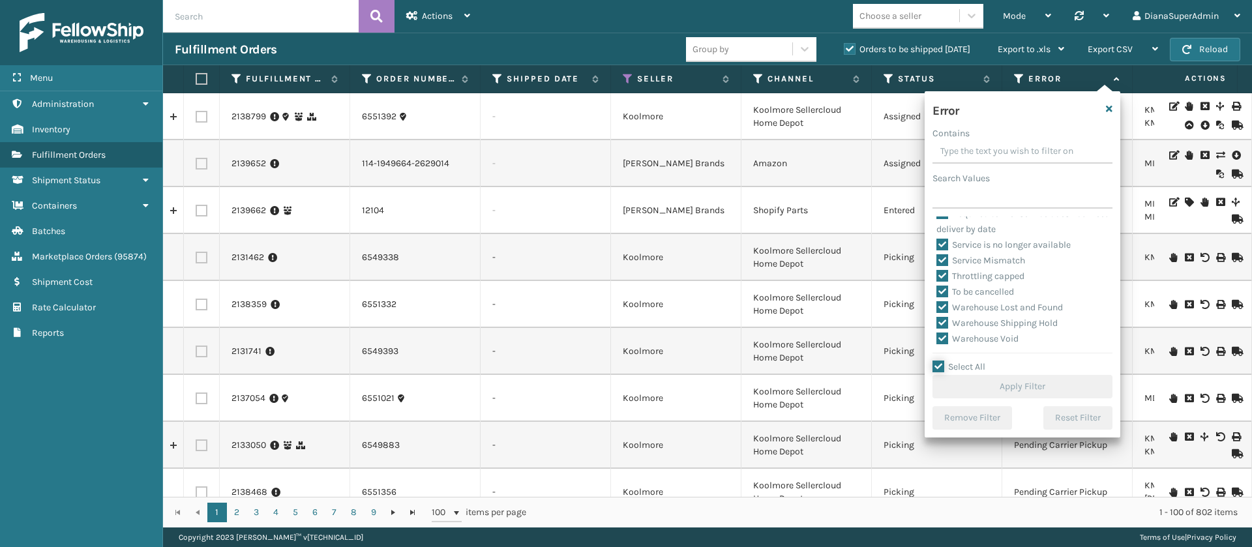
checkbox input "true"
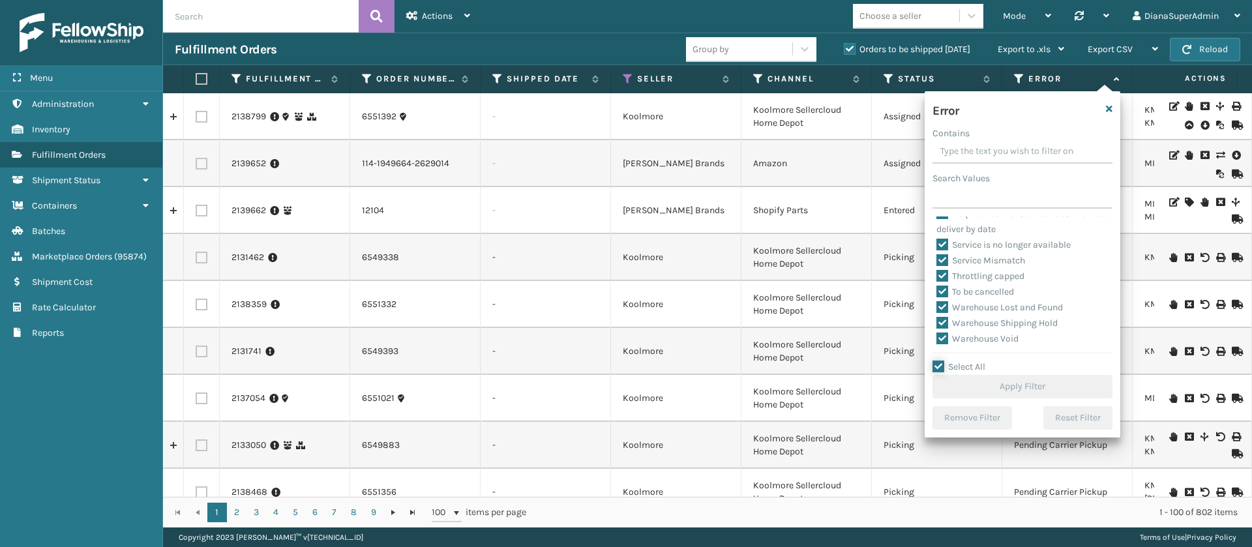
checkbox input "true"
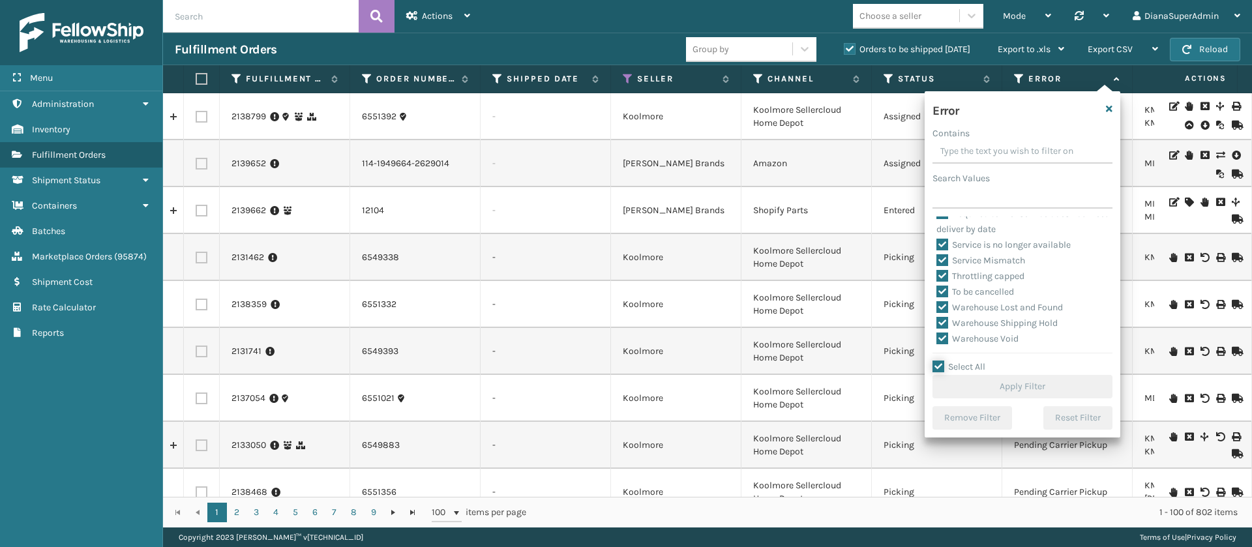
checkbox input "true"
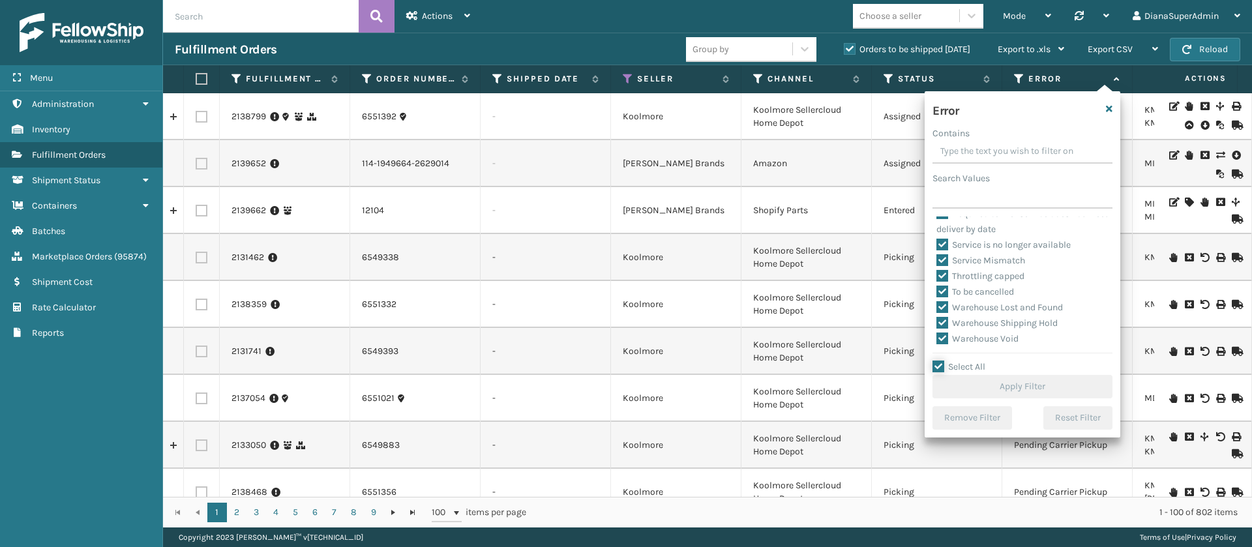
checkbox input "true"
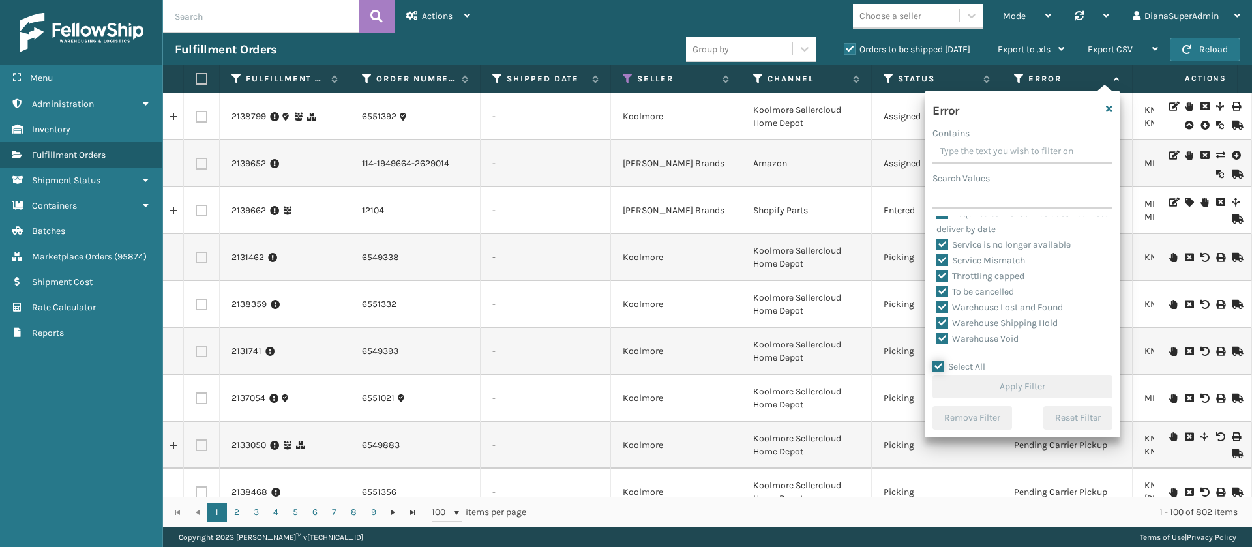
checkbox input "true"
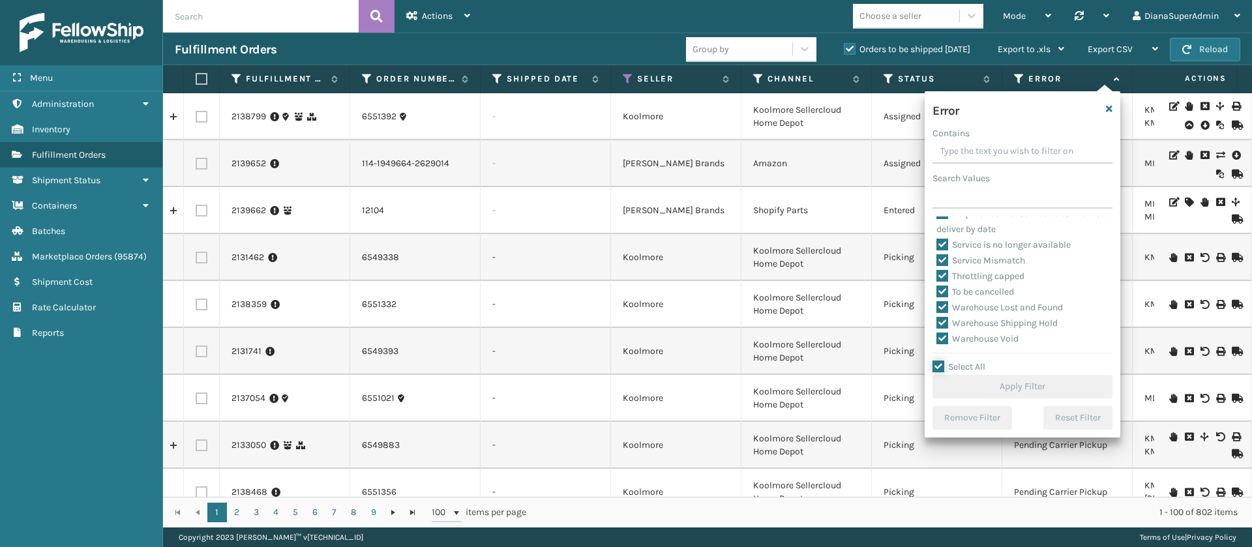
checkbox input "true"
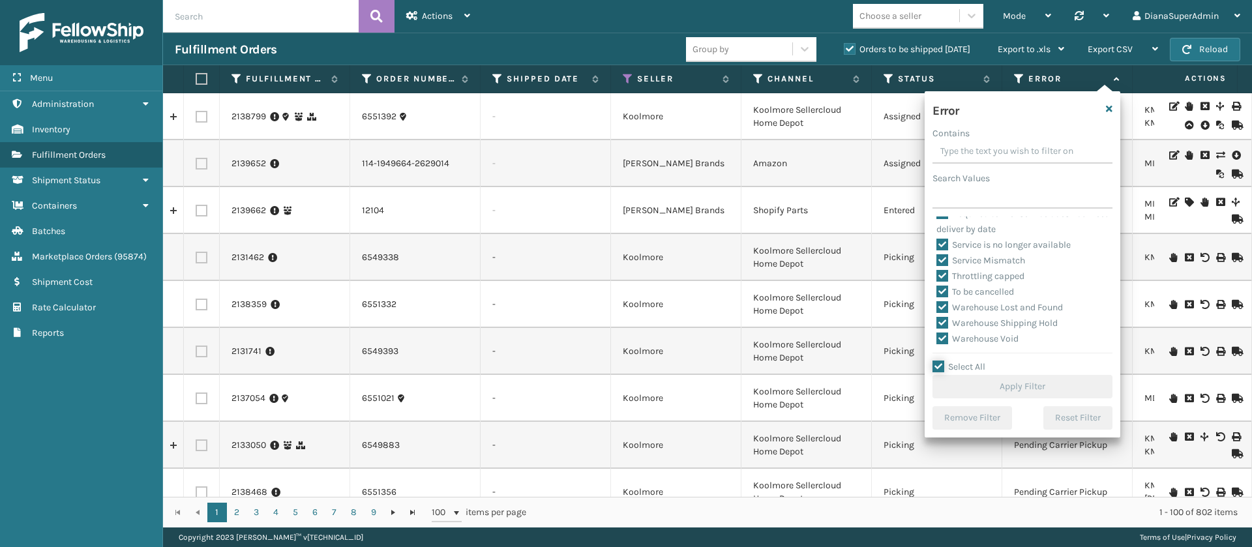
checkbox input "true"
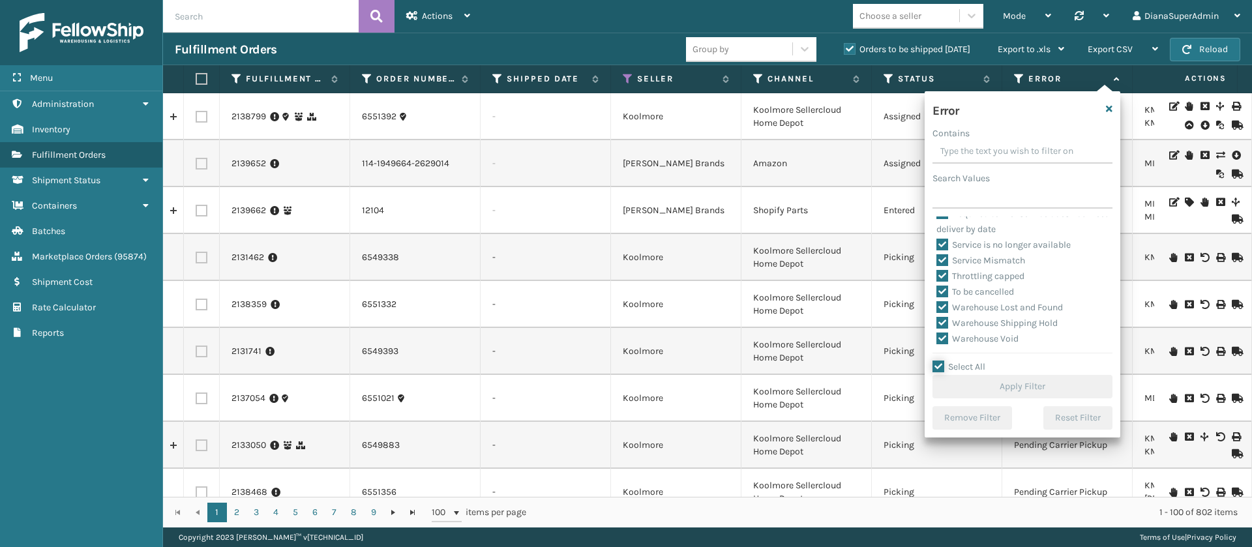
checkbox input "true"
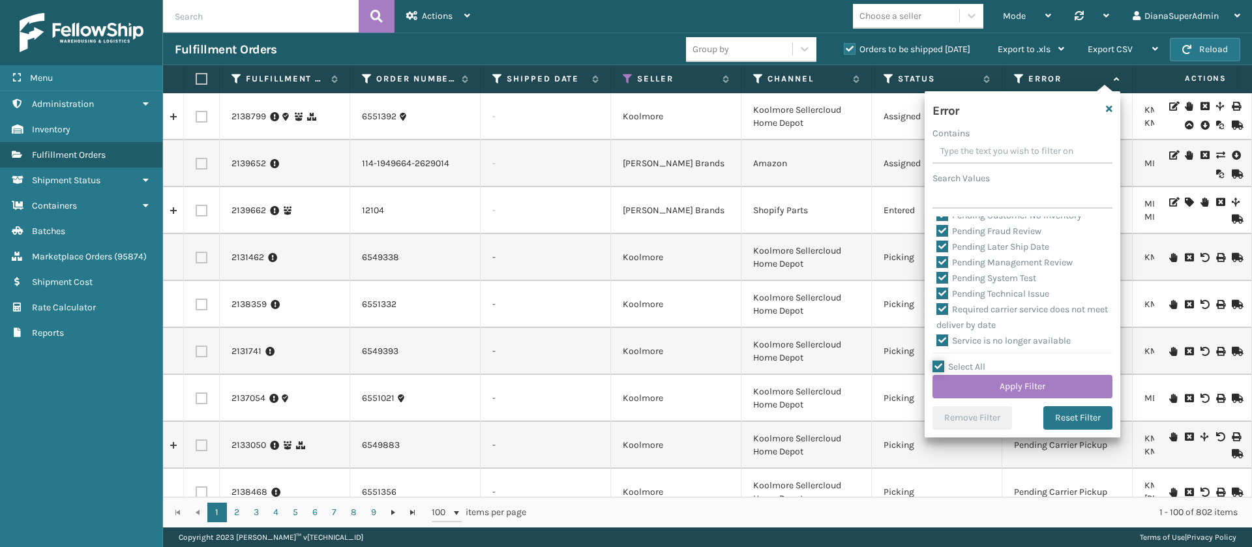
scroll to position [456, 0]
click at [945, 306] on label "Pending Technical Issue" at bounding box center [993, 300] width 113 height 11
click at [937, 301] on input "Pending Technical Issue" at bounding box center [937, 297] width 1 height 8
checkbox input "false"
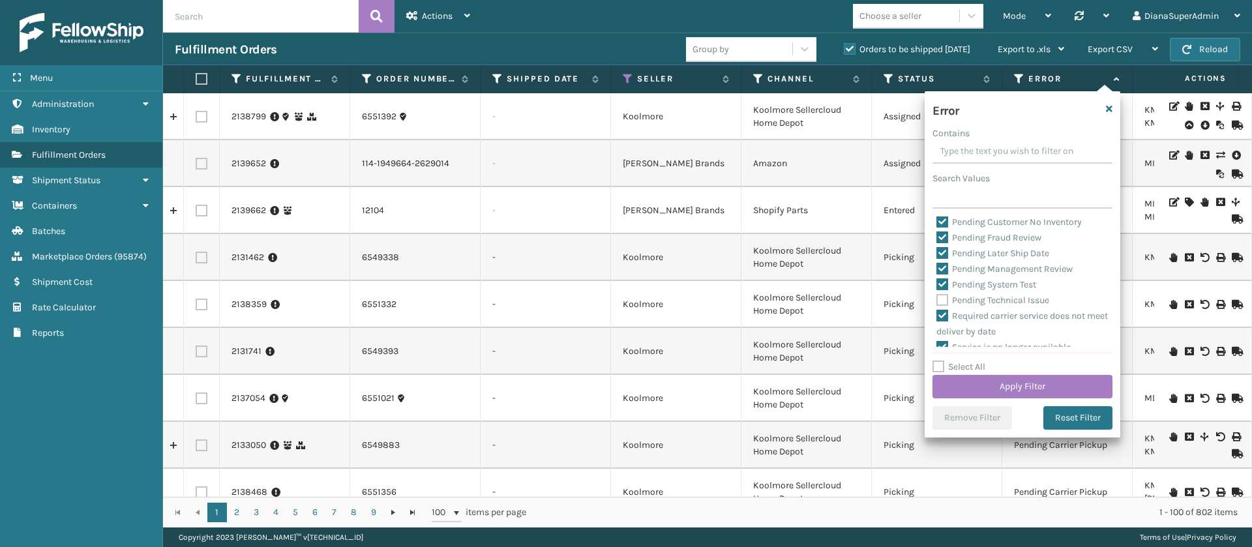
click at [946, 290] on label "Pending System Test" at bounding box center [987, 284] width 100 height 11
click at [937, 286] on input "Pending System Test" at bounding box center [937, 281] width 1 height 8
checkbox input "false"
click at [946, 275] on label "Pending Management Review" at bounding box center [1005, 269] width 136 height 11
click at [937, 270] on input "Pending Management Review" at bounding box center [937, 266] width 1 height 8
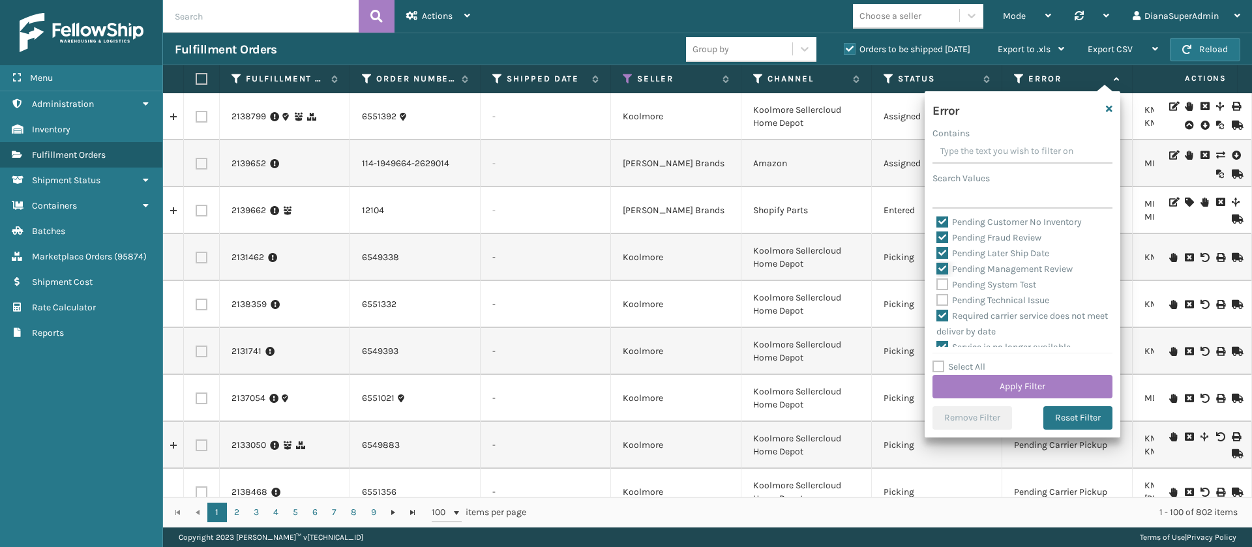
checkbox input "false"
click at [943, 259] on label "Pending Later Ship Date" at bounding box center [993, 253] width 113 height 11
click at [937, 254] on input "Pending Later Ship Date" at bounding box center [937, 250] width 1 height 8
checkbox input "false"
click at [943, 243] on label "Pending Fraud Review" at bounding box center [989, 237] width 105 height 11
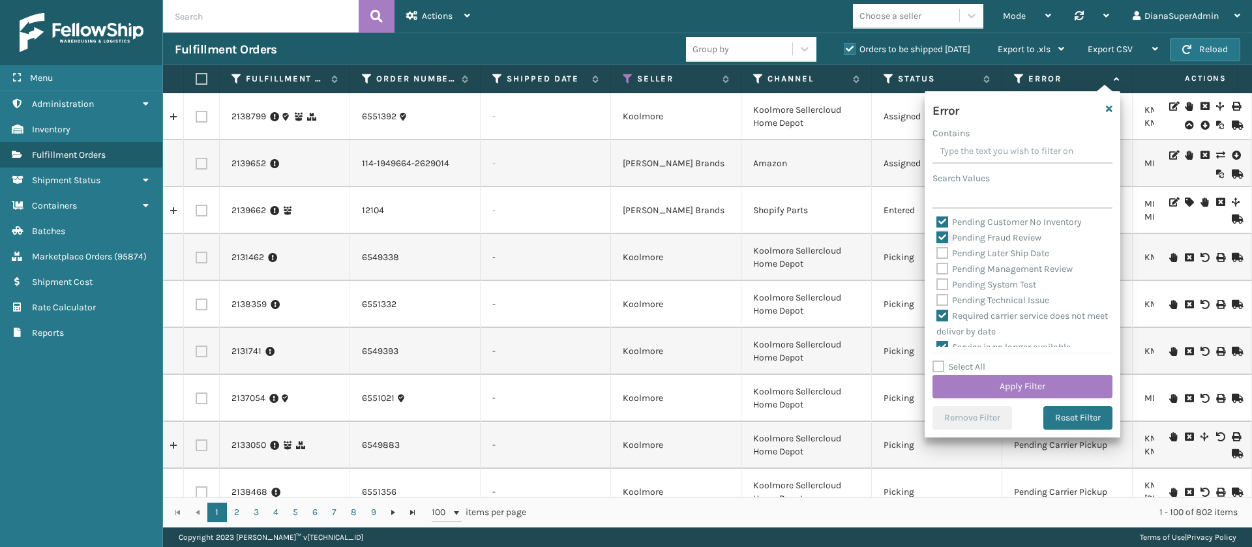
click at [937, 239] on input "Pending Fraud Review" at bounding box center [937, 234] width 1 height 8
checkbox input "false"
click at [943, 228] on label "Pending Customer No Inventory" at bounding box center [1009, 222] width 145 height 11
click at [937, 223] on input "Pending Customer No Inventory" at bounding box center [937, 219] width 1 height 8
checkbox input "false"
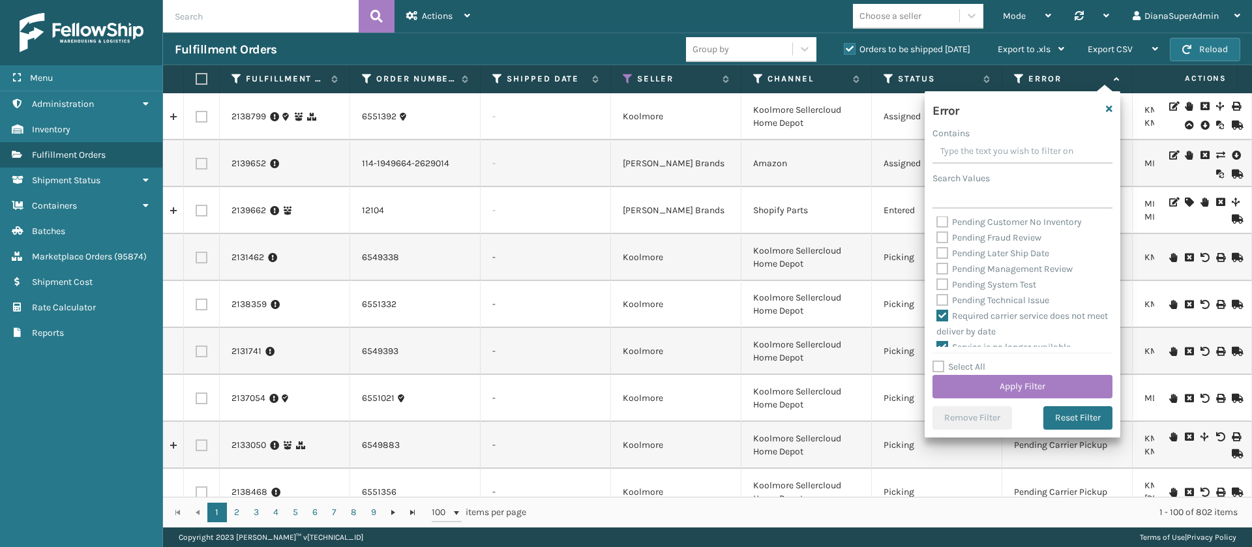
click at [943, 212] on label "Pending Customer Label Issue" at bounding box center [1006, 206] width 139 height 11
click at [937, 207] on input "Pending Customer Label Issue" at bounding box center [937, 203] width 1 height 8
checkbox input "false"
click at [941, 324] on label "Pending Customer Expensive Service" at bounding box center [1020, 323] width 166 height 11
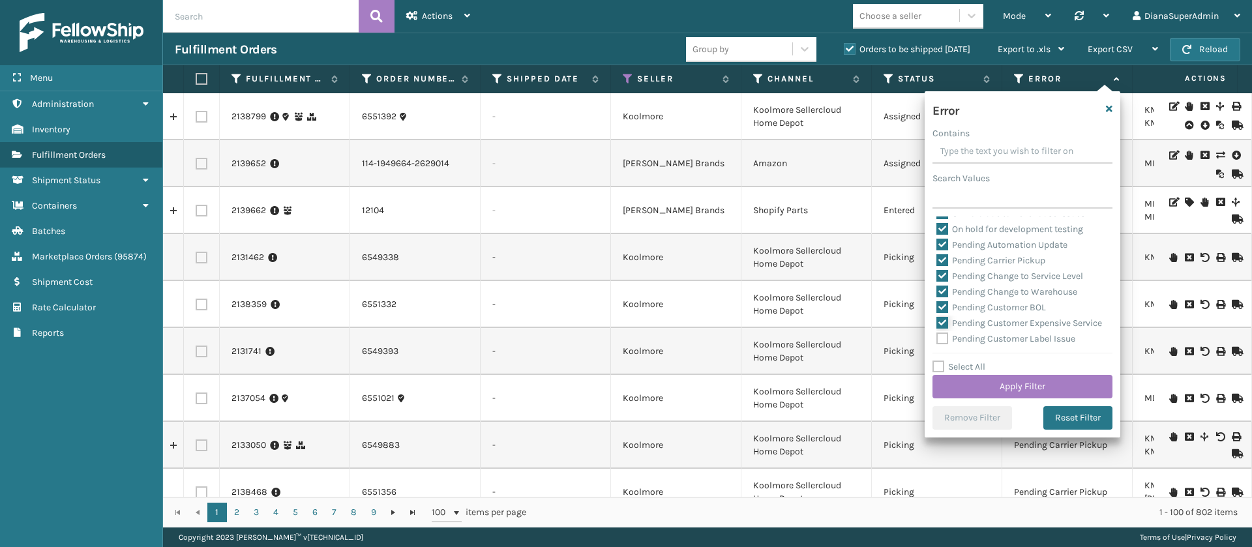
click at [937, 324] on input "Pending Customer Expensive Service" at bounding box center [937, 320] width 1 height 8
checkbox input "false"
click at [943, 304] on label "Pending Customer BOL" at bounding box center [992, 307] width 110 height 11
click at [937, 304] on input "Pending Customer BOL" at bounding box center [937, 304] width 1 height 8
checkbox input "false"
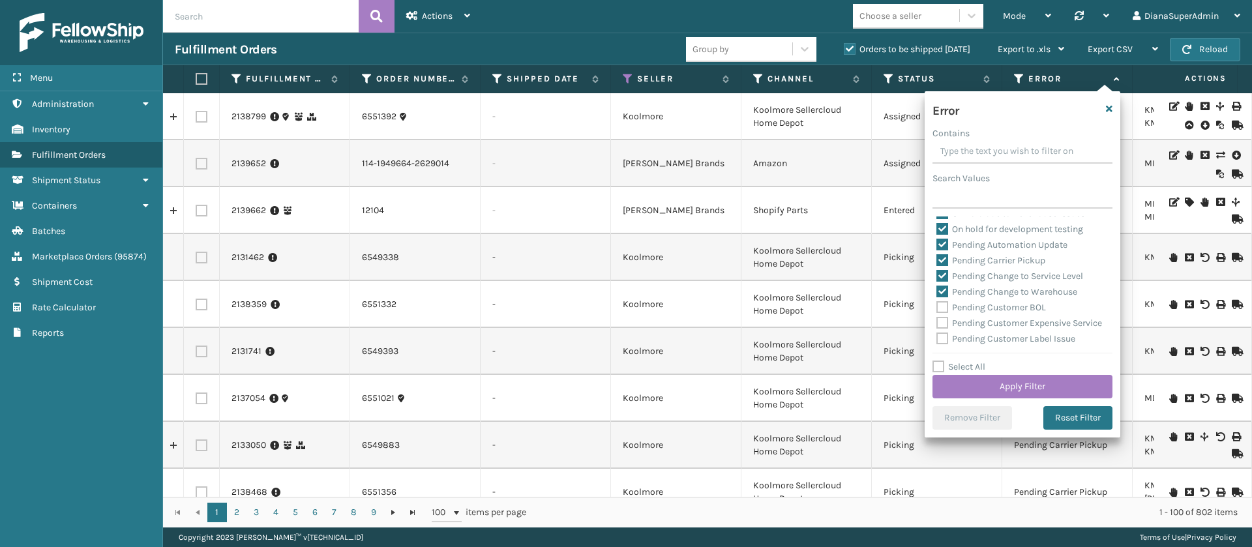
click at [945, 286] on label "Pending Change to Warehouse" at bounding box center [1007, 291] width 141 height 11
click at [937, 286] on input "Pending Change to Warehouse" at bounding box center [937, 288] width 1 height 8
checkbox input "false"
click at [945, 275] on label "Pending Change to Service Level" at bounding box center [1010, 276] width 147 height 11
click at [937, 275] on input "Pending Change to Service Level" at bounding box center [937, 273] width 1 height 8
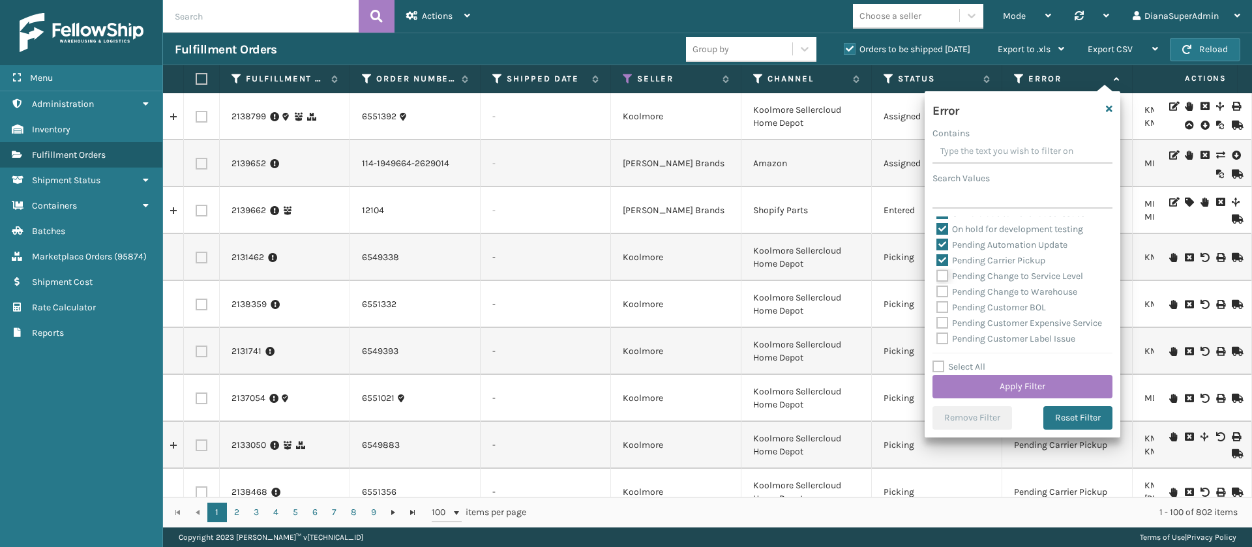
checkbox input "false"
click at [944, 264] on label "Pending Carrier Pickup" at bounding box center [991, 260] width 109 height 11
click at [937, 262] on input "Pending Carrier Pickup" at bounding box center [937, 257] width 1 height 8
checkbox input "false"
click at [944, 243] on label "Pending Automation Update" at bounding box center [1002, 244] width 131 height 11
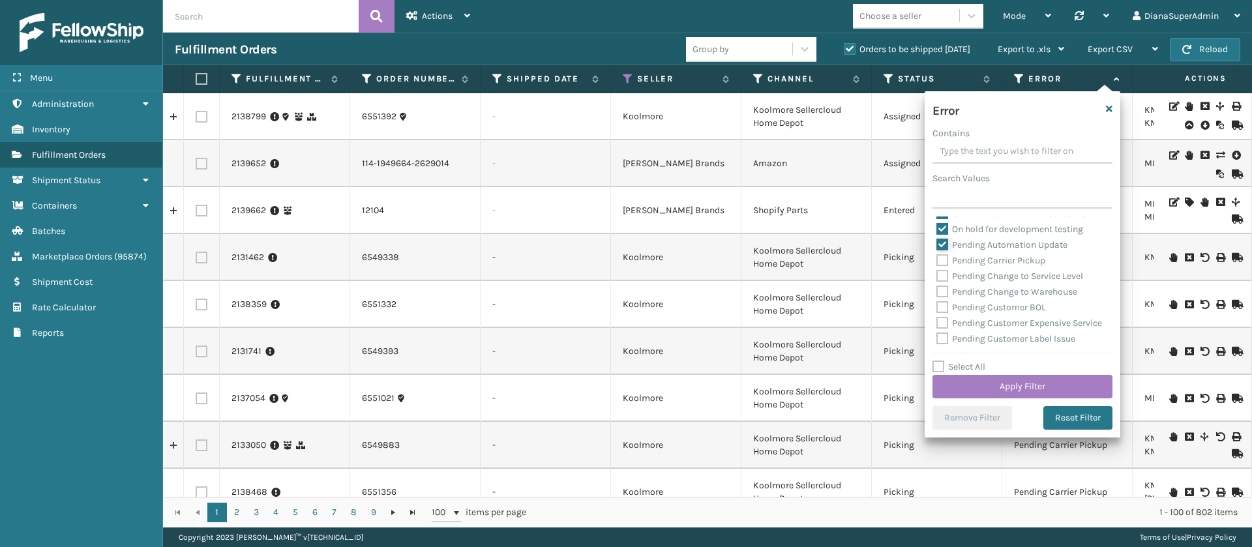
click at [937, 243] on input "Pending Automation Update" at bounding box center [937, 241] width 1 height 8
checkbox input "false"
click at [993, 383] on button "Apply Filter" at bounding box center [1023, 386] width 180 height 23
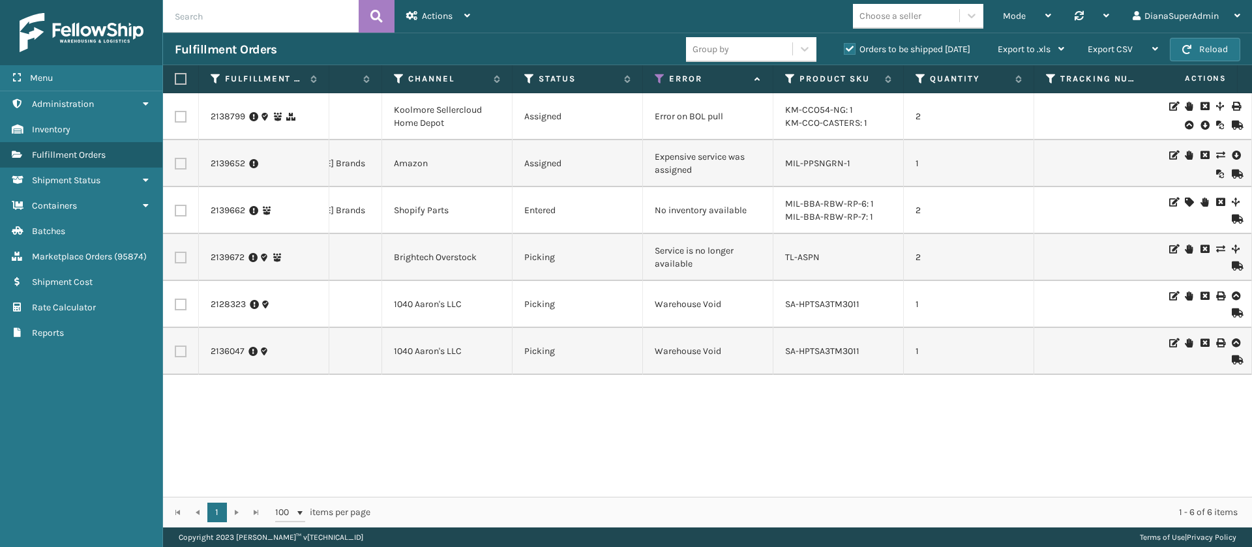
scroll to position [0, 0]
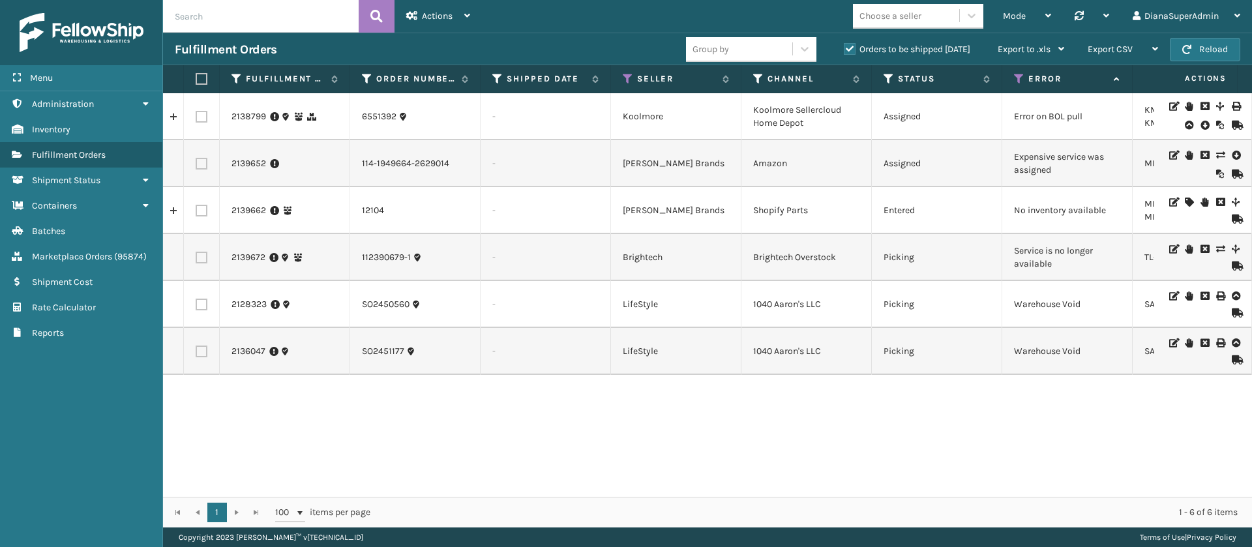
click at [1216, 153] on icon at bounding box center [1220, 155] width 8 height 9
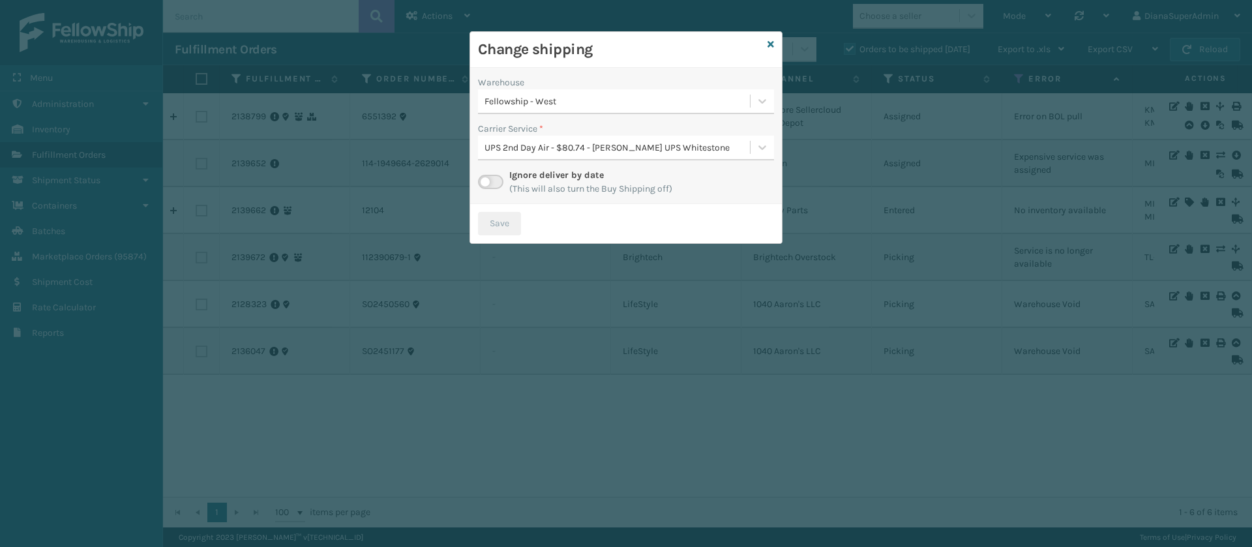
click at [486, 177] on label at bounding box center [490, 182] width 25 height 14
click at [486, 177] on input "checkbox" at bounding box center [482, 179] width 8 height 8
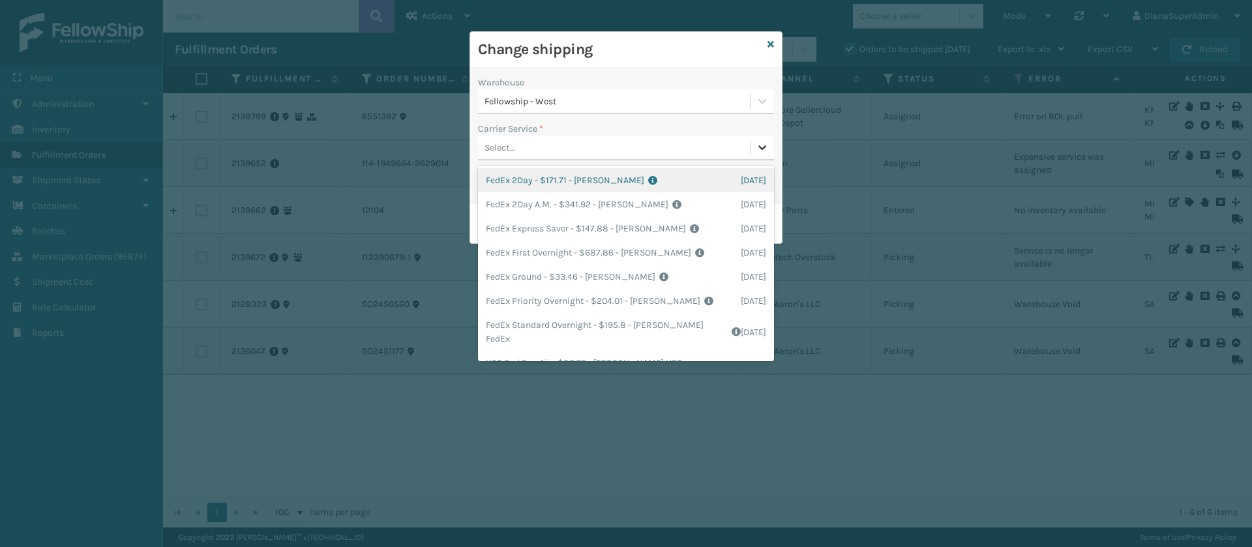
click at [755, 151] on div at bounding box center [762, 147] width 23 height 23
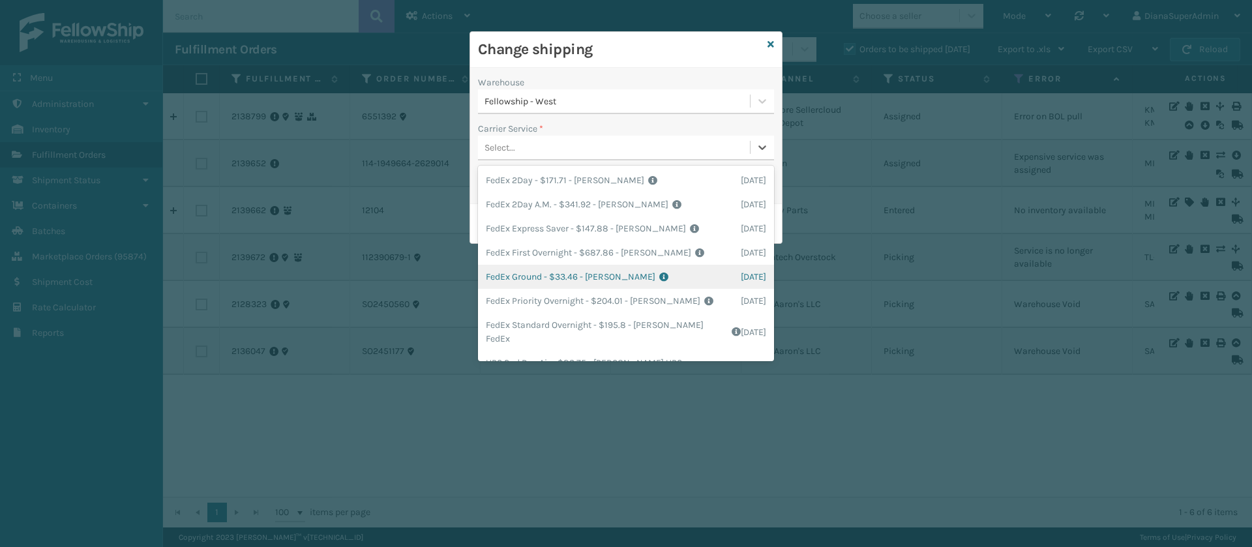
click at [532, 276] on div "FedEx Ground - $33.46 - [PERSON_NAME] FedEx Shipping Cost $29.35 Surplus Cost $…" at bounding box center [626, 277] width 296 height 24
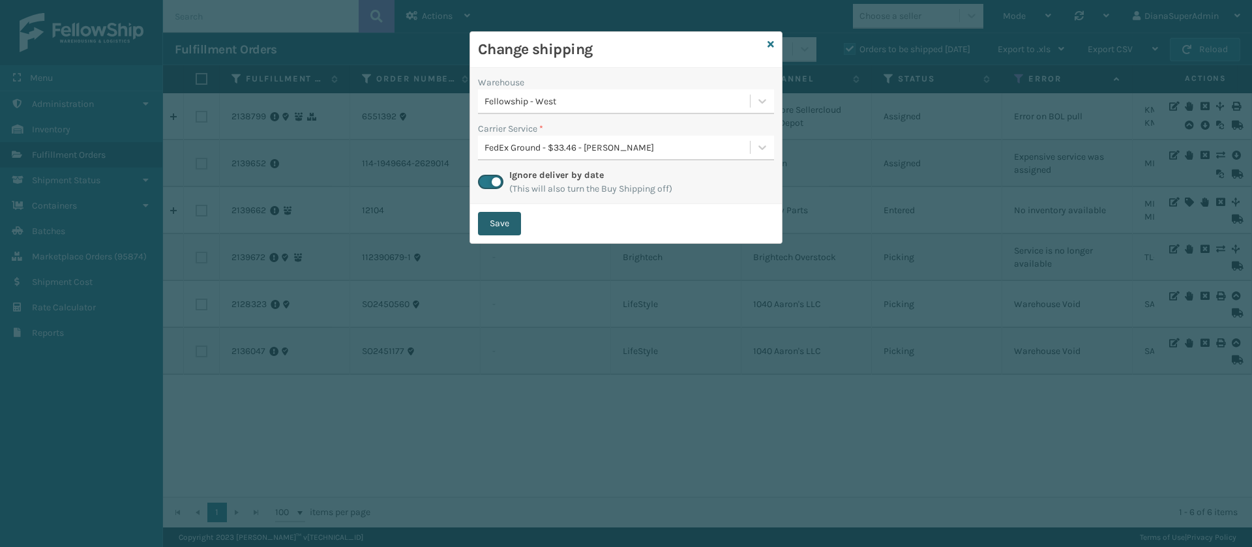
click at [506, 228] on button "Save" at bounding box center [499, 223] width 43 height 23
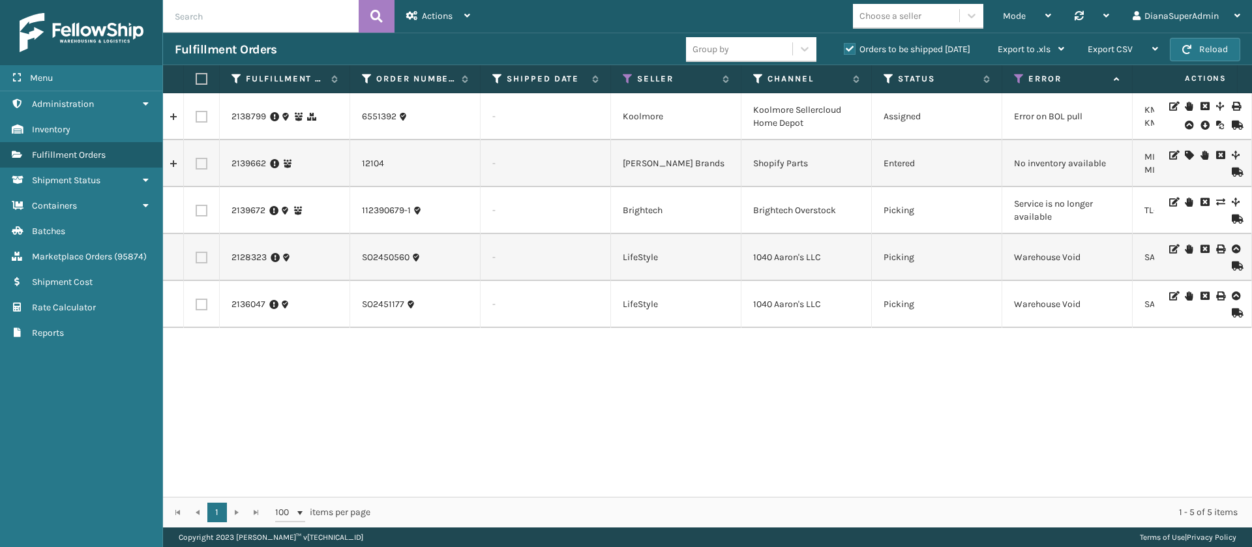
click at [1185, 151] on icon at bounding box center [1189, 155] width 8 height 9
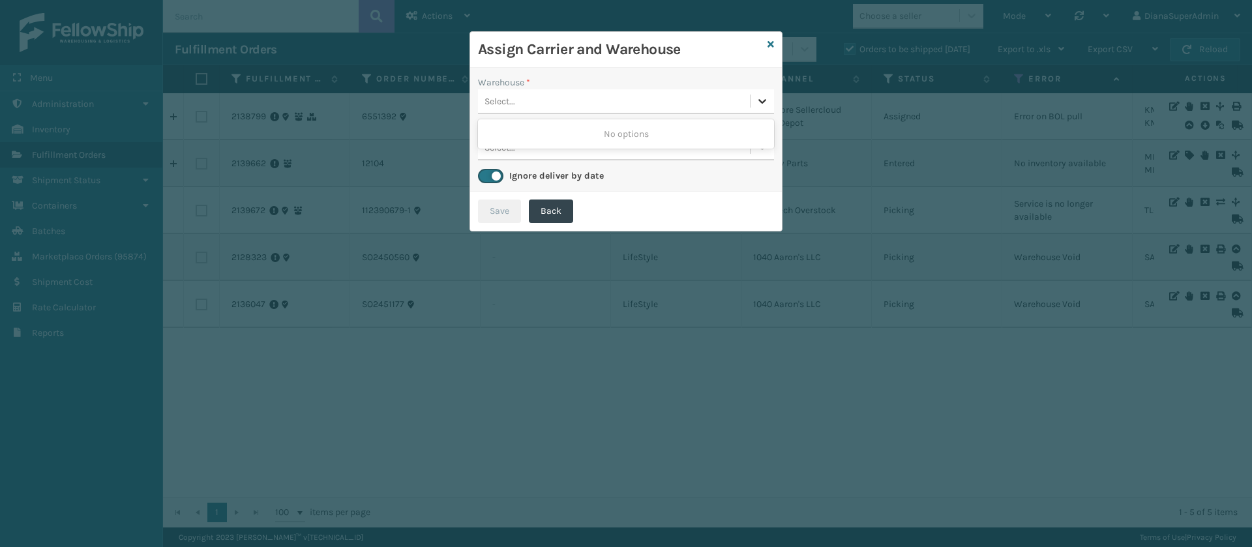
click at [764, 95] on icon at bounding box center [762, 101] width 13 height 13
click at [774, 43] on icon at bounding box center [771, 44] width 7 height 9
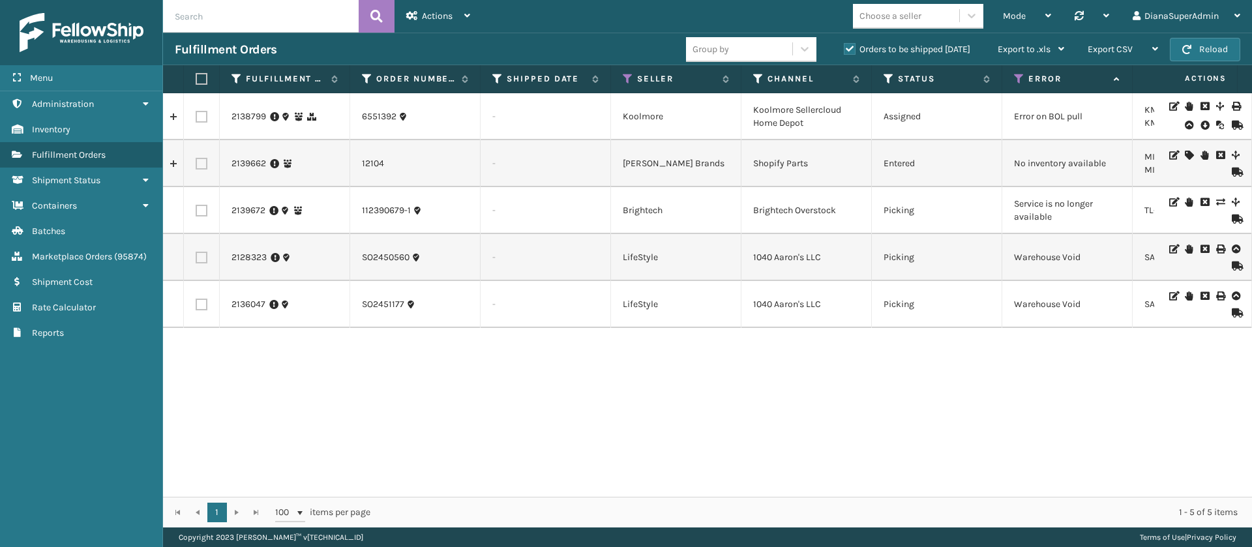
click at [1216, 204] on icon at bounding box center [1220, 202] width 8 height 9
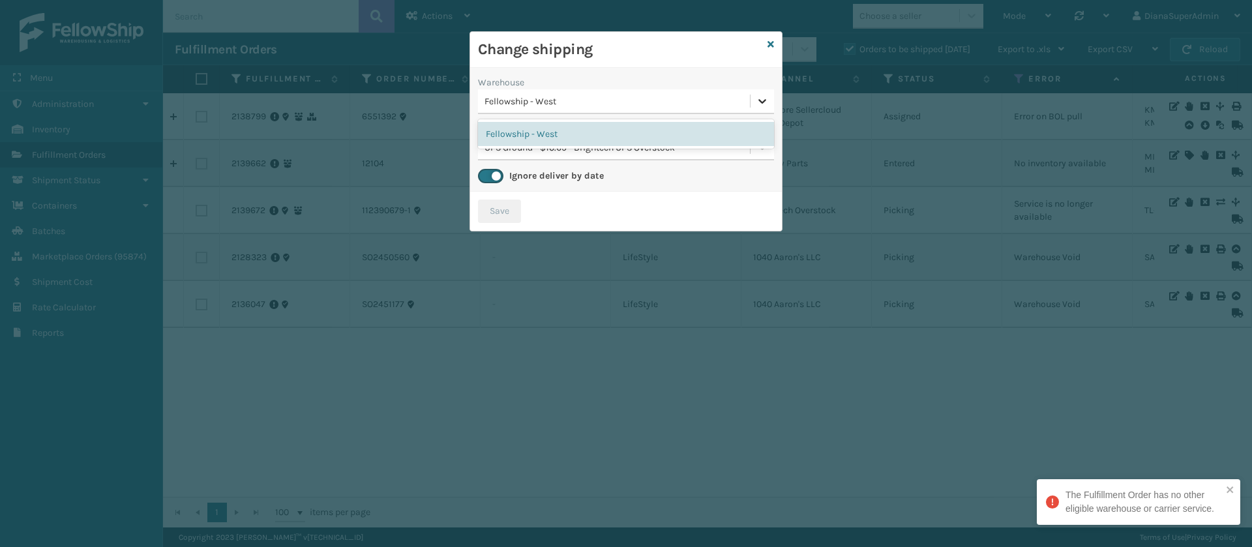
click at [760, 99] on icon at bounding box center [763, 101] width 8 height 5
click at [769, 42] on icon at bounding box center [771, 44] width 7 height 9
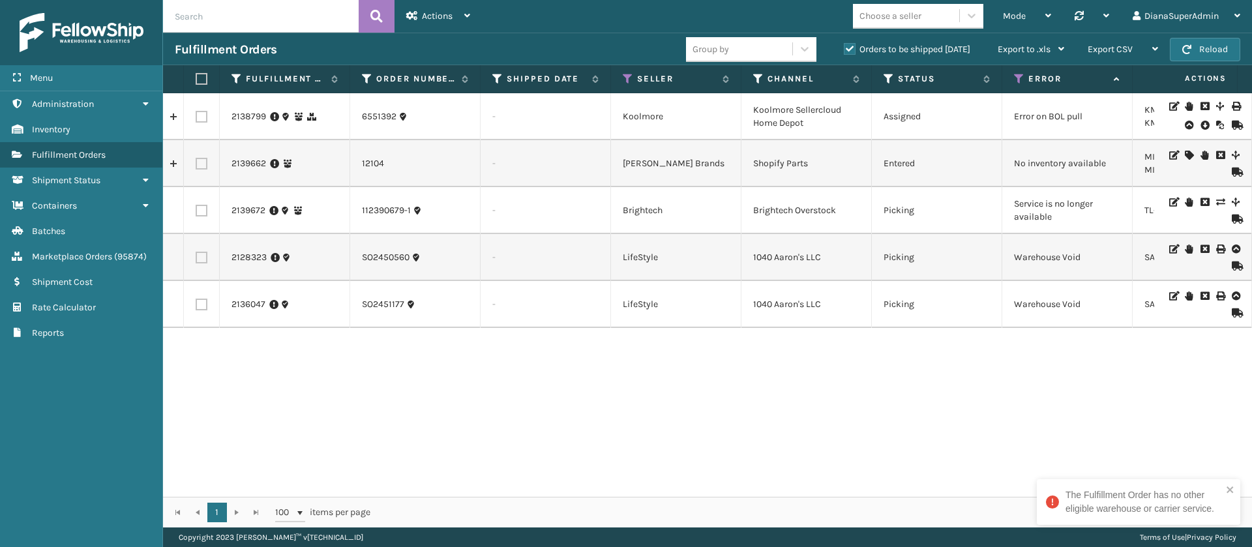
click at [710, 417] on div "2138799 6551392 - [GEOGRAPHIC_DATA] Koolmore Sellercloud Home Depot Assigned Er…" at bounding box center [707, 295] width 1089 height 404
click at [1202, 47] on button "Reload" at bounding box center [1205, 49] width 70 height 23
